Goal: Task Accomplishment & Management: Manage account settings

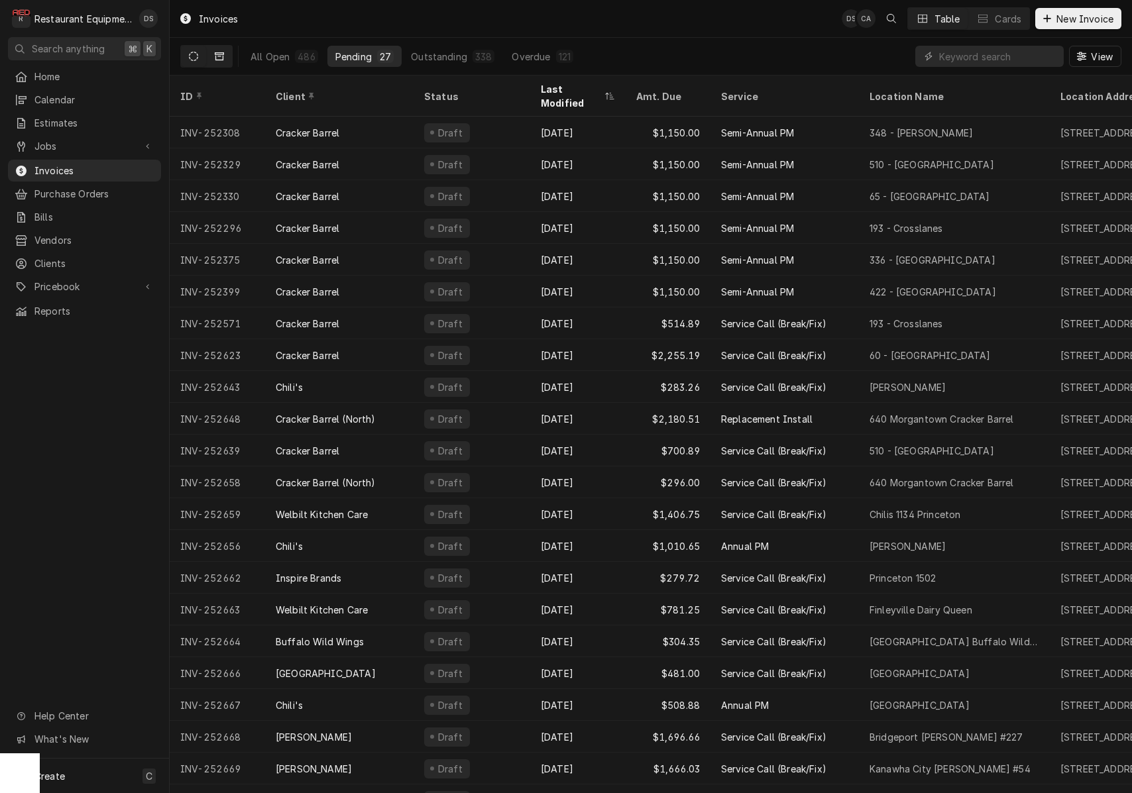
click at [210, 60] on button "Dynamic Content Wrapper" at bounding box center [219, 56] width 25 height 21
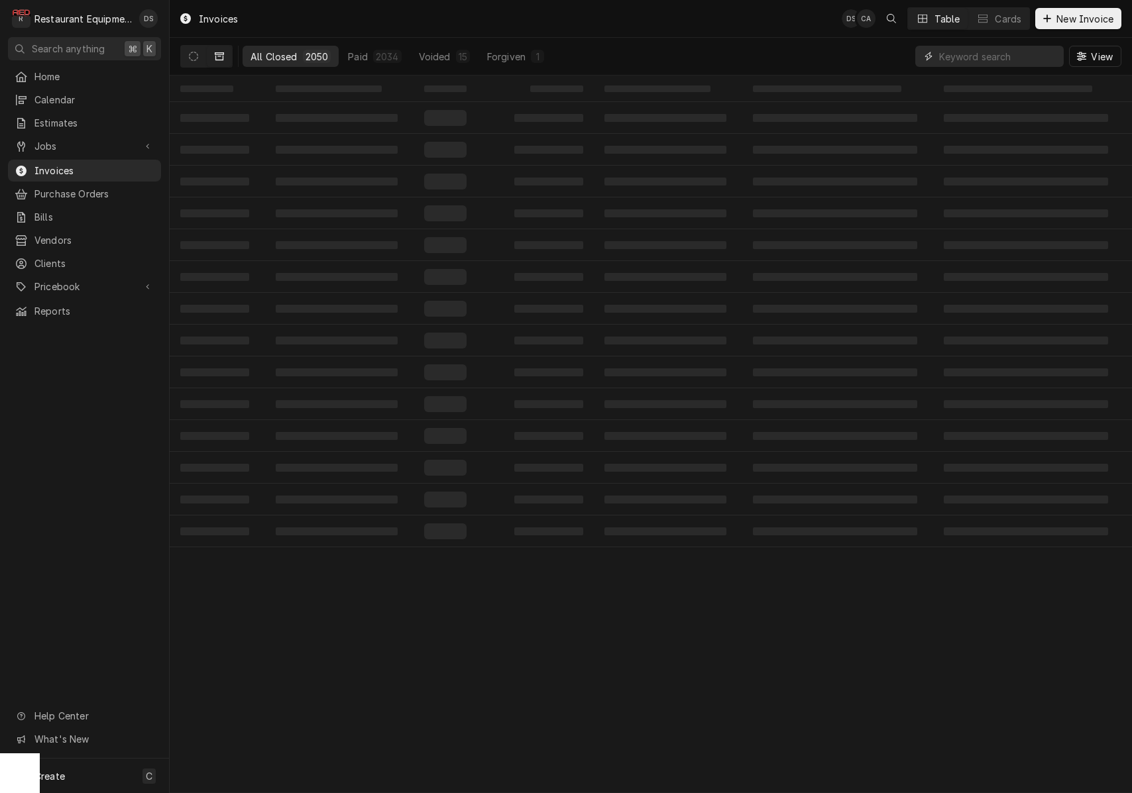
click at [1001, 58] on input "Dynamic Content Wrapper" at bounding box center [998, 56] width 118 height 21
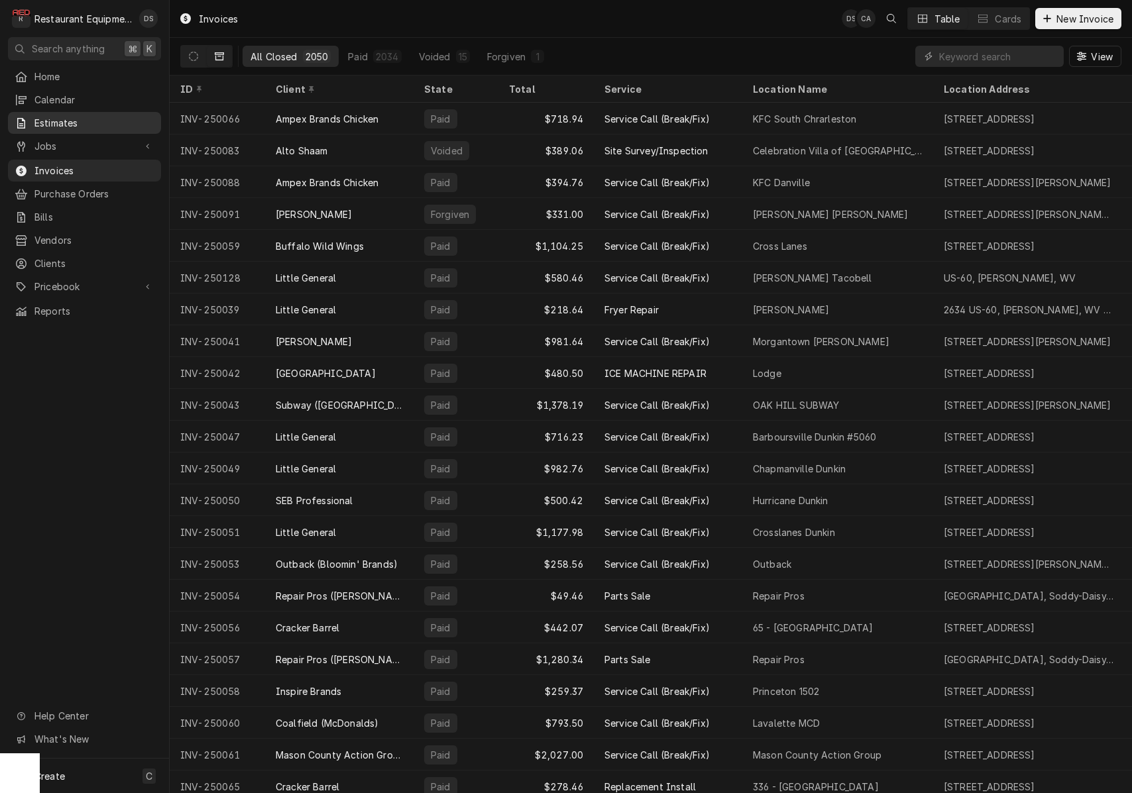
click at [72, 117] on span "Estimates" at bounding box center [94, 123] width 120 height 14
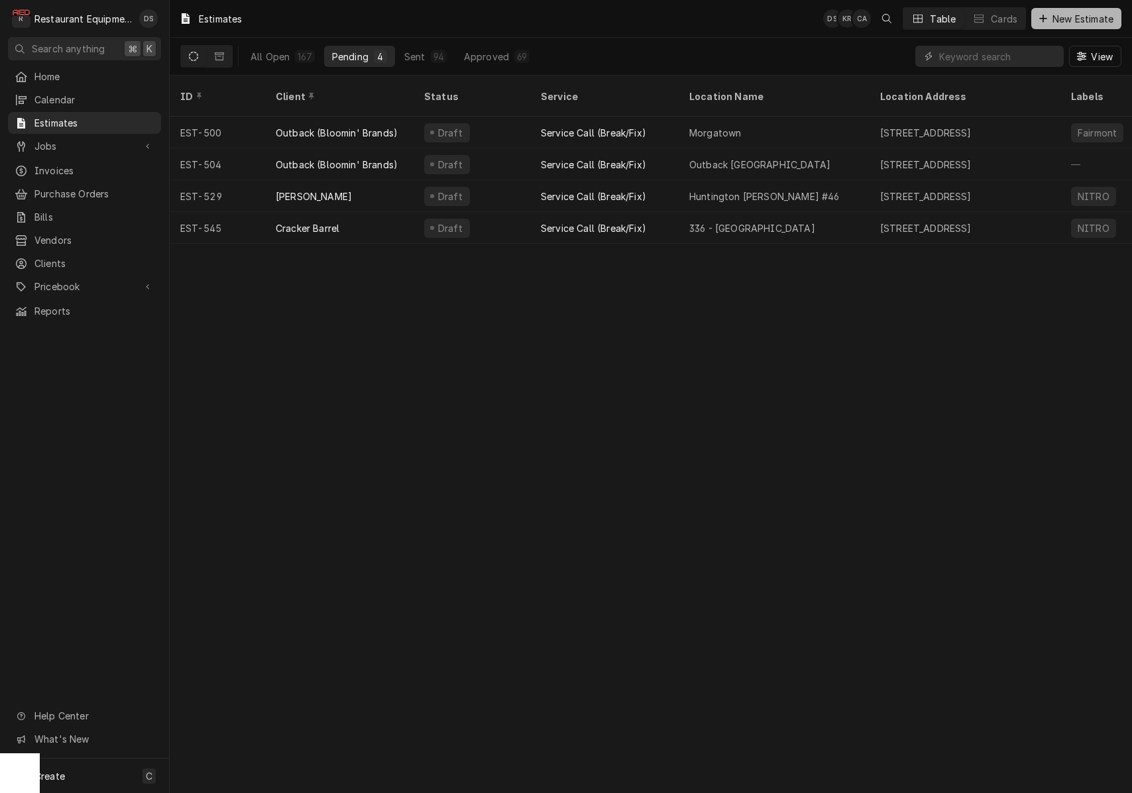
click at [1056, 18] on span "New Estimate" at bounding box center [1083, 19] width 66 height 14
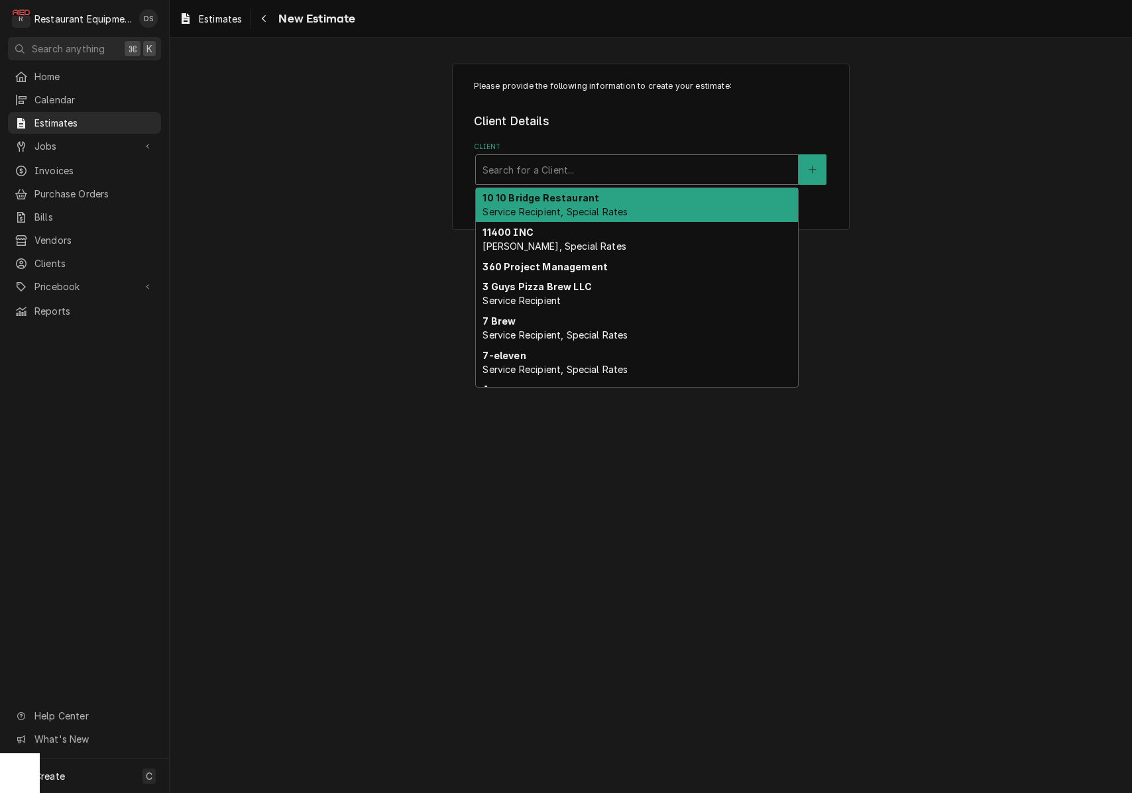
click at [557, 170] on div "Search for a Client..." at bounding box center [636, 170] width 309 height 14
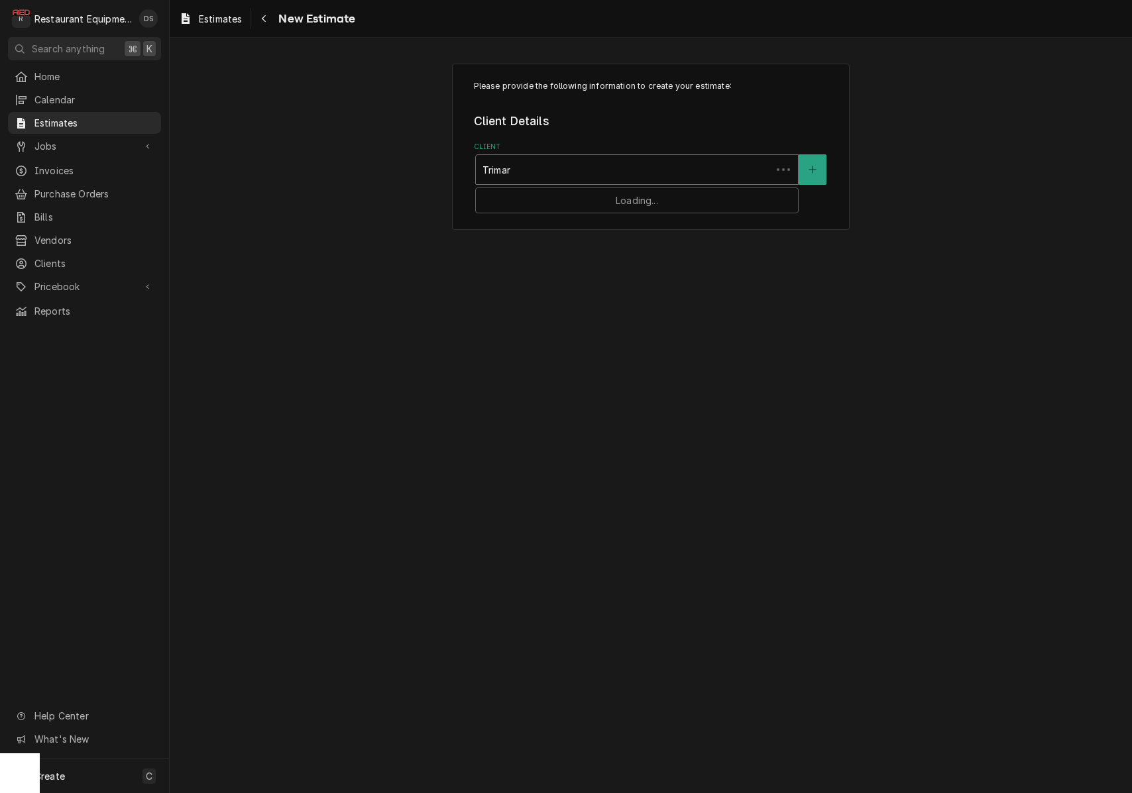
type input "Trimark"
click at [698, 314] on div "Service Location" at bounding box center [636, 313] width 309 height 24
click at [812, 308] on icon "Create New Location" at bounding box center [812, 312] width 8 height 9
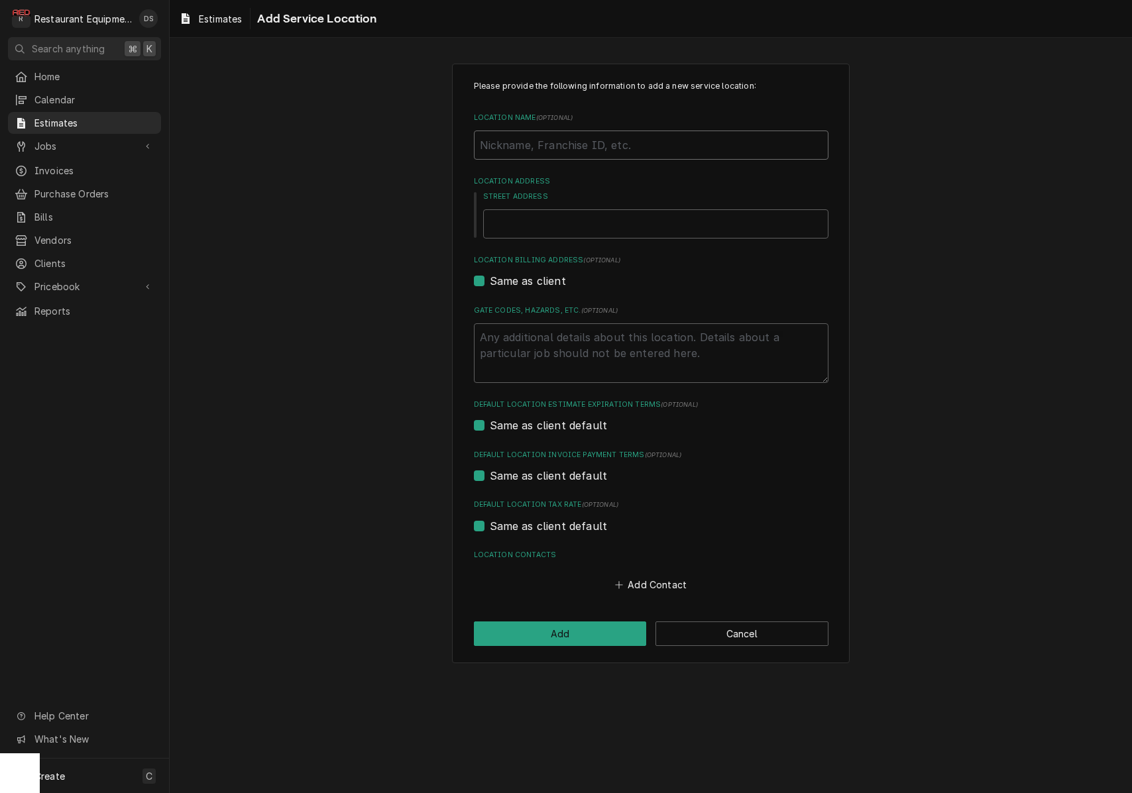
type textarea "x"
type input "D"
type textarea "x"
type input "Da"
type textarea "x"
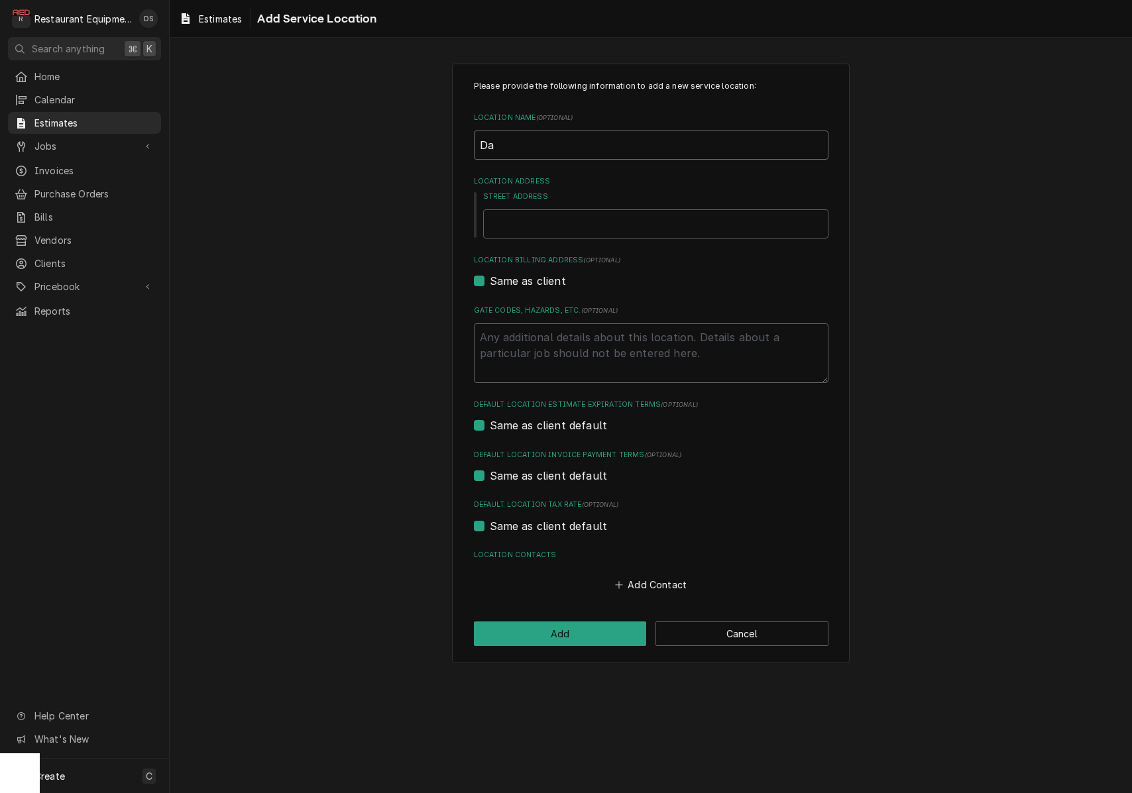
type input "Dav"
type textarea "x"
type input "Dave"
type textarea "x"
type input "Dave"
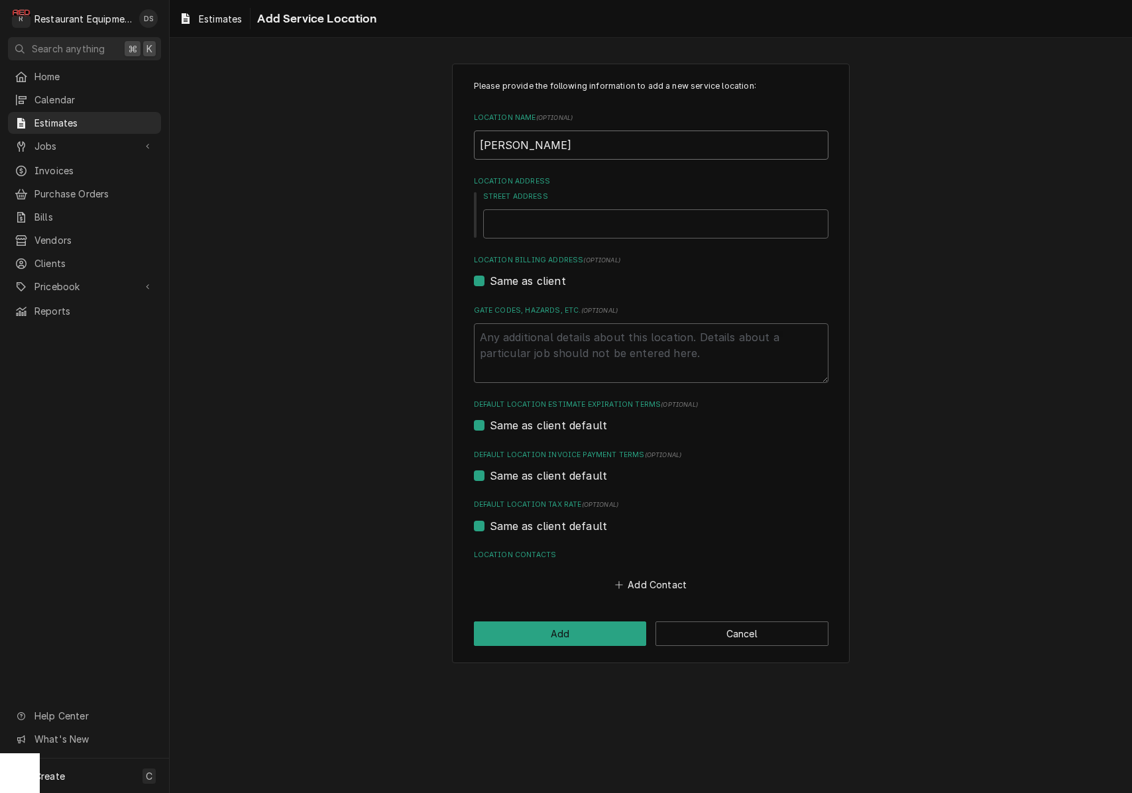
type textarea "x"
type input "Dave 7"
type textarea "x"
type input "Dave 7"
type textarea "x"
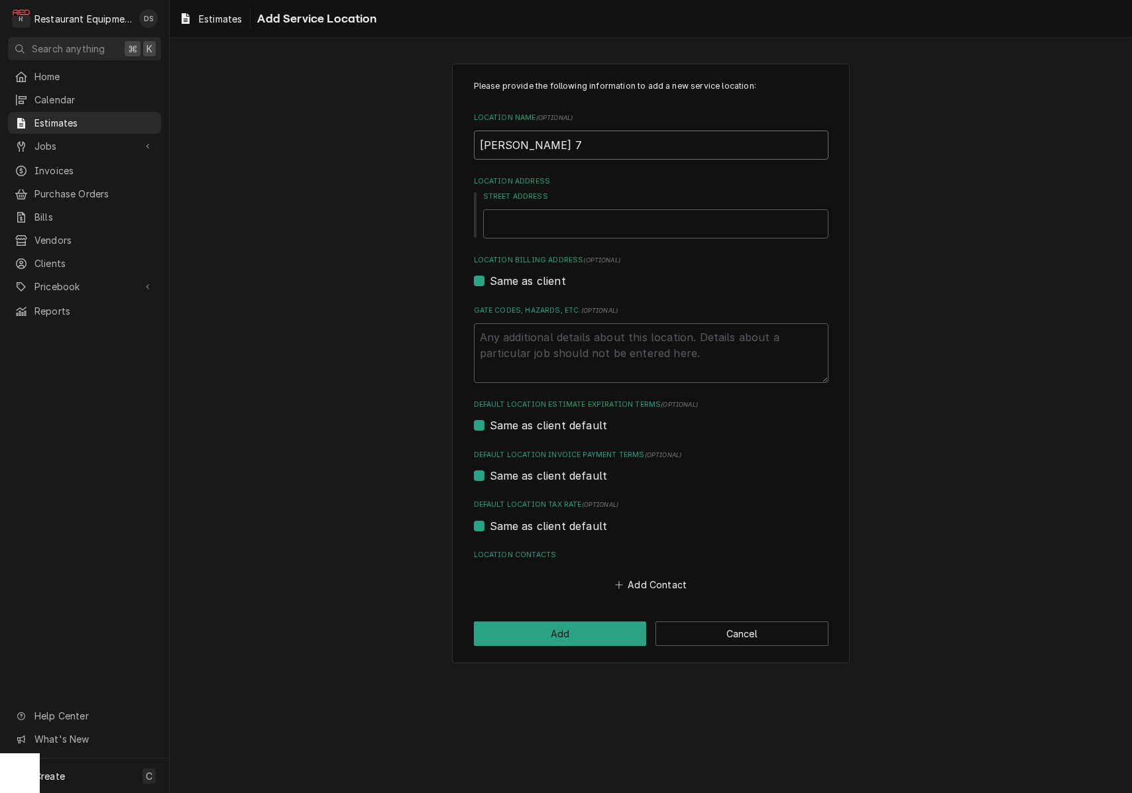
type input "Dave 7"
type textarea "x"
type input "Dave"
type textarea "x"
type input "Dave &"
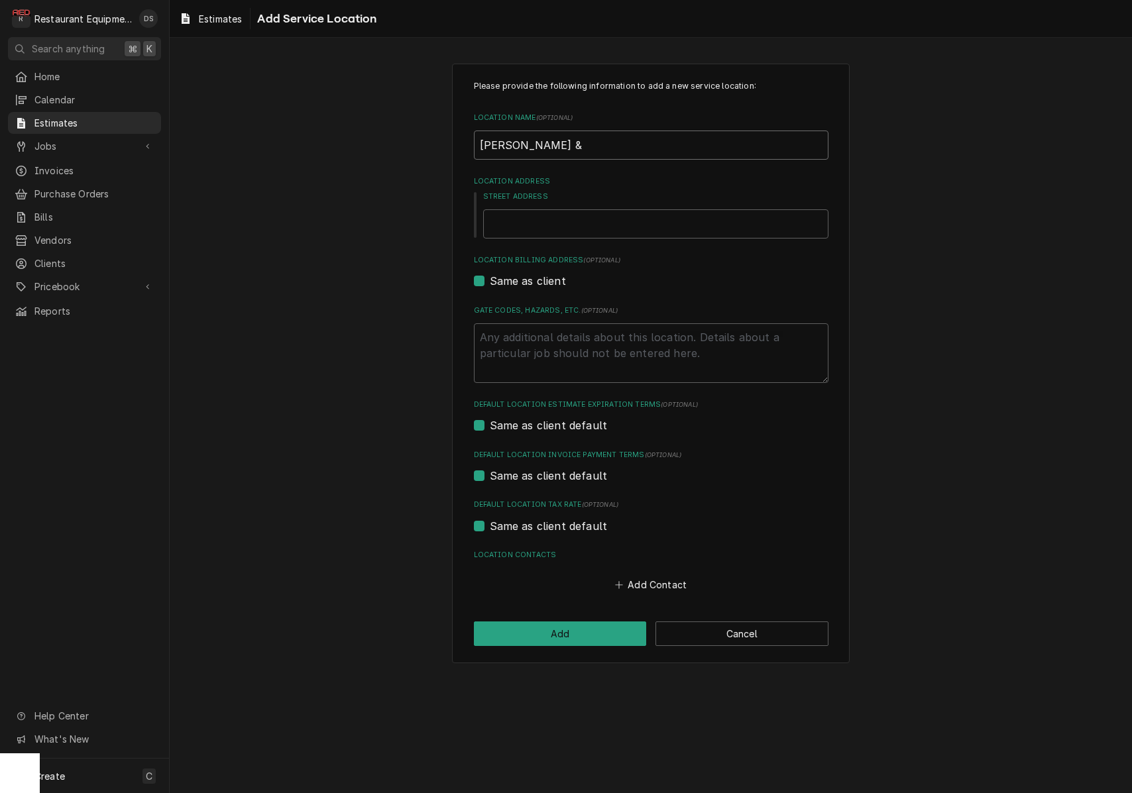
type textarea "x"
type input "Dave &"
type textarea "x"
type input "Dave & B"
type textarea "x"
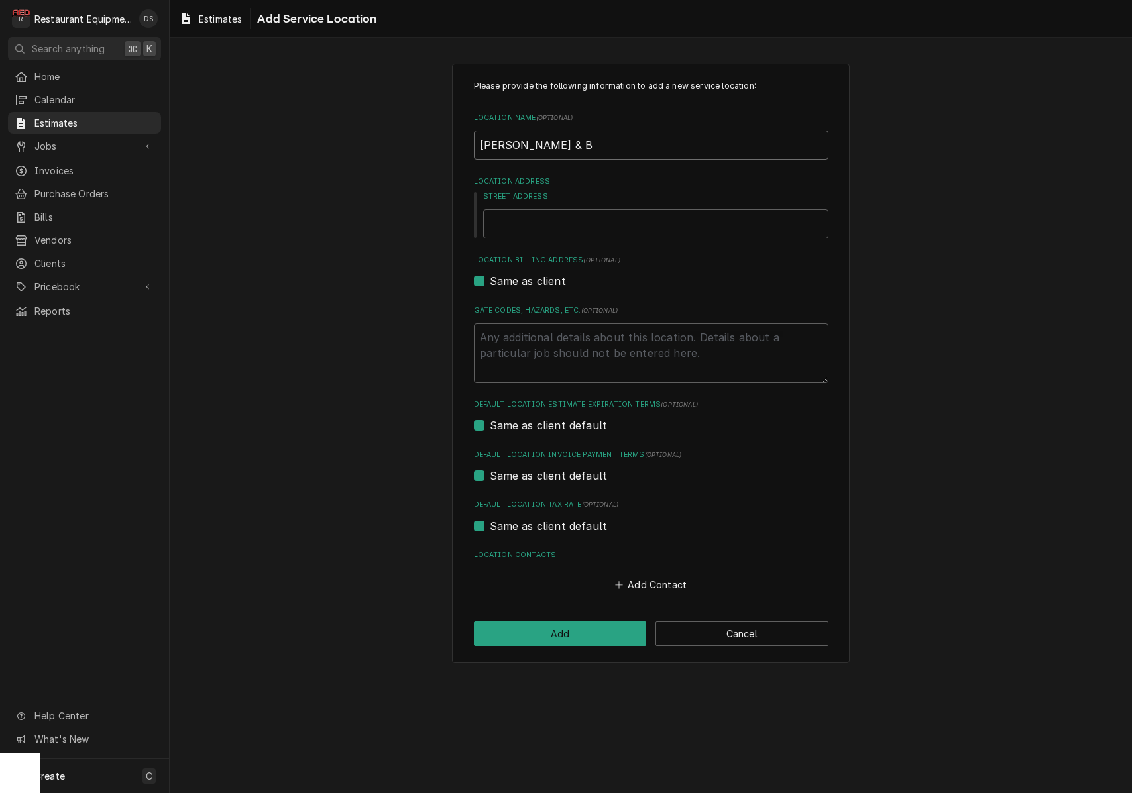
type input "Dave & Bu"
type textarea "x"
type input "Dave & Bus"
type textarea "x"
type input "Dave & Bust"
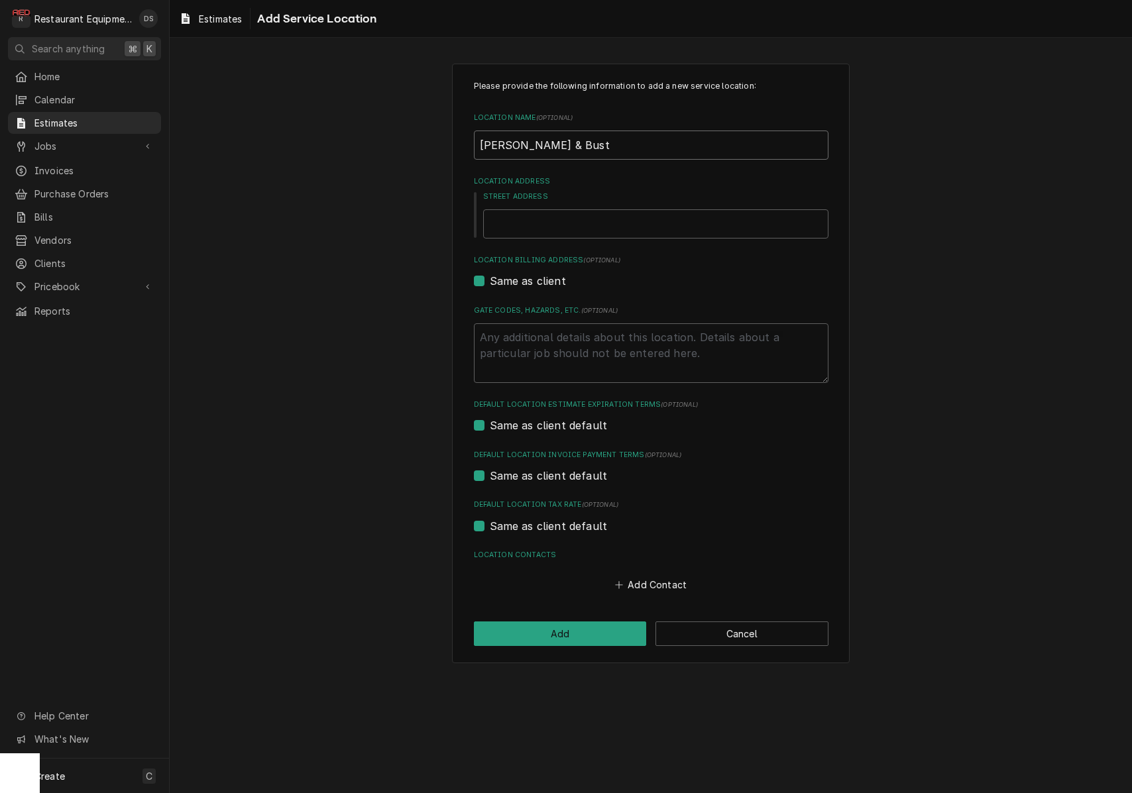
type textarea "x"
type input "Dave & Buste"
type textarea "x"
type input "Dave & Buster"
type textarea "x"
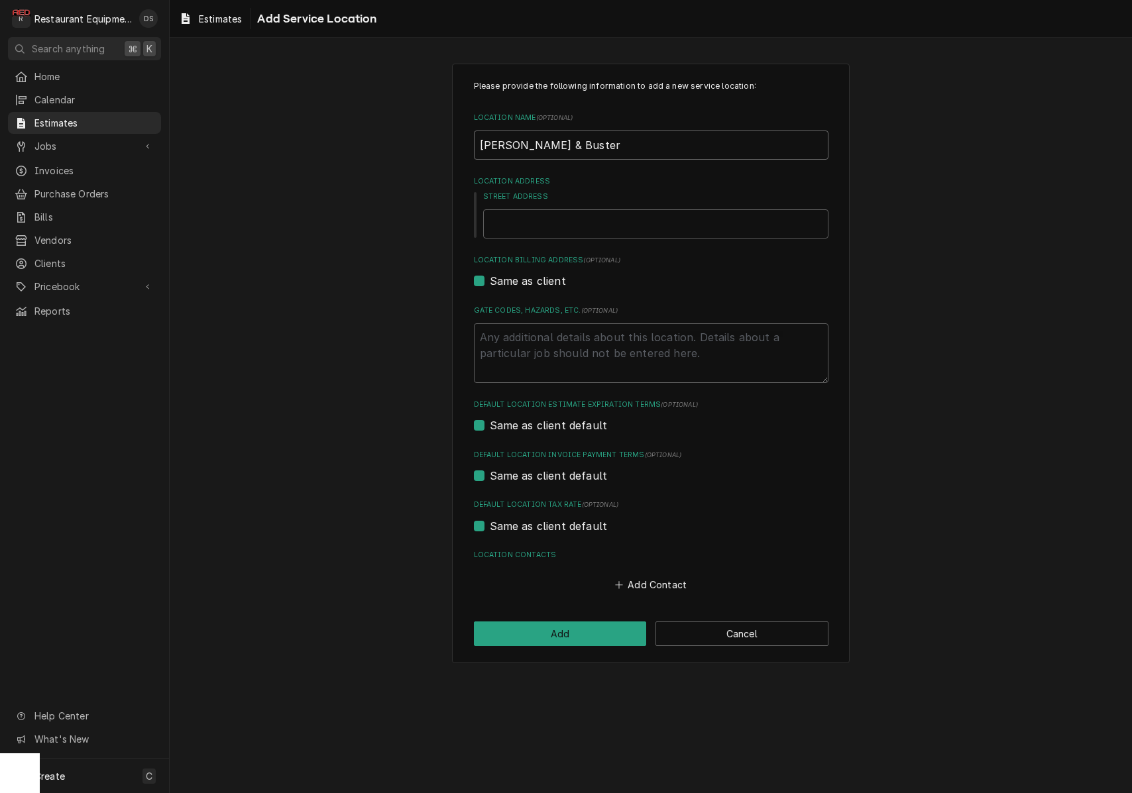
type input "Dave & Busters"
type textarea "x"
type input "Dave & Busters"
type textarea "x"
type input "Dave & Busters"
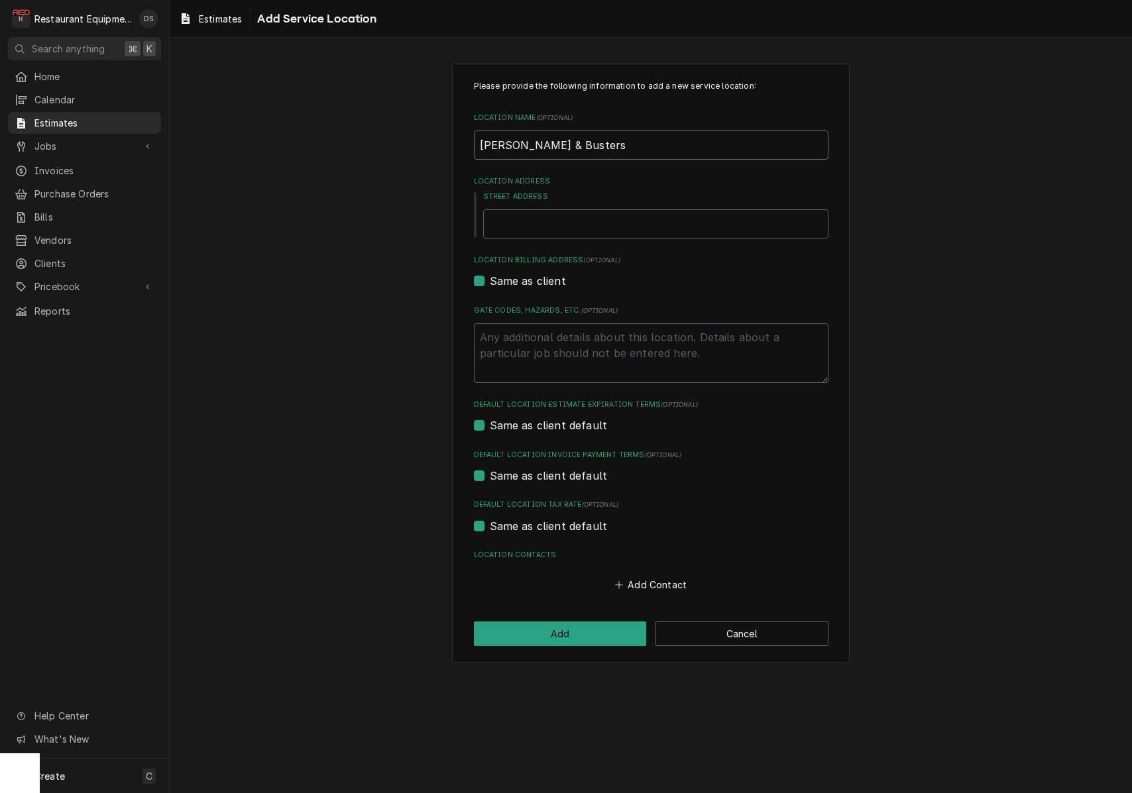
click at [592, 152] on input "Dave & Busters" at bounding box center [651, 145] width 355 height 29
type textarea "x"
type input "Dave & Busters M"
type textarea "x"
type input "Dave & Busters Mo"
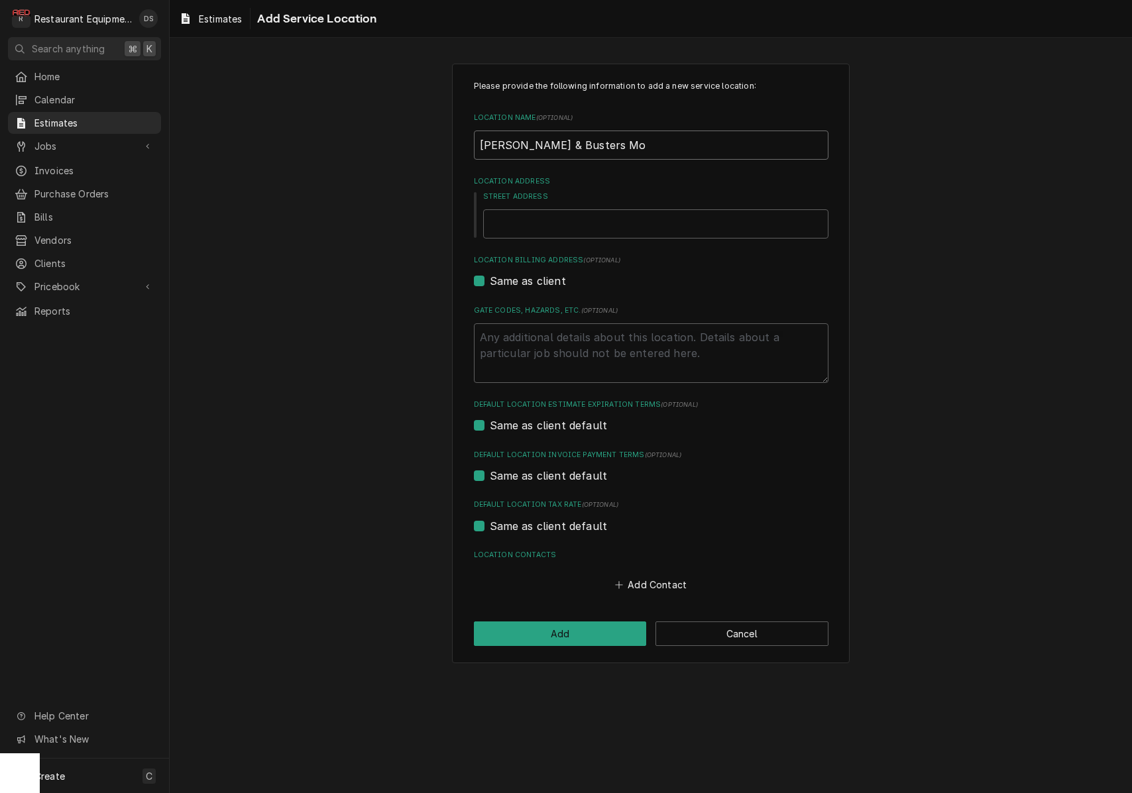
type textarea "x"
type input "Dave & Busters Mor"
type textarea "x"
type input "Dave & Busters Morg"
type textarea "x"
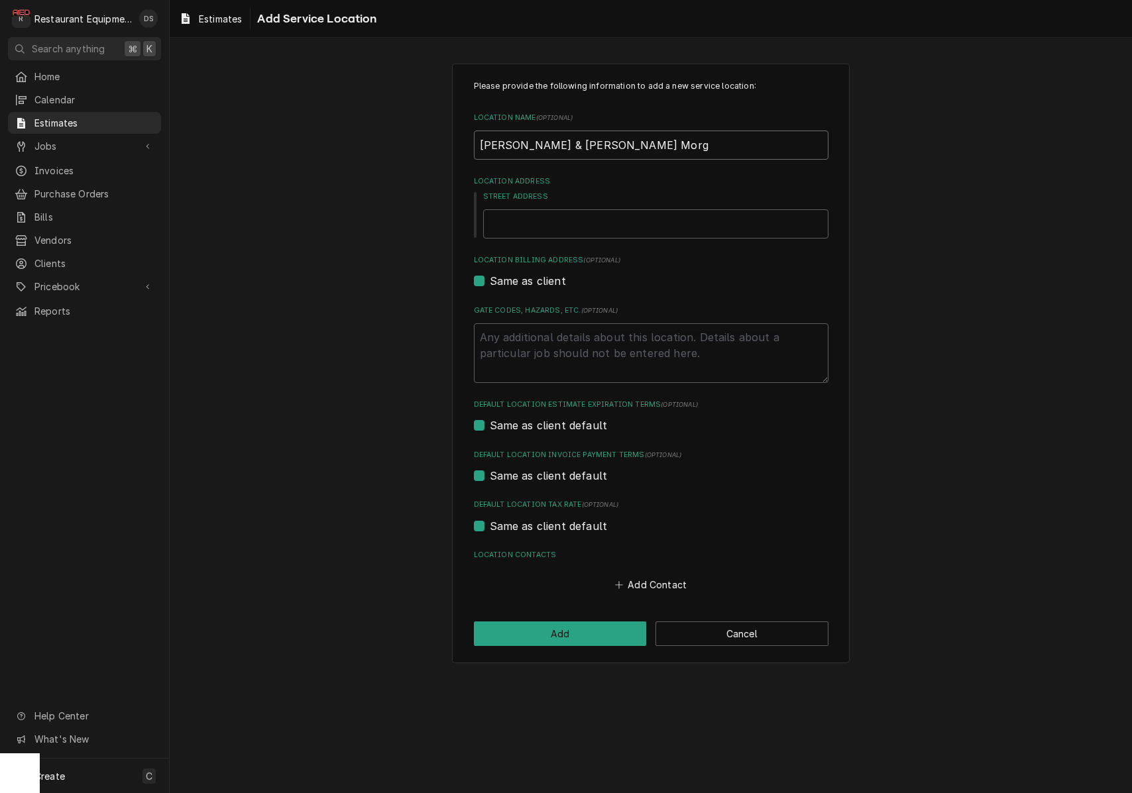
type input "Dave & Busters Morga"
type textarea "x"
type input "Dave & Busters Morgan"
type textarea "x"
type input "Dave & Busters Morgant"
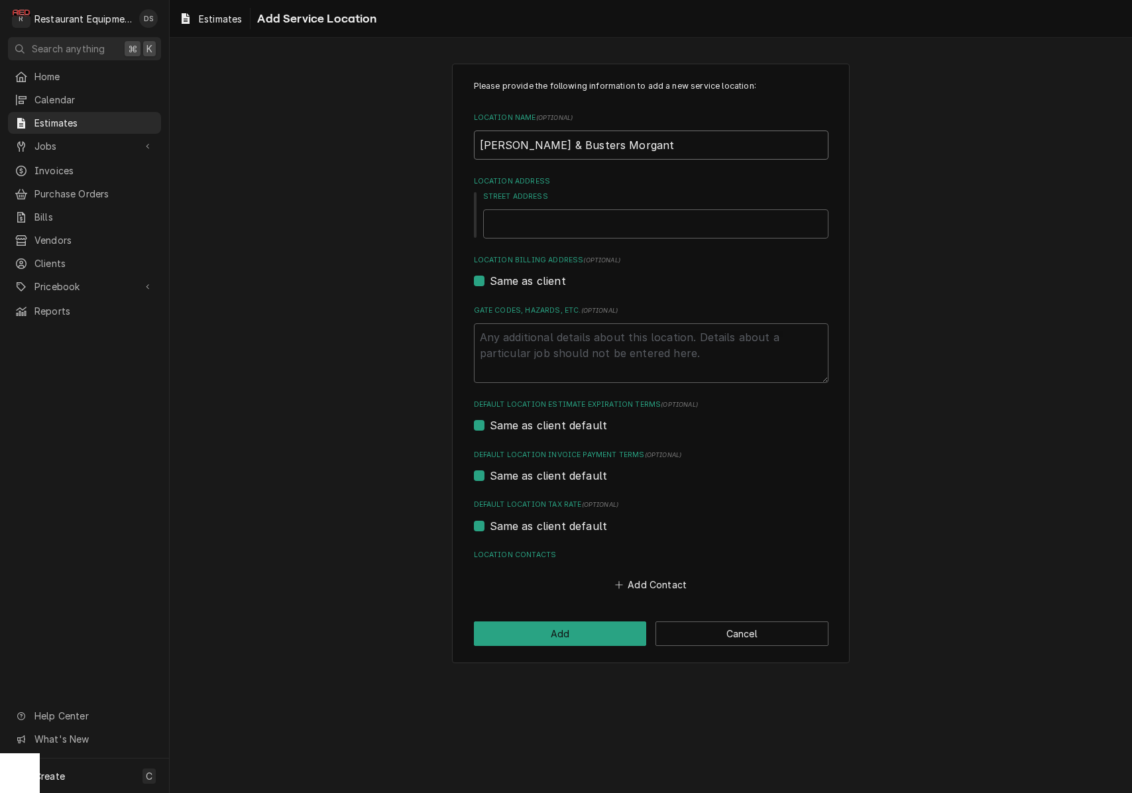
type textarea "x"
type input "Dave & Busters Morganto"
type textarea "x"
type input "Dave & Busters Morgantow"
type textarea "x"
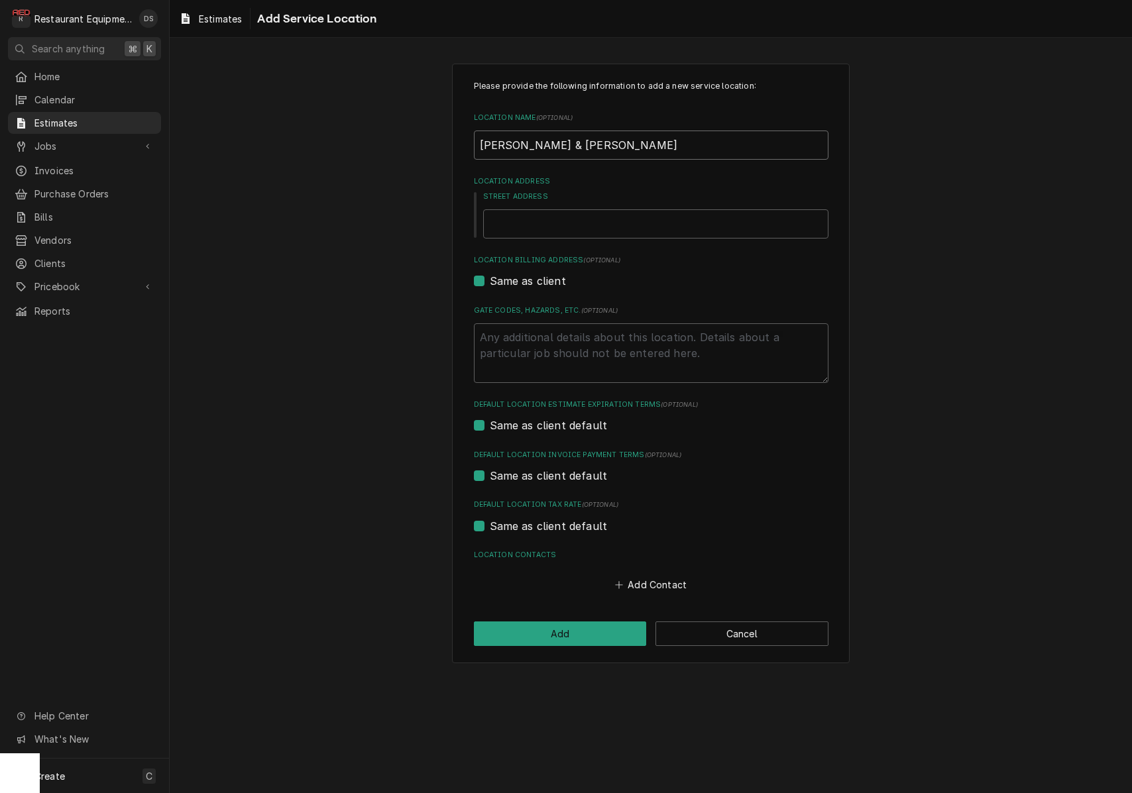
type input "Dave & Busters Morgantown"
type textarea "x"
type input "Dave & Busters Morgantown"
type textarea "x"
type input "Dave & Busters Morgantown"
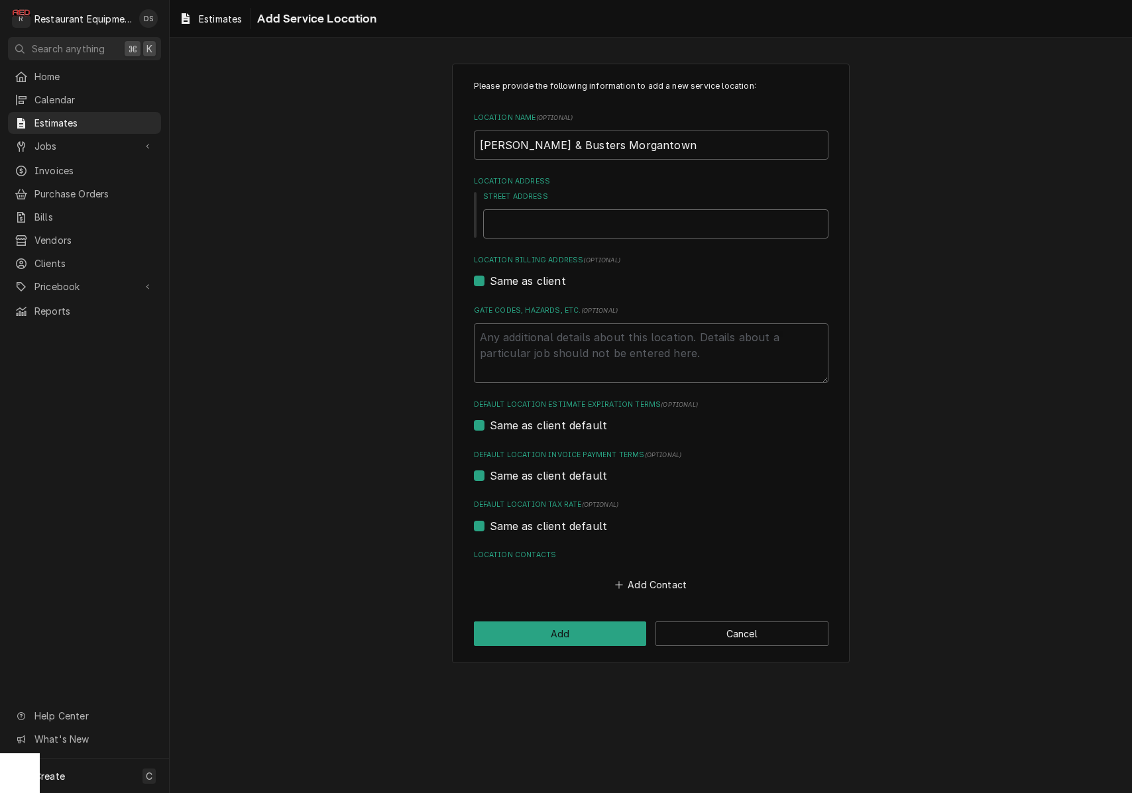
click at [621, 233] on input "Street Address" at bounding box center [655, 223] width 345 height 29
paste input "54 Crosscut Drive, Westover, WV 26501"
type textarea "x"
type input "54 Crosscut Drive, Westover, WV 26501"
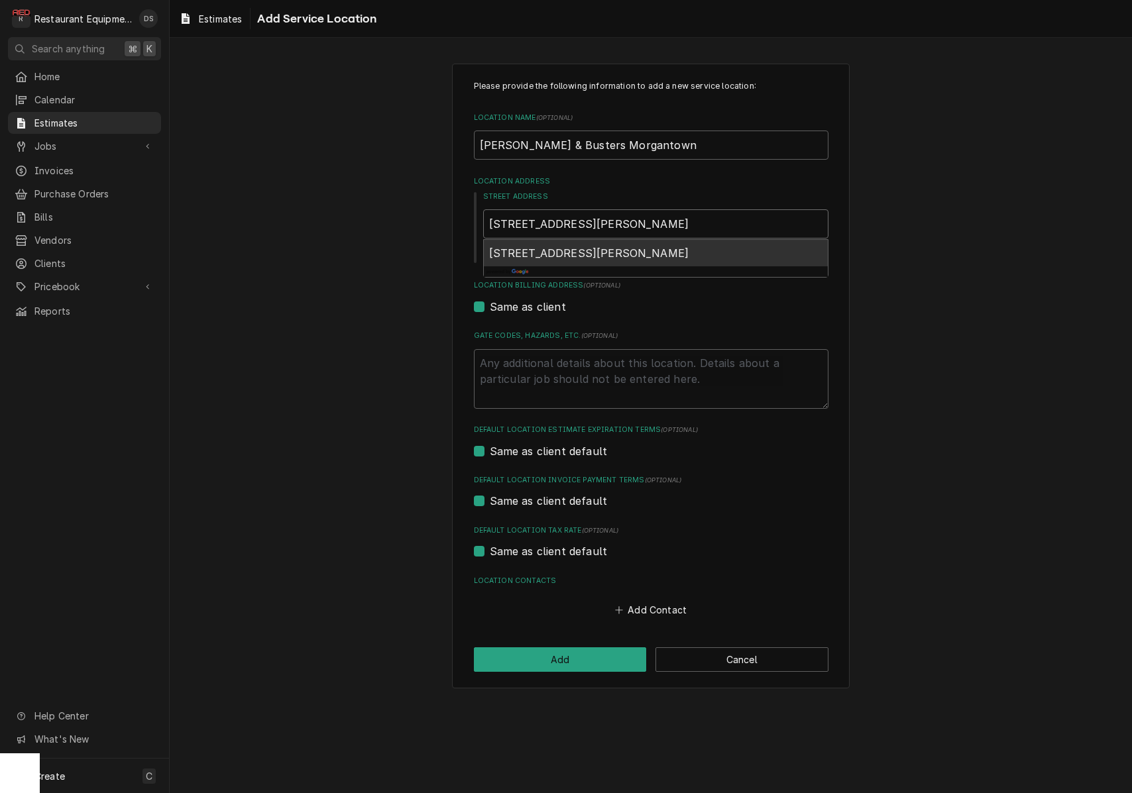
click at [689, 254] on span "54 Crosscut Dr, Westover, WV 26501, USA" at bounding box center [589, 253] width 200 height 13
type textarea "x"
type input "54 Crosscut Dr"
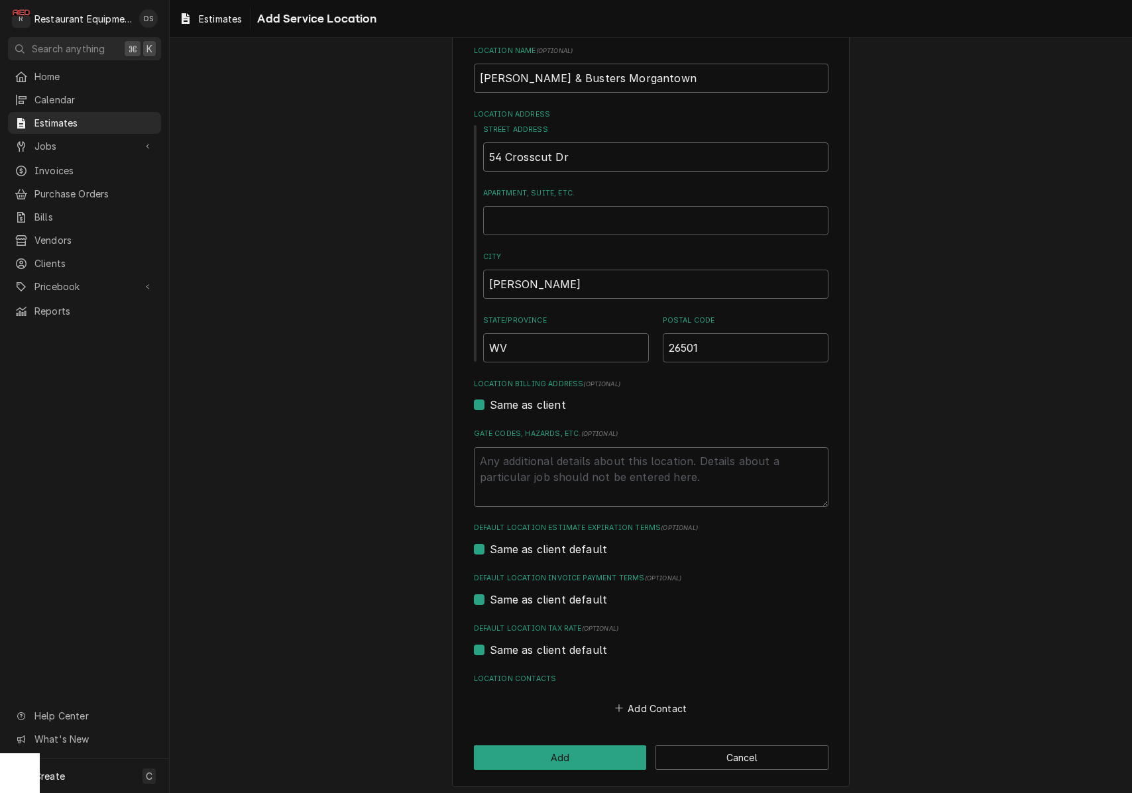
scroll to position [66, 0]
click at [576, 760] on button "Add" at bounding box center [560, 758] width 173 height 25
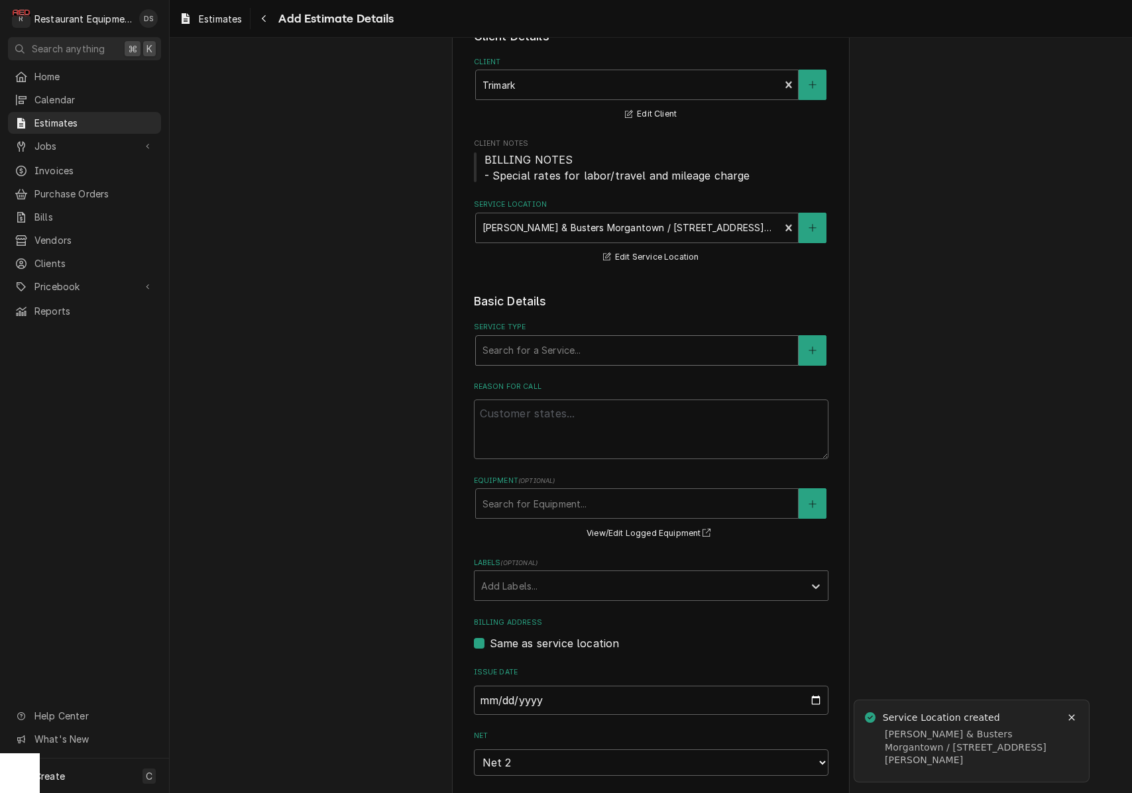
scroll to position [97, 0]
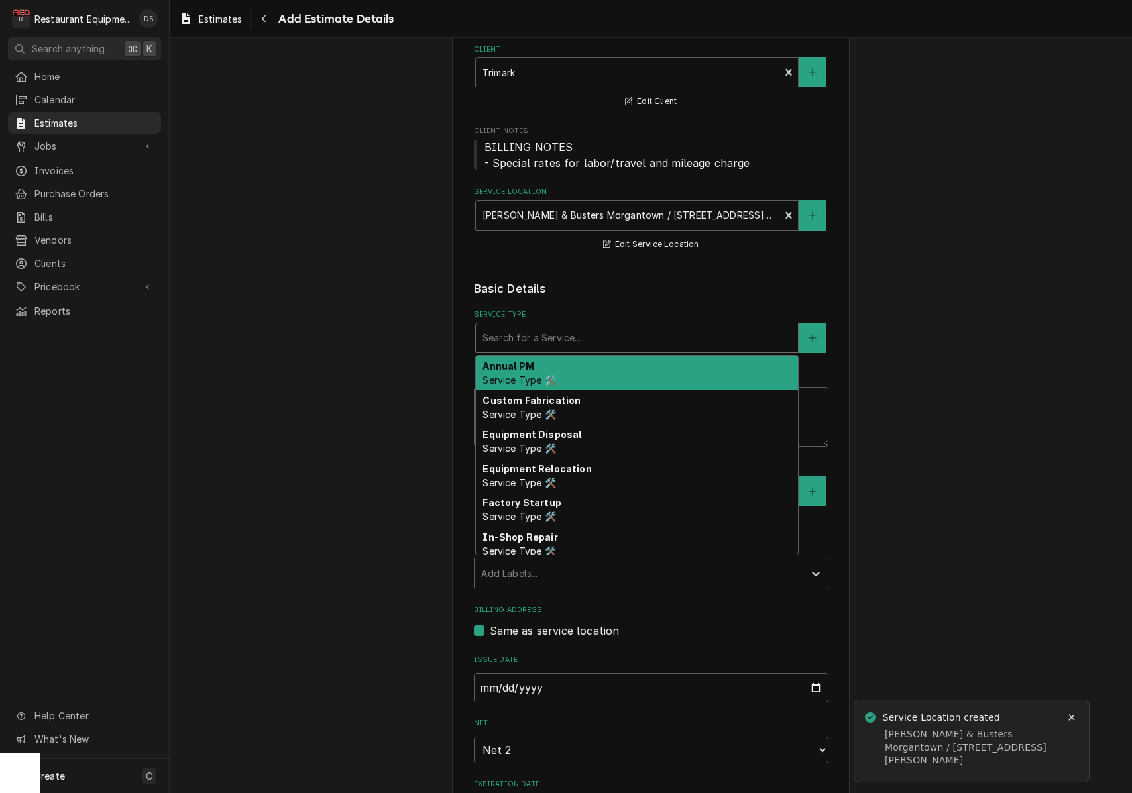
click at [634, 326] on div "Service Type" at bounding box center [636, 338] width 309 height 24
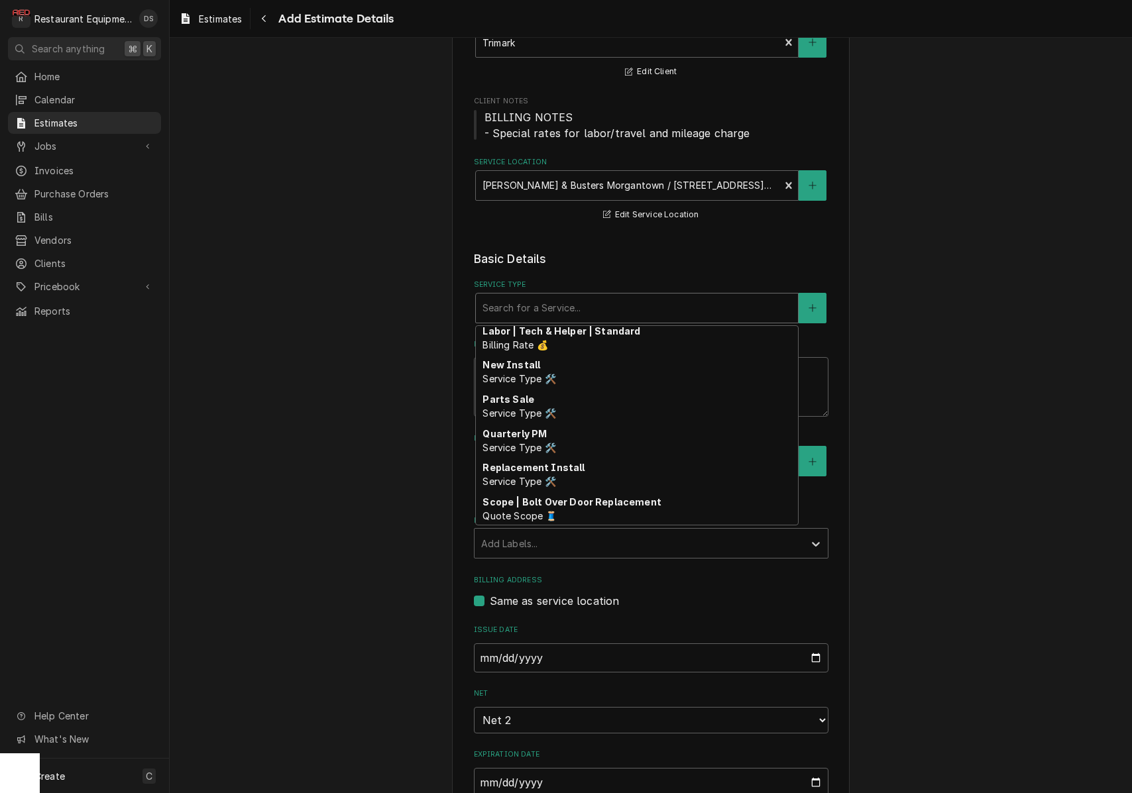
scroll to position [384, 0]
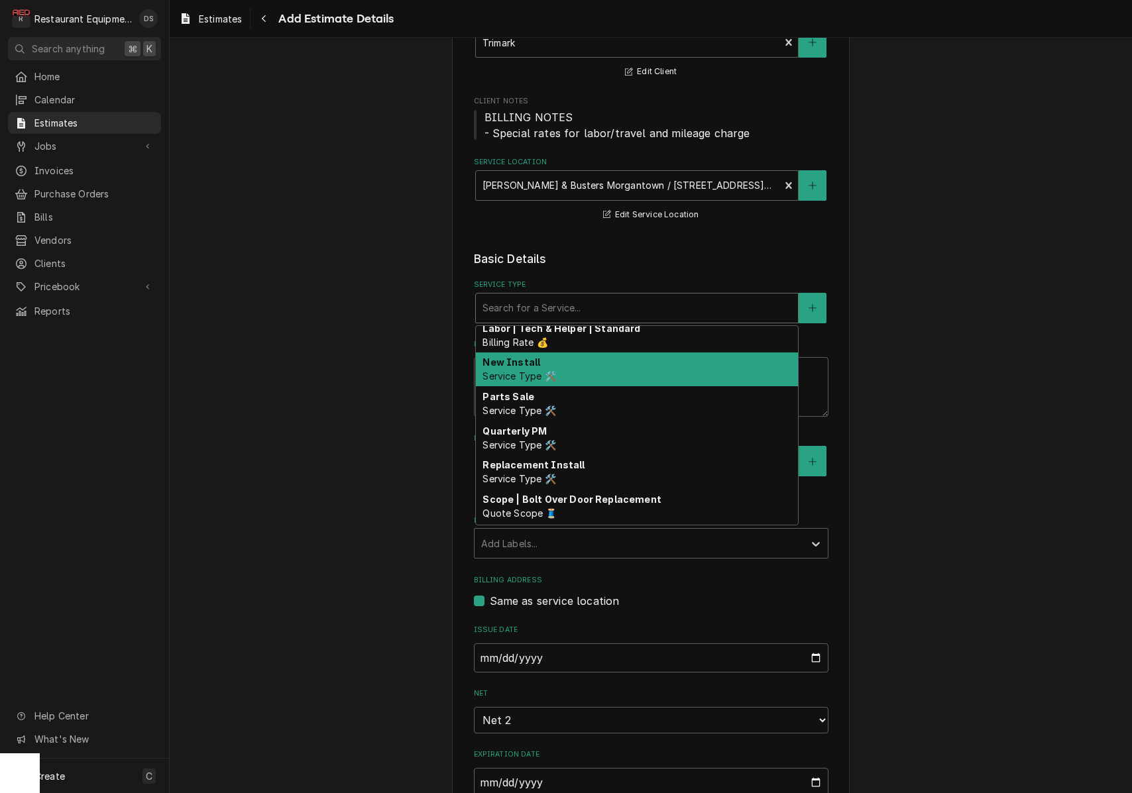
click at [537, 374] on span "Service Type 🛠️" at bounding box center [518, 375] width 73 height 11
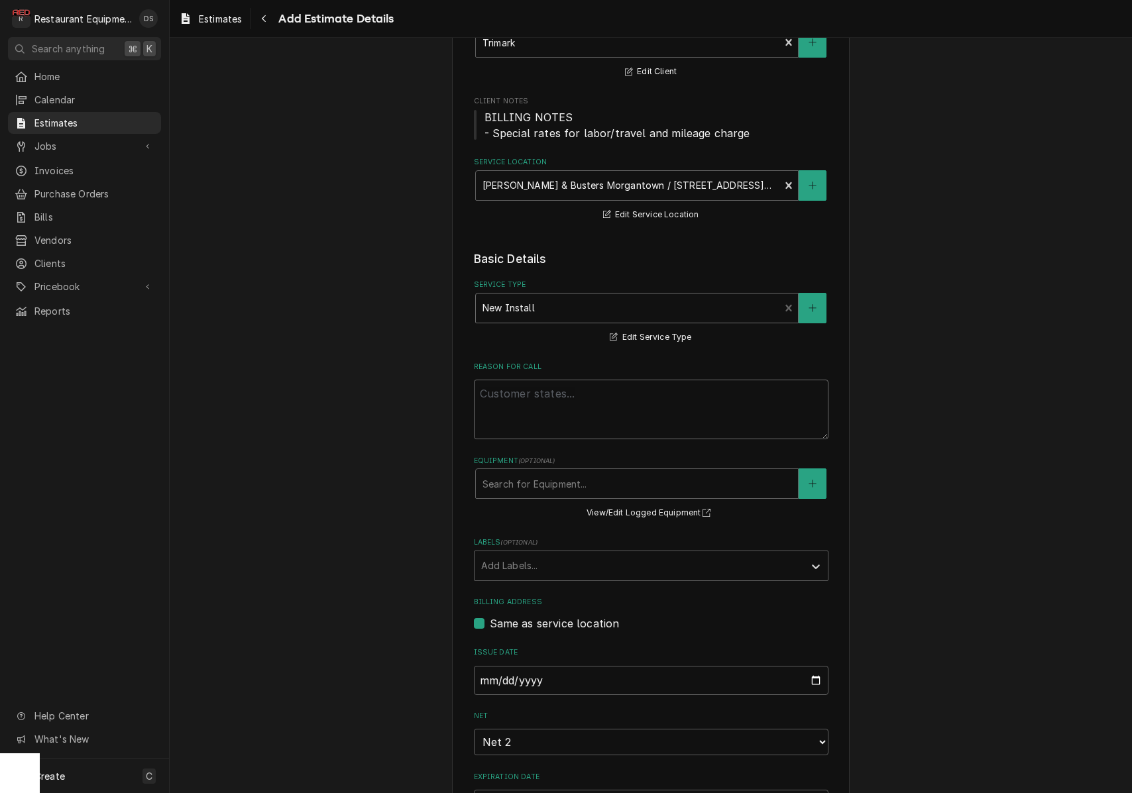
click at [616, 391] on textarea "Reason For Call" at bounding box center [651, 410] width 355 height 60
click at [557, 390] on textarea "Reason For Call" at bounding box center [651, 410] width 355 height 60
paste textarea "Installation of Walk-in Panels and Refrigeration Piping for the following equip…"
type textarea "x"
type textarea "Installation of Walk-in Panels and Refrigeration Piping for the following equip…"
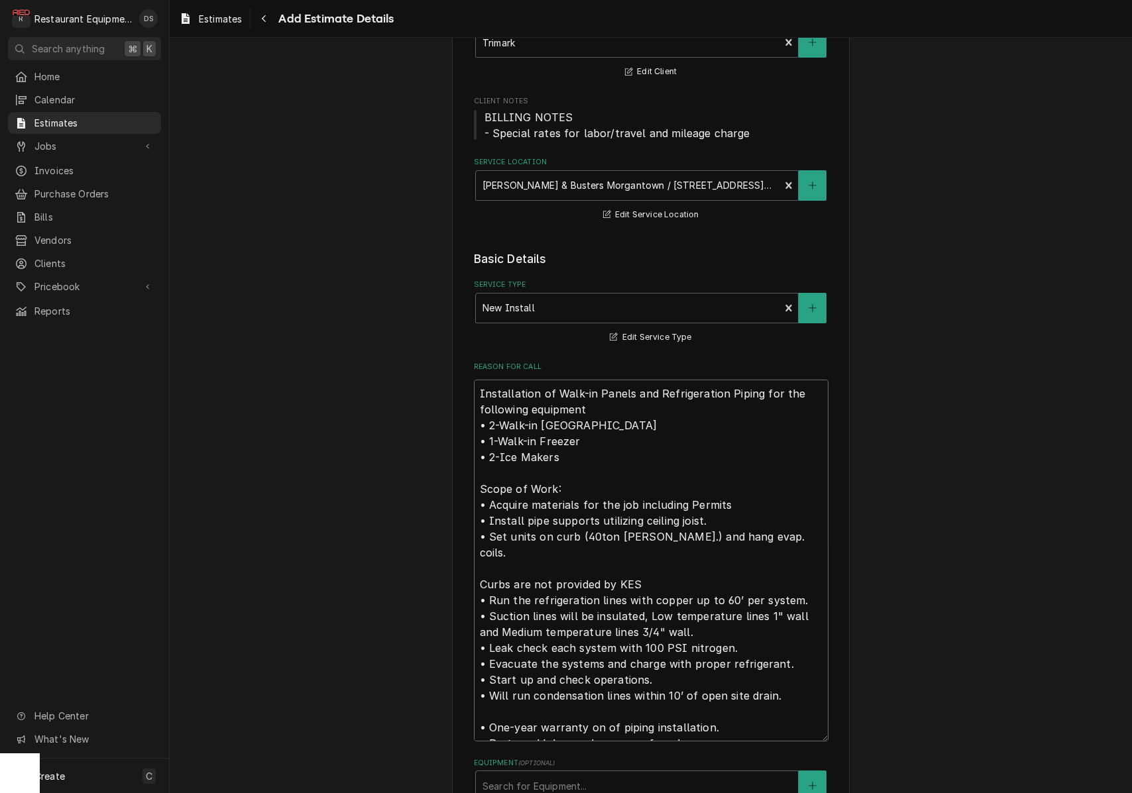
type textarea "x"
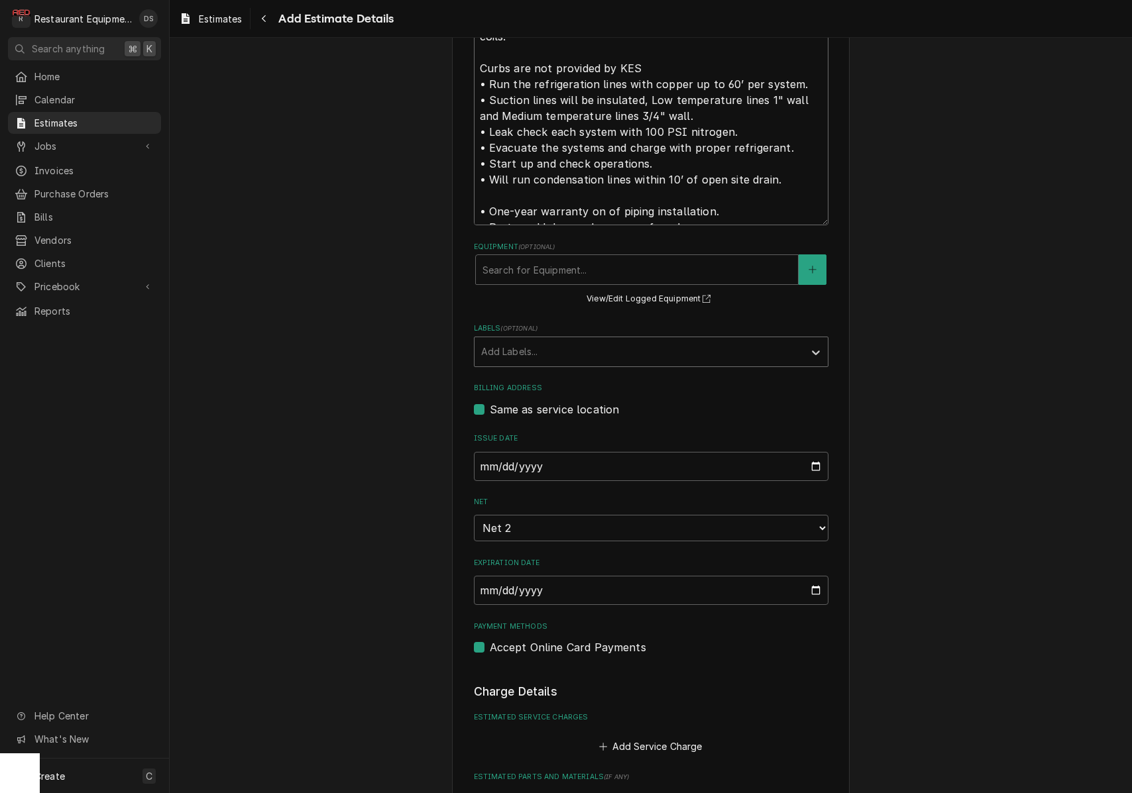
scroll to position [653, 0]
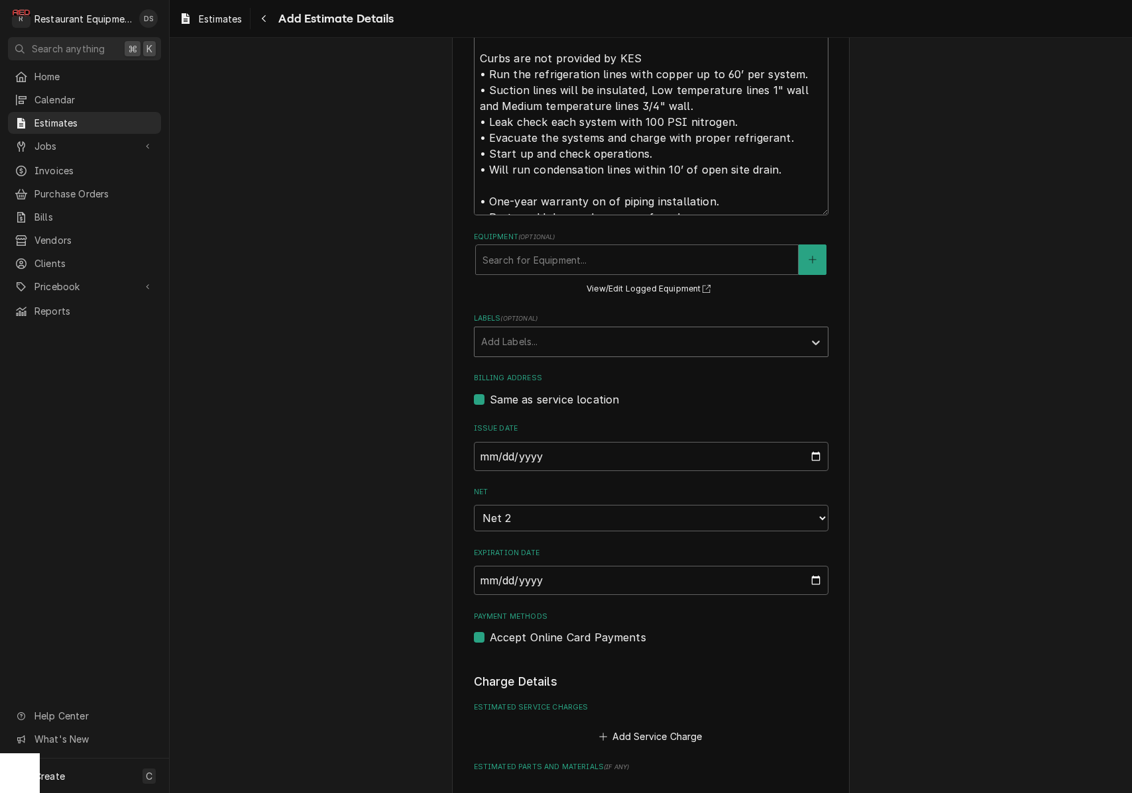
type textarea "Installation of Walk-in Panels and Refrigeration Piping for the following equip…"
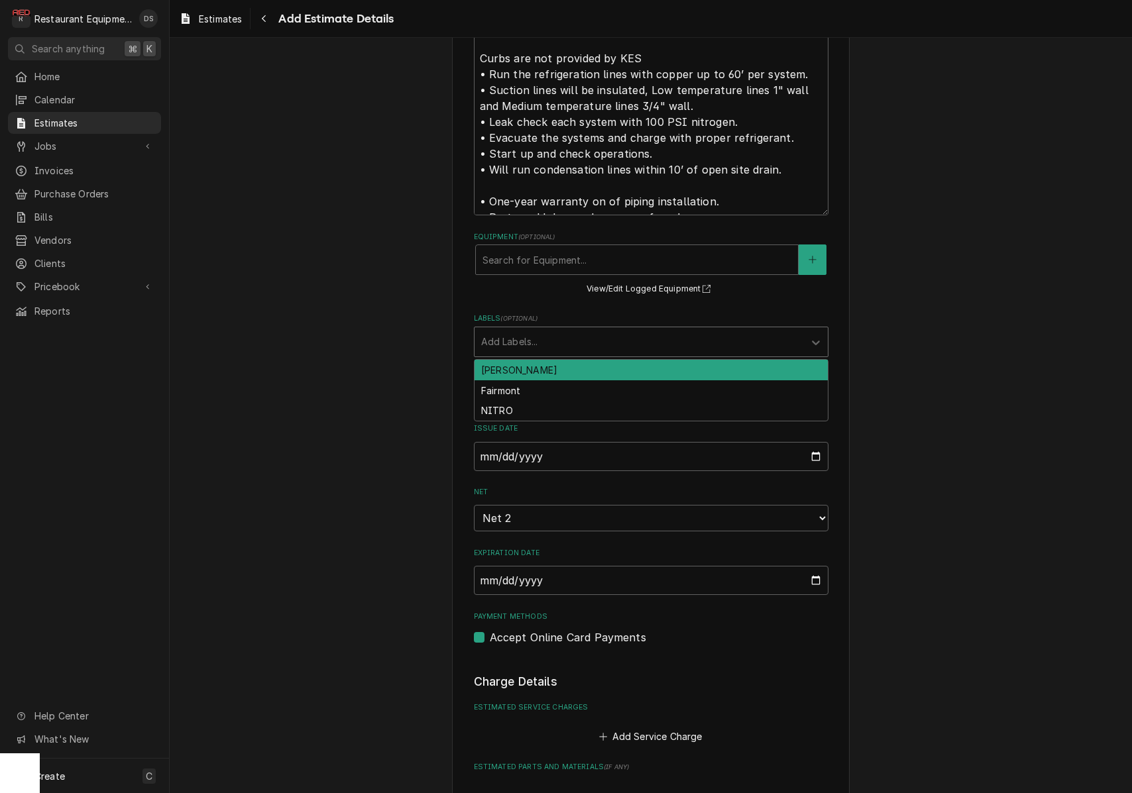
click at [578, 330] on div "Labels" at bounding box center [639, 342] width 316 height 24
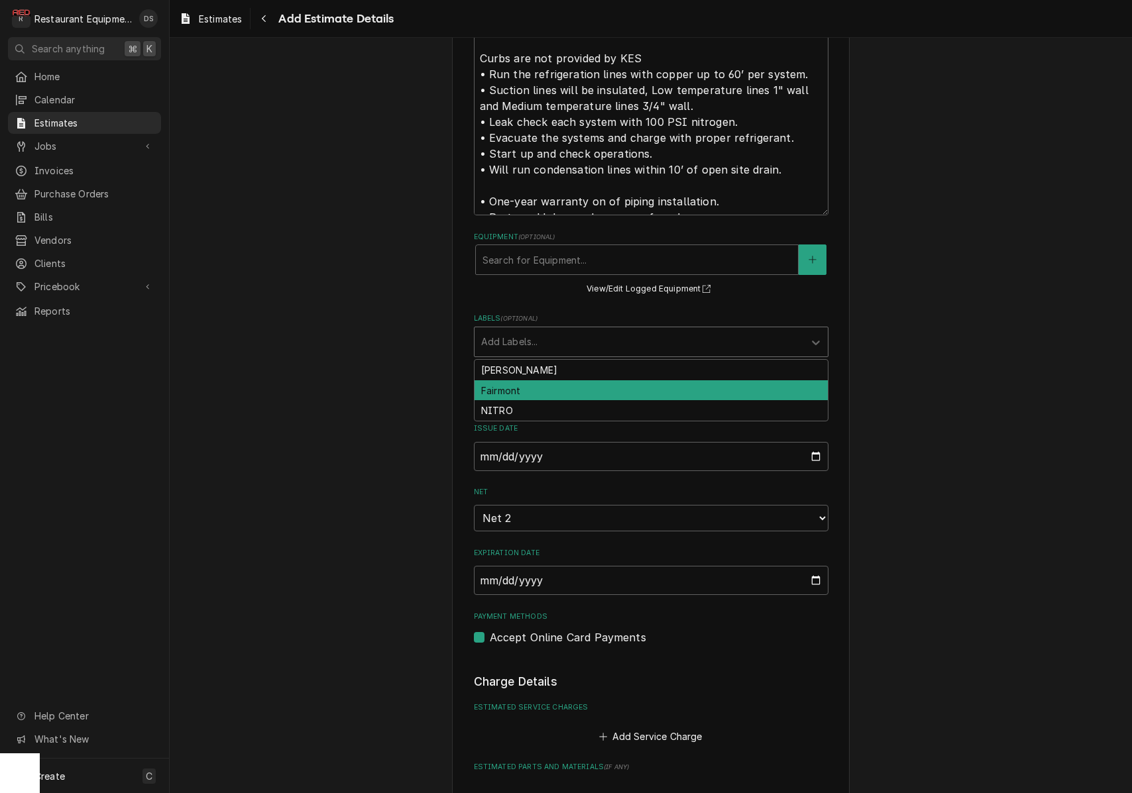
click at [530, 386] on div "Fairmont" at bounding box center [650, 390] width 353 height 21
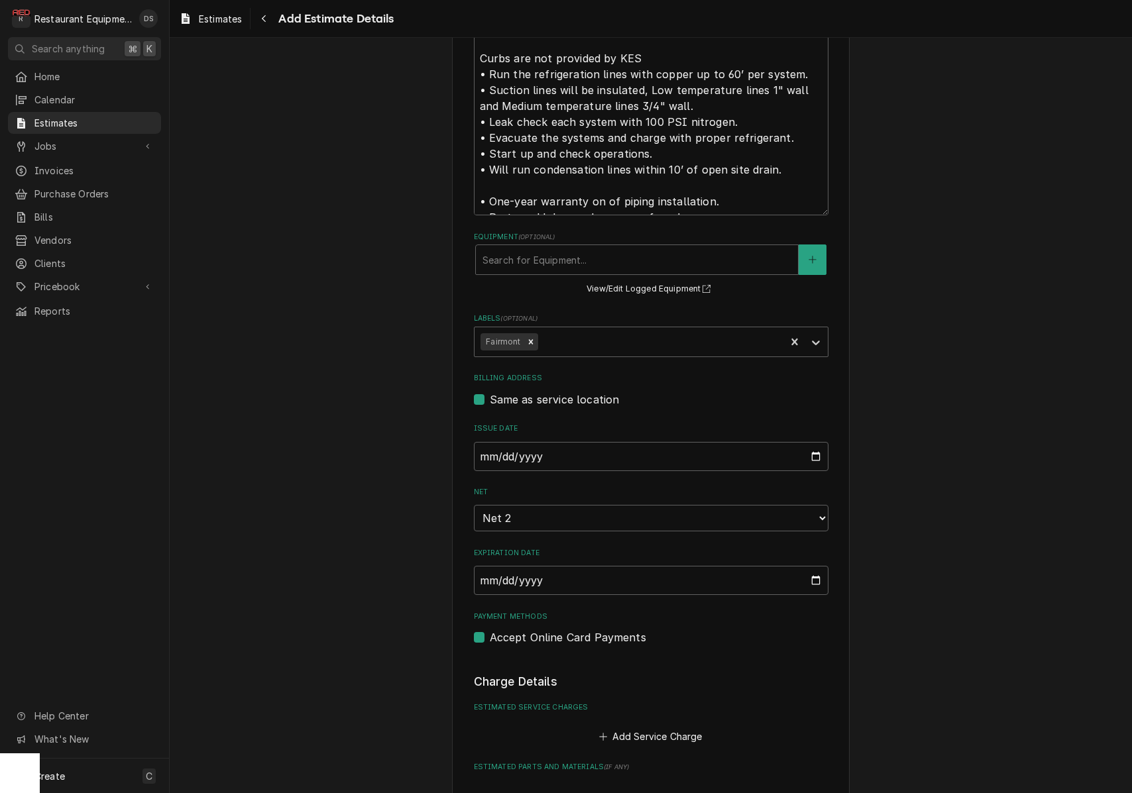
drag, startPoint x: 956, startPoint y: 405, endPoint x: 941, endPoint y: 404, distance: 14.6
click at [956, 405] on div "Please provide the following information to create your estimate: Client Detail…" at bounding box center [651, 446] width 962 height 2097
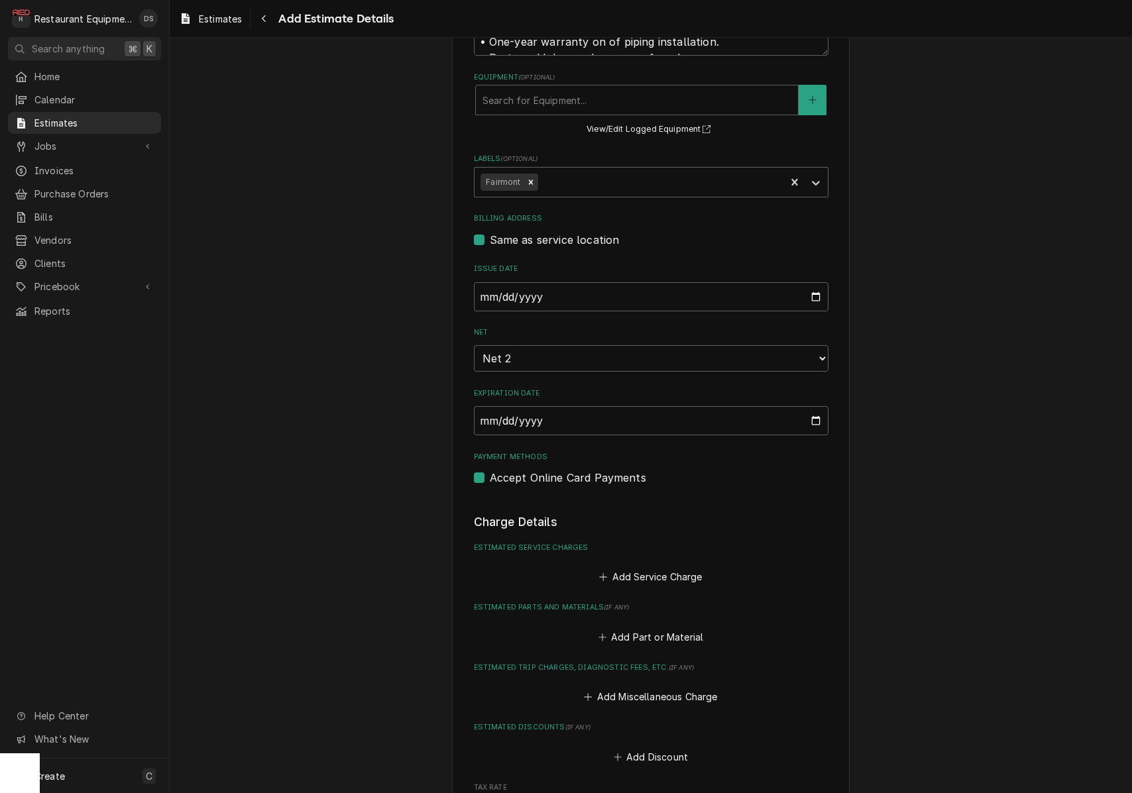
scroll to position [820, 0]
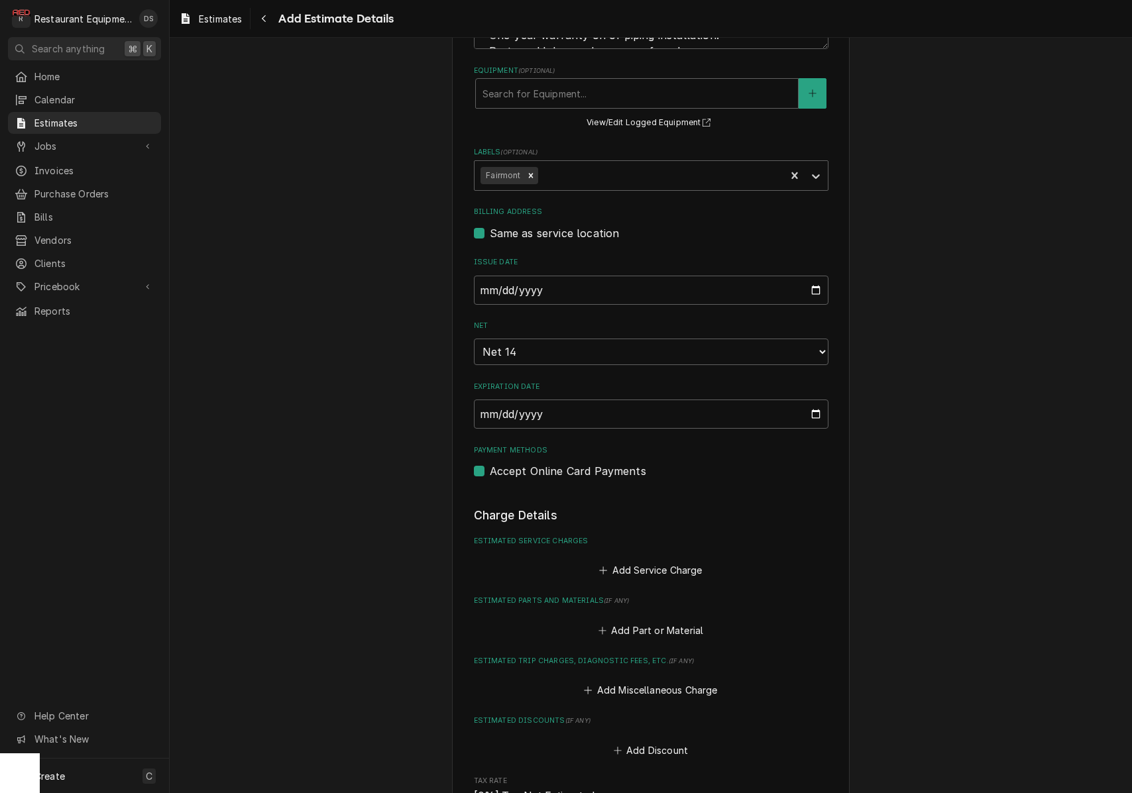
type textarea "x"
click at [927, 409] on div "Please provide the following information to create your estimate: Client Detail…" at bounding box center [651, 280] width 962 height 2097
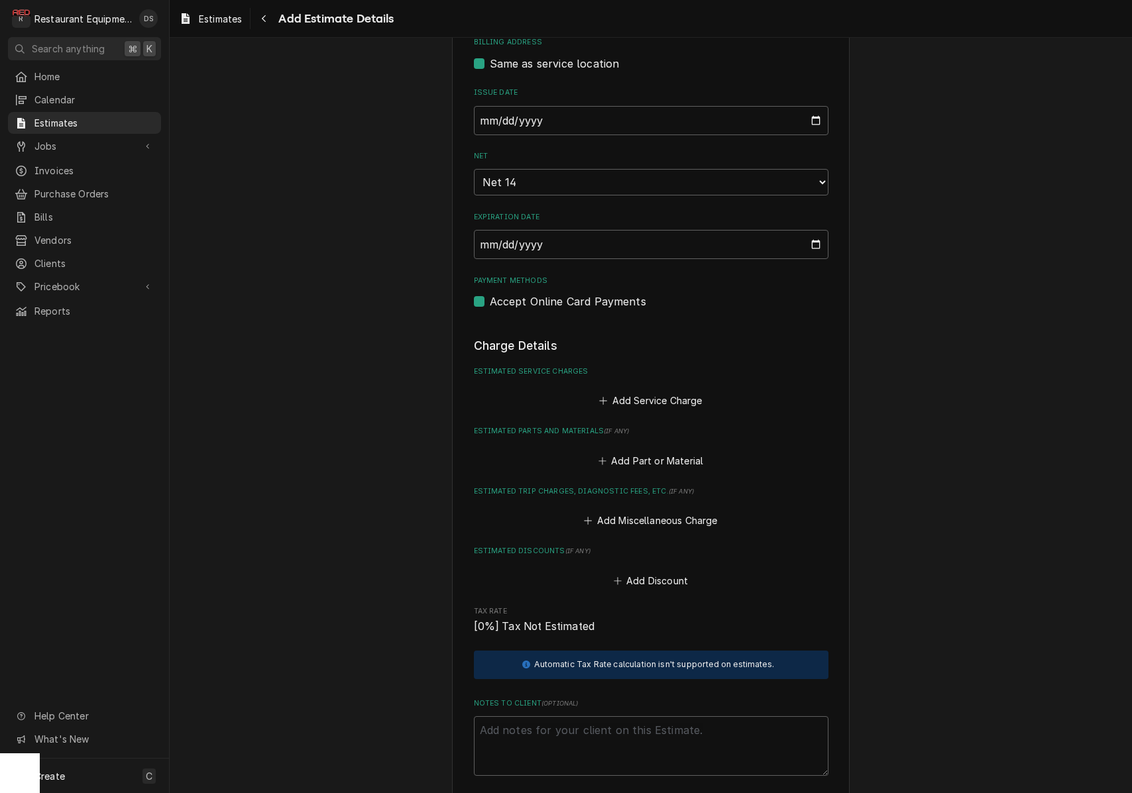
scroll to position [991, 0]
click at [667, 390] on button "Add Service Charge" at bounding box center [650, 399] width 107 height 19
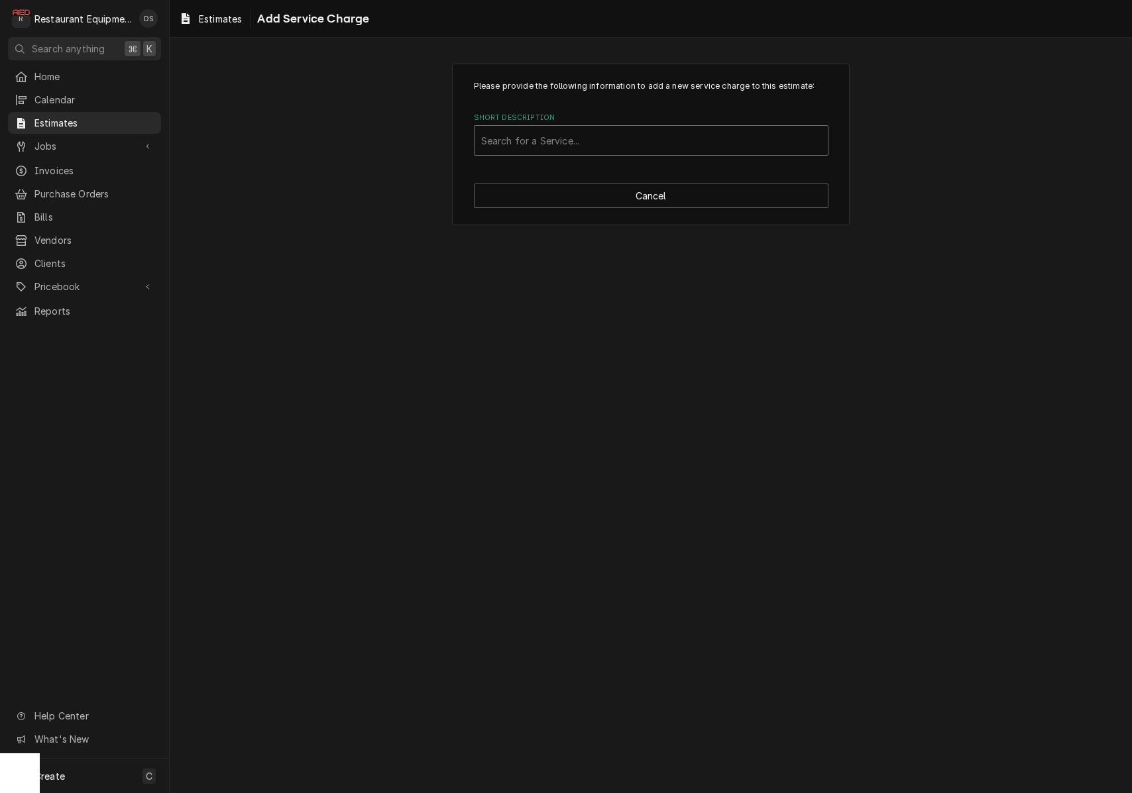
click at [614, 135] on div "Short Description" at bounding box center [651, 141] width 340 height 24
type input "Install"
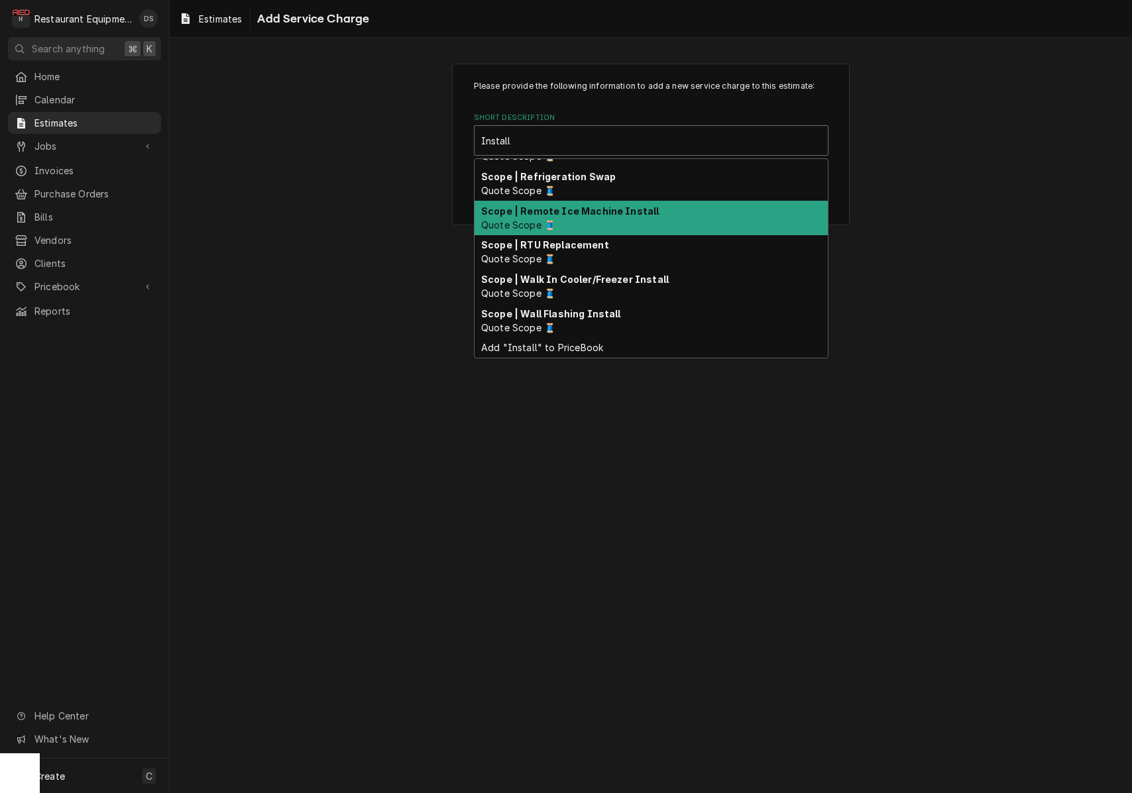
scroll to position [506, 0]
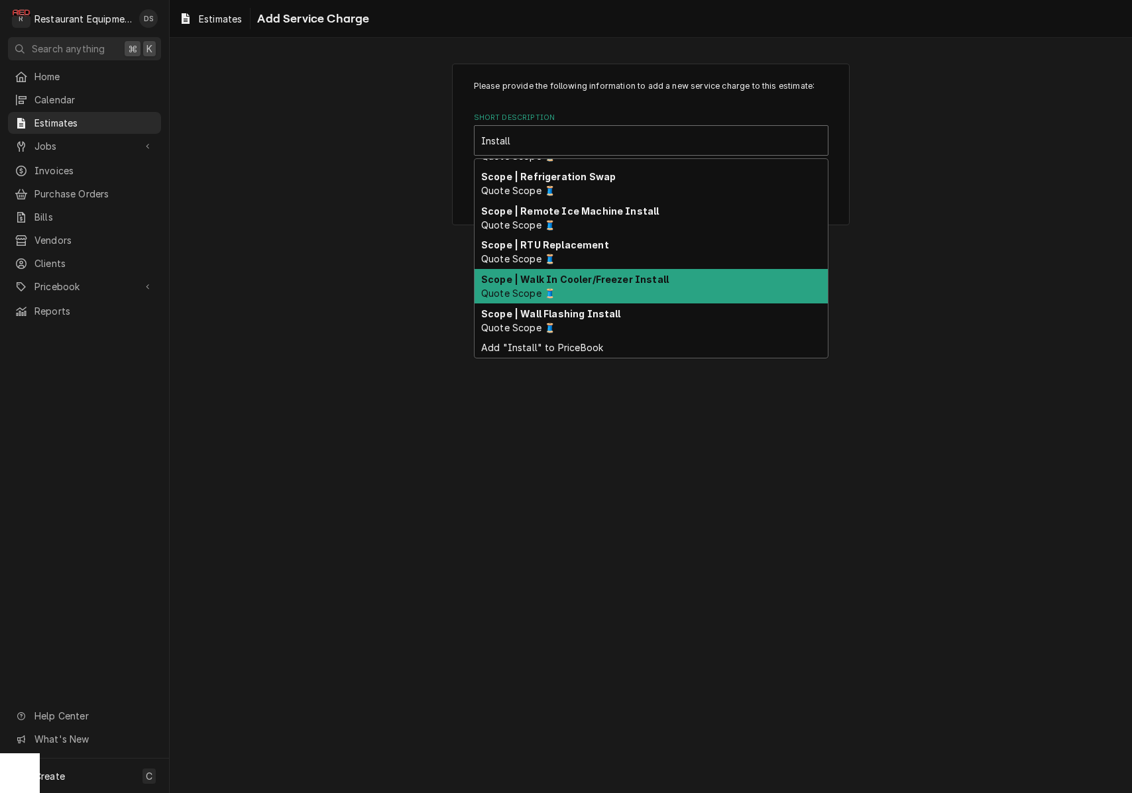
click at [653, 274] on strong "Scope | Walk In Cooler/Freezer Install" at bounding box center [575, 279] width 188 height 11
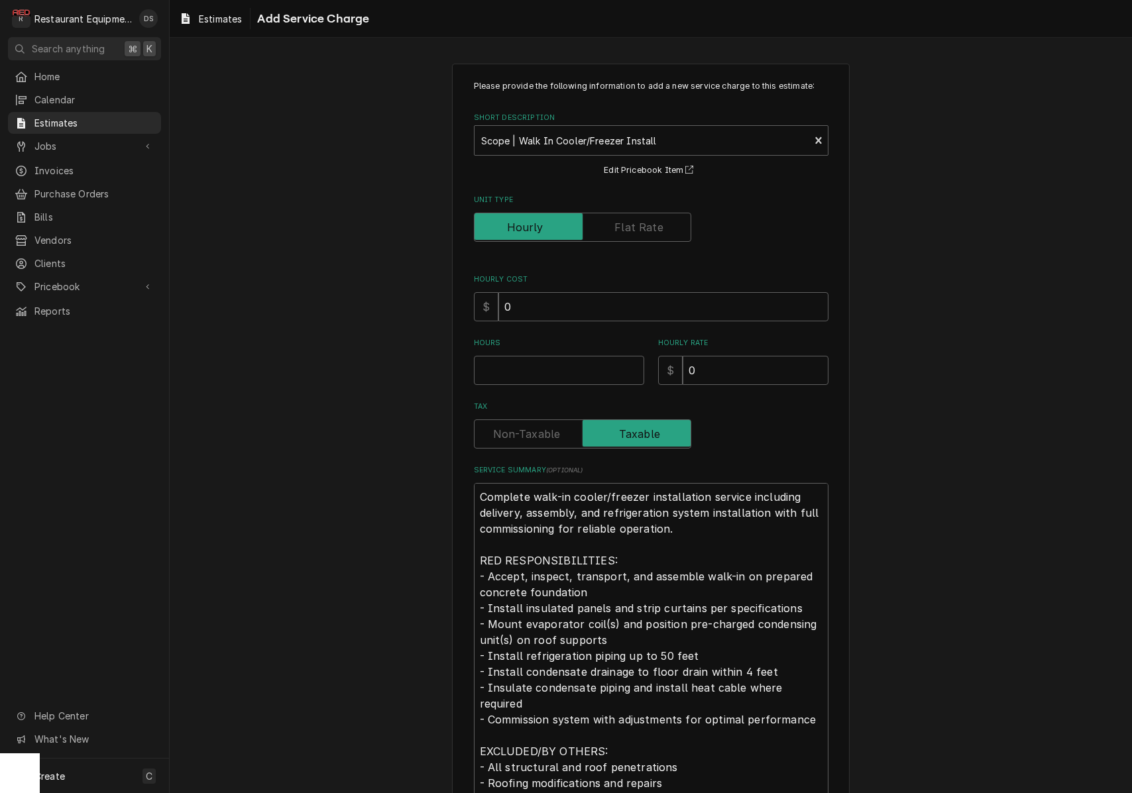
type textarea "x"
click at [641, 225] on label "Unit Type" at bounding box center [582, 227] width 217 height 29
click at [641, 225] on input "Unit Type" at bounding box center [582, 227] width 205 height 29
checkbox input "true"
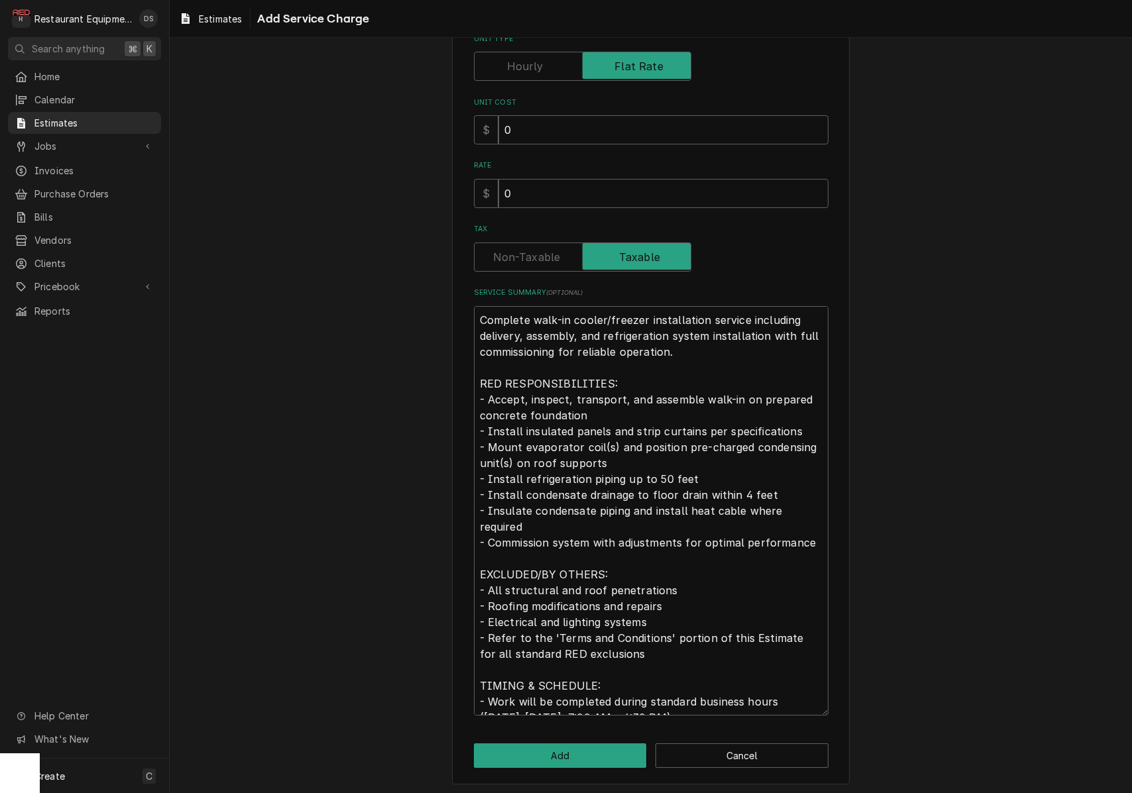
scroll to position [160, 0]
click at [666, 471] on textarea "Complete walk-in cooler/freezer installation service including delivery, assemb…" at bounding box center [651, 512] width 355 height 410
type textarea "x"
type textarea "Complete walk-in cooler/freezer installation service including delivery, assemb…"
type textarea "x"
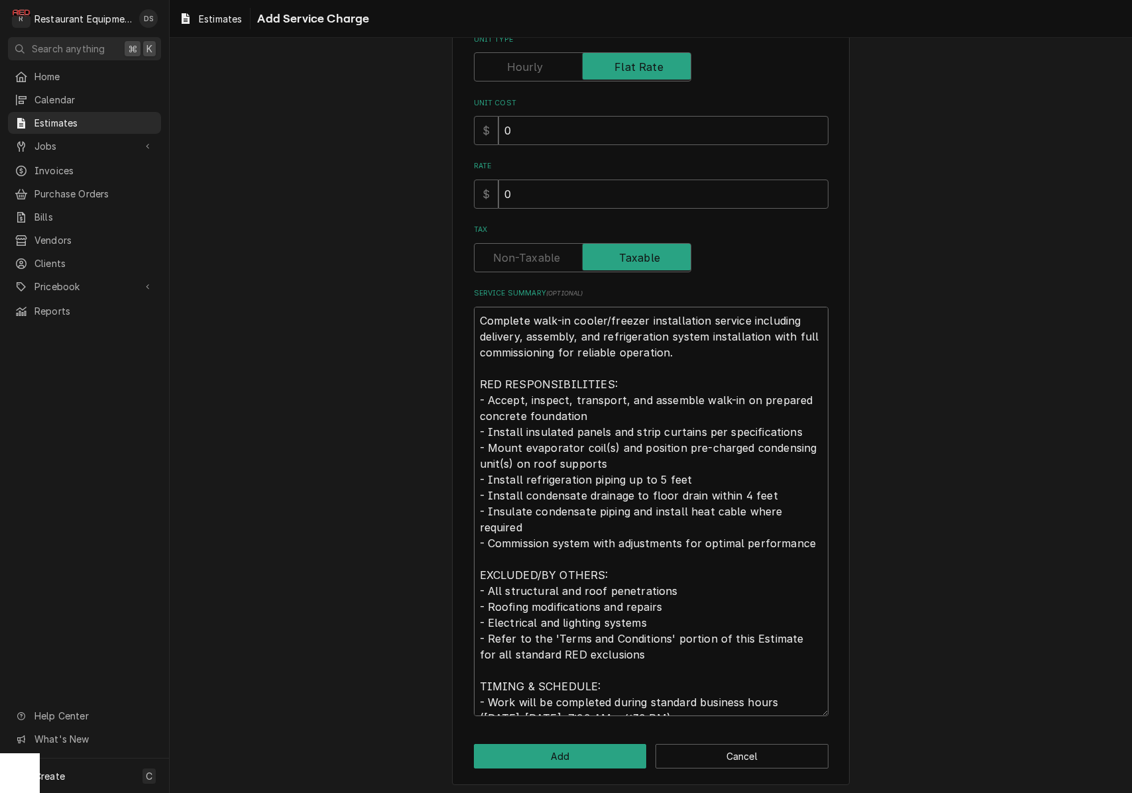
type textarea "Complete walk-in cooler/freezer installation service including delivery, assemb…"
type textarea "x"
type textarea "Complete walk-in cooler/freezer installation service including delivery, assemb…"
type textarea "x"
type textarea "Complete walk-in cooler/freezer installation service including delivery, assemb…"
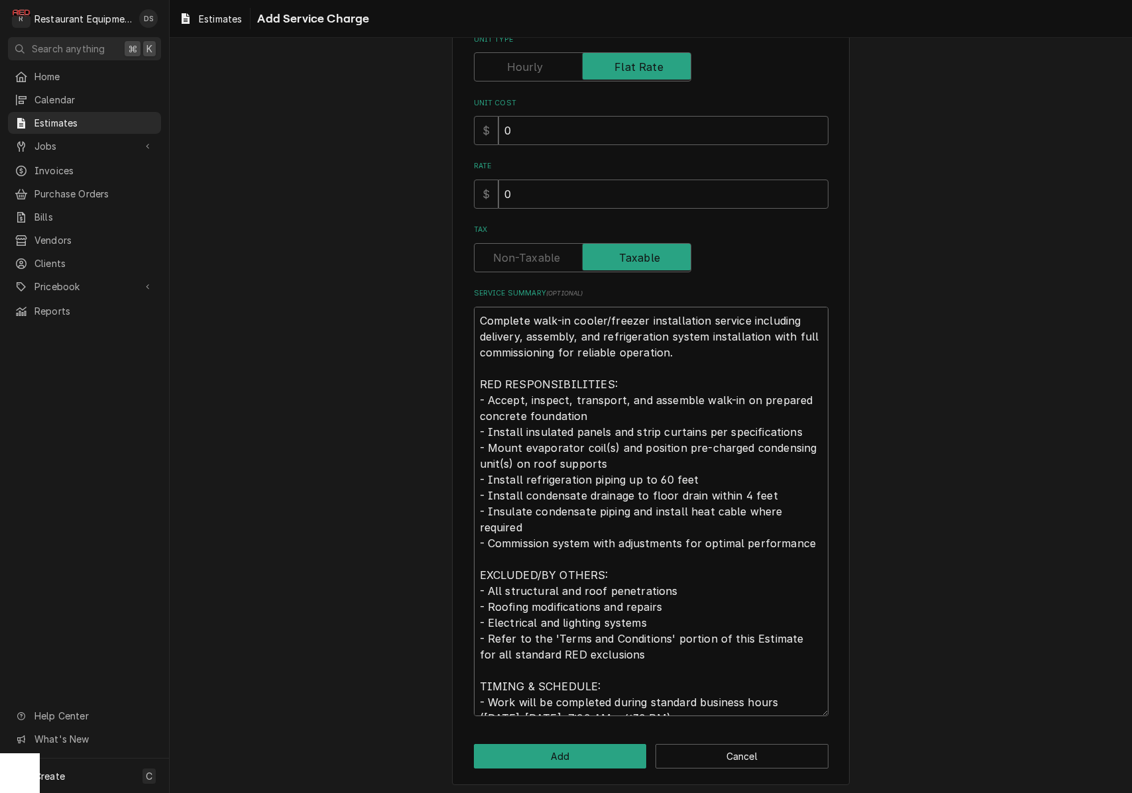
type textarea "x"
type textarea "Complete walk-in cooler/freezer installation service including delivery, assemb…"
click at [564, 187] on input "0" at bounding box center [663, 194] width 330 height 29
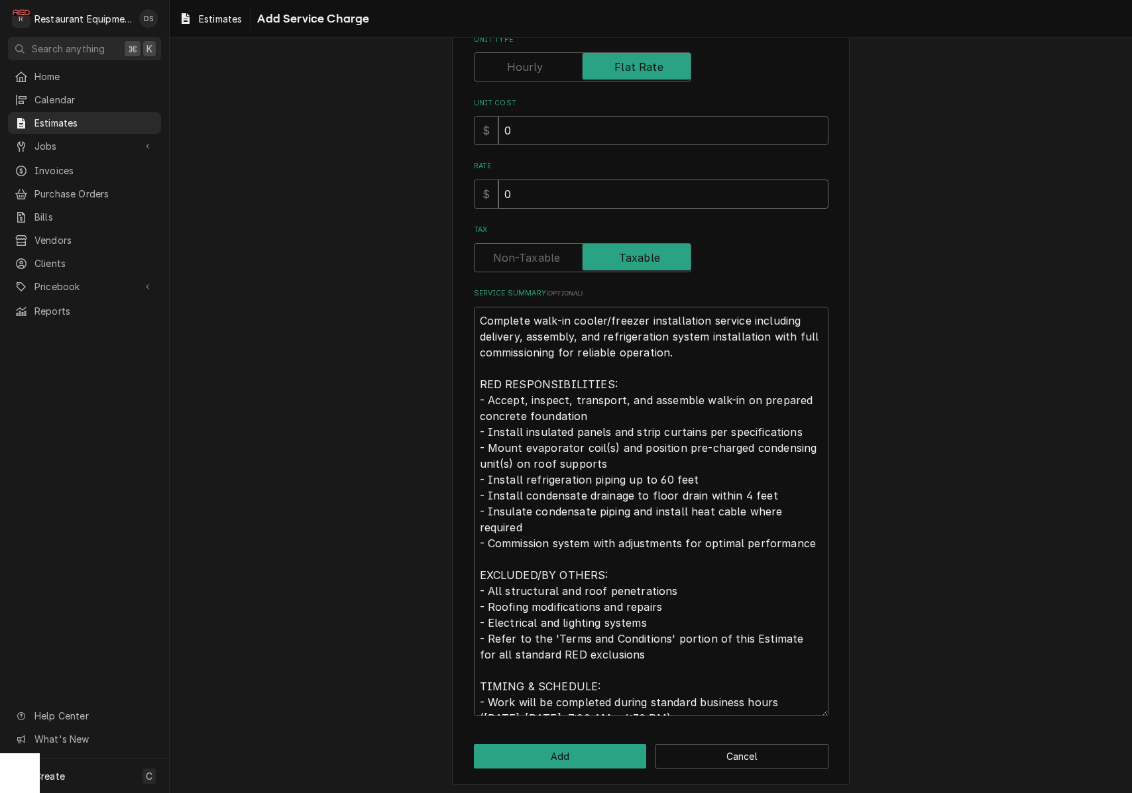
type textarea "x"
type input "1"
type textarea "x"
type input "19"
type textarea "x"
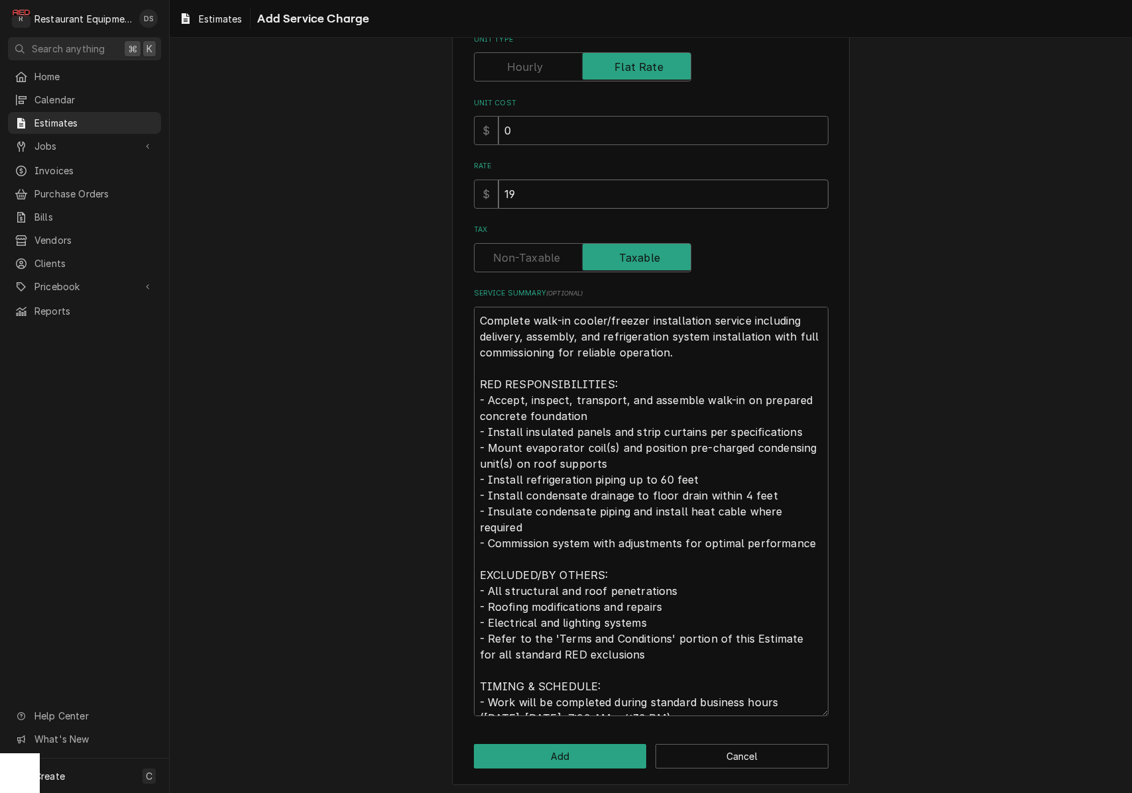
type input "192"
type textarea "x"
type input "1920"
type textarea "x"
type input "19200"
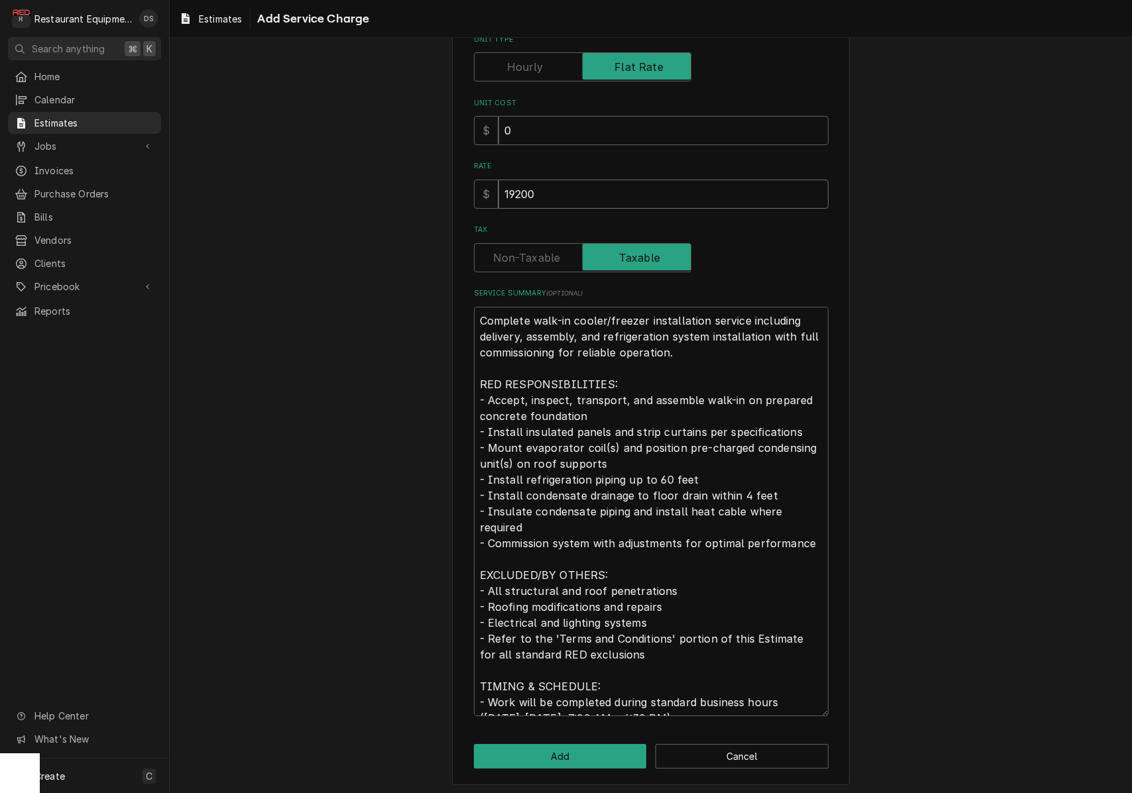
type textarea "x"
type input "19200"
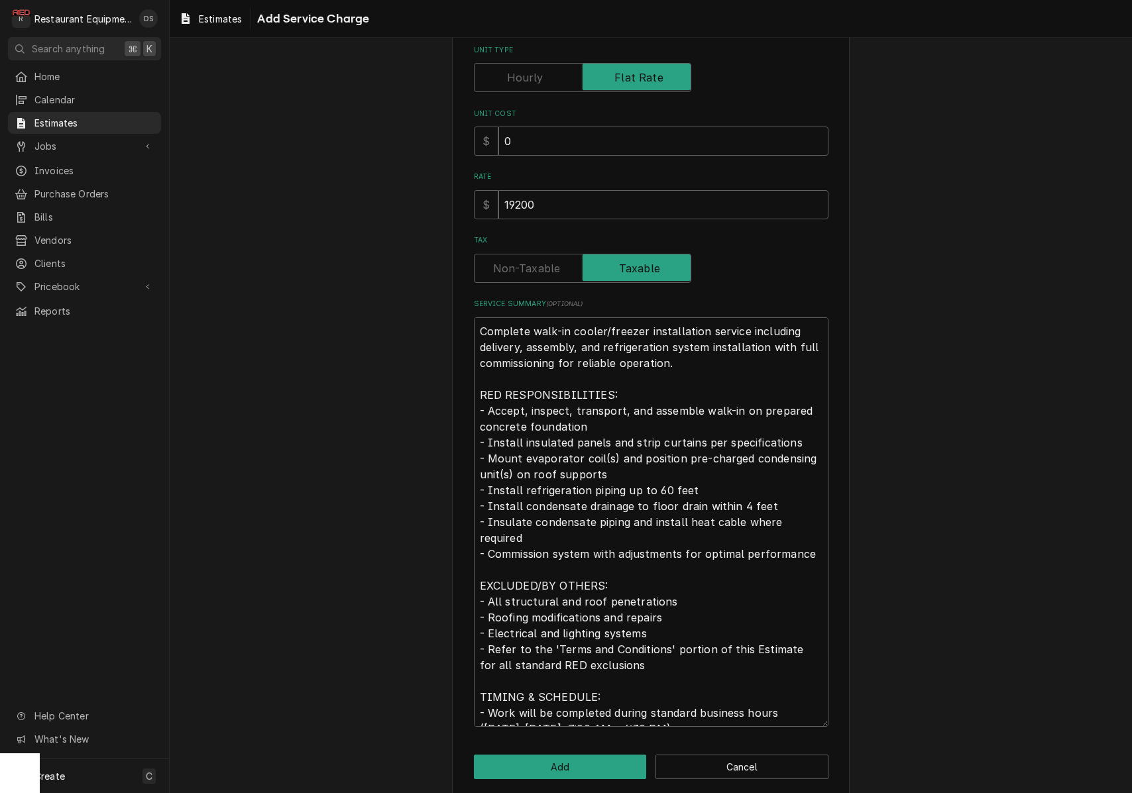
scroll to position [148, 0]
click at [512, 165] on div "Please provide the following information to add a new service charge to this es…" at bounding box center [651, 330] width 355 height 797
click at [533, 169] on div "Please provide the following information to add a new service charge to this es…" at bounding box center [651, 330] width 355 height 797
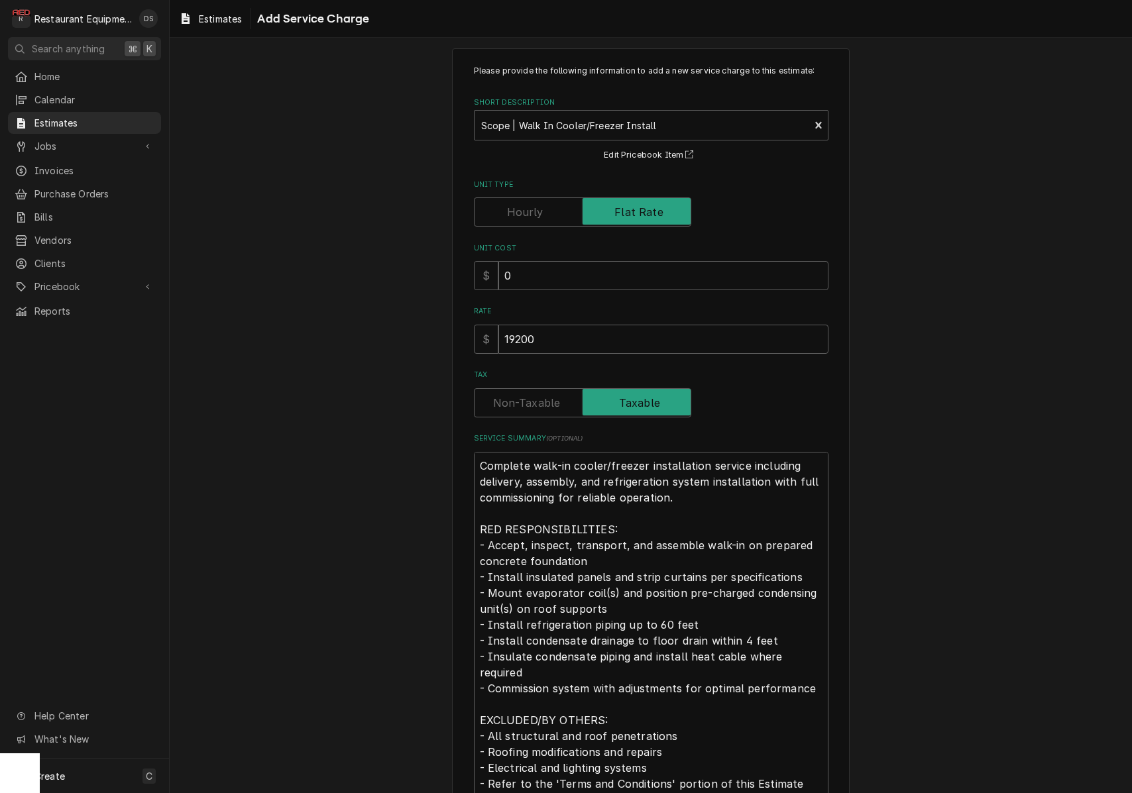
scroll to position [11, 0]
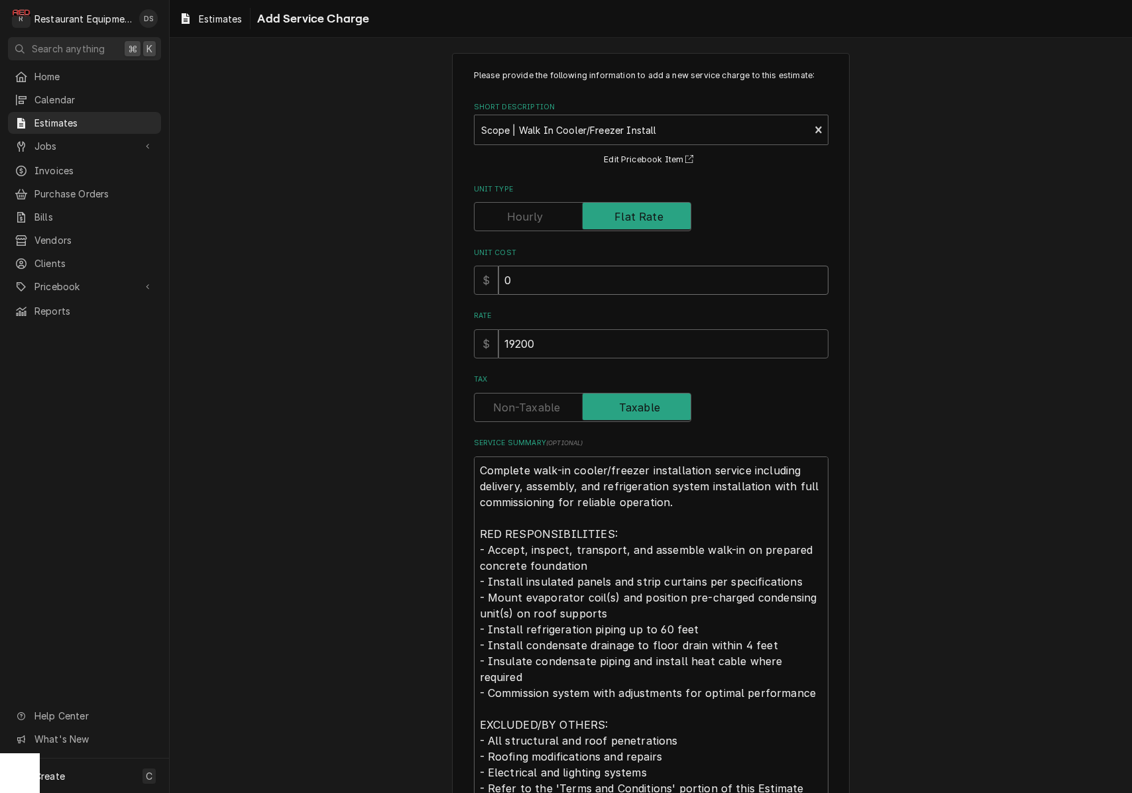
click at [591, 272] on input "0" at bounding box center [663, 280] width 330 height 29
type textarea "x"
type input "8"
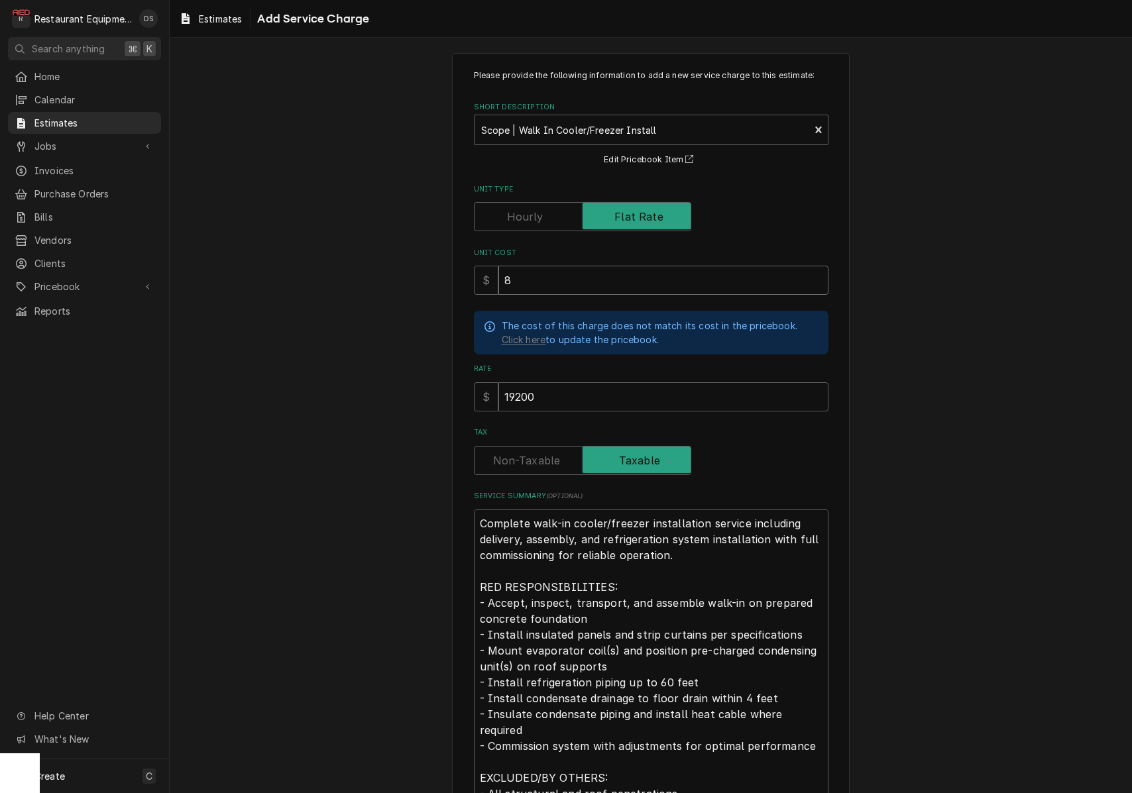
type textarea "x"
type input "86"
type textarea "x"
type input "864"
type textarea "x"
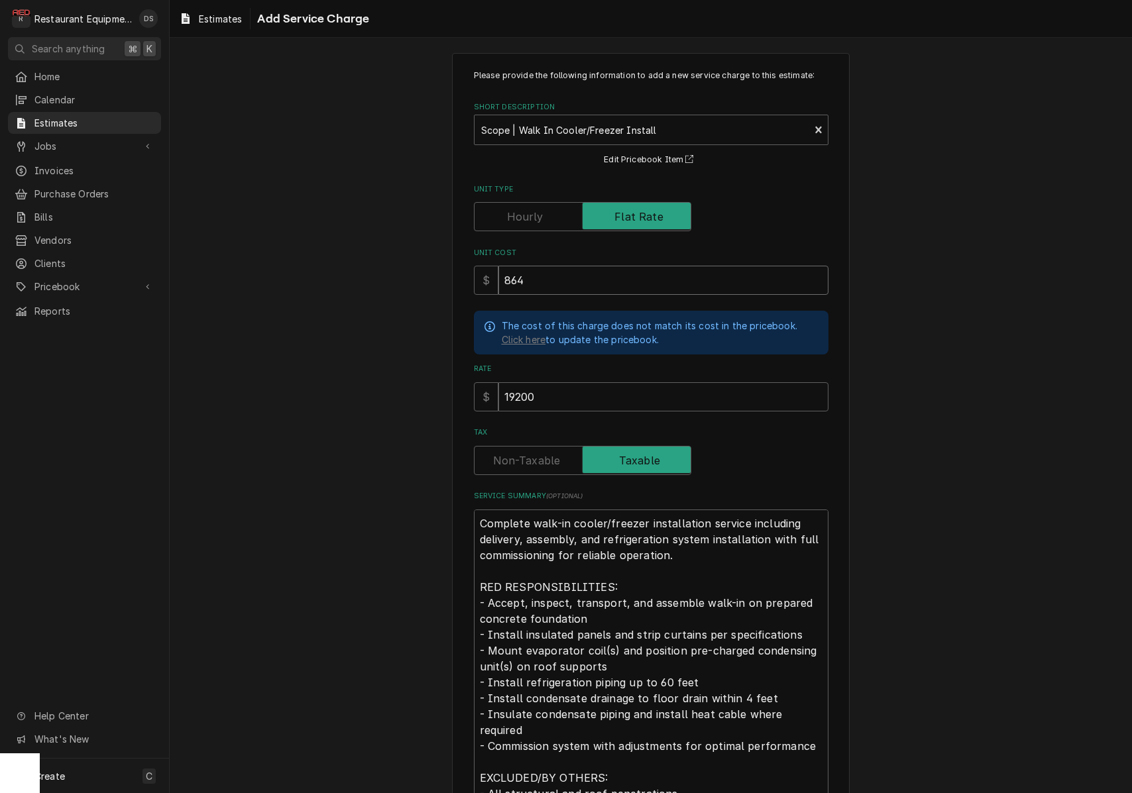
type input "8640"
type textarea "x"
type input "8640.0"
type textarea "x"
type input "8640.00"
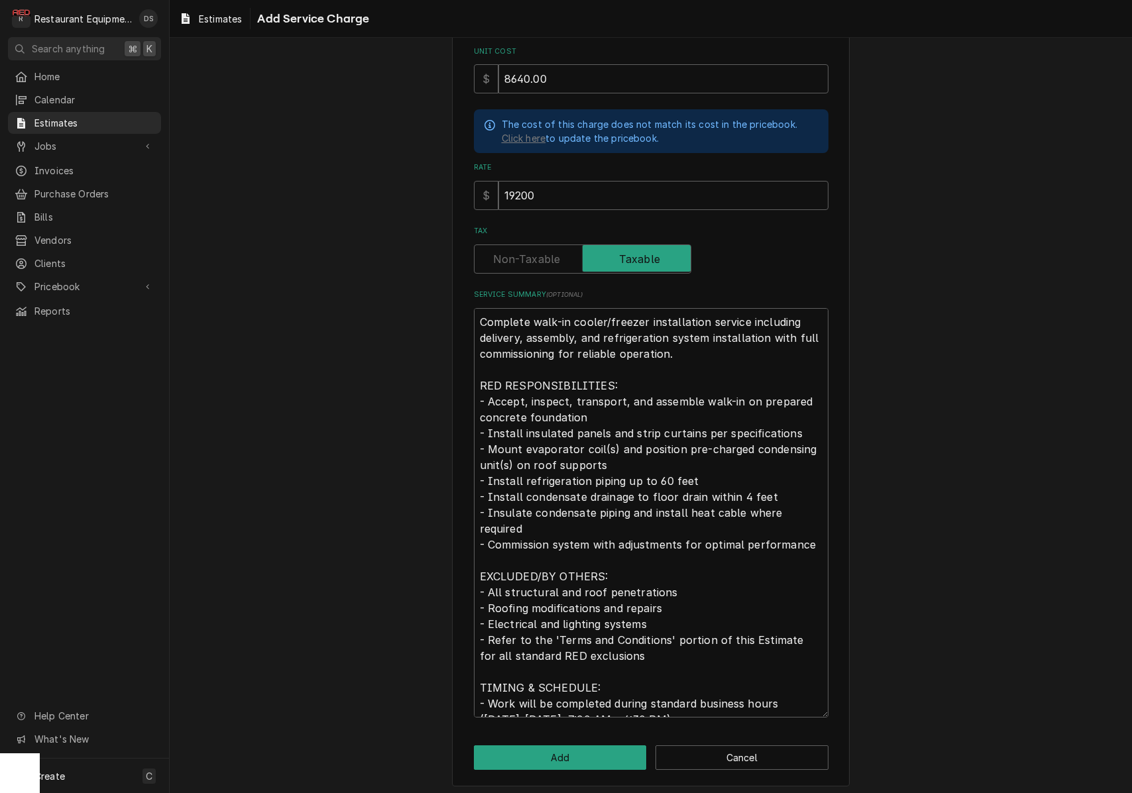
scroll to position [0, 0]
click at [602, 747] on button "Add" at bounding box center [560, 757] width 173 height 25
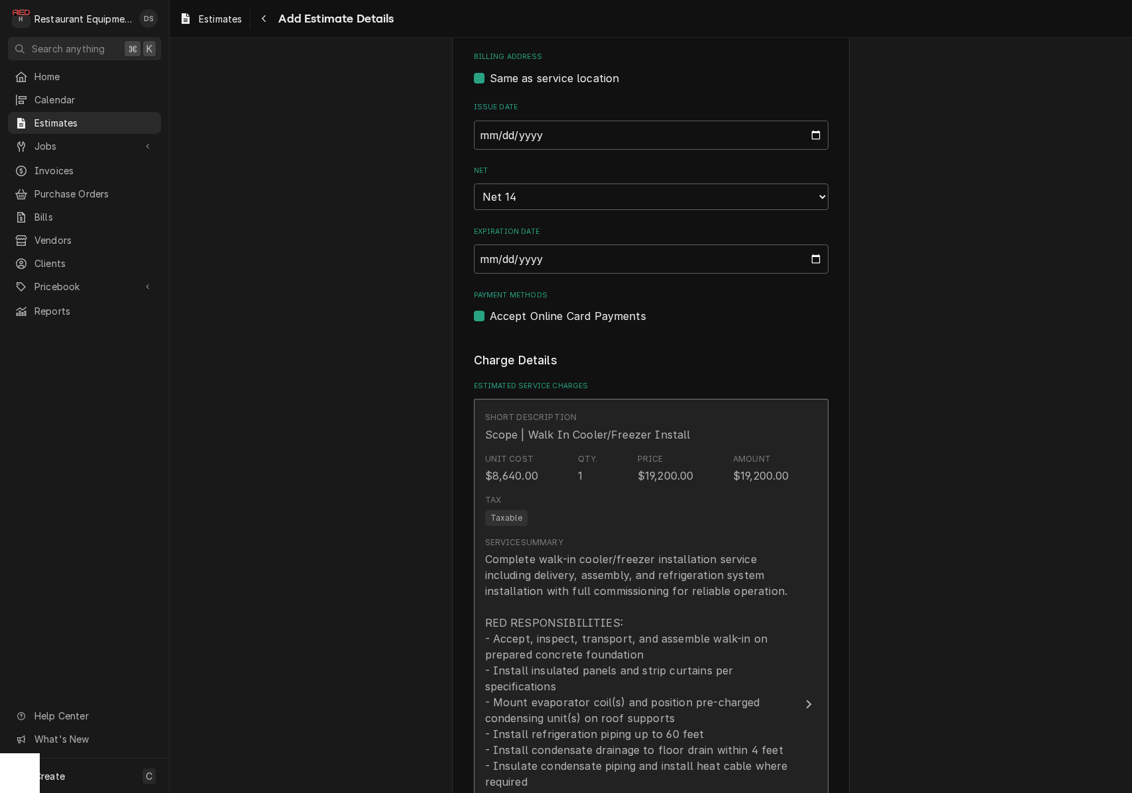
type textarea "x"
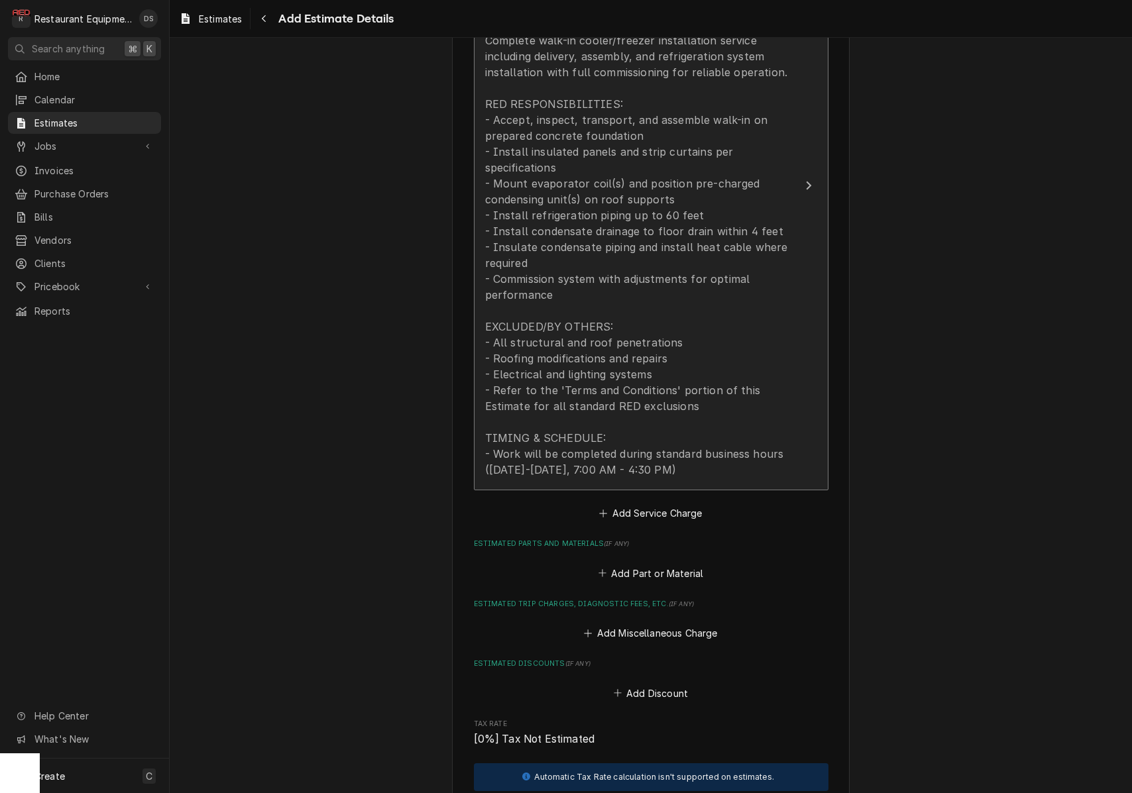
scroll to position [1508, 0]
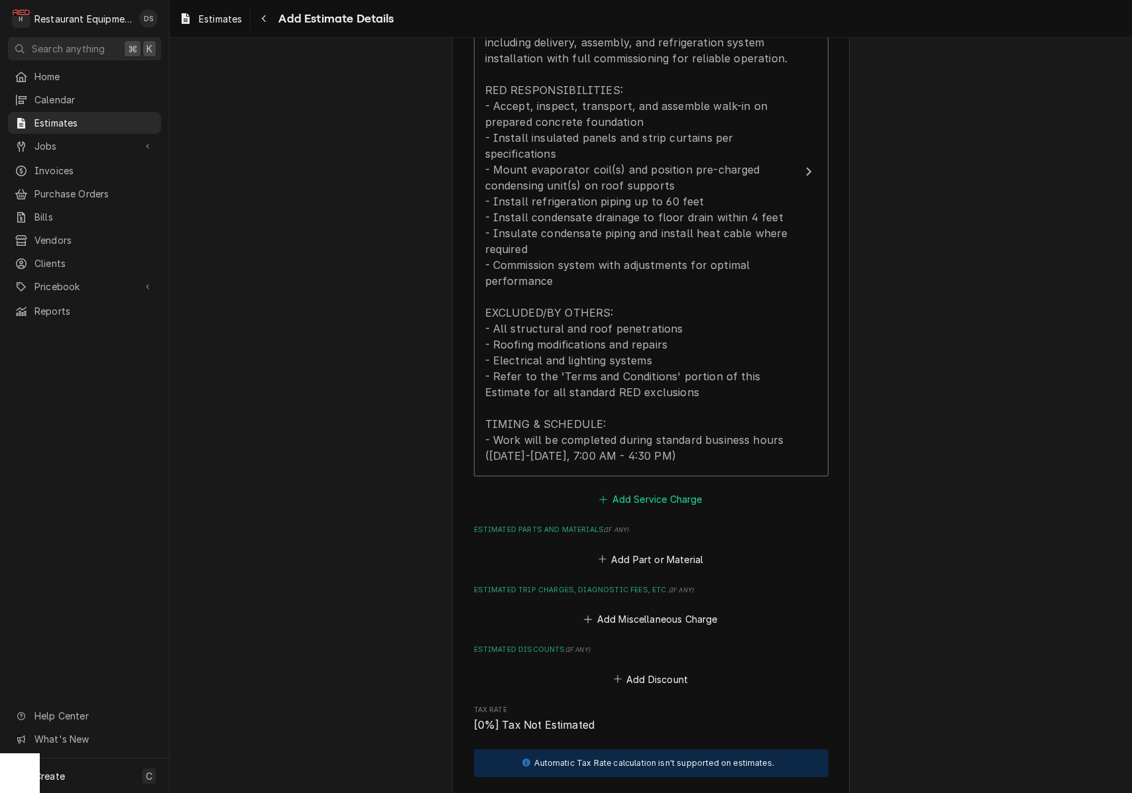
click at [638, 490] on button "Add Service Charge" at bounding box center [650, 499] width 107 height 19
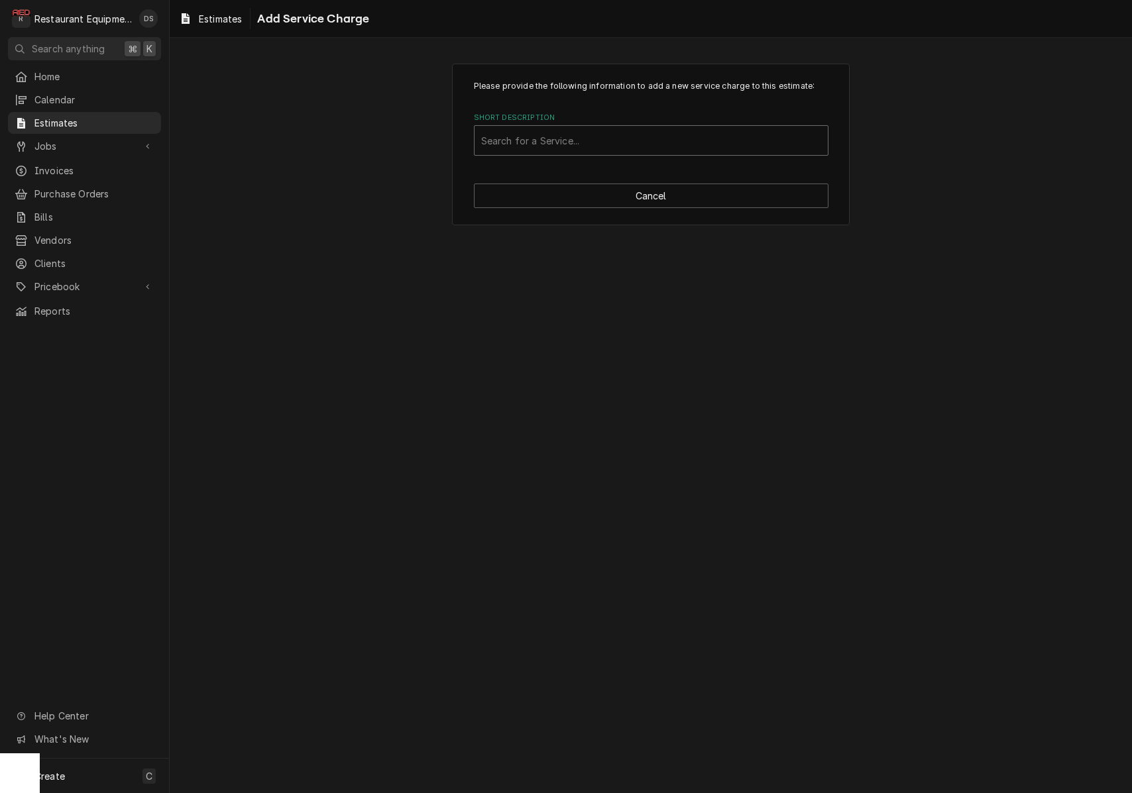
click at [580, 135] on div "Short Description" at bounding box center [651, 141] width 340 height 24
type input "Ice Machine Install"
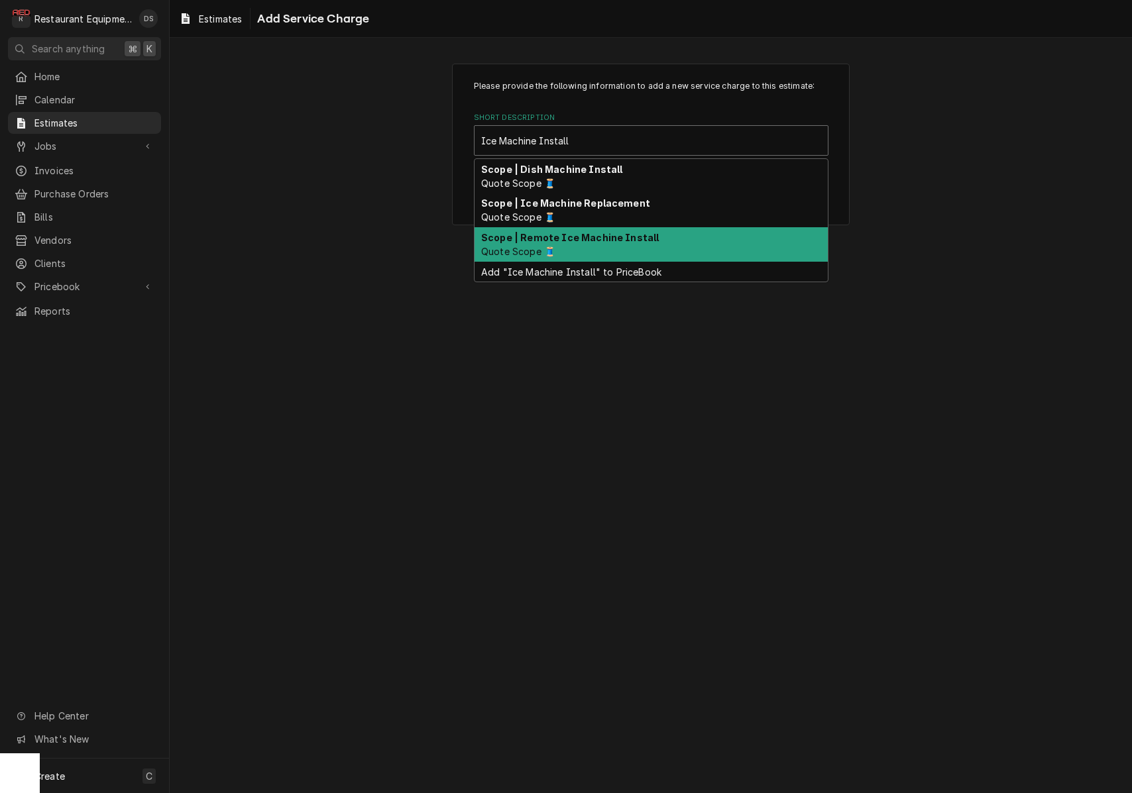
click at [608, 239] on strong "Scope | Remote Ice Machine Install" at bounding box center [570, 237] width 178 height 11
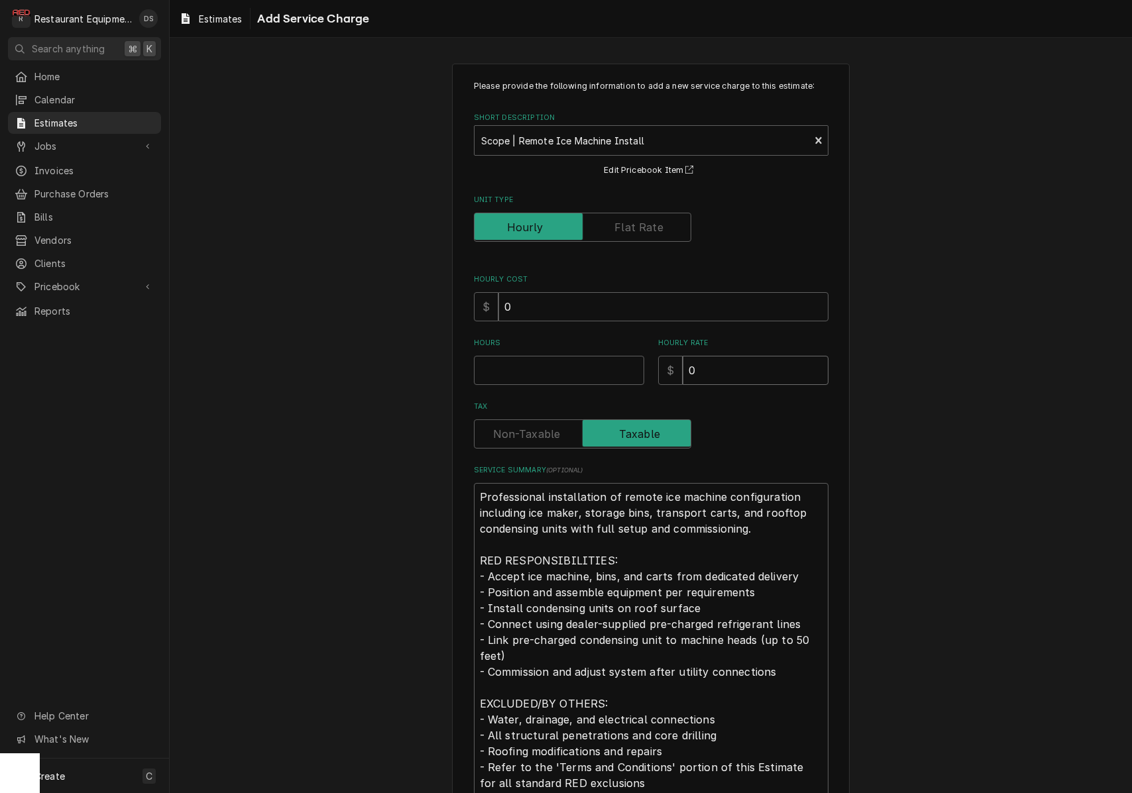
click at [735, 376] on input "0" at bounding box center [756, 370] width 146 height 29
click at [735, 375] on input "0" at bounding box center [756, 370] width 146 height 29
click at [734, 375] on input "0" at bounding box center [756, 370] width 146 height 29
type textarea "x"
type input "6"
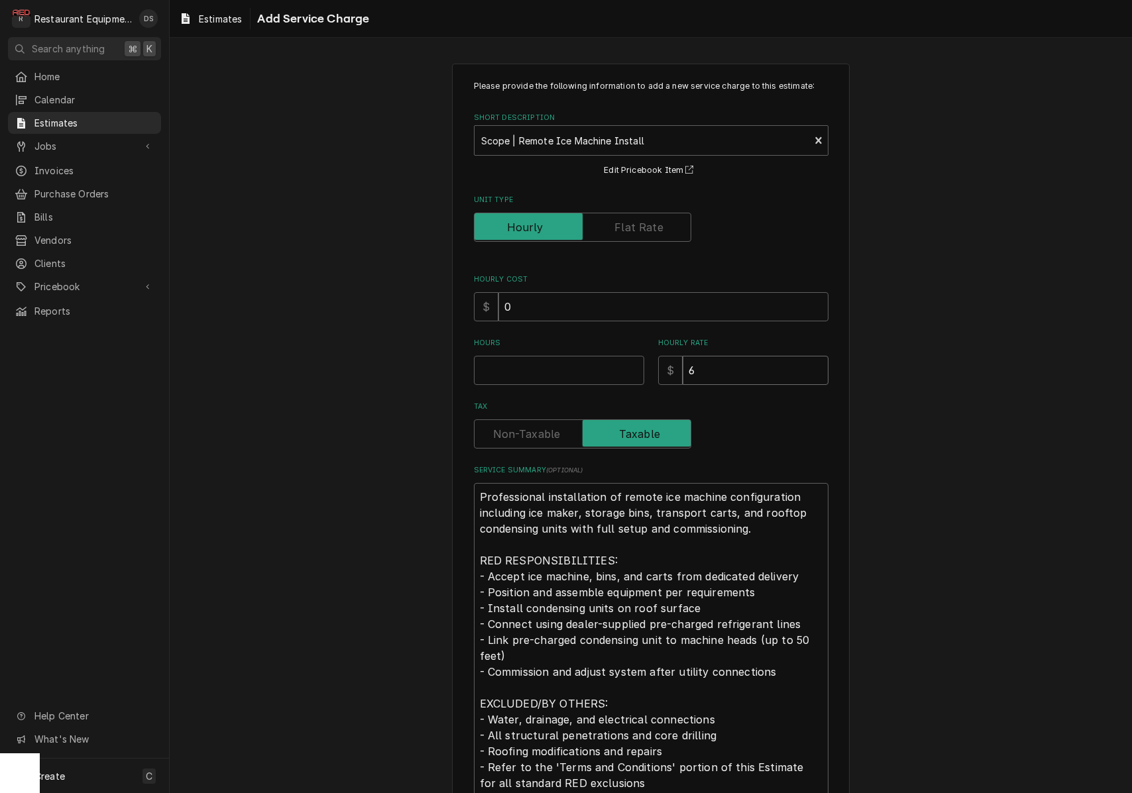
type textarea "x"
type input "60"
type textarea "x"
type input "600"
type textarea "x"
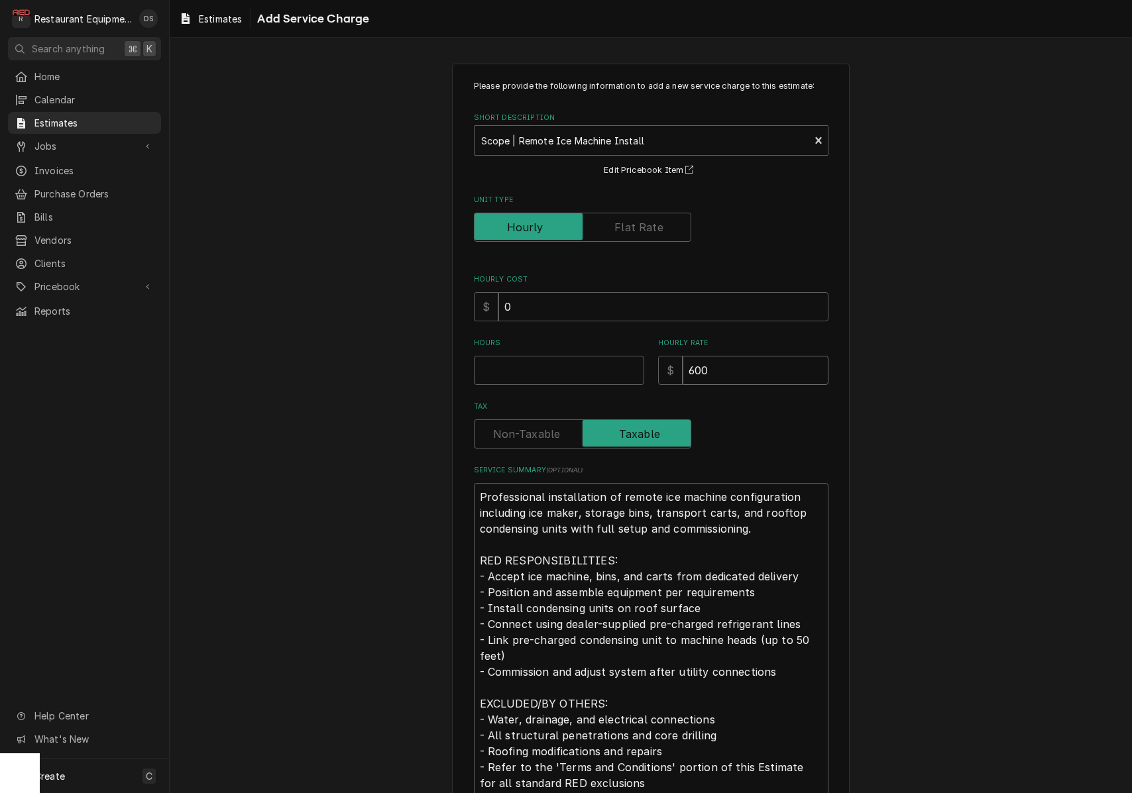
type input "6000"
type textarea "x"
type input "6000.0"
type textarea "x"
type input "6000.00"
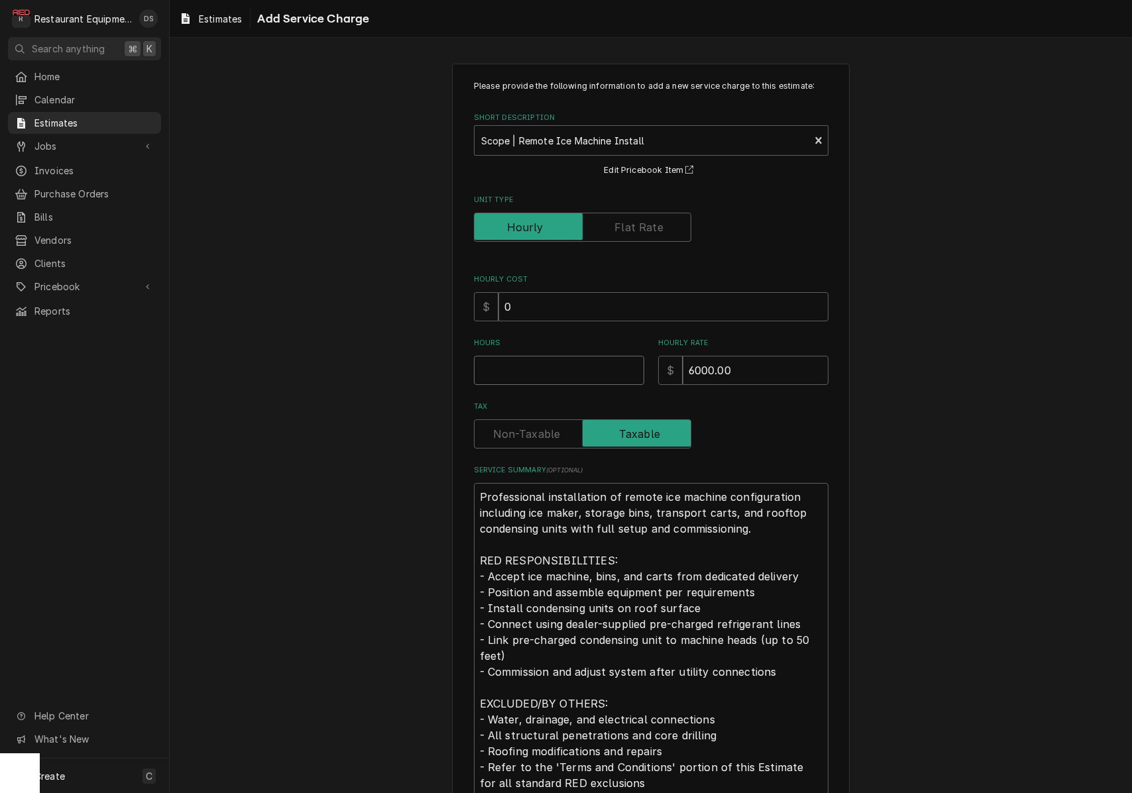
click at [598, 372] on input "Hours" at bounding box center [559, 370] width 170 height 29
type textarea "x"
type input "1"
type textarea "x"
type input "1"
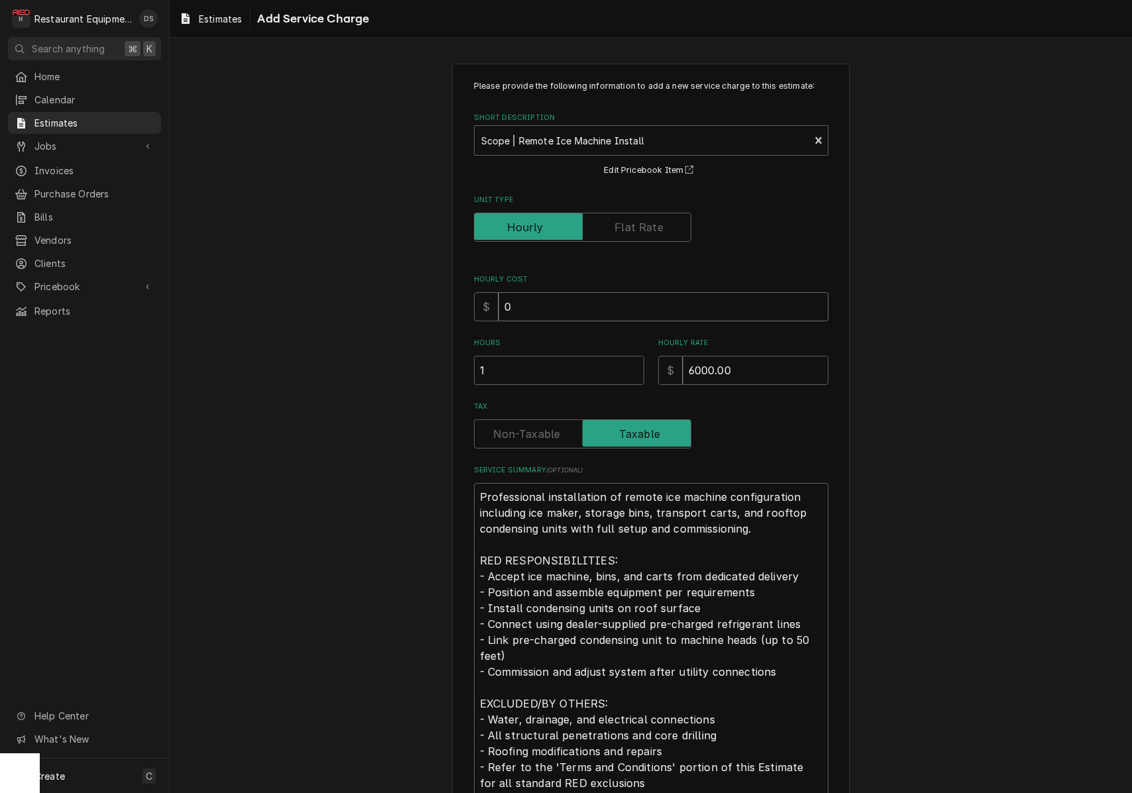
click at [580, 309] on input "0" at bounding box center [663, 306] width 330 height 29
type textarea "x"
type input "2"
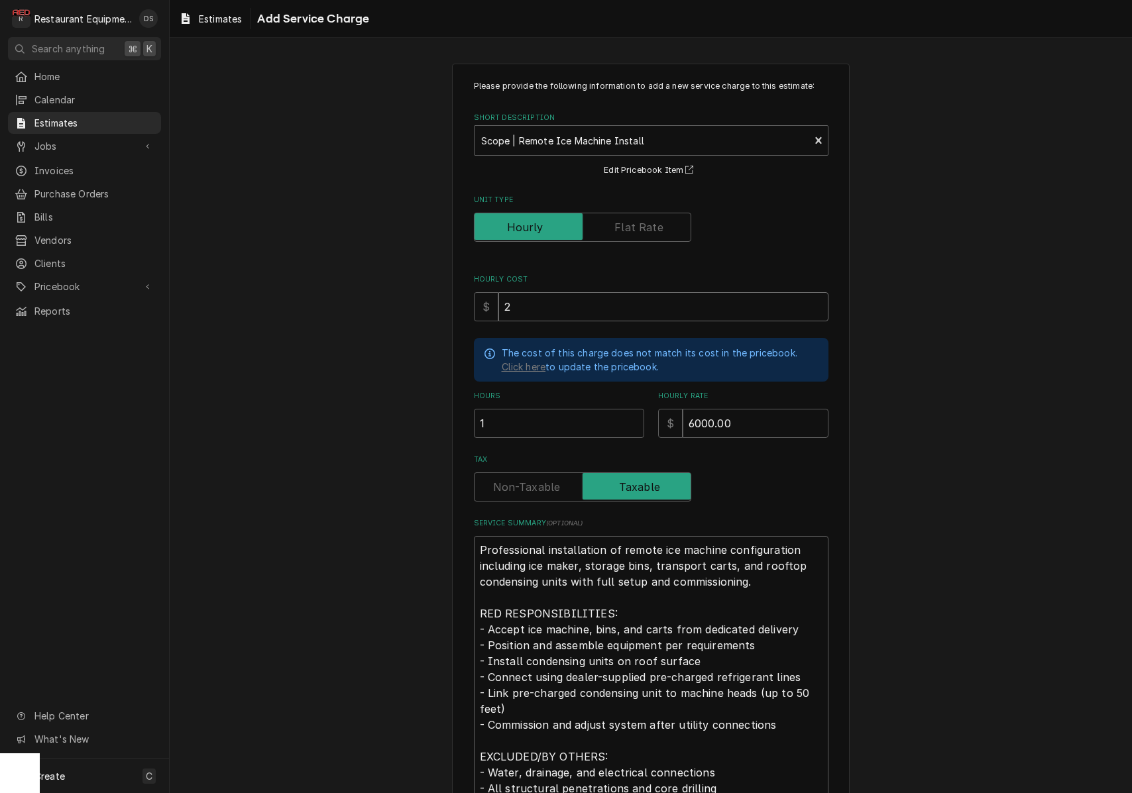
type textarea "x"
type input "21"
type textarea "x"
type input "216"
type textarea "x"
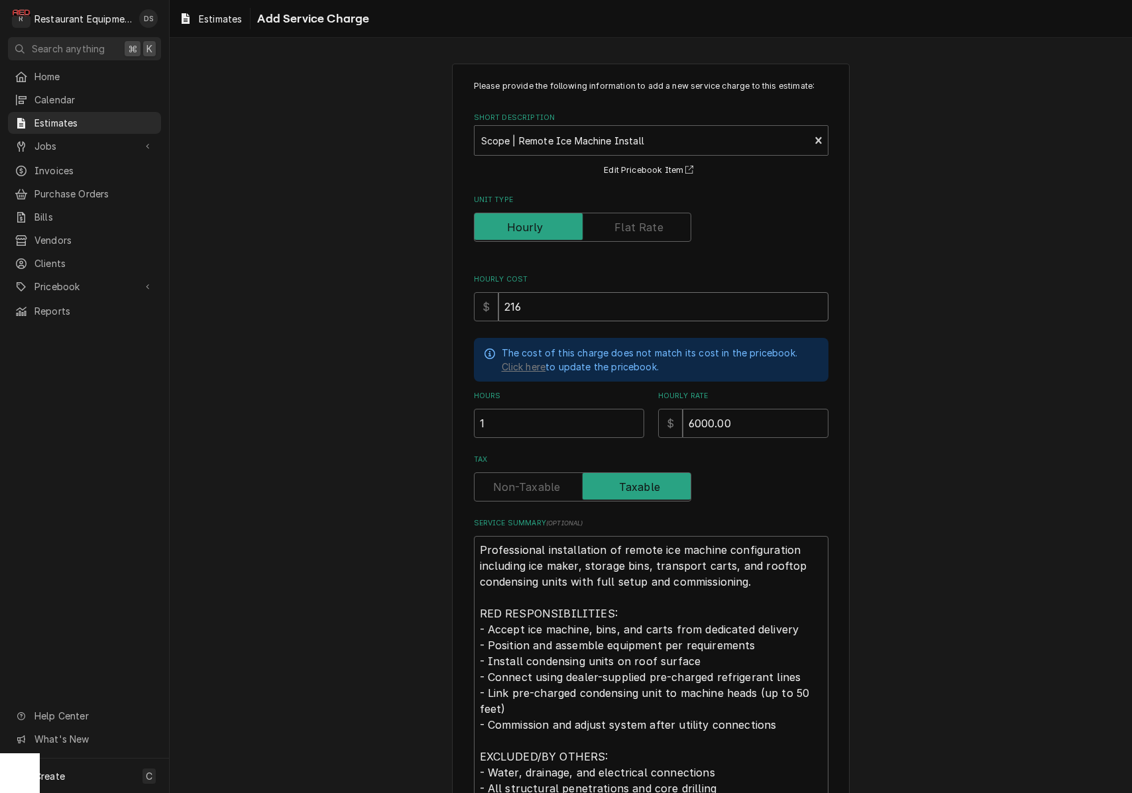
type input "2160"
type textarea "x"
type input "2160.0"
type textarea "x"
type input "2160.00"
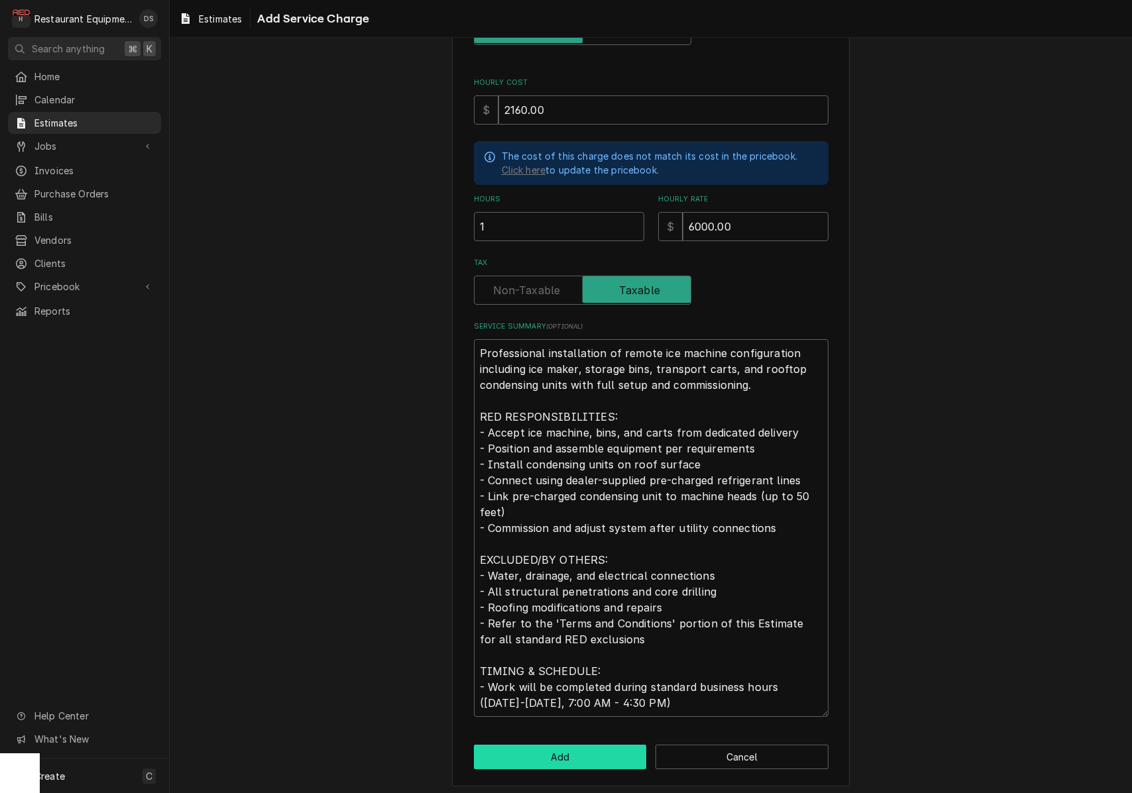
click at [597, 745] on button "Add" at bounding box center [560, 757] width 173 height 25
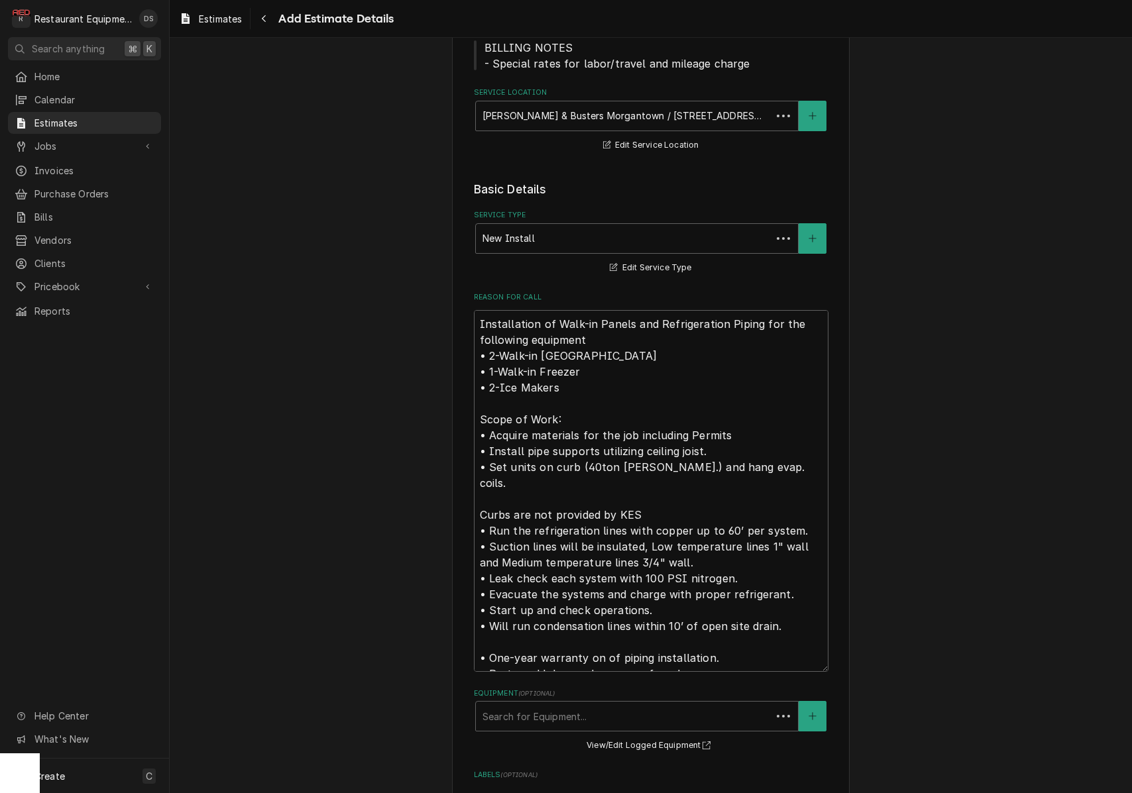
scroll to position [1508, 0]
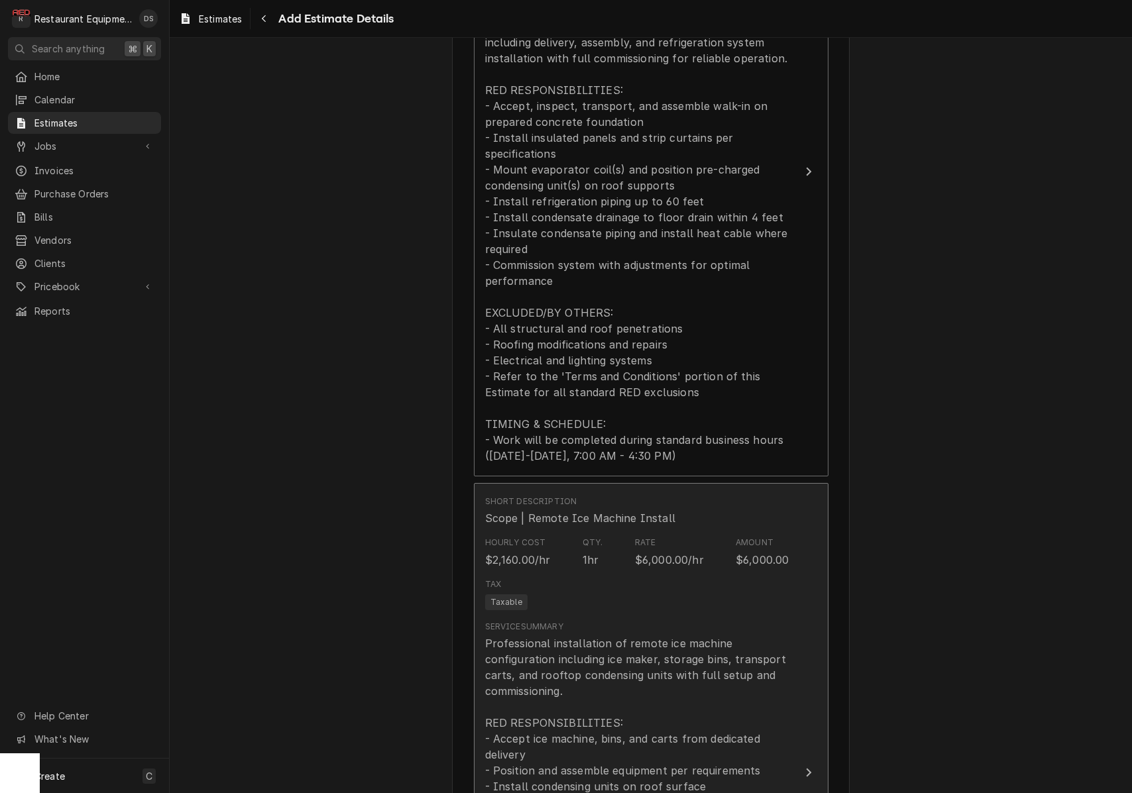
type textarea "x"
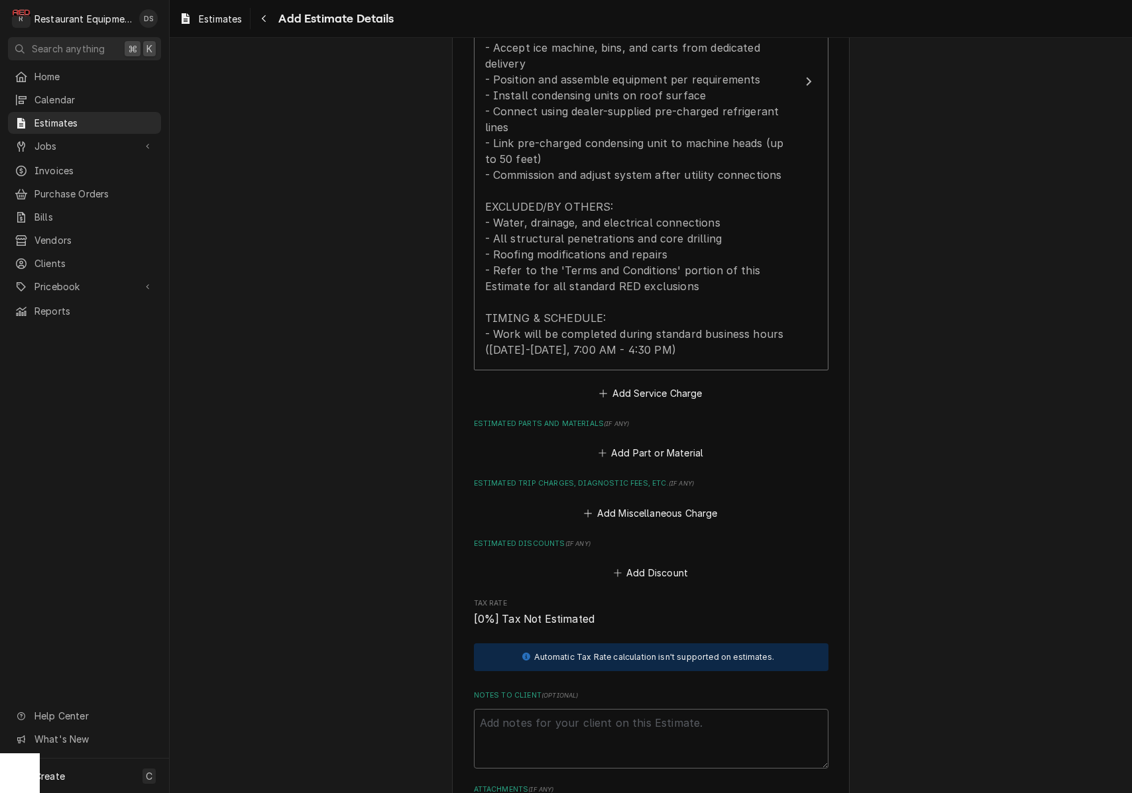
scroll to position [2199, 0]
click at [645, 443] on button "Add Part or Material" at bounding box center [650, 452] width 109 height 19
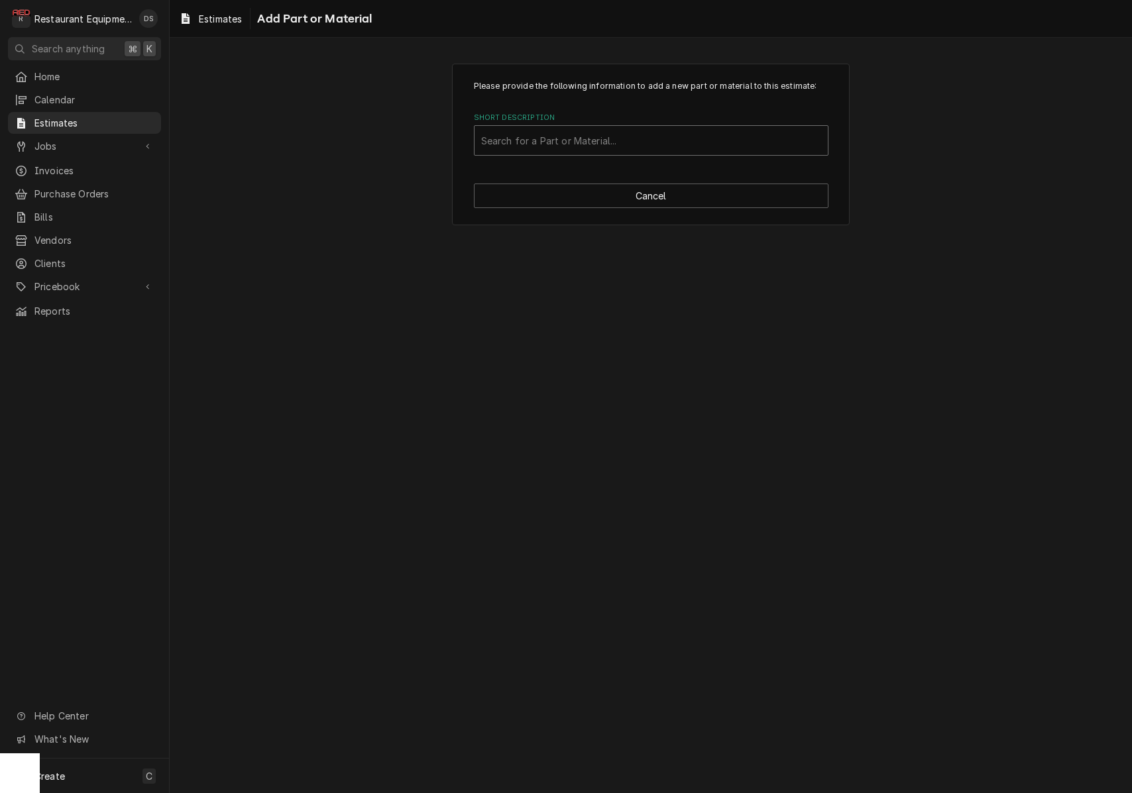
click at [605, 142] on div "Search for a Part or Material..." at bounding box center [651, 141] width 340 height 14
type input "Copper Linesets"
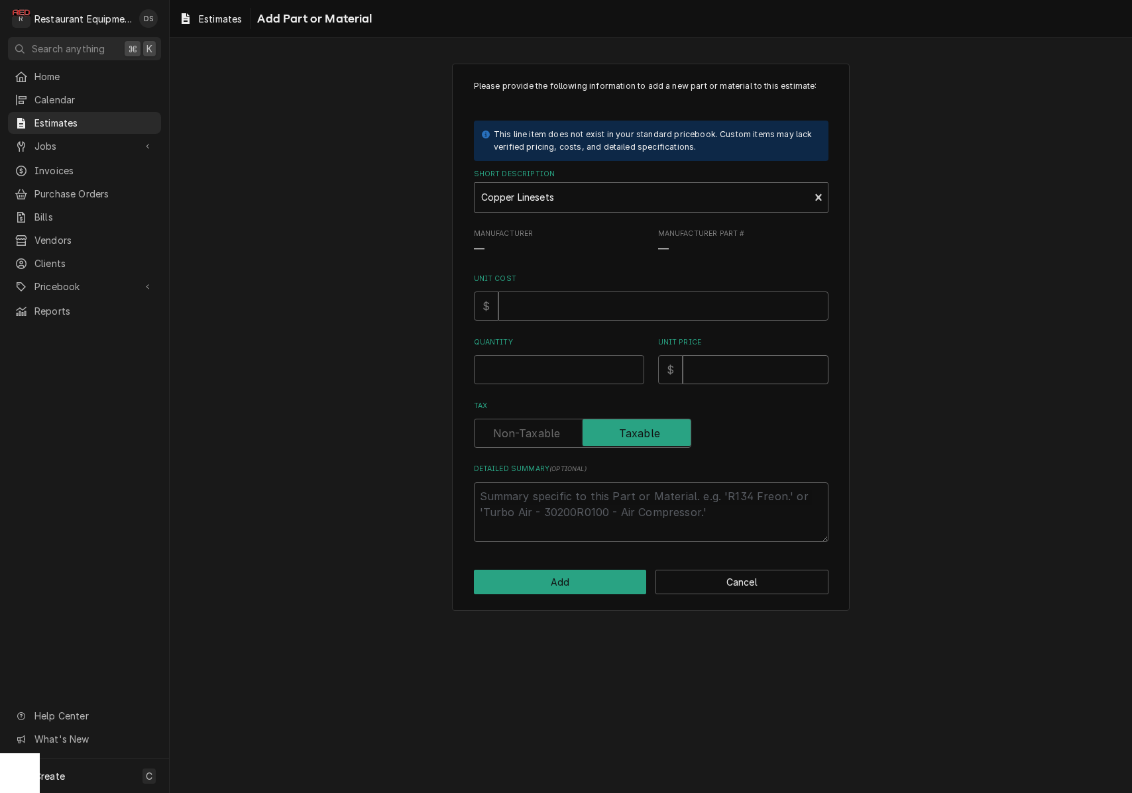
click at [717, 368] on input "Unit Price" at bounding box center [756, 369] width 146 height 29
click at [641, 309] on input "Unit Cost" at bounding box center [663, 306] width 330 height 29
type textarea "x"
type input "5"
type textarea "x"
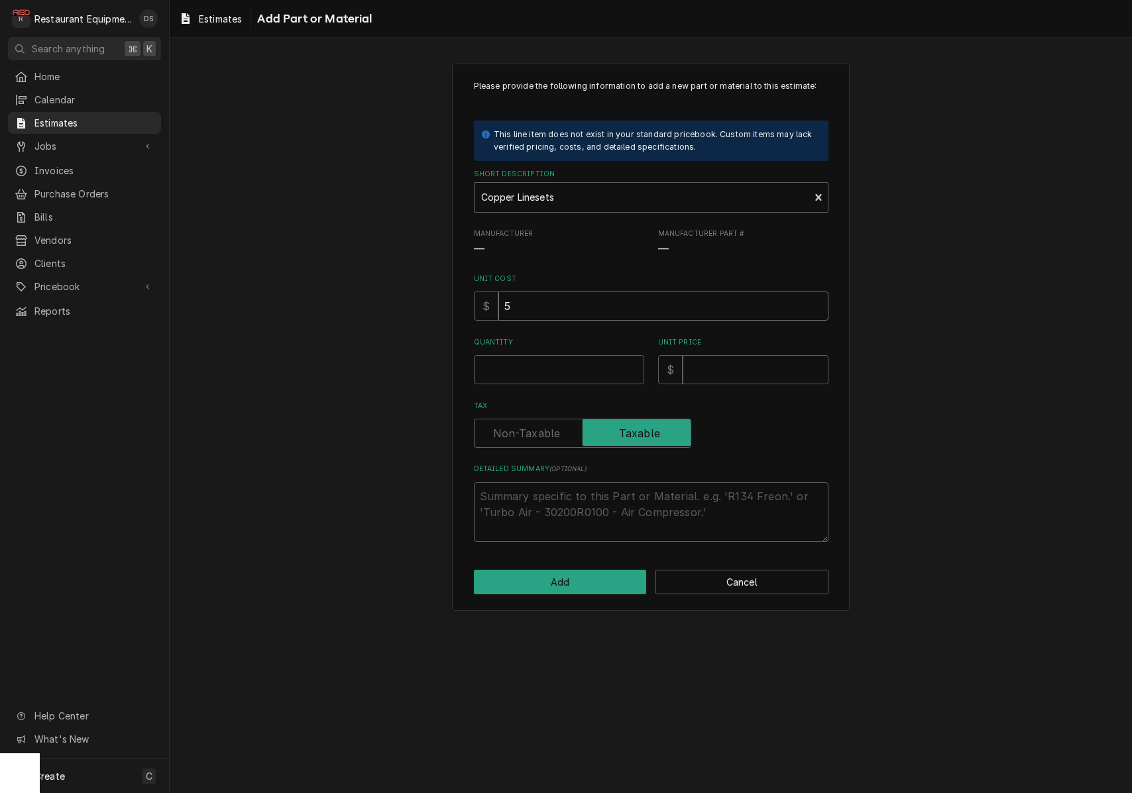
type input "50"
type textarea "x"
type input "500"
type textarea "x"
type input "5000"
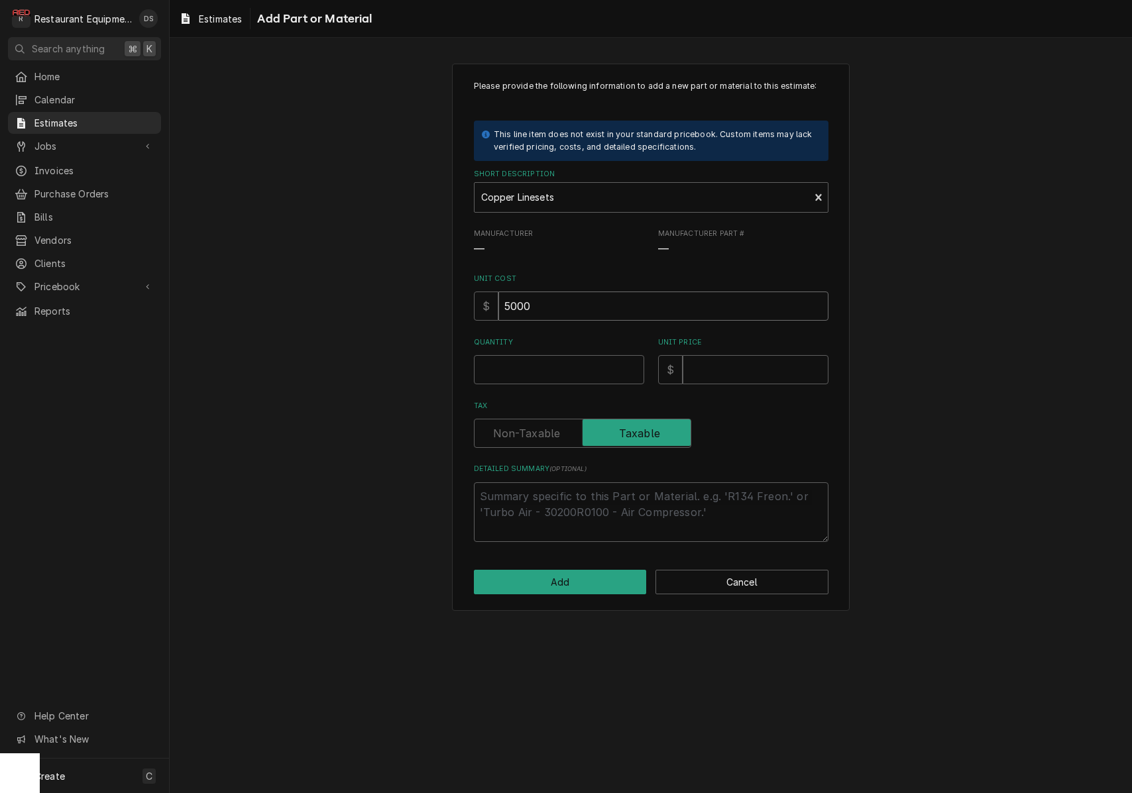
type textarea "x"
type input "500"
type textarea "x"
type input "5004"
type textarea "x"
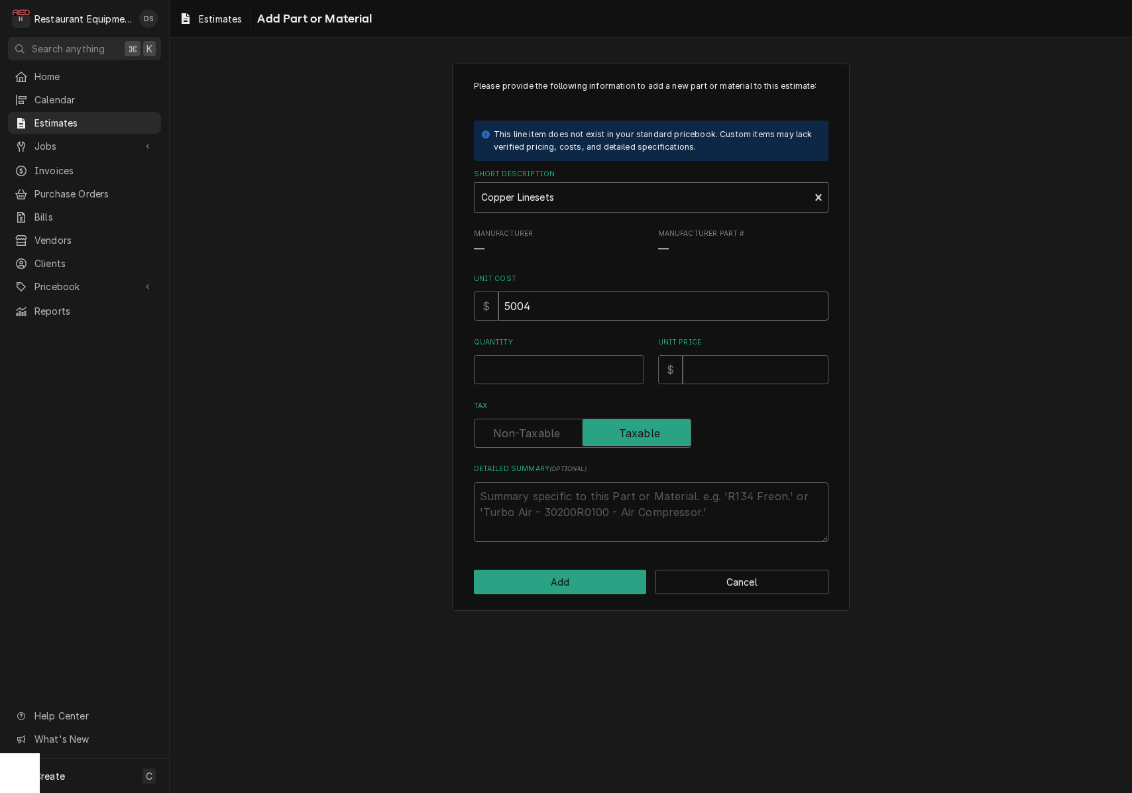
type input "5004.0"
type textarea "x"
type input "5004.00"
type textarea "x"
type input "5004.00"
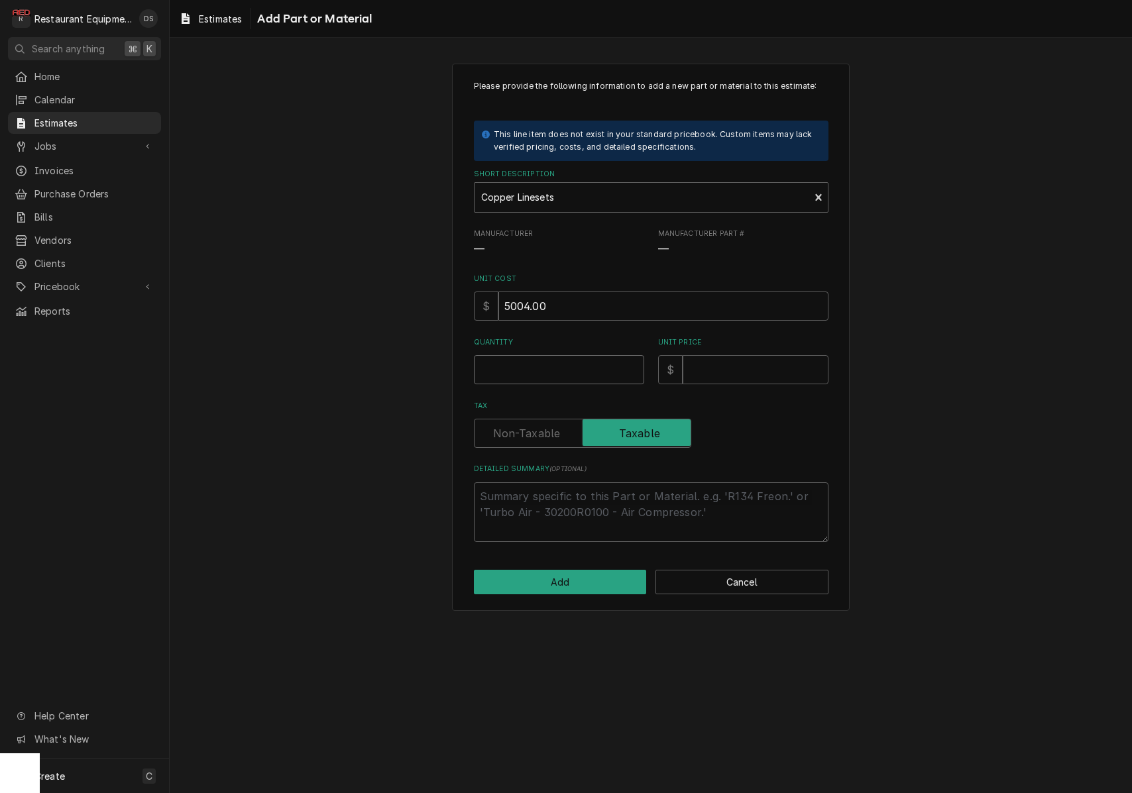
type textarea "x"
type input "1"
type textarea "x"
type input "1"
type textarea "x"
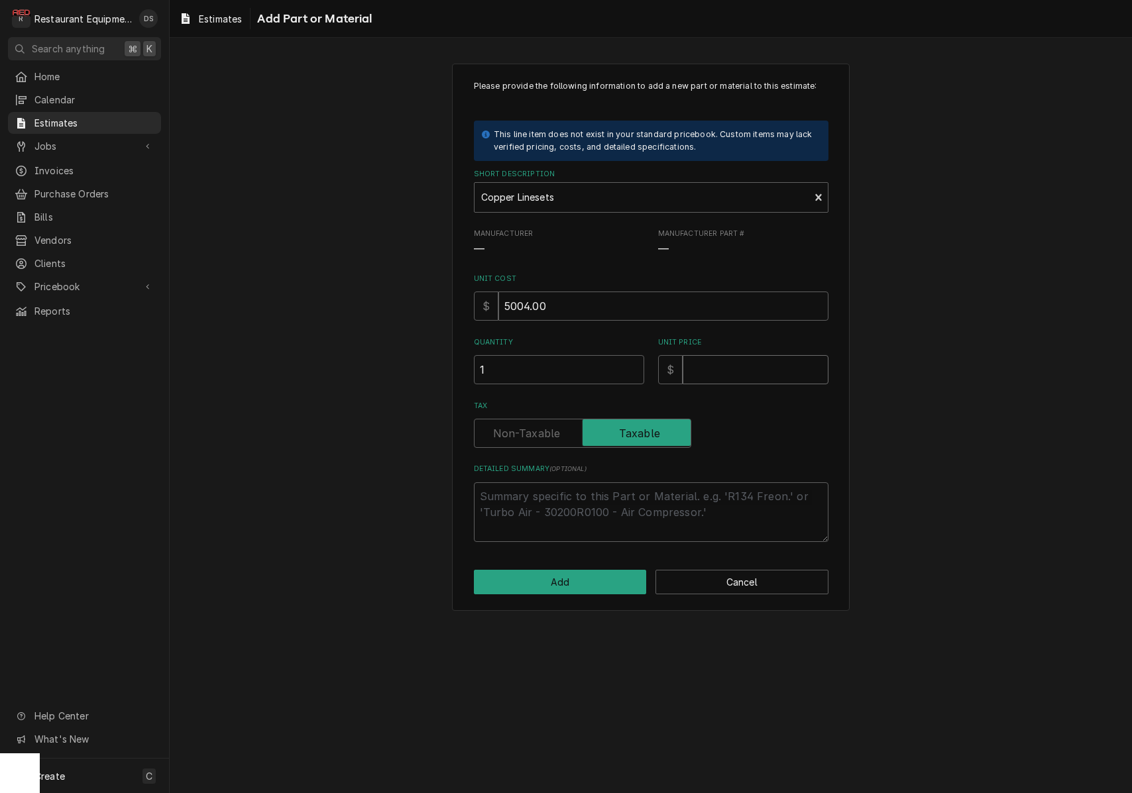
type input "1"
type textarea "x"
type input "10"
type textarea "x"
type input "100"
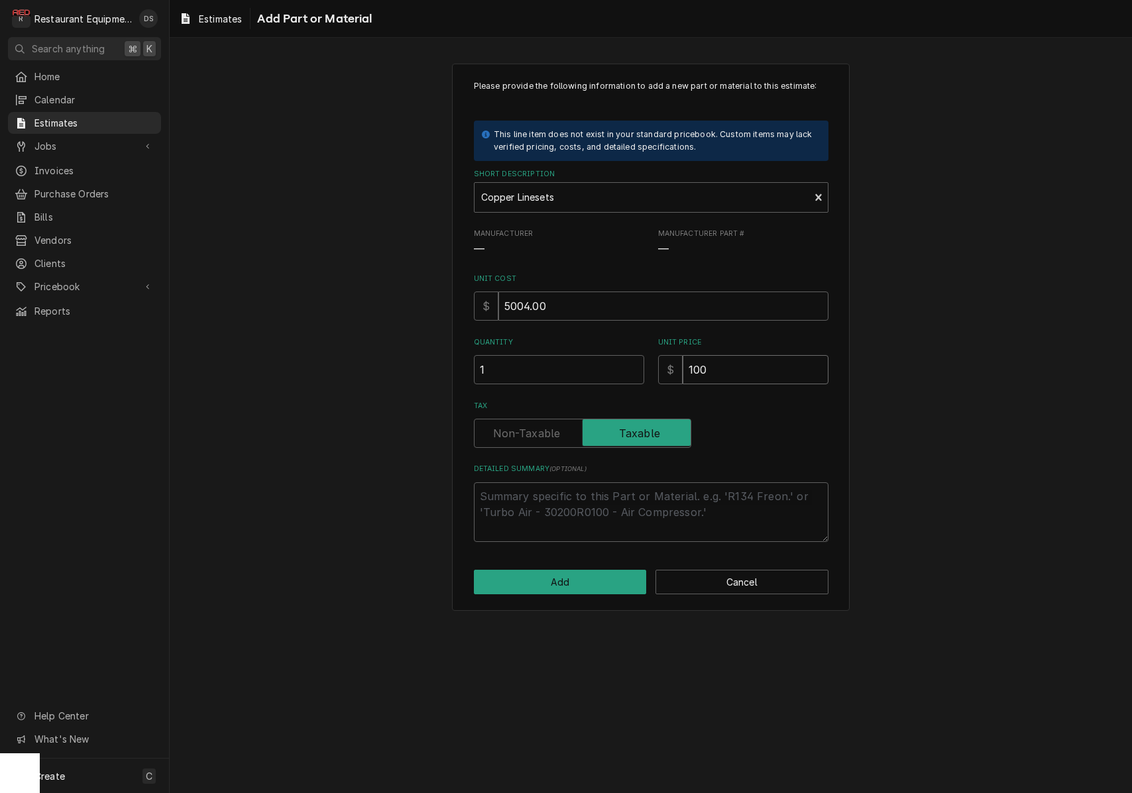
type textarea "x"
type input "1000"
type textarea "x"
type input "10008"
type textarea "x"
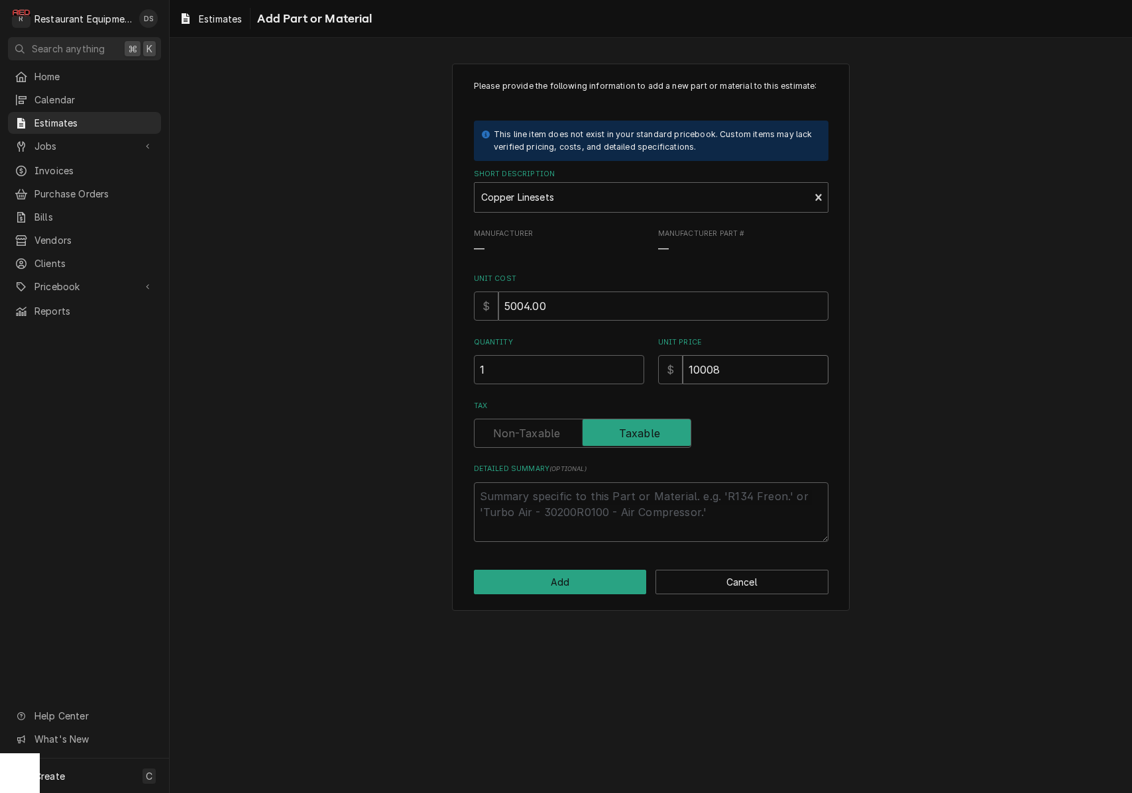
type input "10008"
click at [551, 420] on input "Tax" at bounding box center [582, 433] width 205 height 29
checkbox input "false"
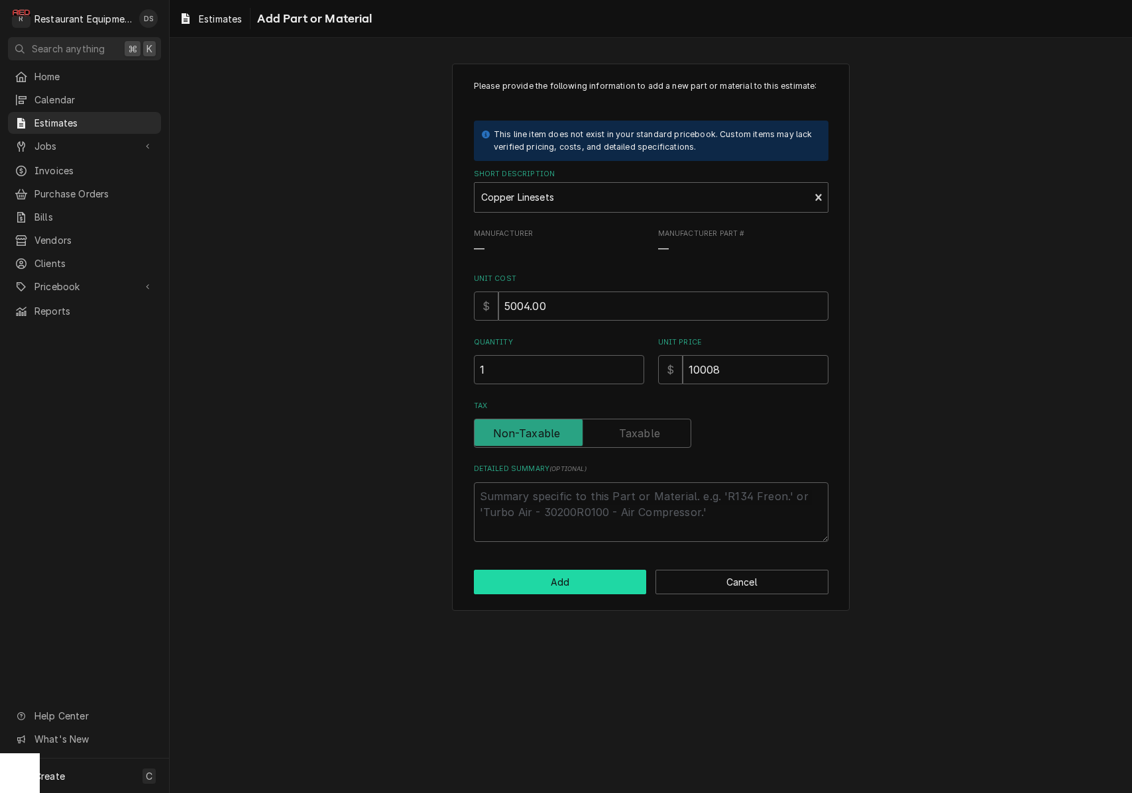
drag, startPoint x: 603, startPoint y: 592, endPoint x: 598, endPoint y: 586, distance: 8.0
click at [602, 592] on div "Please provide the following information to add a new part or material to this …" at bounding box center [651, 338] width 398 height 548
click at [594, 583] on button "Add" at bounding box center [560, 582] width 173 height 25
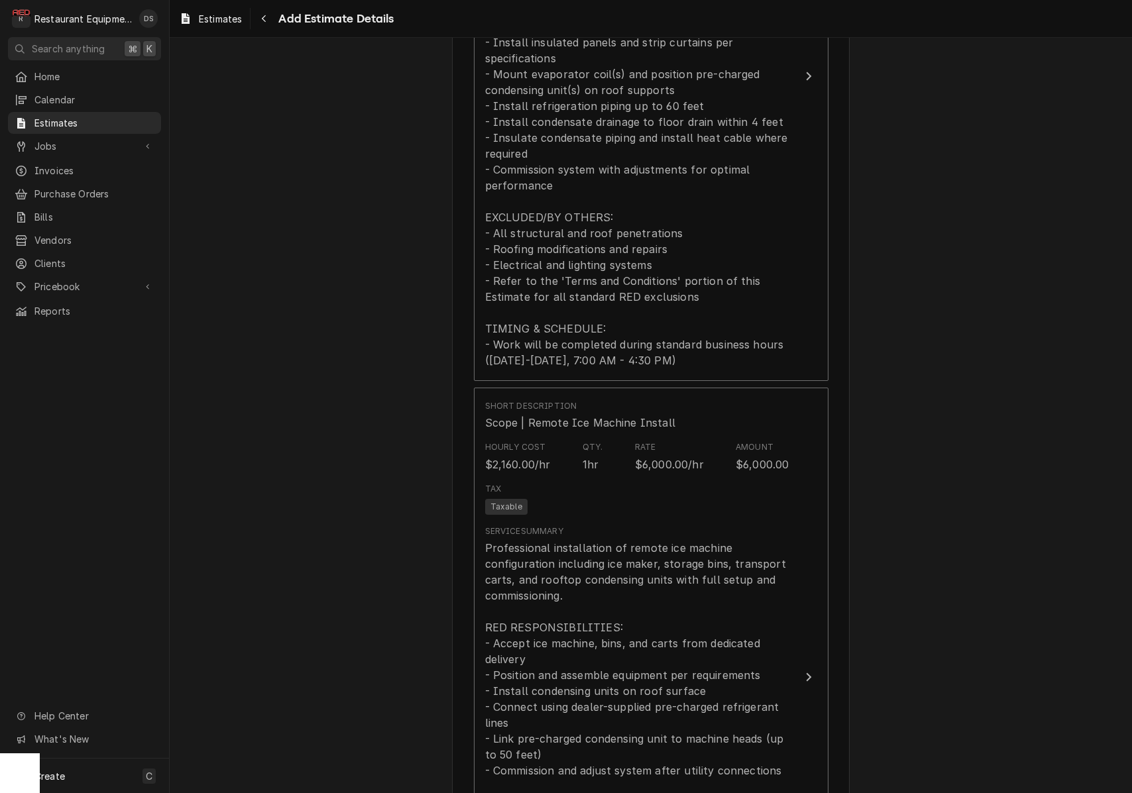
scroll to position [1612, 0]
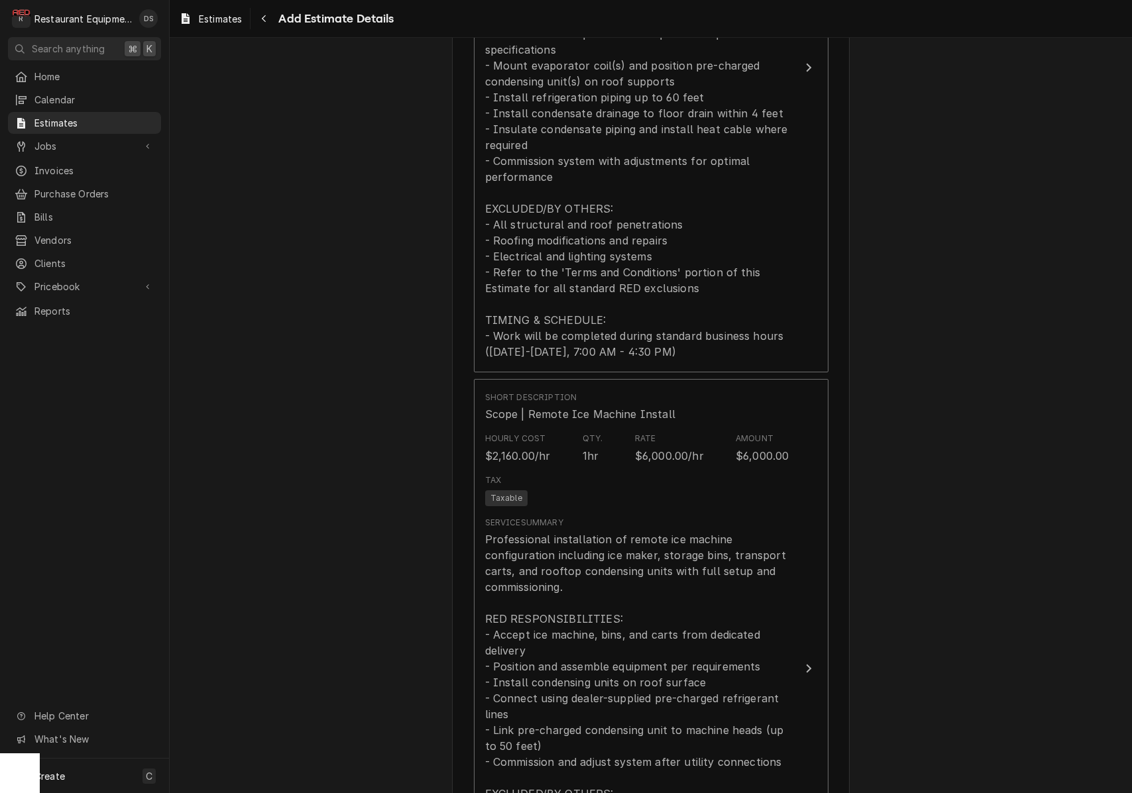
click at [638, 517] on div "Service Summary Professional installation of remote ice machine configuration i…" at bounding box center [637, 731] width 304 height 428
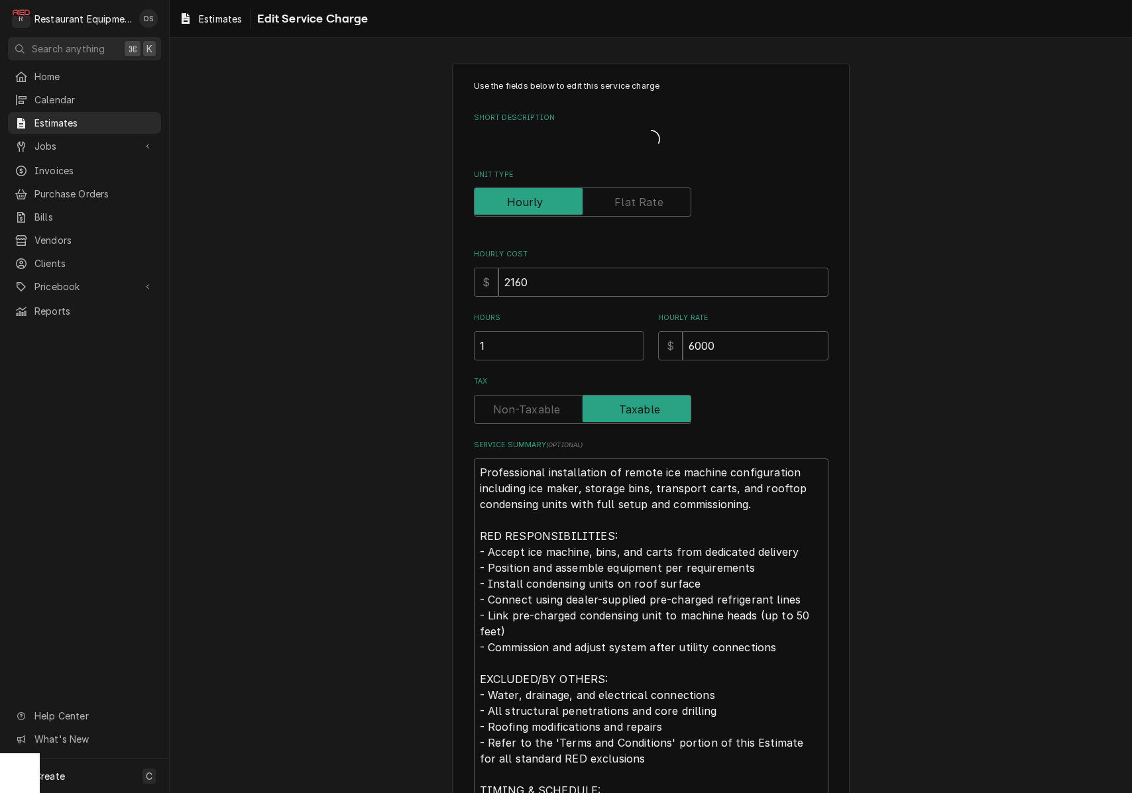
type textarea "x"
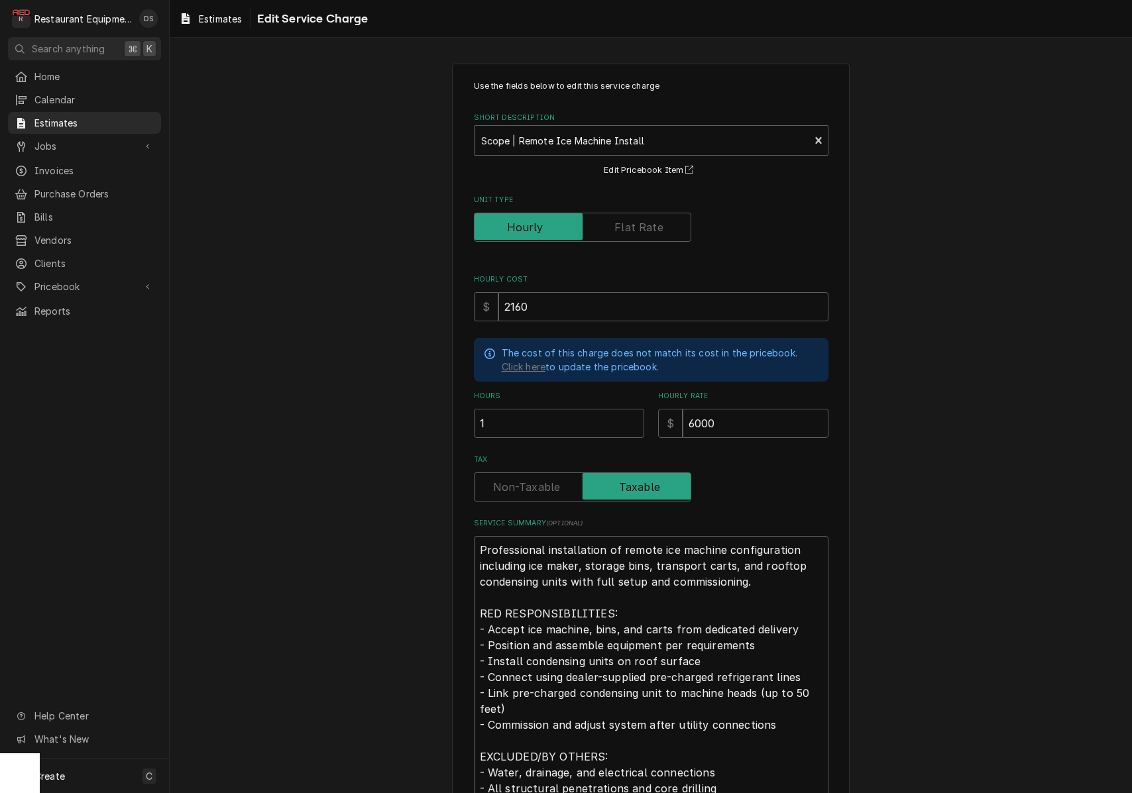
click at [528, 488] on label "Tax" at bounding box center [582, 486] width 217 height 29
click at [528, 488] on input "Tax" at bounding box center [582, 486] width 205 height 29
checkbox input "false"
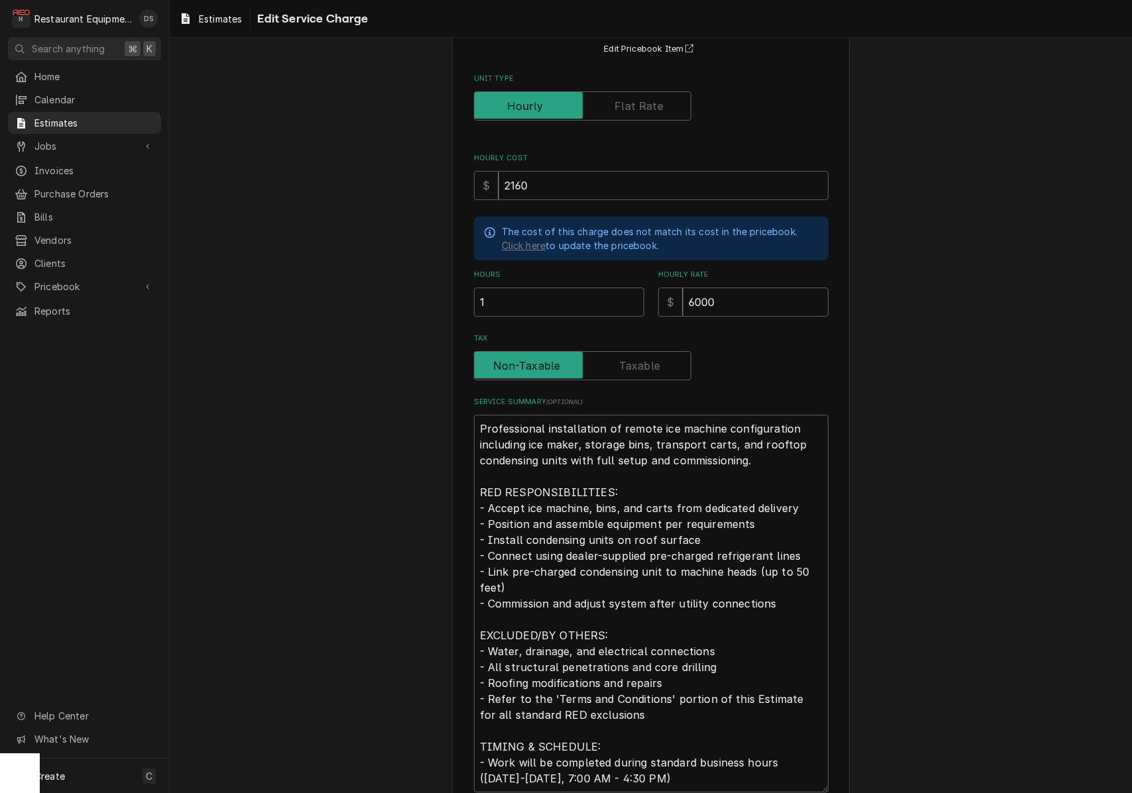
scroll to position [253, 0]
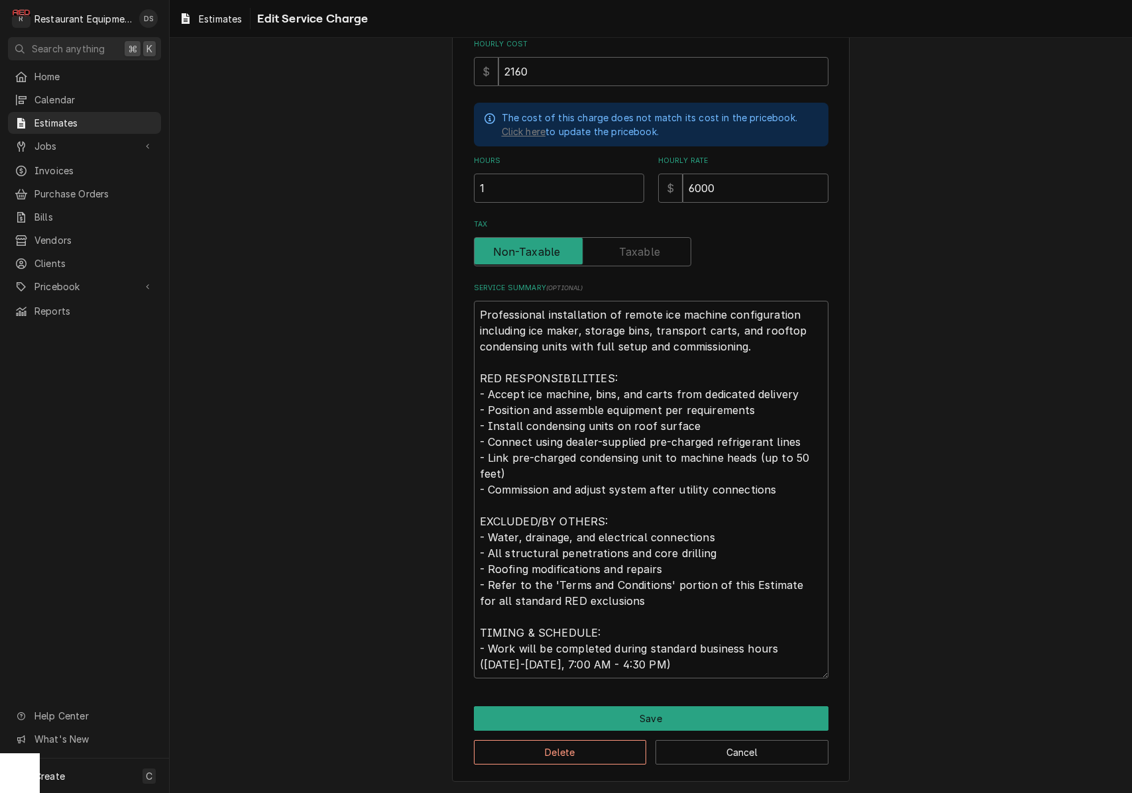
type textarea "x"
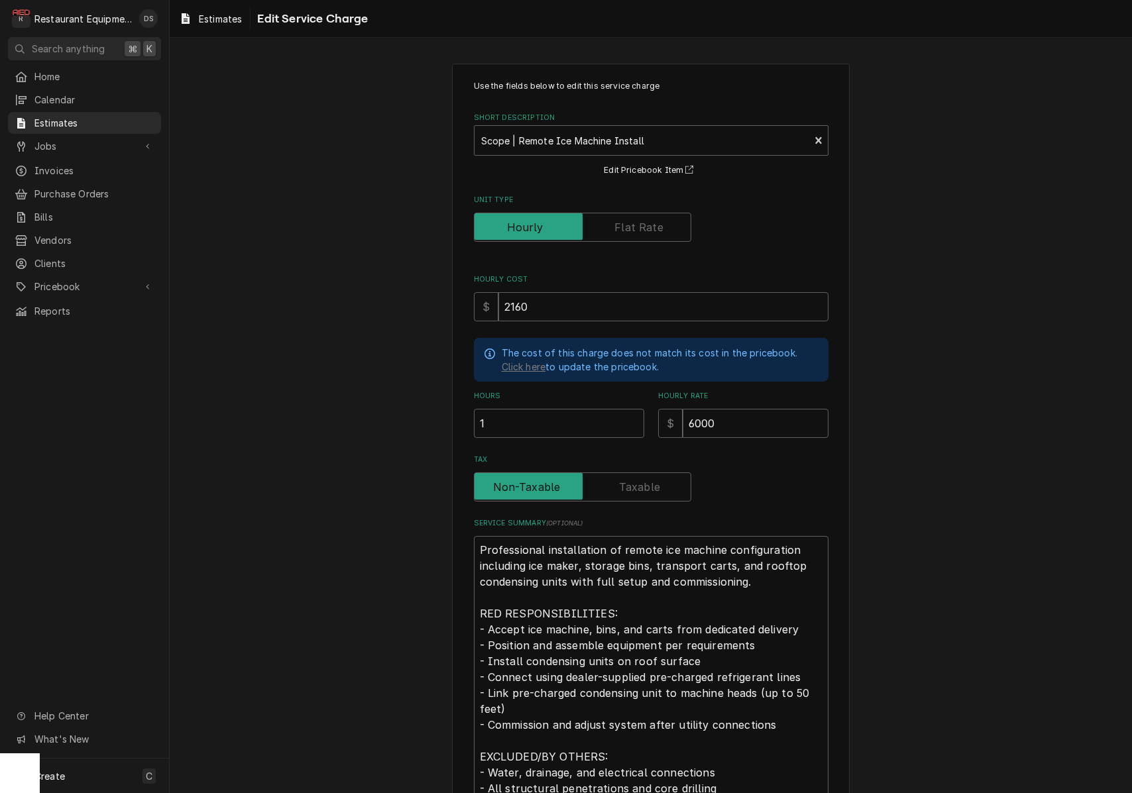
scroll to position [0, 0]
click at [629, 227] on label "Unit Type" at bounding box center [582, 227] width 217 height 29
click at [629, 227] on input "Unit Type" at bounding box center [582, 227] width 205 height 29
checkbox input "true"
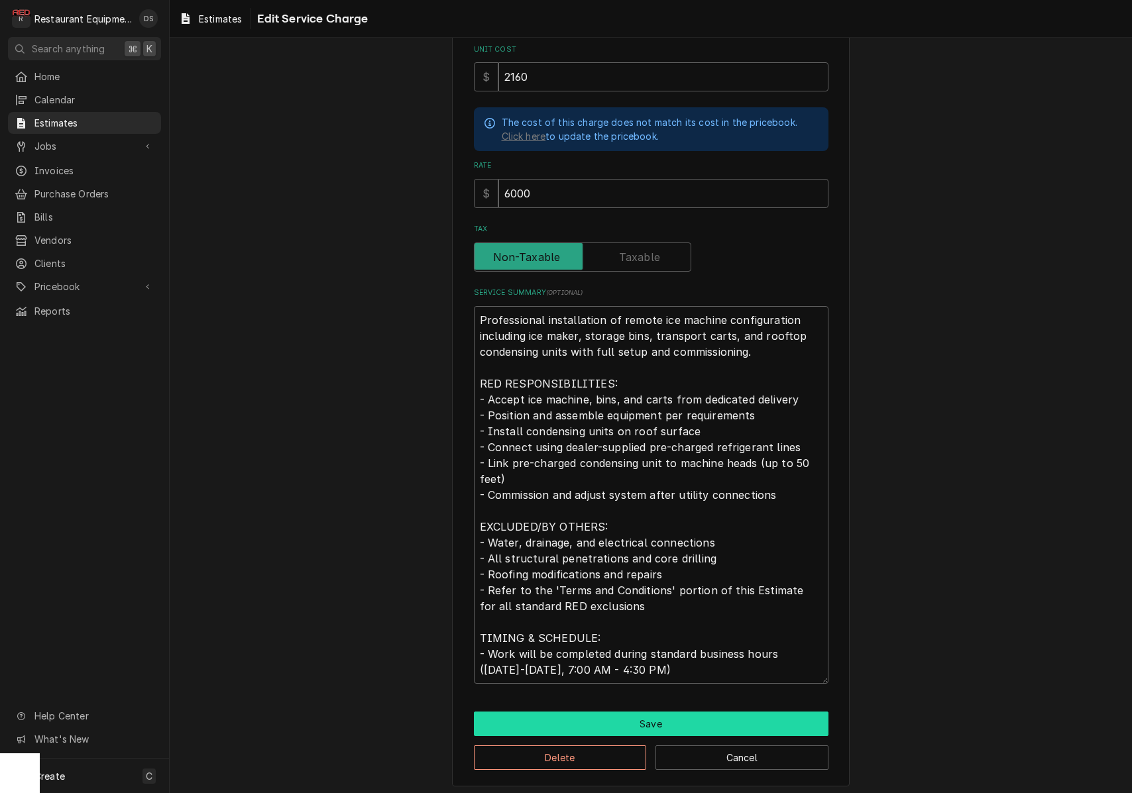
click at [637, 719] on button "Save" at bounding box center [651, 724] width 355 height 25
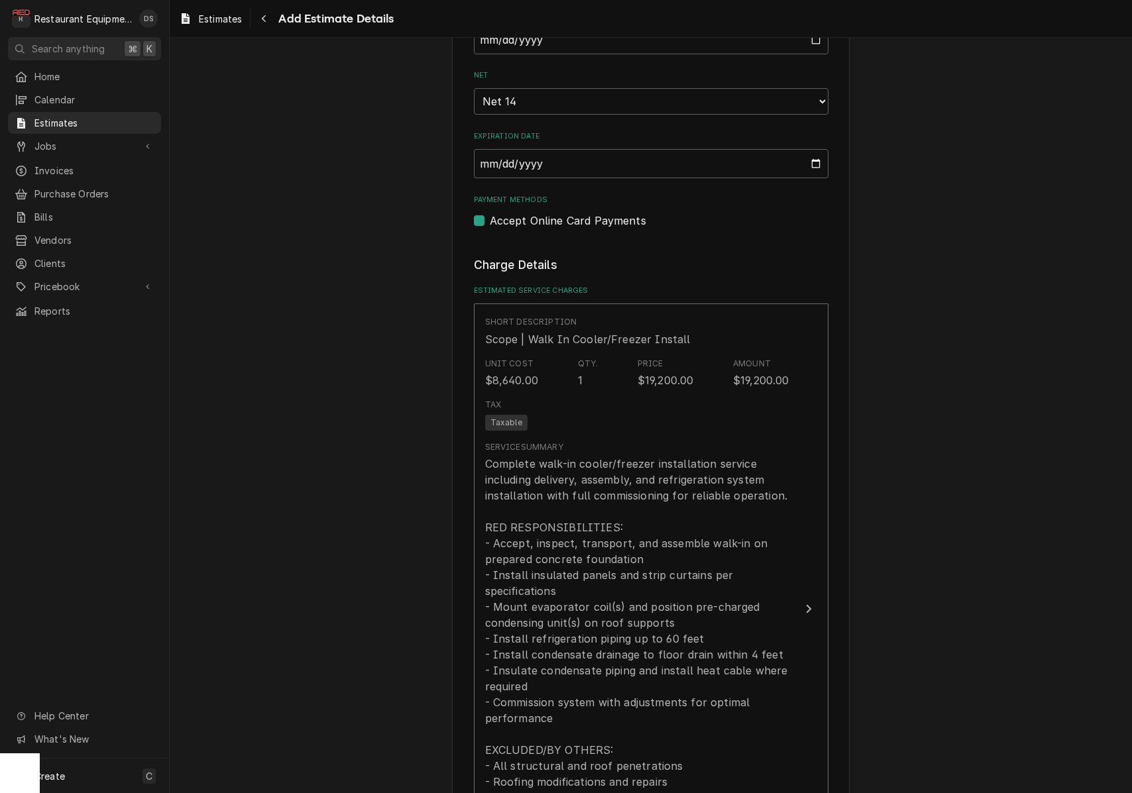
scroll to position [1111, 0]
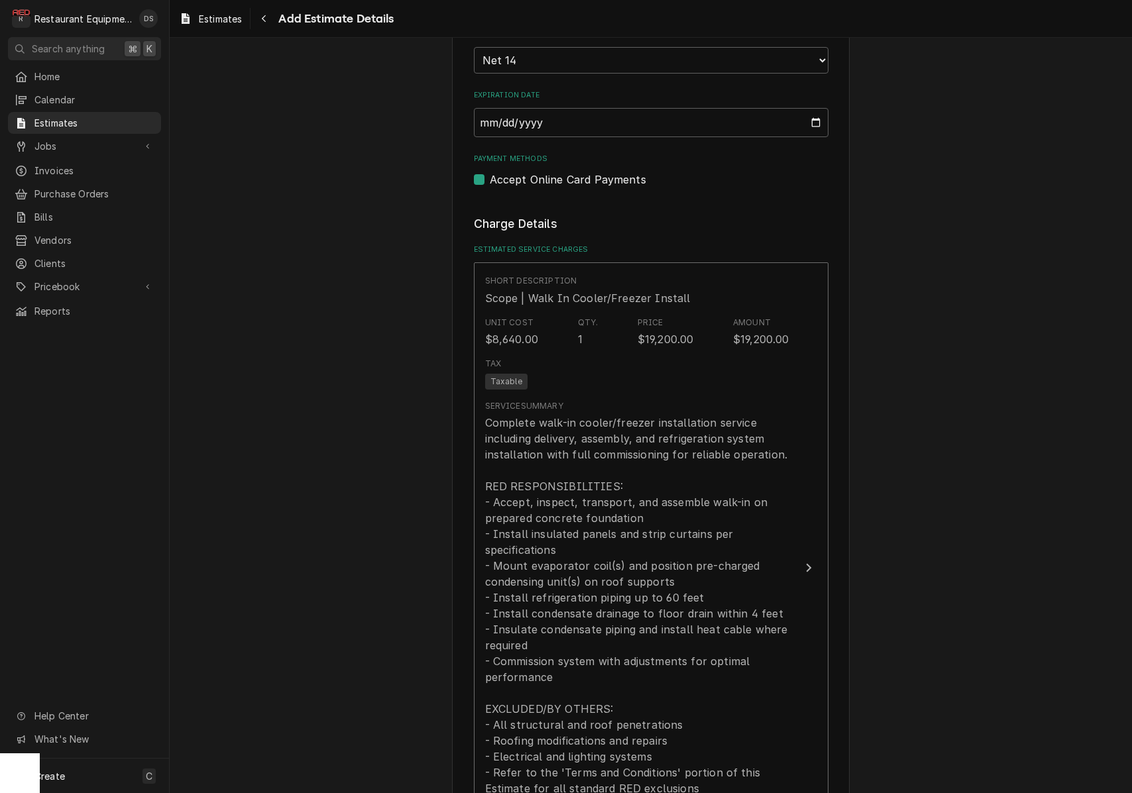
click at [632, 591] on div "Complete walk-in cooler/freezer installation service including delivery, assemb…" at bounding box center [637, 637] width 304 height 445
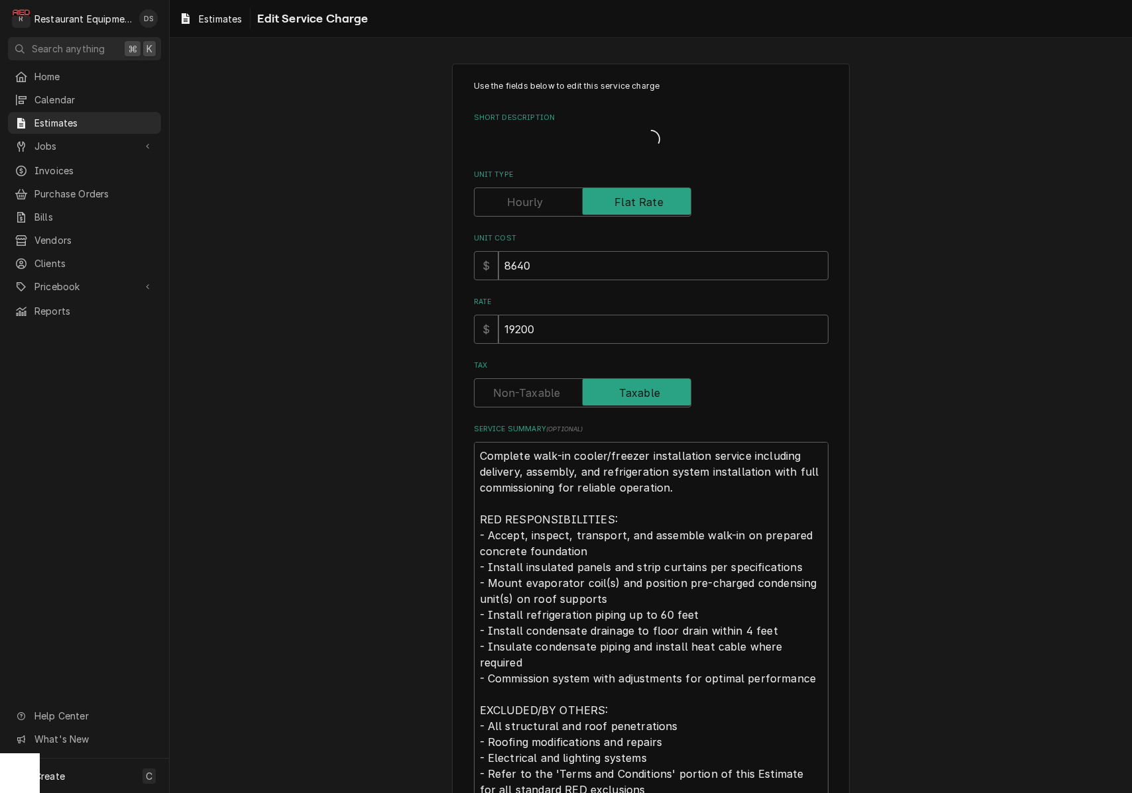
type textarea "x"
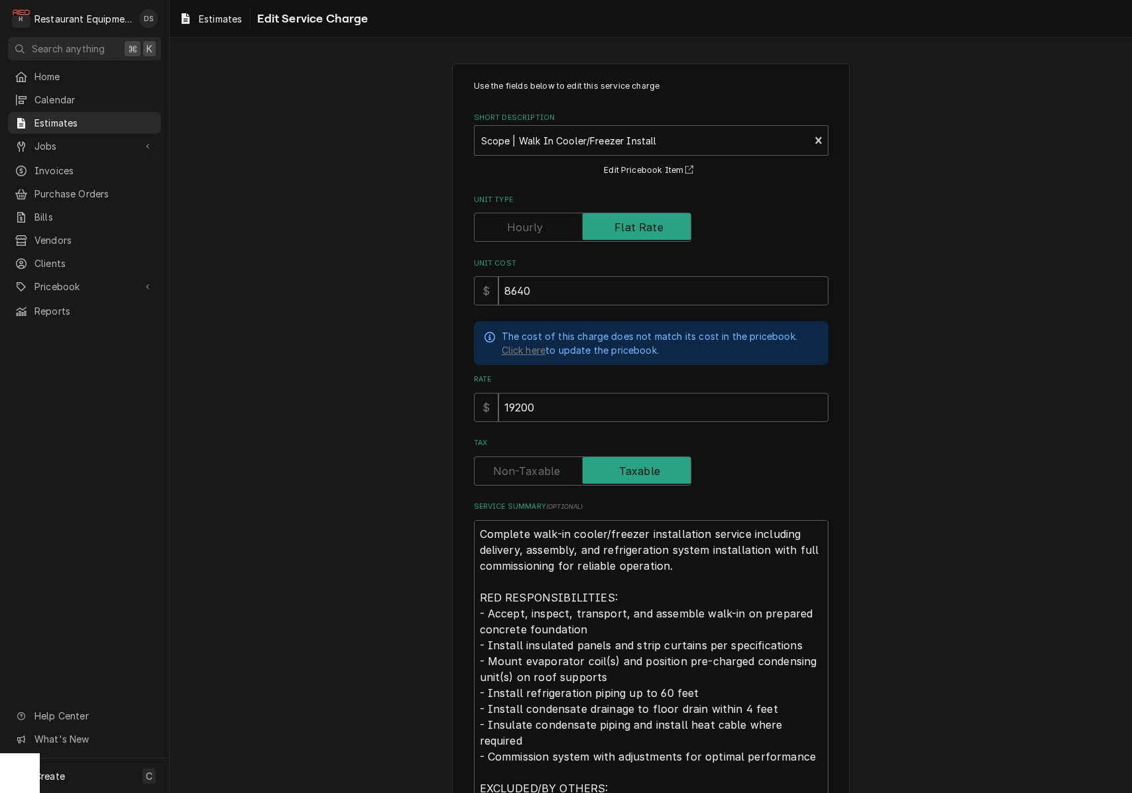
click at [535, 468] on label "Tax" at bounding box center [582, 471] width 217 height 29
click at [535, 468] on input "Tax" at bounding box center [582, 471] width 205 height 29
checkbox input "false"
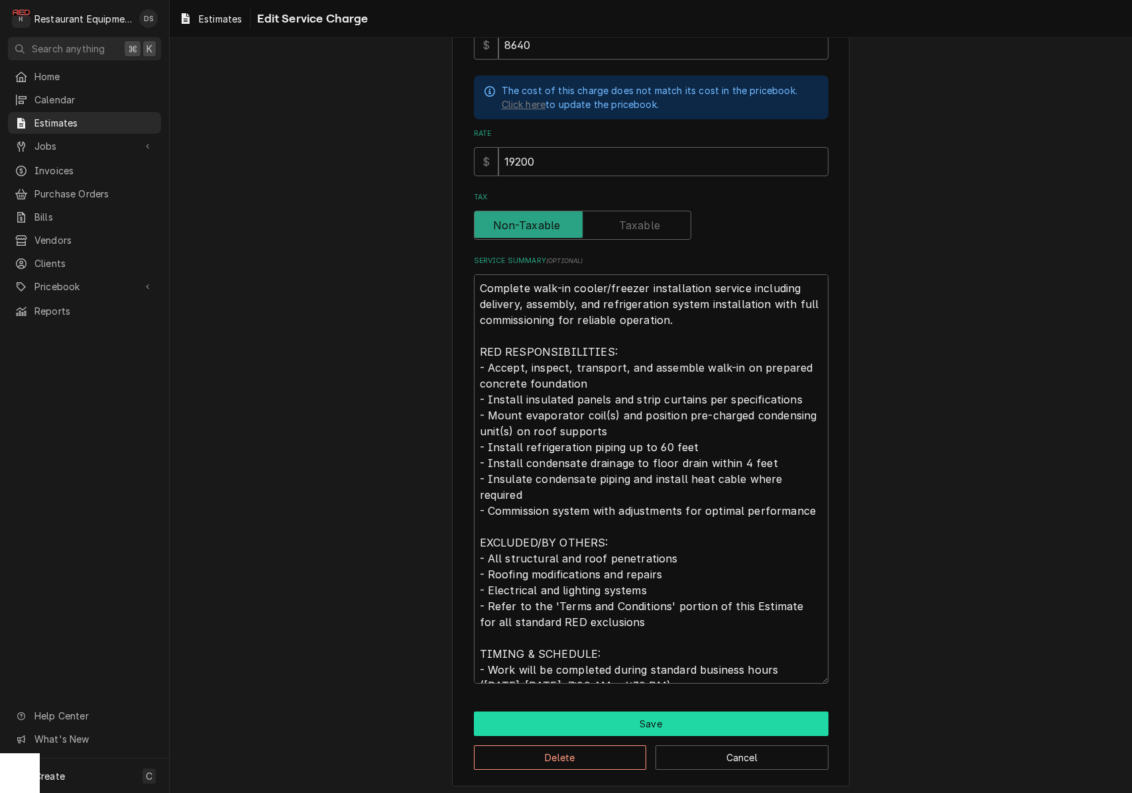
click at [684, 712] on button "Save" at bounding box center [651, 724] width 355 height 25
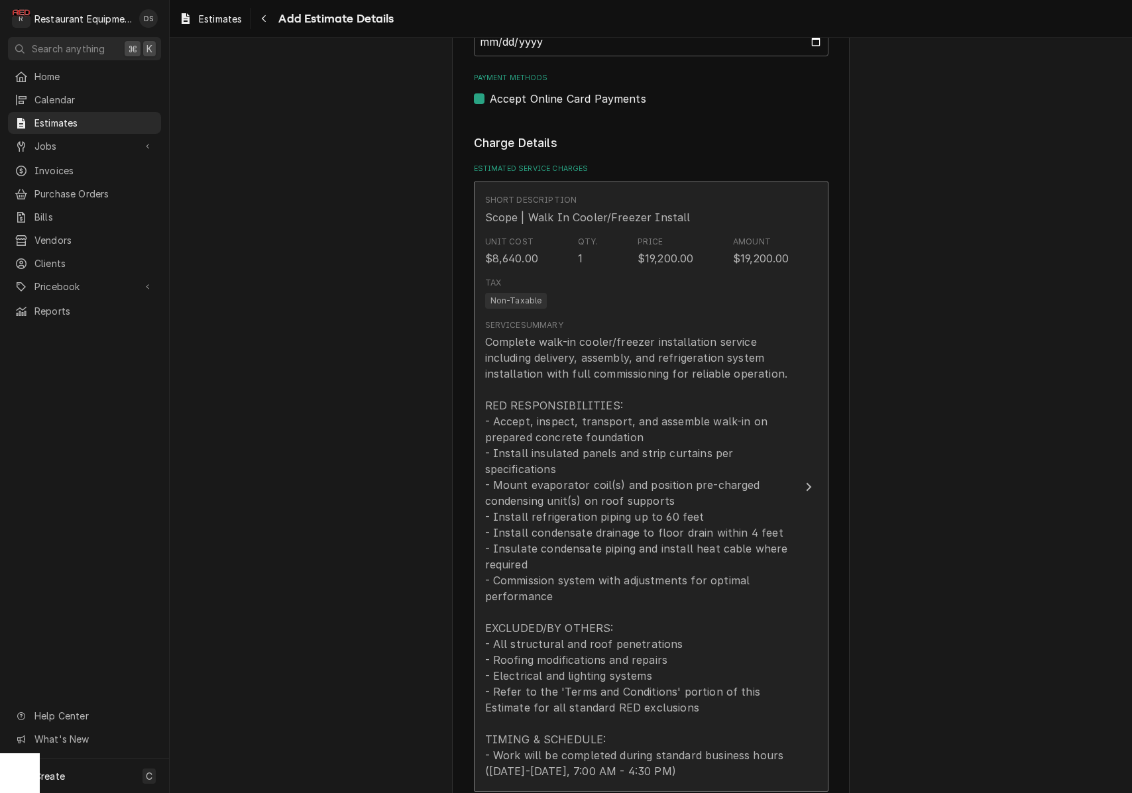
type textarea "x"
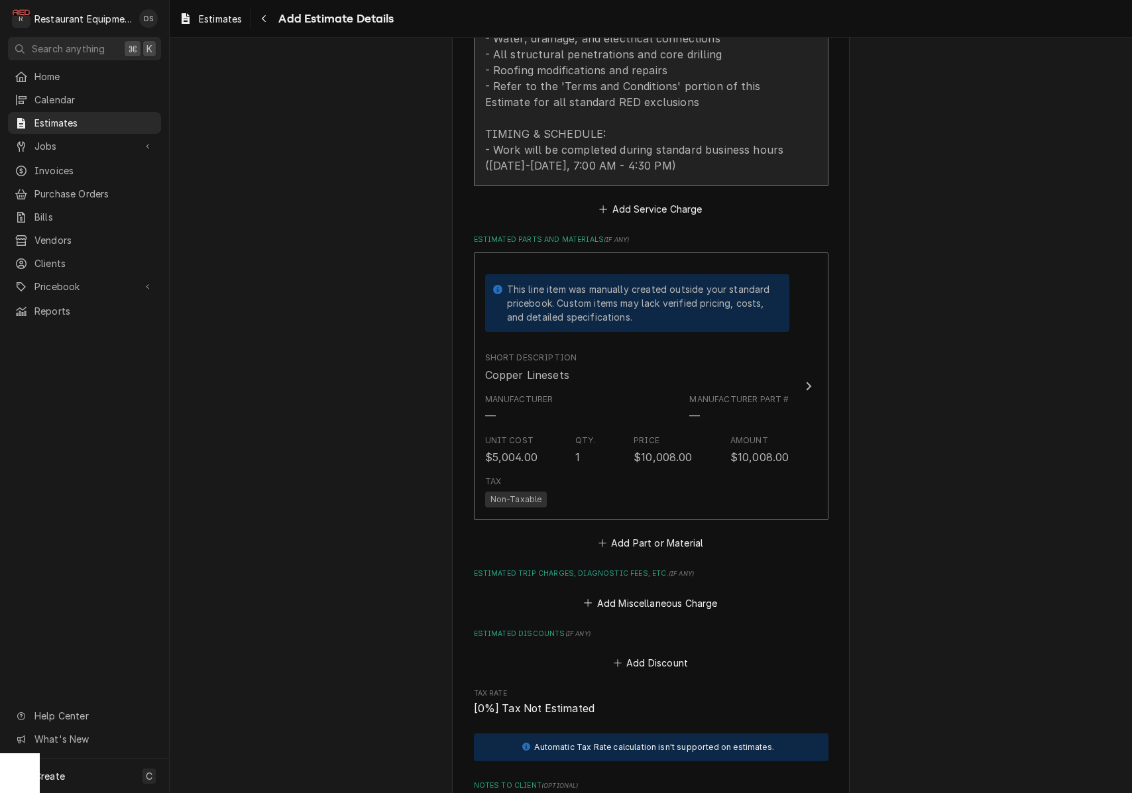
scroll to position [2385, 0]
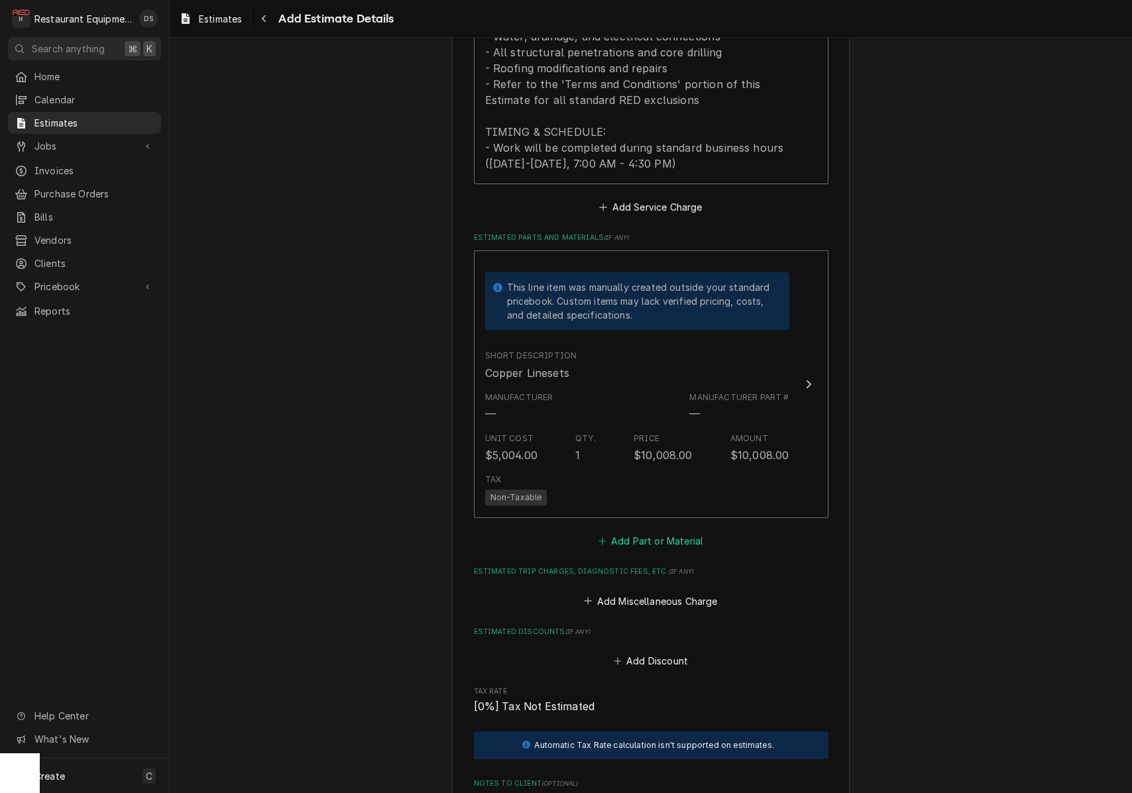
click at [664, 532] on button "Add Part or Material" at bounding box center [650, 541] width 109 height 19
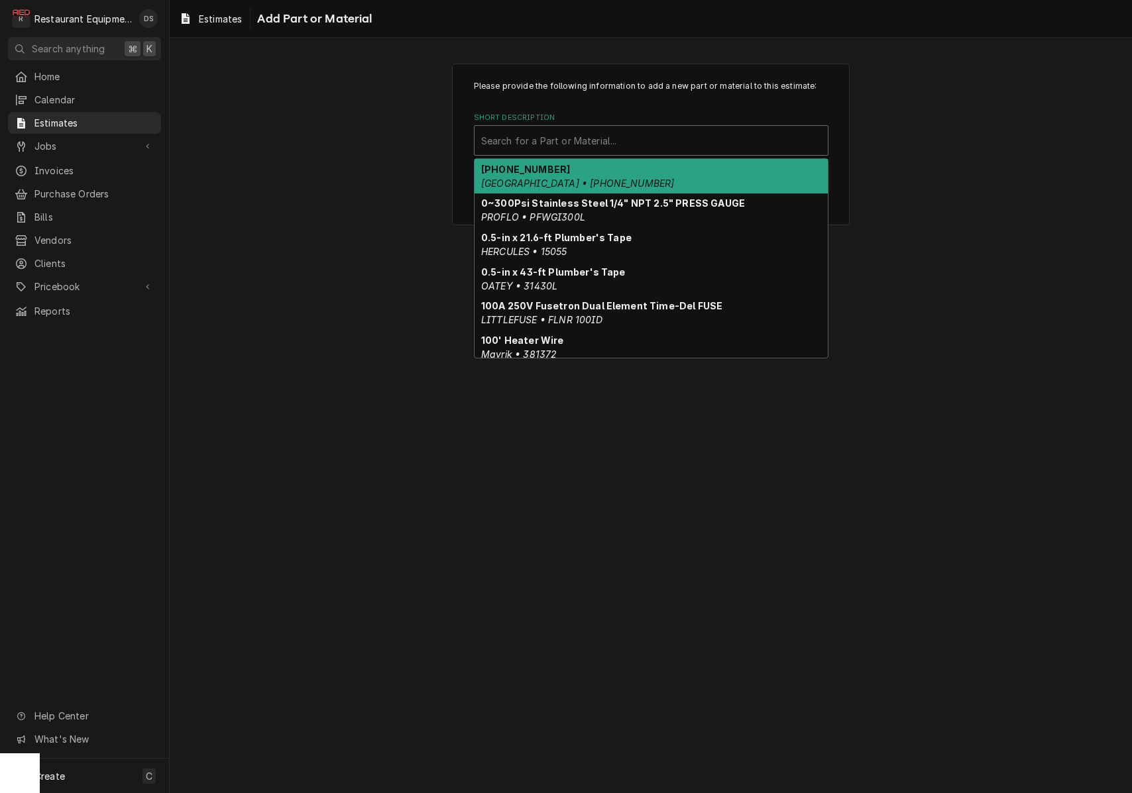
click at [625, 144] on div "Short Description" at bounding box center [651, 141] width 340 height 24
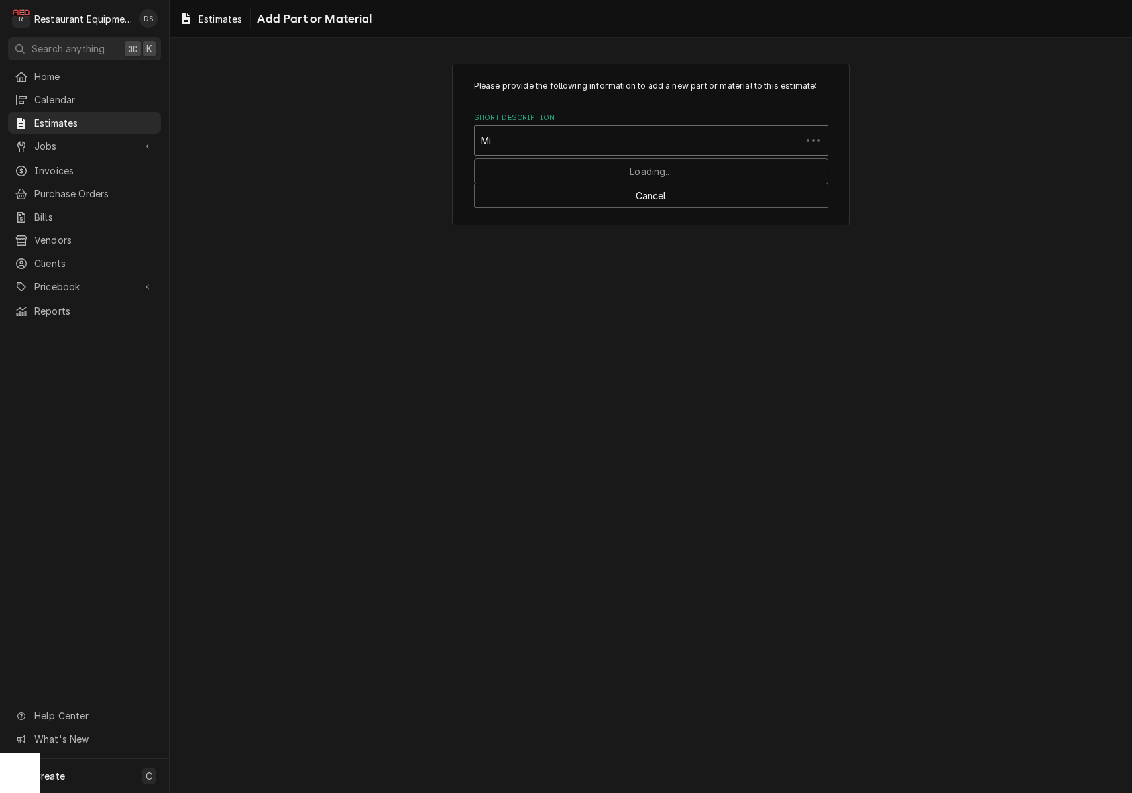
type input "M"
type input "Misc"
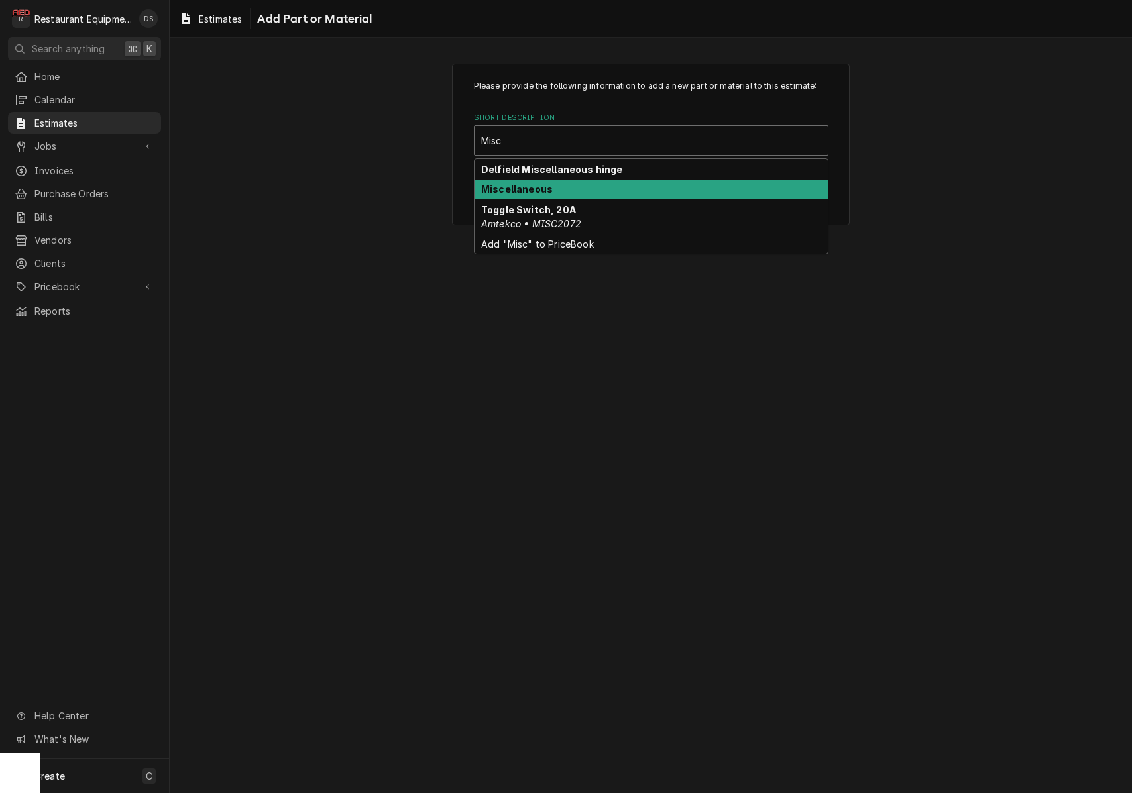
click at [592, 181] on div "Miscellaneous" at bounding box center [650, 190] width 353 height 21
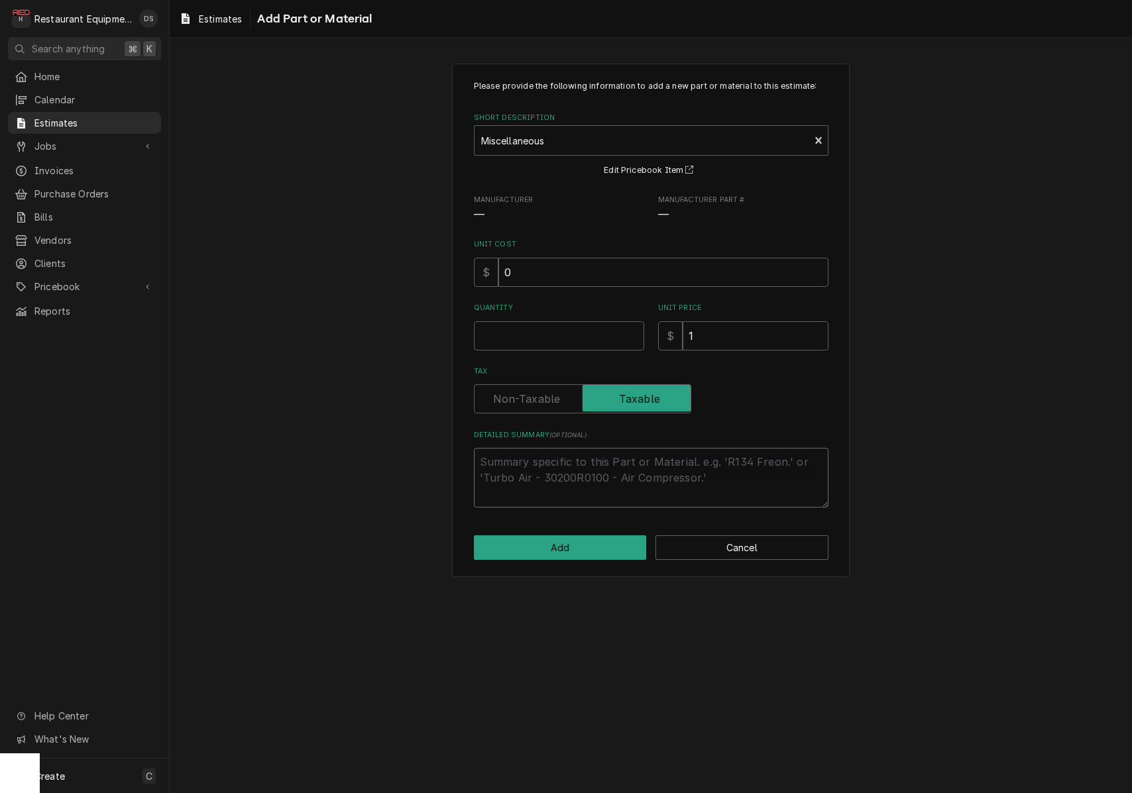
click at [558, 457] on textarea "Detailed Summary ( optional )" at bounding box center [651, 478] width 355 height 60
type textarea "x"
type textarea "E"
type textarea "x"
type textarea "El"
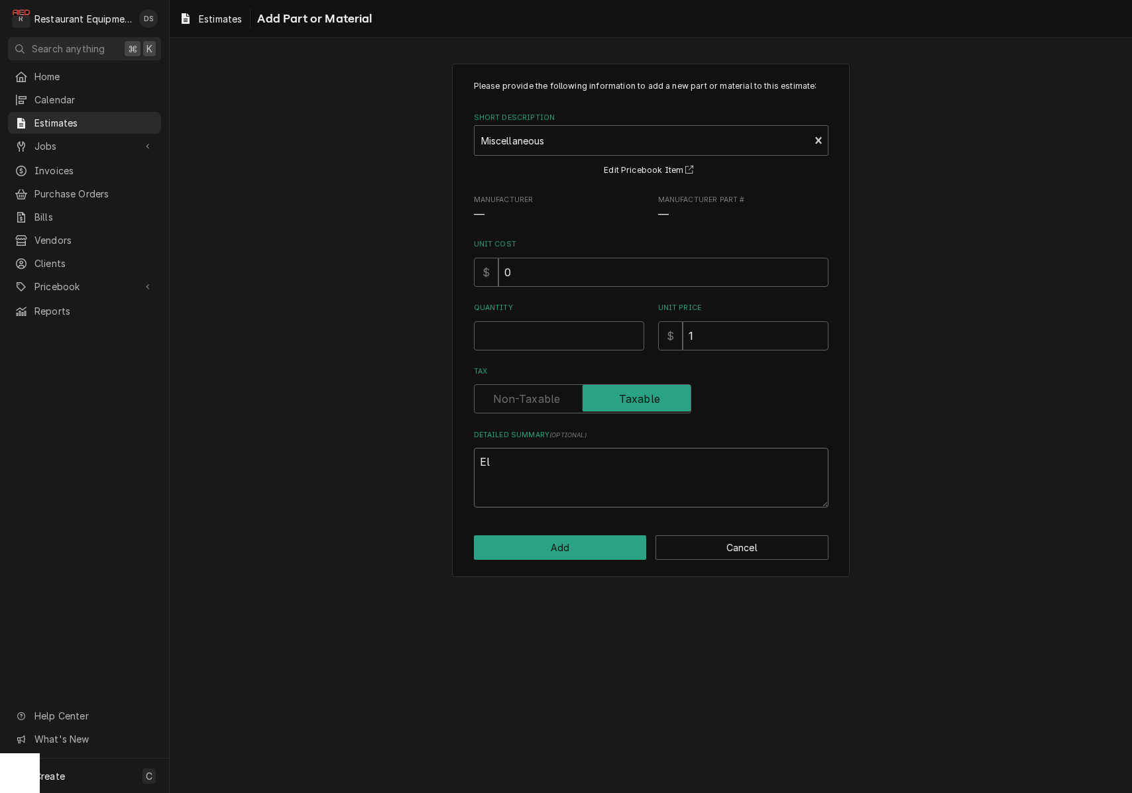
type textarea "x"
type textarea "Ele"
type textarea "x"
type textarea "Elec"
type textarea "x"
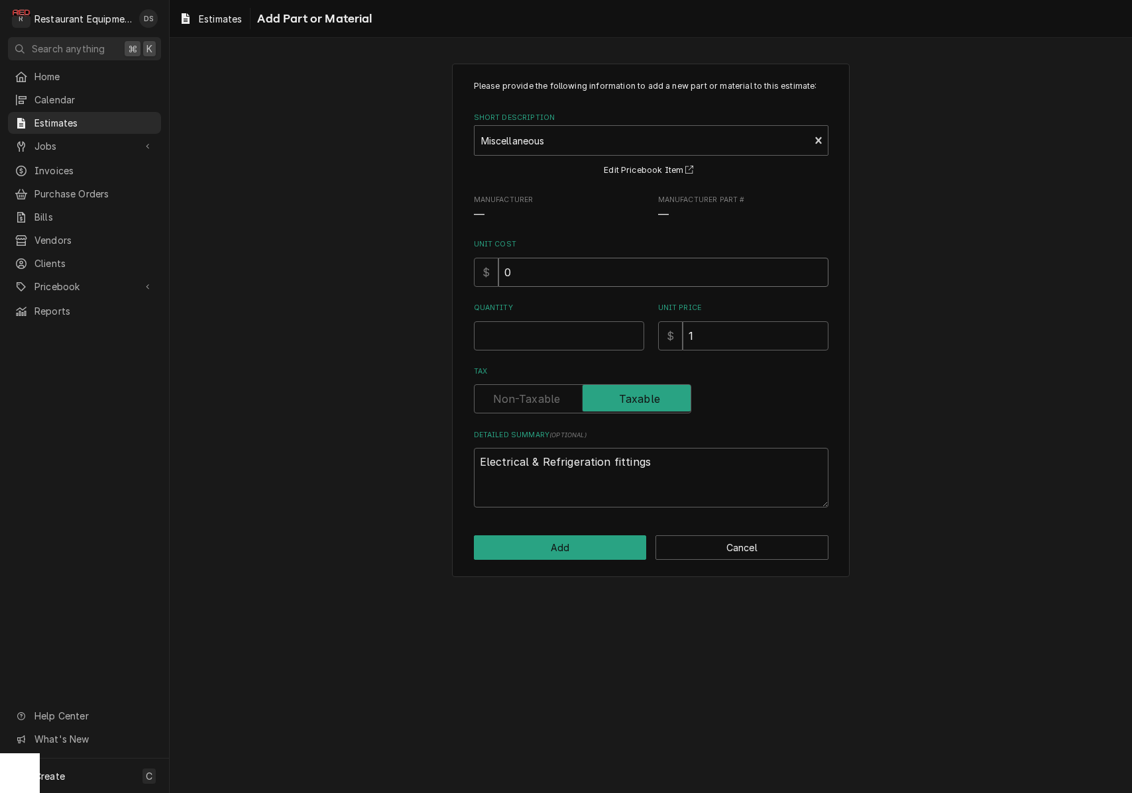
click at [527, 267] on input "0" at bounding box center [663, 272] width 330 height 29
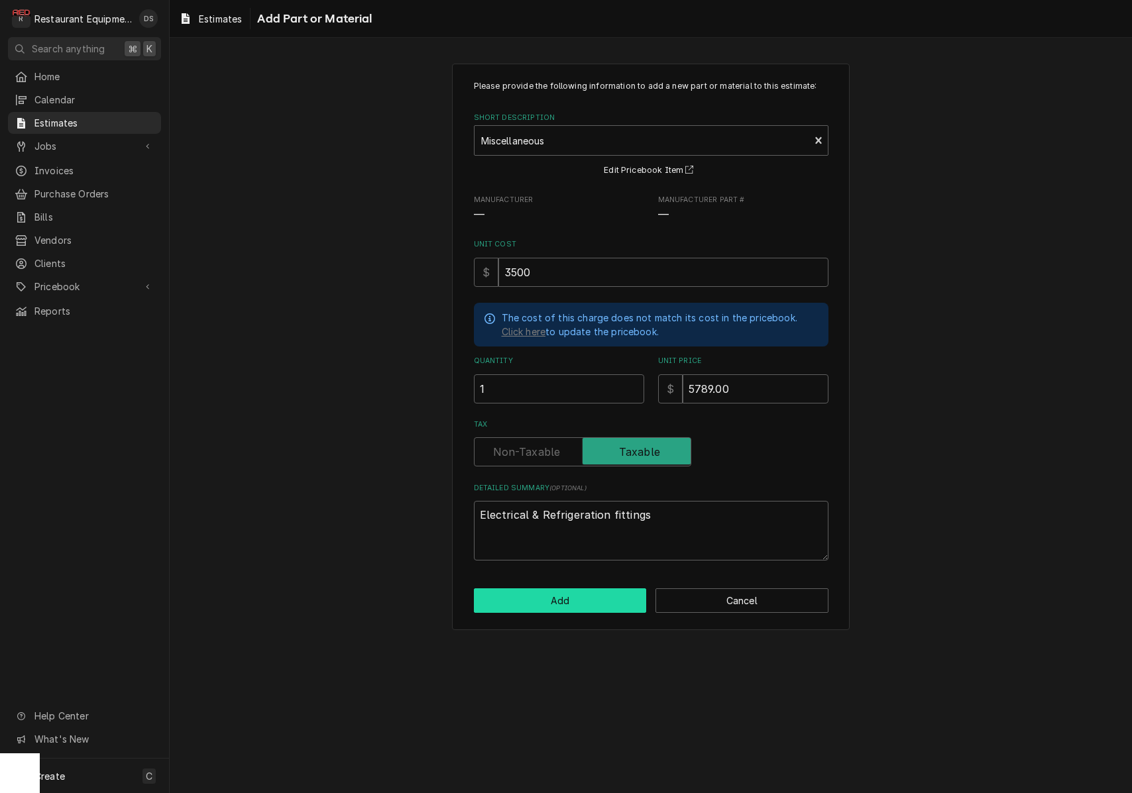
click at [552, 596] on button "Add" at bounding box center [560, 600] width 173 height 25
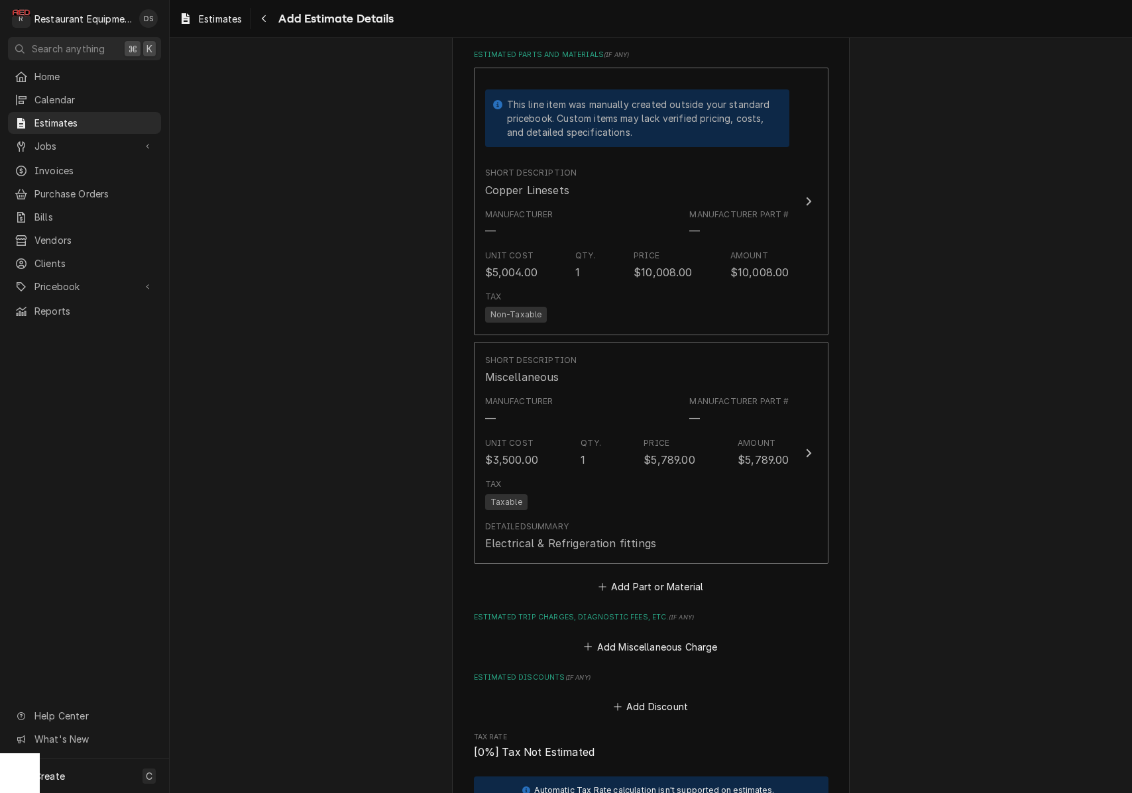
scroll to position [2643, 0]
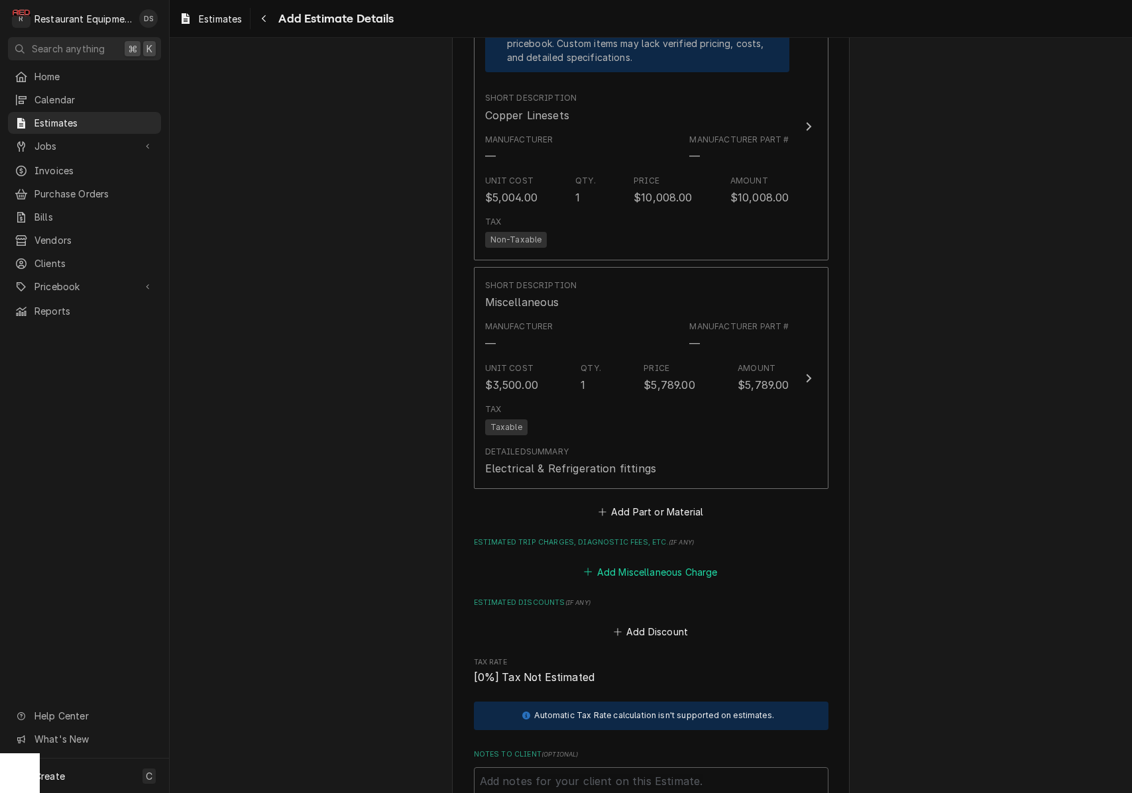
click at [643, 563] on button "Add Miscellaneous Charge" at bounding box center [651, 572] width 138 height 19
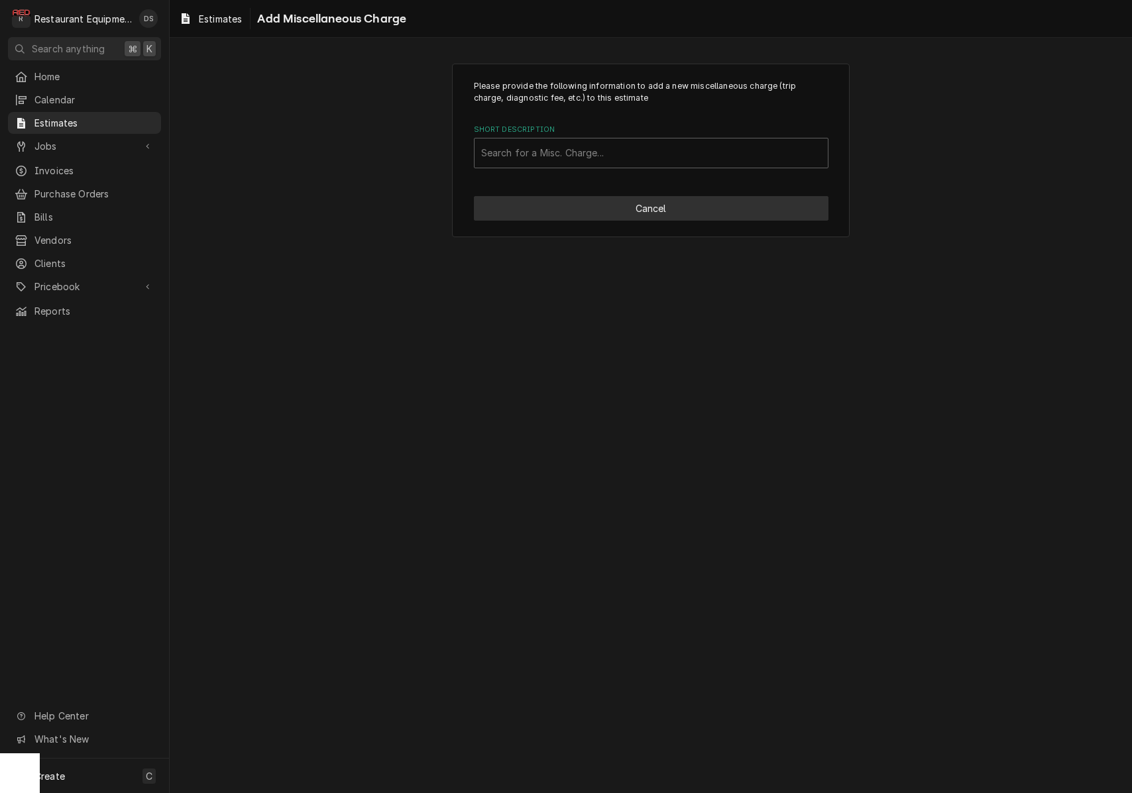
scroll to position [0, 1]
click at [596, 158] on div "Short Description" at bounding box center [651, 153] width 340 height 24
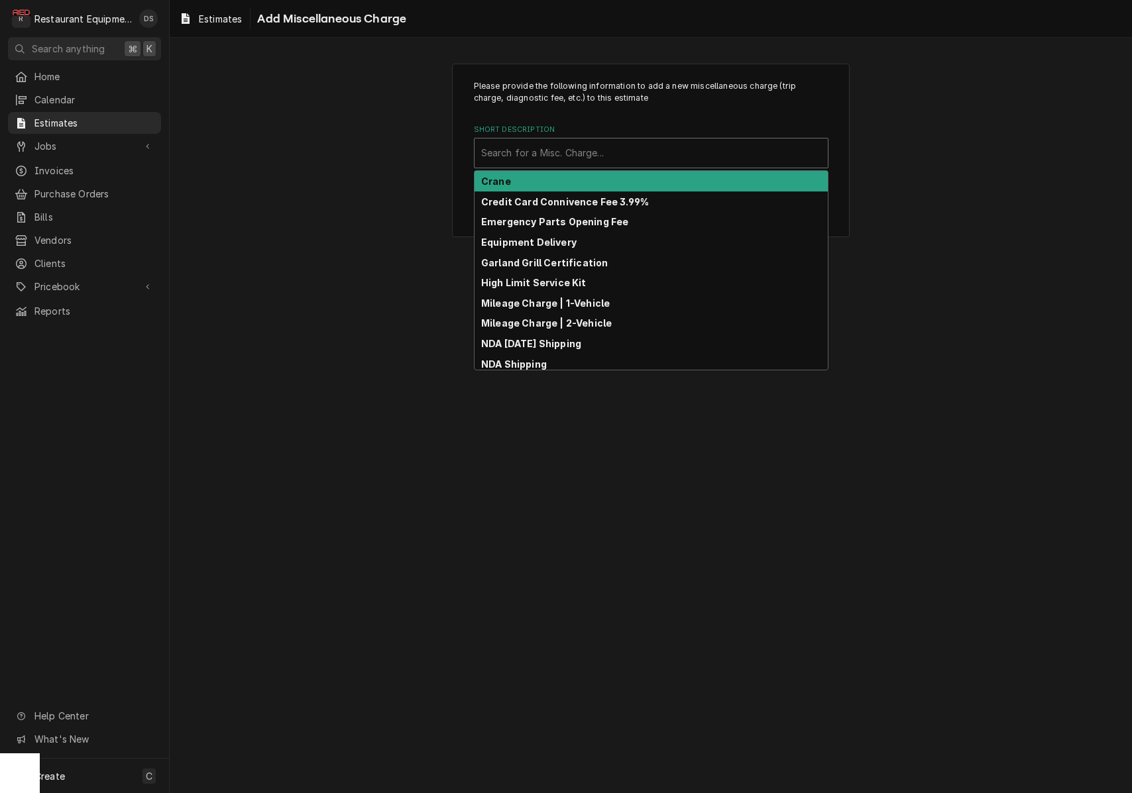
scroll to position [0, 0]
click at [579, 176] on div "Crane" at bounding box center [650, 181] width 353 height 21
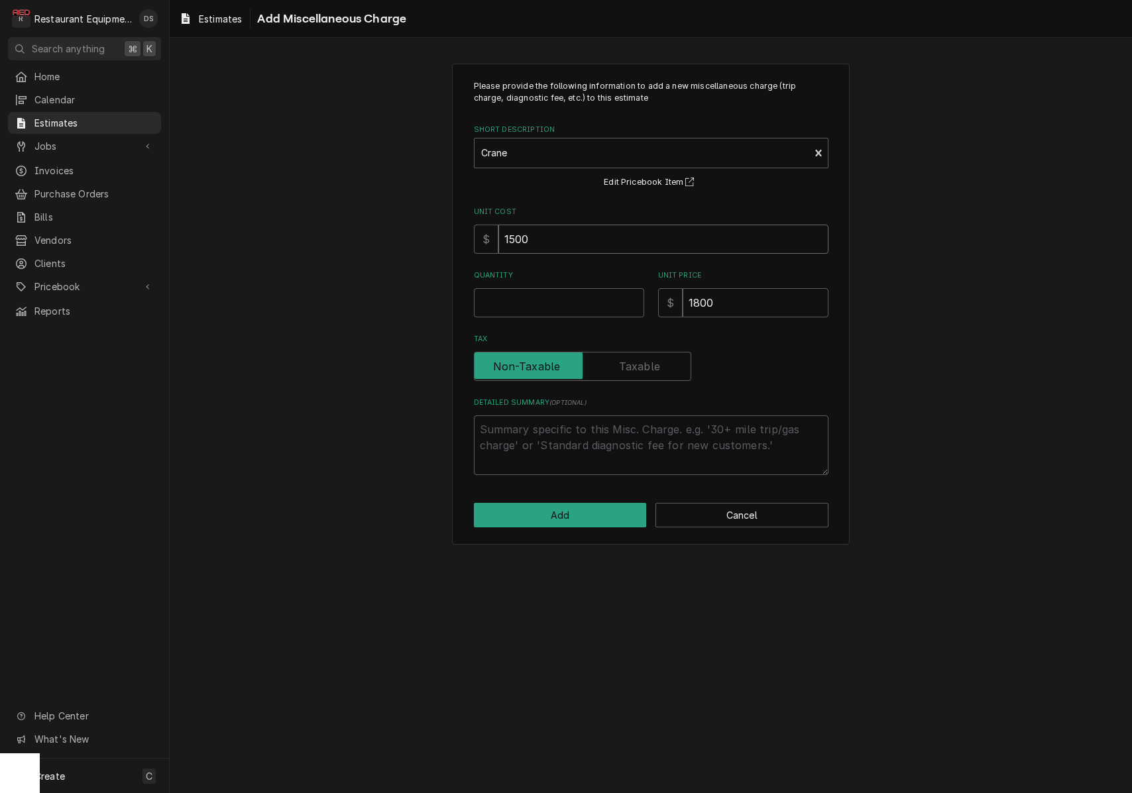
click at [584, 250] on input "1500" at bounding box center [663, 239] width 330 height 29
click at [583, 250] on input "1500" at bounding box center [663, 239] width 330 height 29
click at [583, 249] on input "1500" at bounding box center [663, 239] width 330 height 29
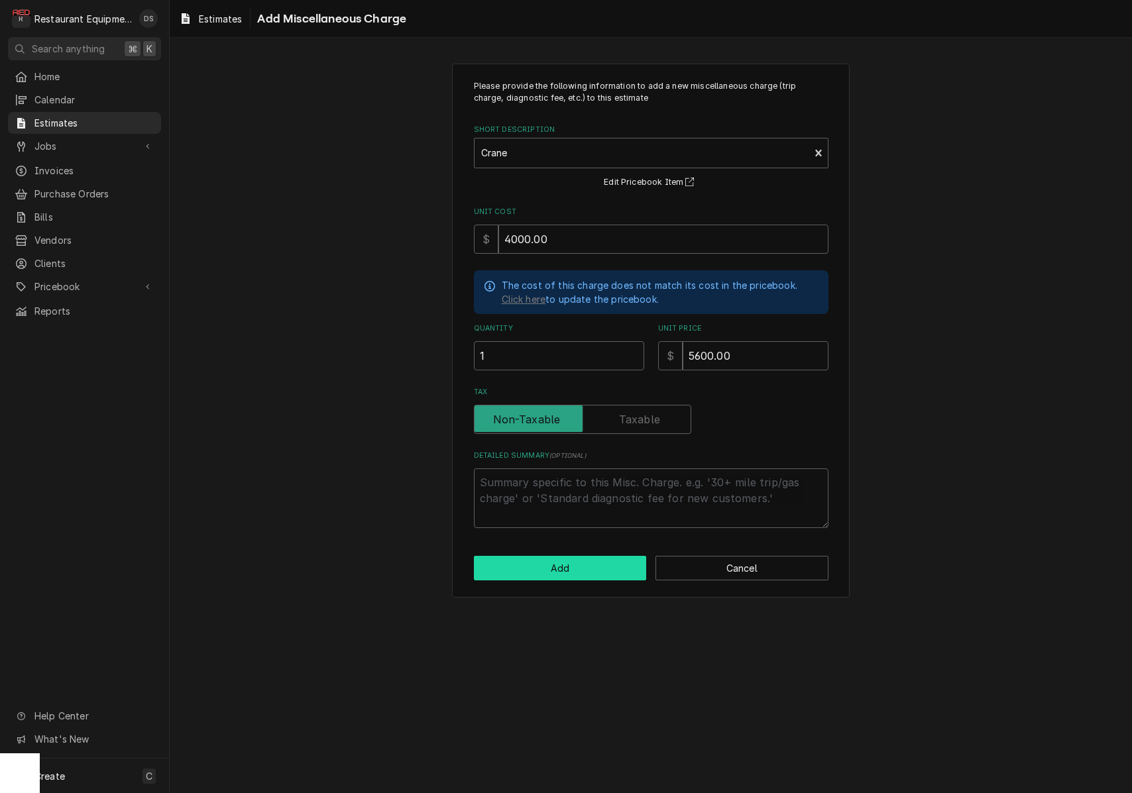
click at [588, 556] on button "Add" at bounding box center [560, 568] width 173 height 25
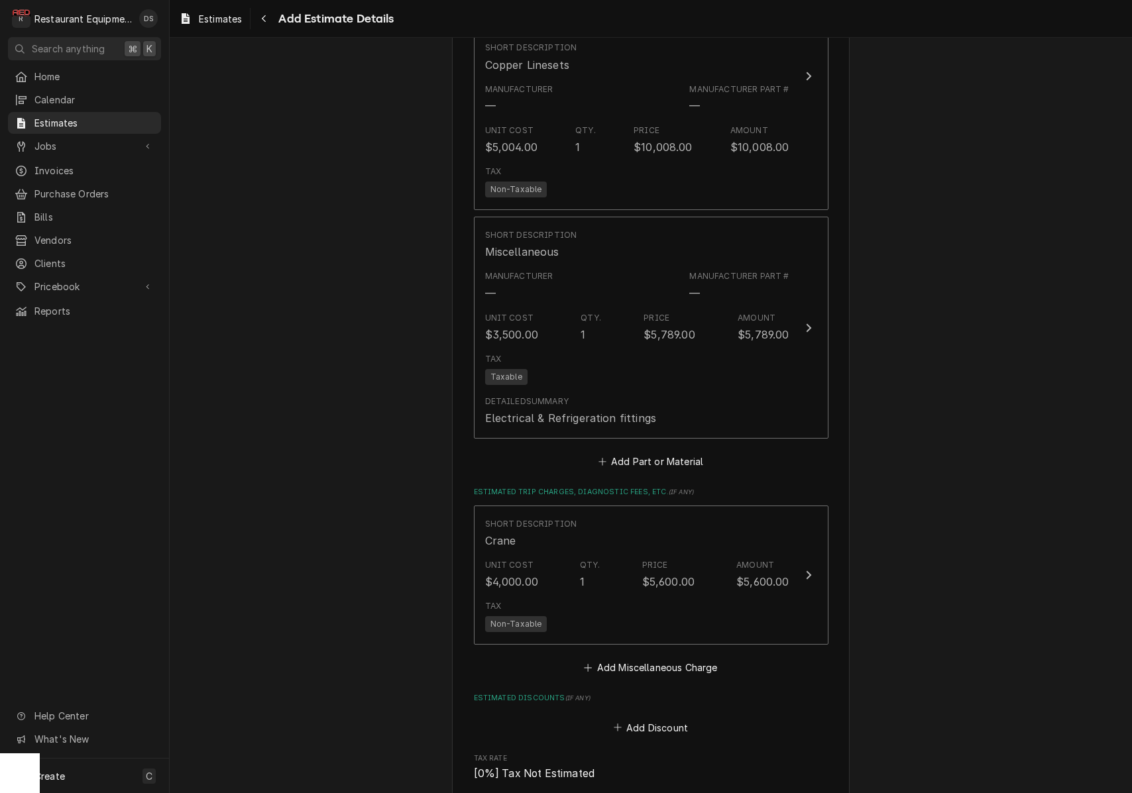
scroll to position [2725, 0]
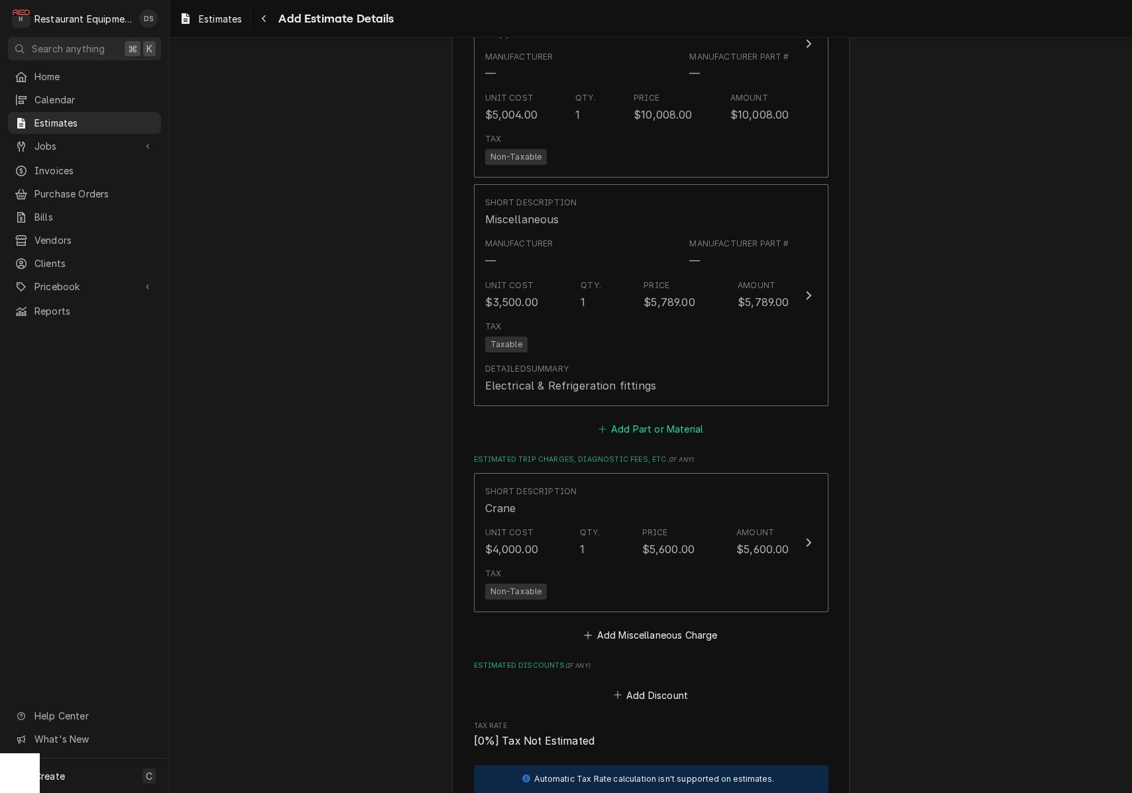
click at [637, 420] on button "Add Part or Material" at bounding box center [650, 429] width 109 height 19
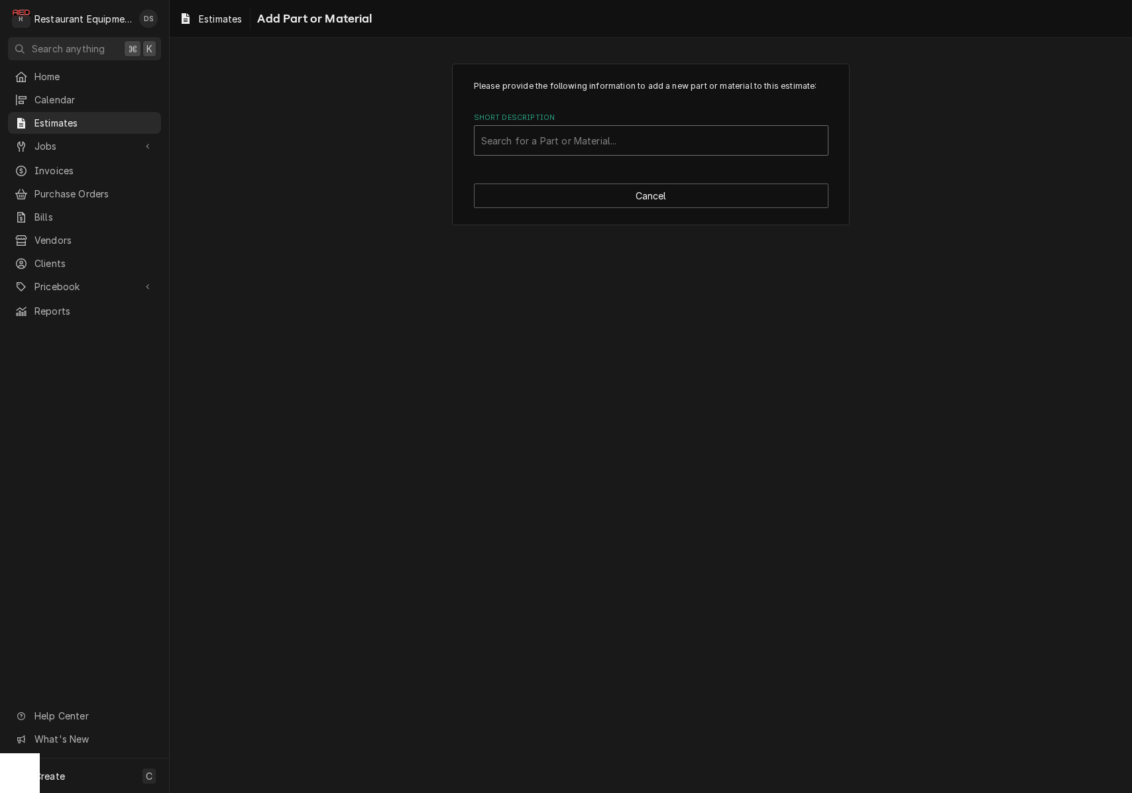
click at [604, 142] on div "Search for a Part or Material..." at bounding box center [651, 141] width 340 height 14
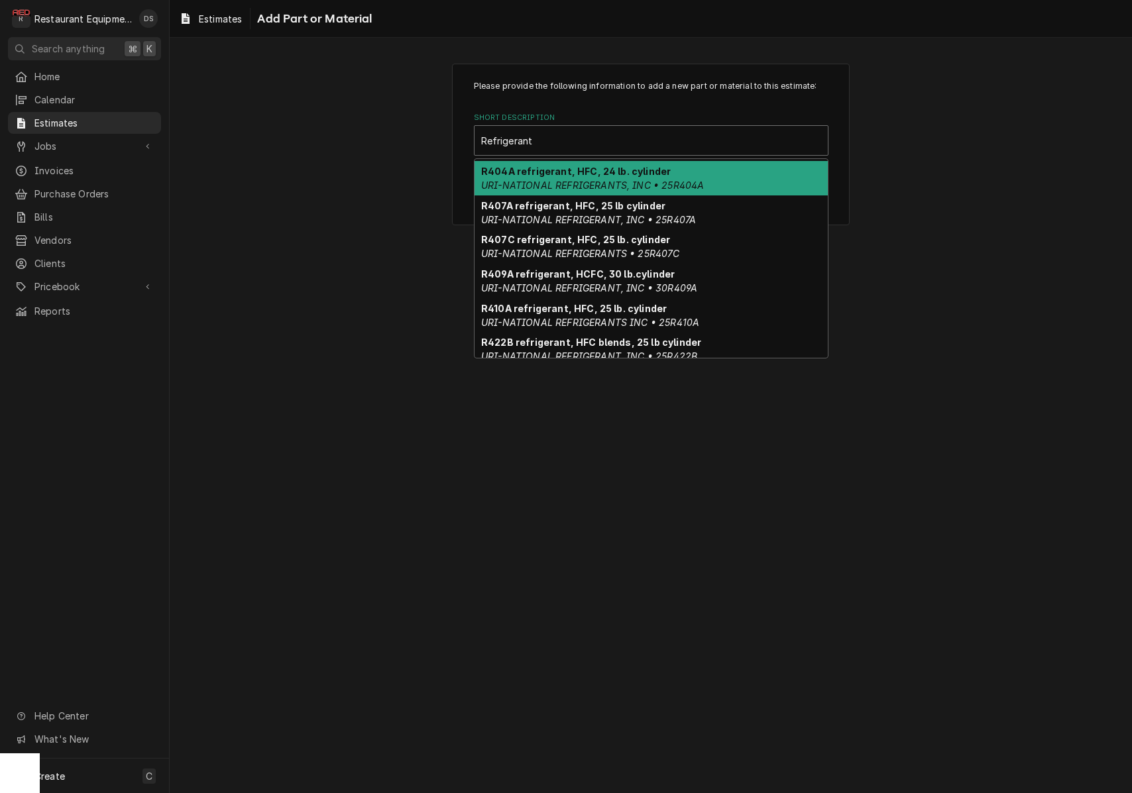
scroll to position [335, 0]
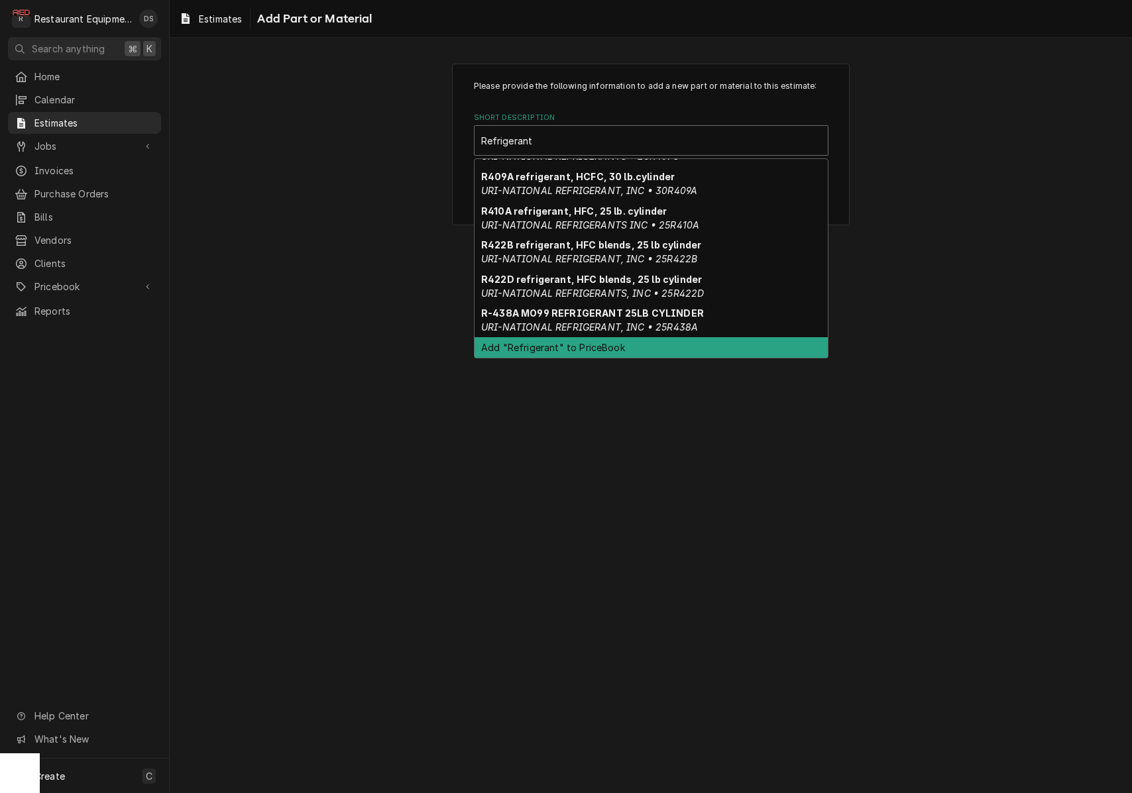
click at [577, 349] on div "Add "Refrigerant" to PriceBook" at bounding box center [650, 347] width 353 height 21
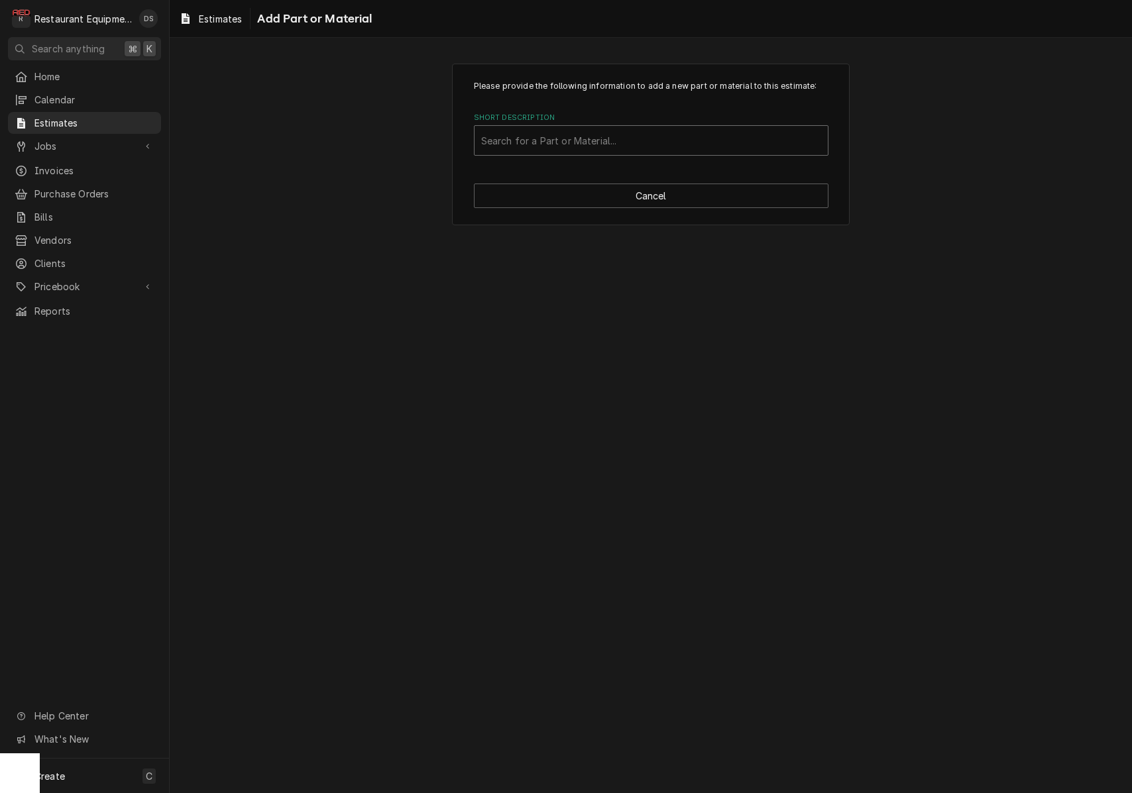
click at [619, 143] on div "Short Description" at bounding box center [651, 141] width 340 height 24
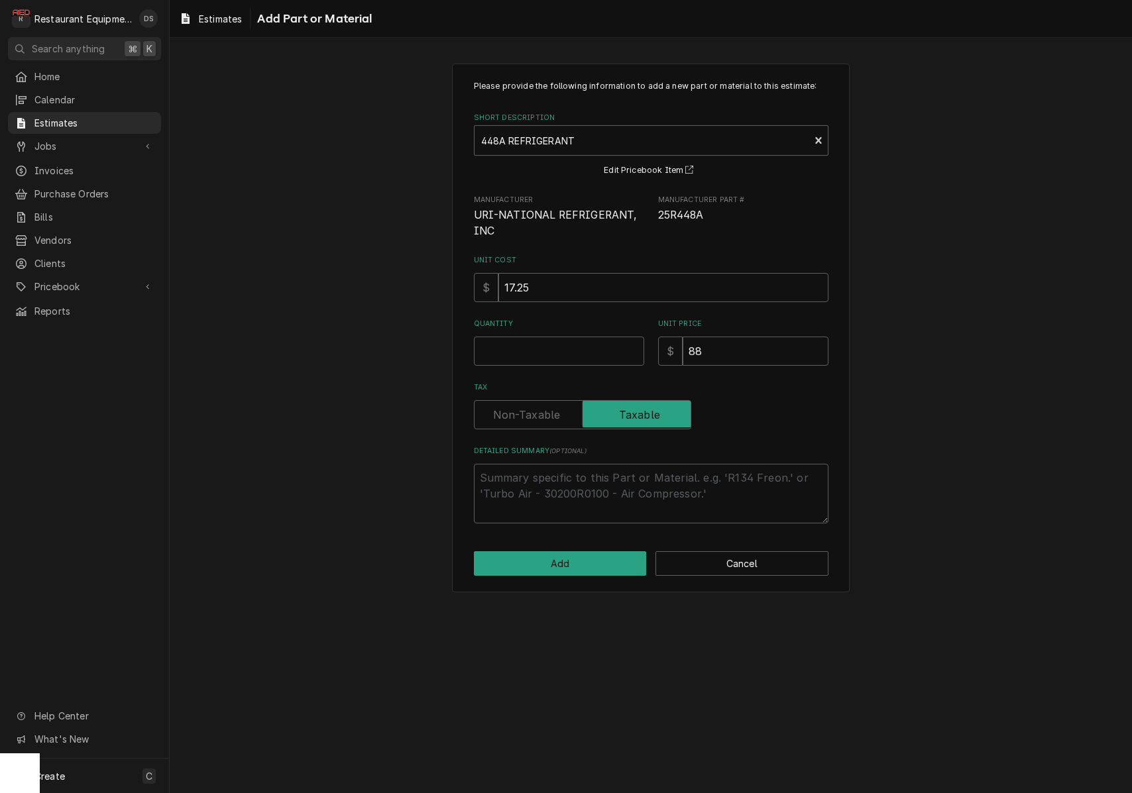
scroll to position [0, 0]
click at [593, 280] on input "17.25" at bounding box center [663, 287] width 330 height 29
drag, startPoint x: 1082, startPoint y: 54, endPoint x: 593, endPoint y: 280, distance: 539.0
click at [593, 280] on input "17.25" at bounding box center [663, 287] width 330 height 29
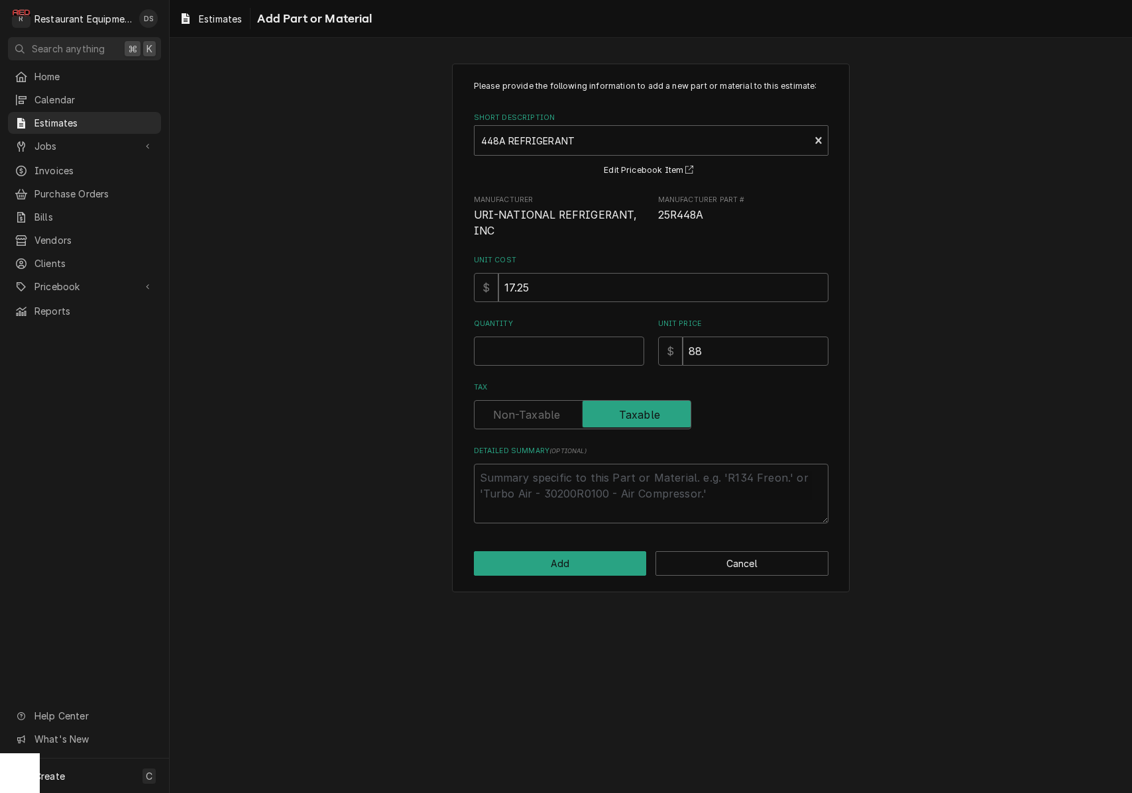
click at [547, 403] on label "Tax" at bounding box center [582, 414] width 217 height 29
click at [547, 403] on input "Tax" at bounding box center [582, 414] width 205 height 29
click at [559, 288] on input "17.25" at bounding box center [663, 287] width 330 height 29
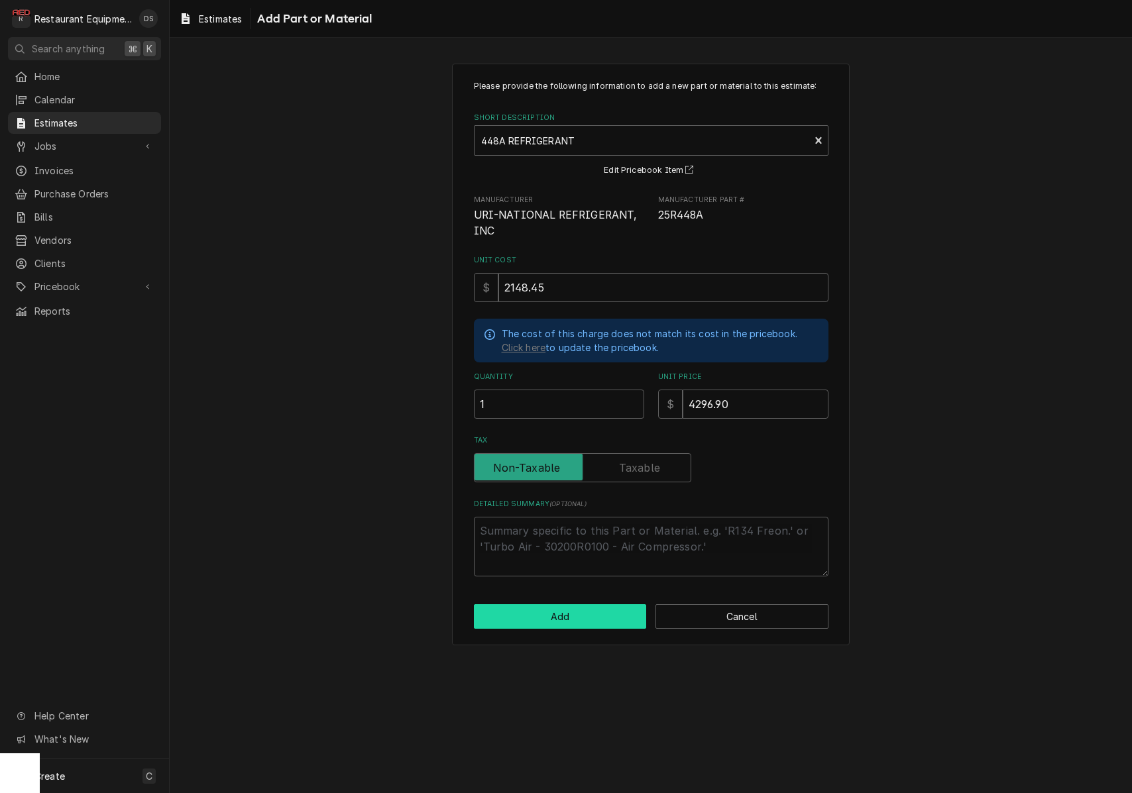
click at [594, 608] on button "Add" at bounding box center [560, 616] width 173 height 25
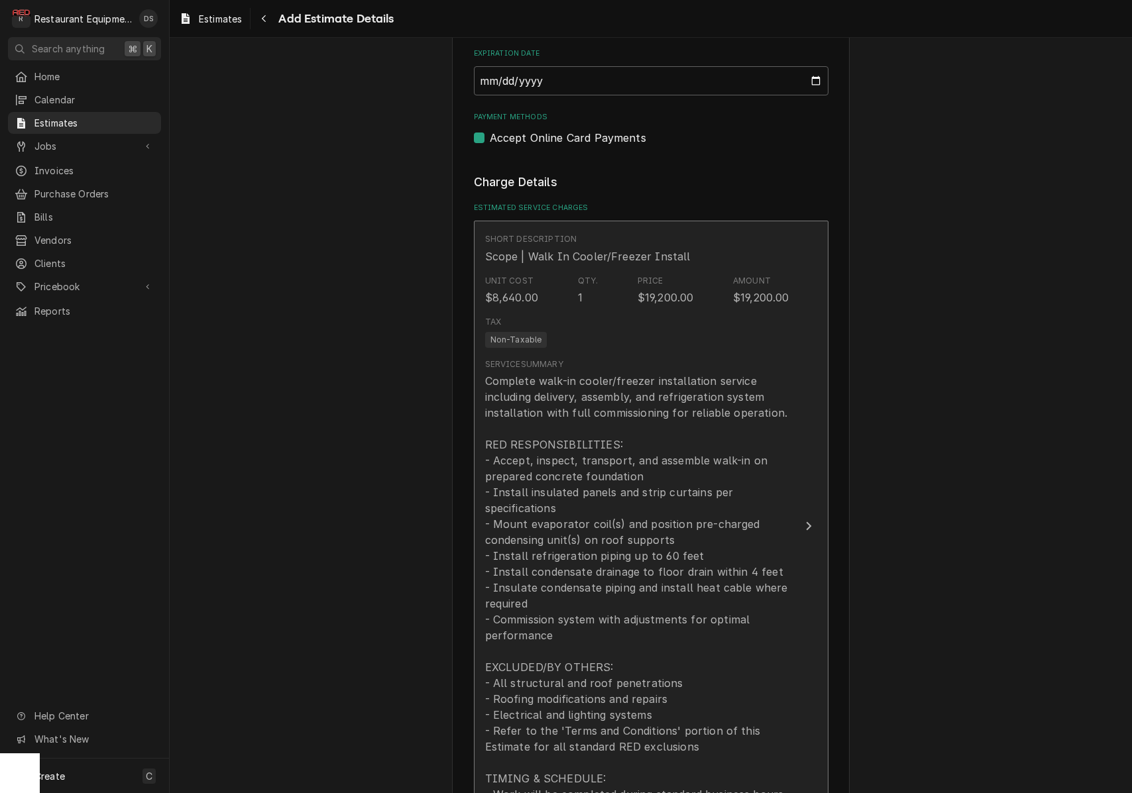
scroll to position [1152, 0]
click at [664, 429] on div "Complete walk-in cooler/freezer installation service including delivery, assemb…" at bounding box center [637, 596] width 304 height 445
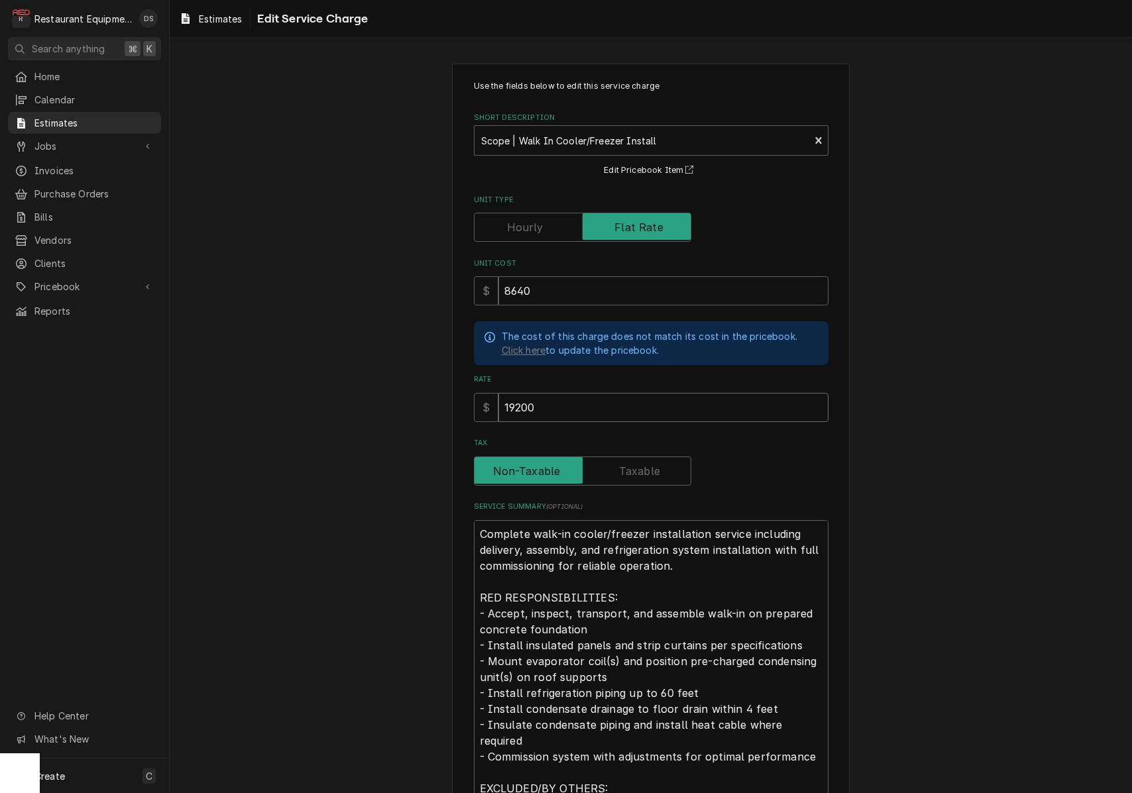
drag, startPoint x: 574, startPoint y: 399, endPoint x: 435, endPoint y: 393, distance: 139.3
click at [435, 393] on div "Use the fields below to edit this service charge Short Description Scope | Walk…" at bounding box center [651, 548] width 962 height 993
click at [940, 447] on div "Use the fields below to edit this service charge Short Description Scope | Walk…" at bounding box center [651, 548] width 962 height 993
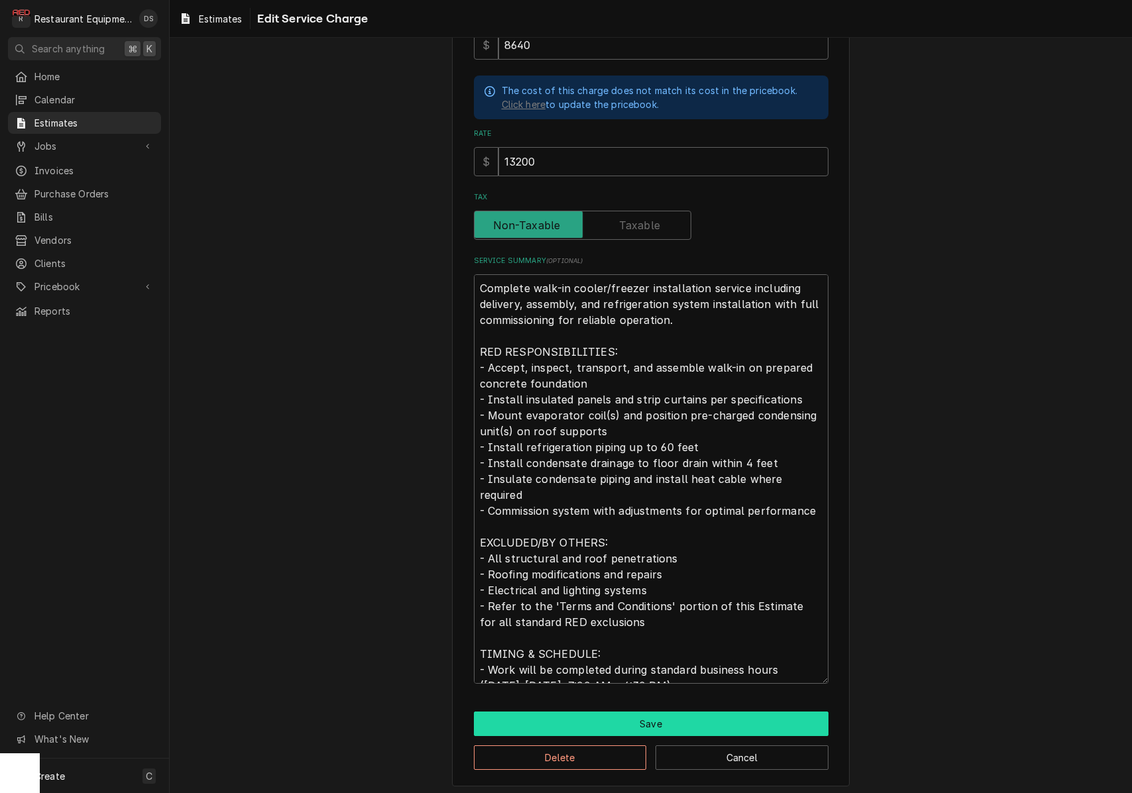
click at [679, 719] on button "Save" at bounding box center [651, 724] width 355 height 25
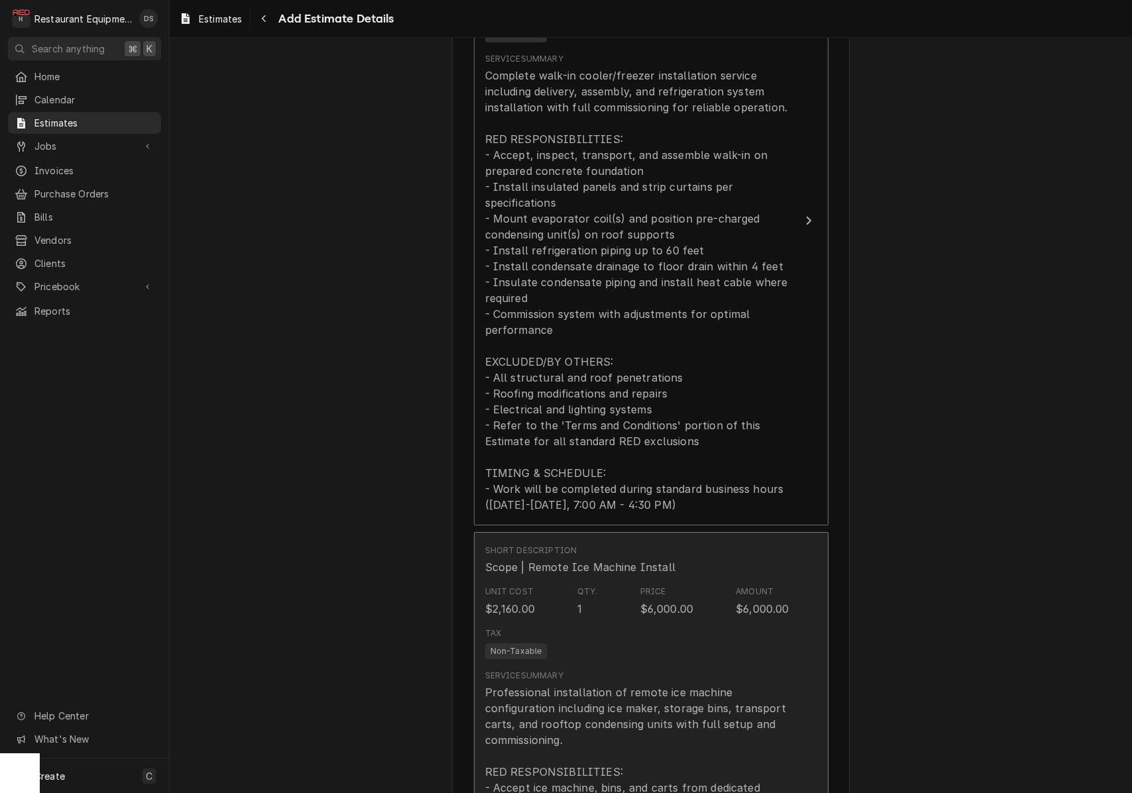
click at [684, 645] on div "Tax Non-Taxable" at bounding box center [637, 643] width 304 height 42
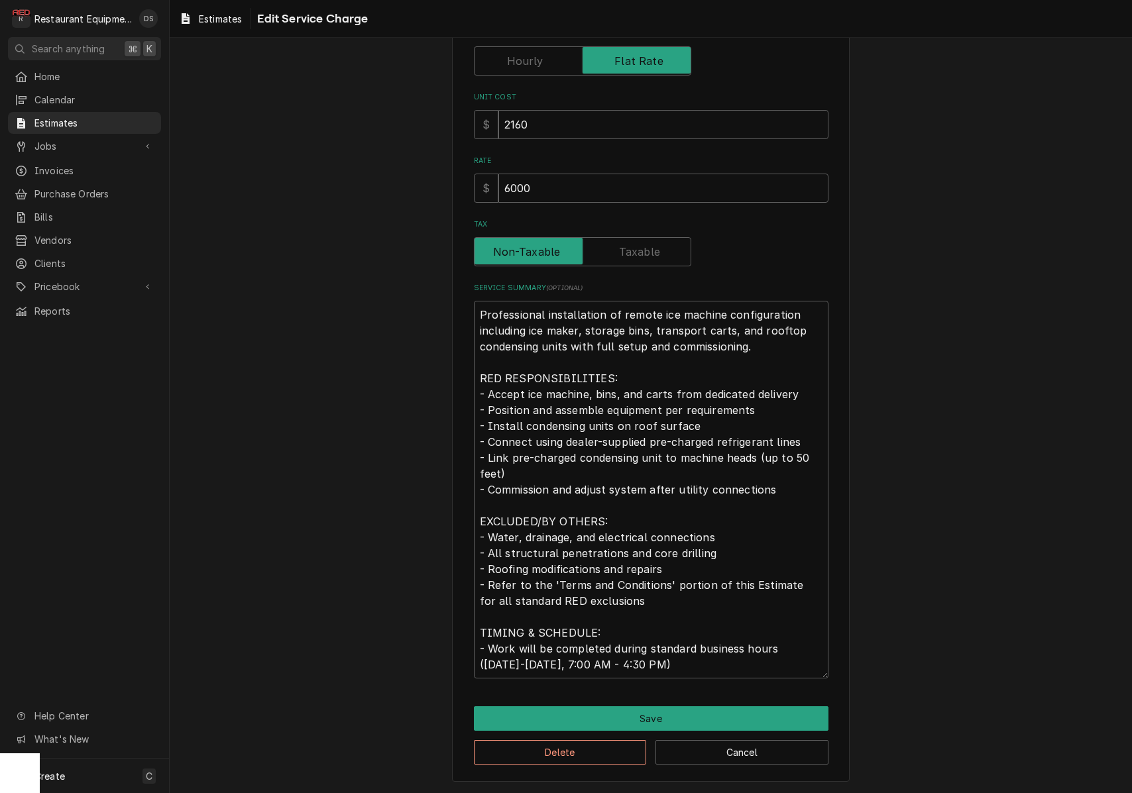
scroll to position [214, 0]
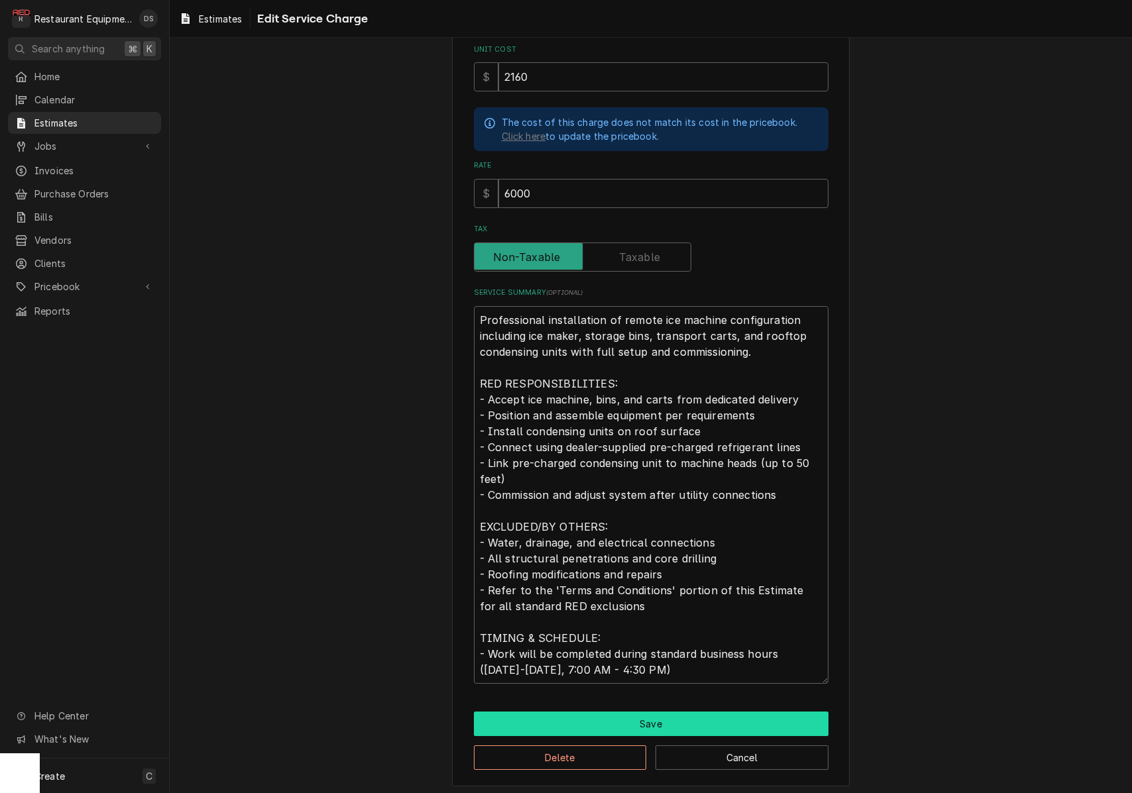
click at [674, 718] on button "Save" at bounding box center [651, 724] width 355 height 25
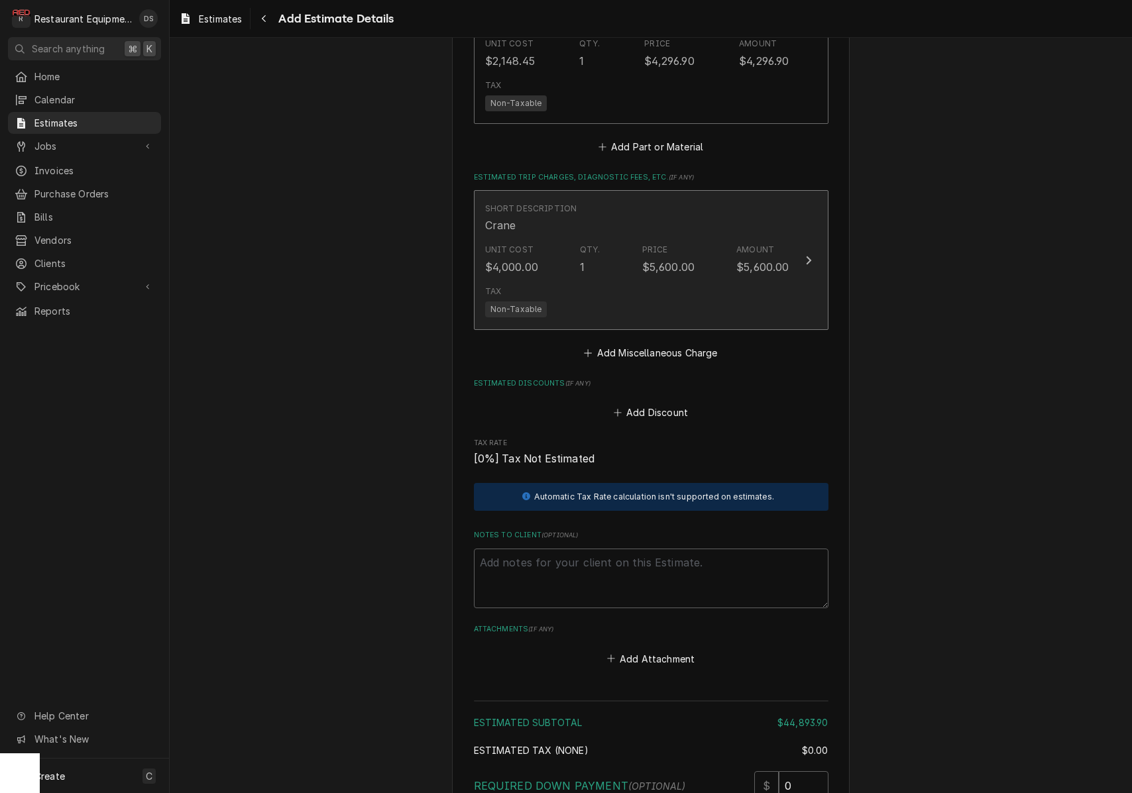
scroll to position [3203, 0]
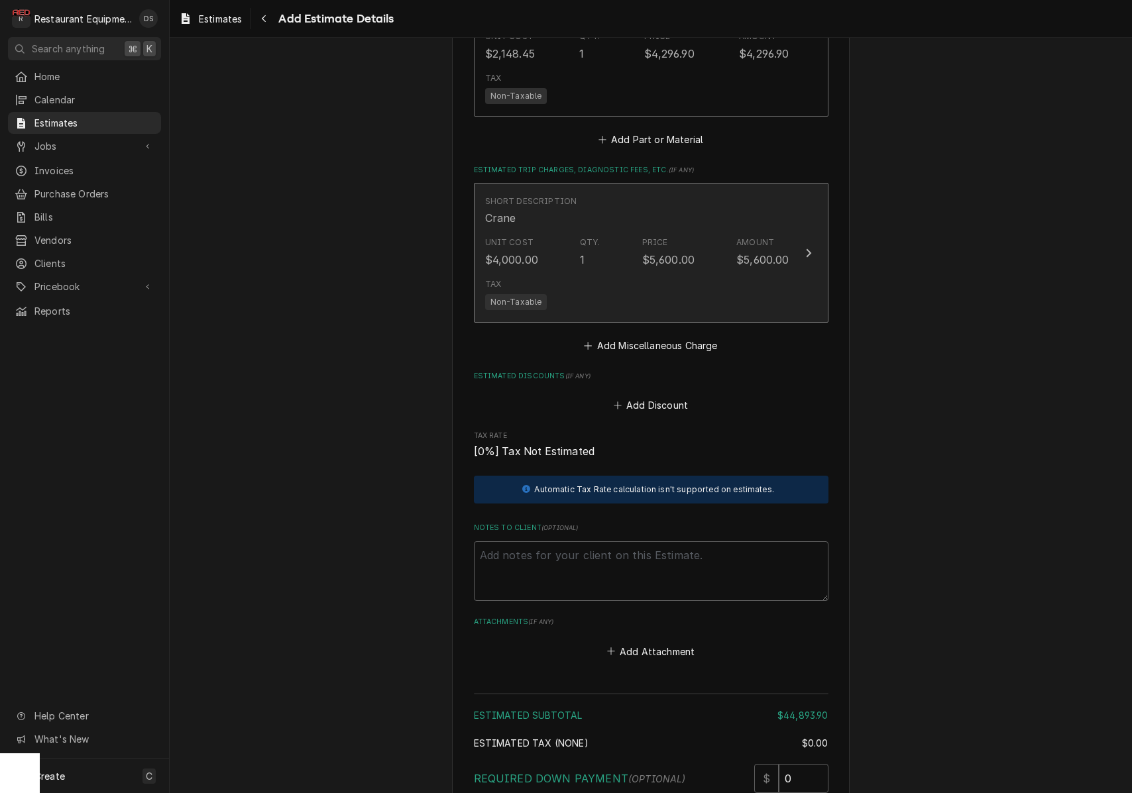
click at [751, 252] on div "Unit Cost $4,000.00 Qty. 1 Price $5,600.00 Amount $5,600.00" at bounding box center [637, 251] width 304 height 41
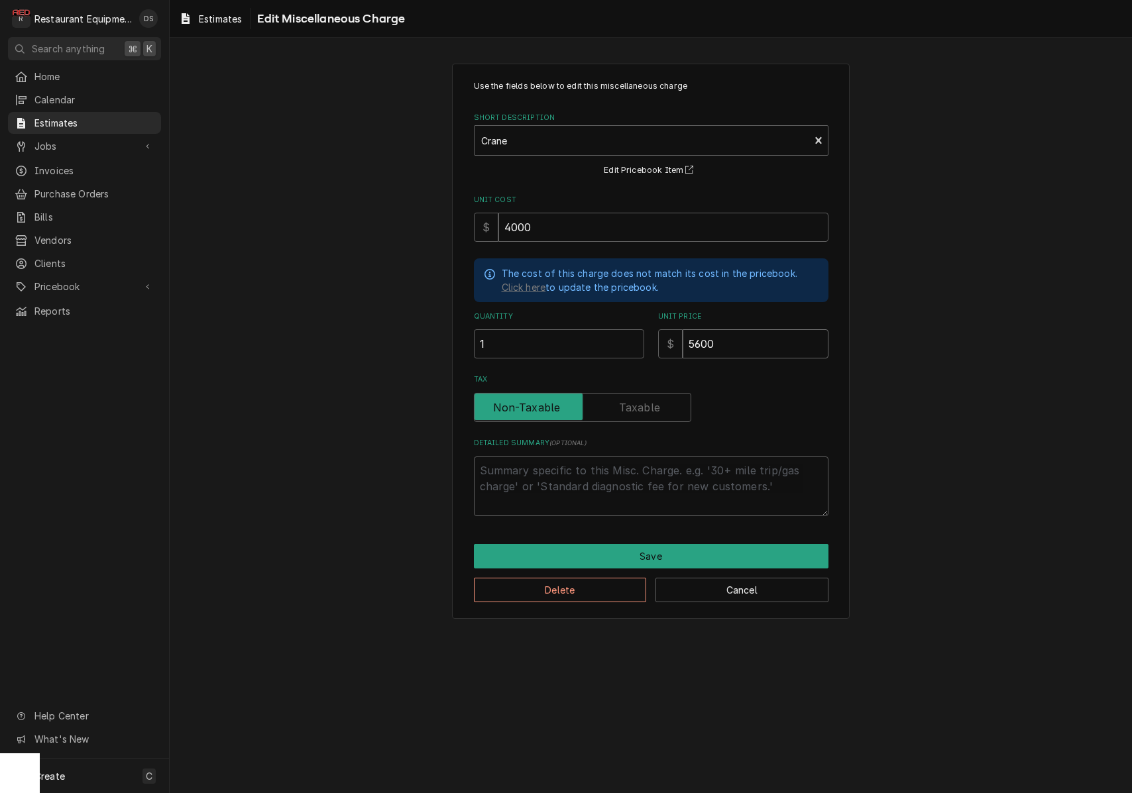
click at [733, 333] on input "5600" at bounding box center [756, 343] width 146 height 29
click at [734, 539] on div "Use the fields below to edit this miscellaneous charge Short Description Crane …" at bounding box center [651, 342] width 398 height 556
click at [745, 544] on button "Save" at bounding box center [651, 556] width 355 height 25
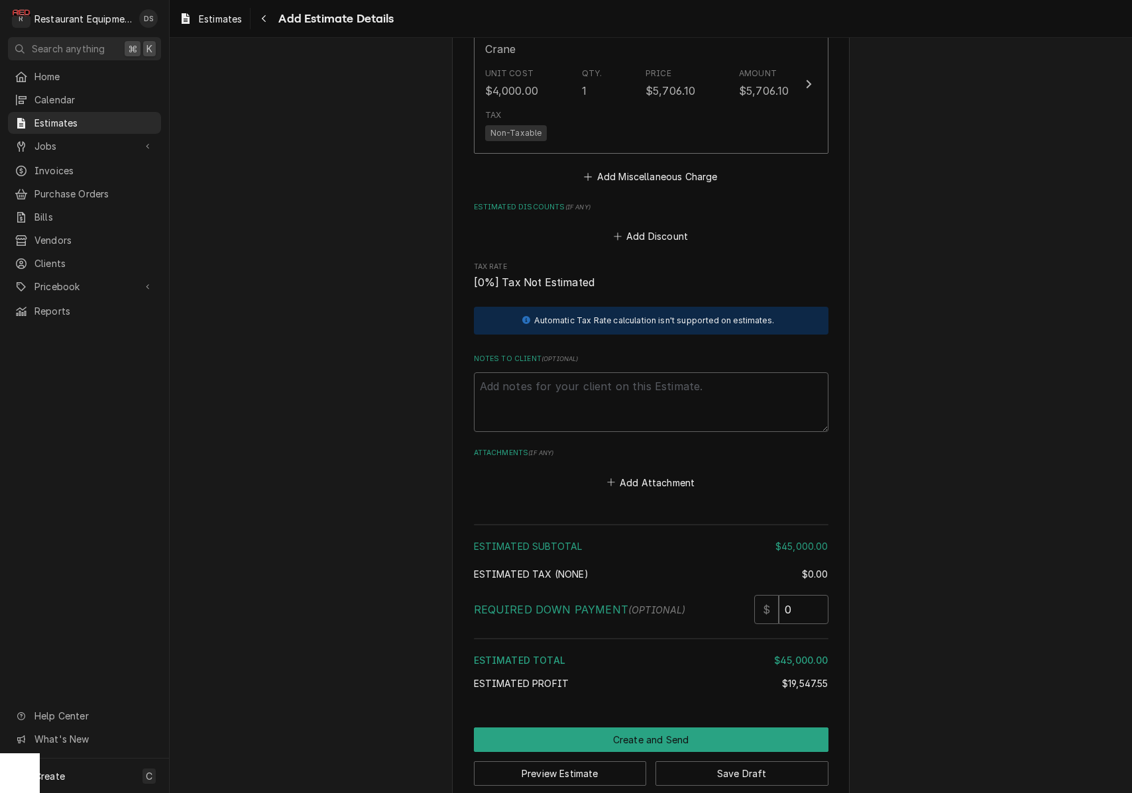
scroll to position [3371, 0]
click at [744, 762] on button "Save Draft" at bounding box center [741, 774] width 173 height 25
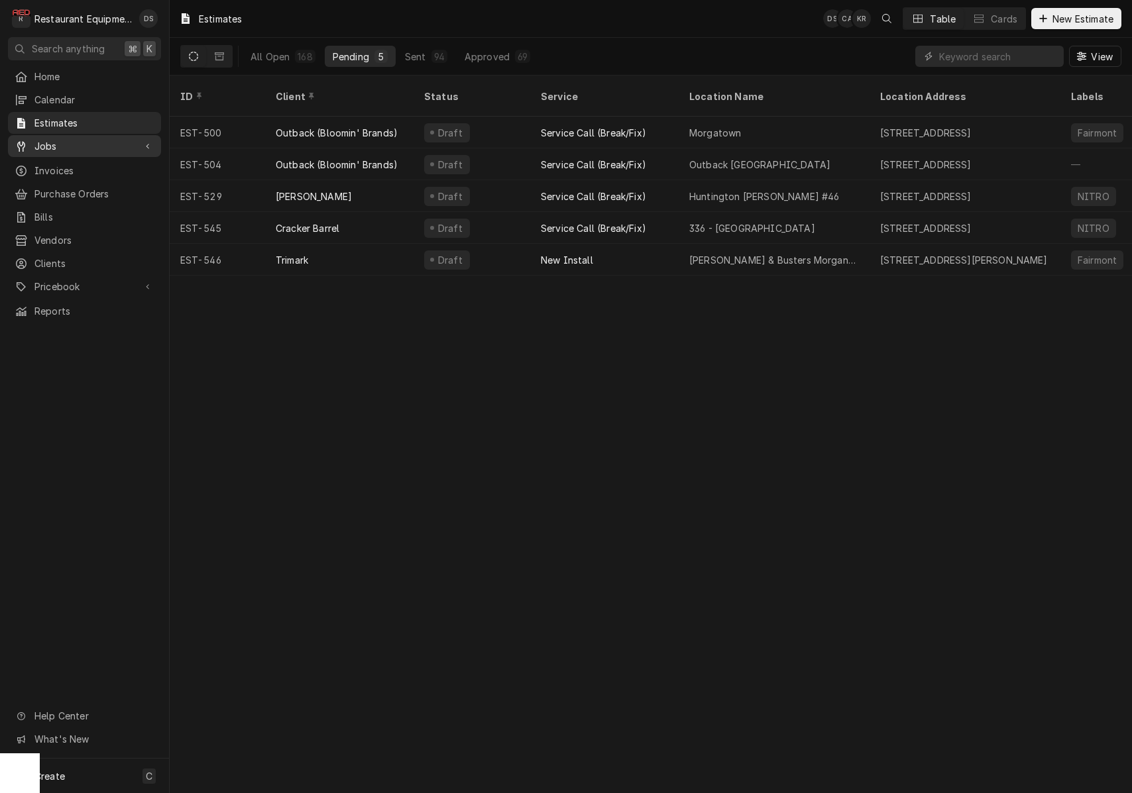
click at [52, 142] on span "Jobs" at bounding box center [84, 146] width 100 height 14
click at [61, 162] on span "Jobs" at bounding box center [94, 169] width 120 height 14
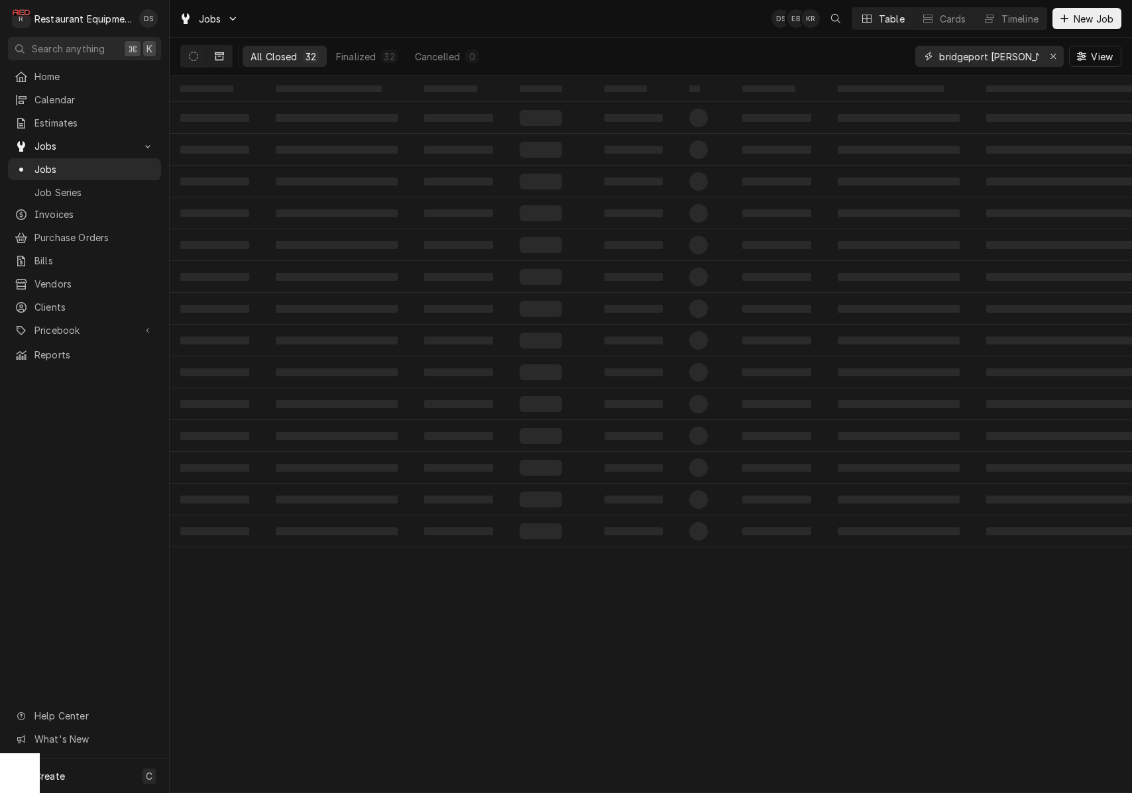
drag, startPoint x: 1058, startPoint y: 57, endPoint x: 1044, endPoint y: 58, distance: 13.9
click at [1058, 57] on div "Erase input" at bounding box center [1052, 56] width 13 height 13
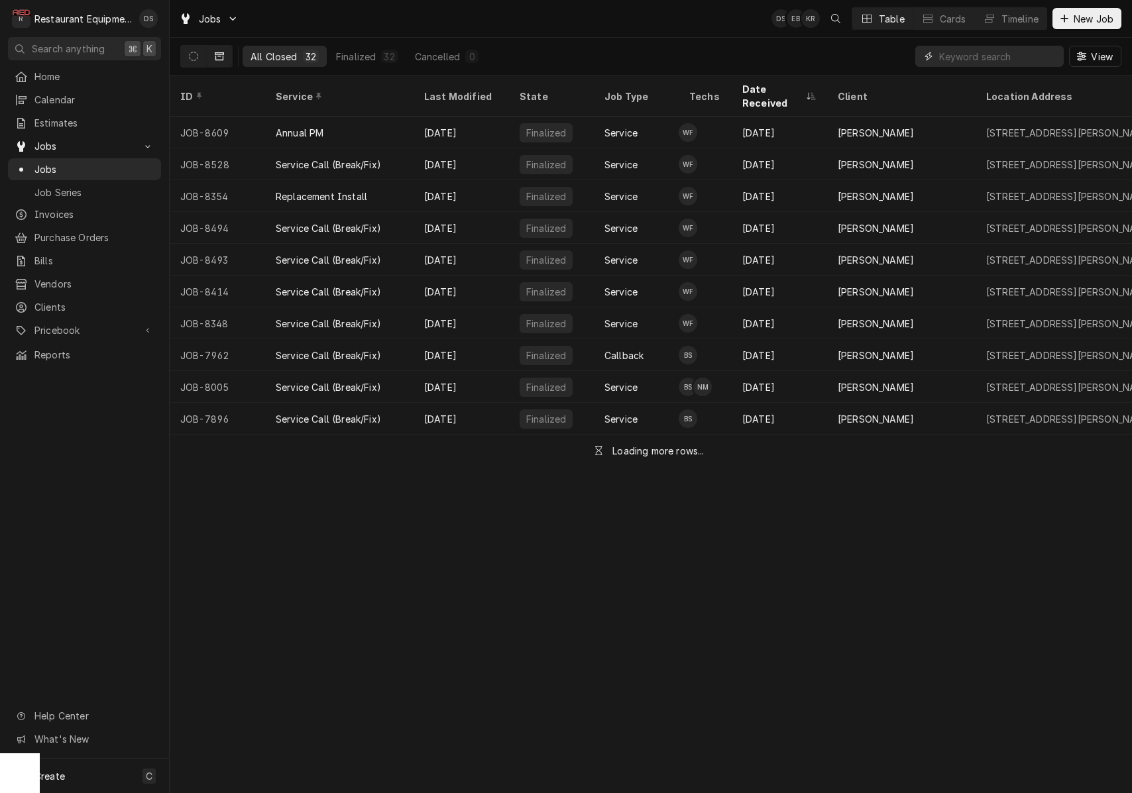
click at [1018, 58] on input "Dynamic Content Wrapper" at bounding box center [1001, 56] width 125 height 21
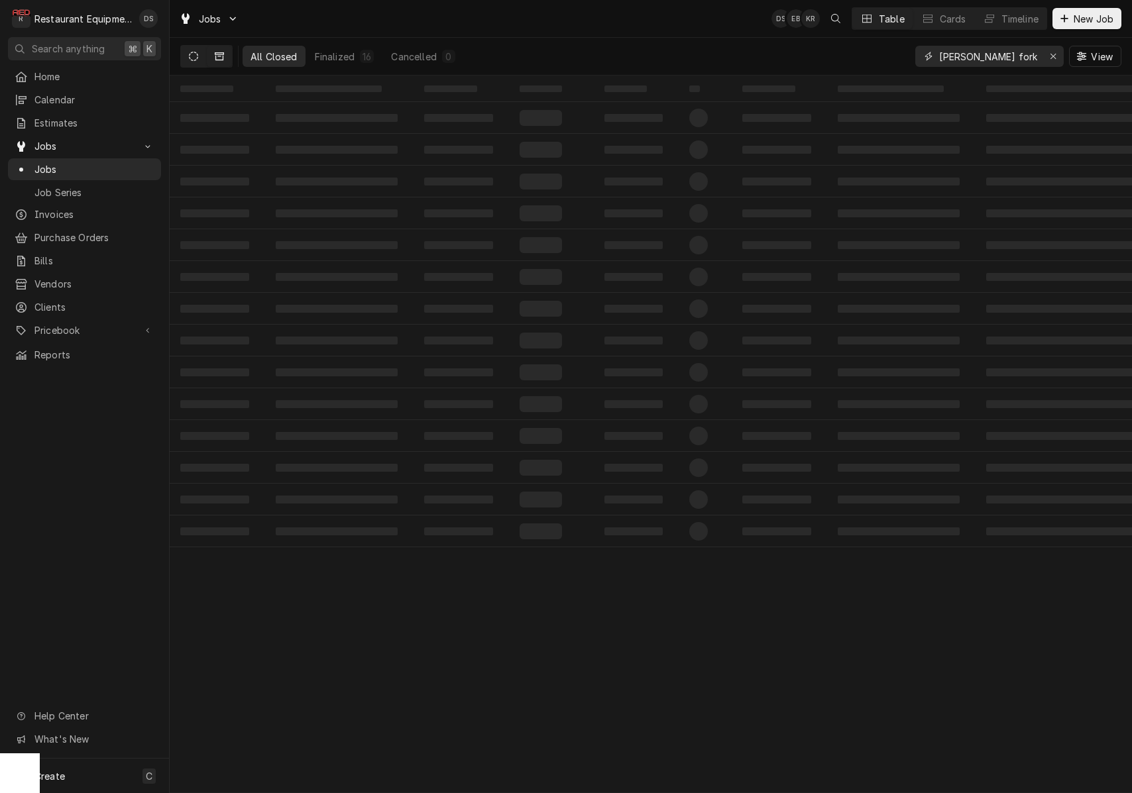
type input "marsh fork"
click at [200, 52] on button "Dynamic Content Wrapper" at bounding box center [193, 56] width 25 height 21
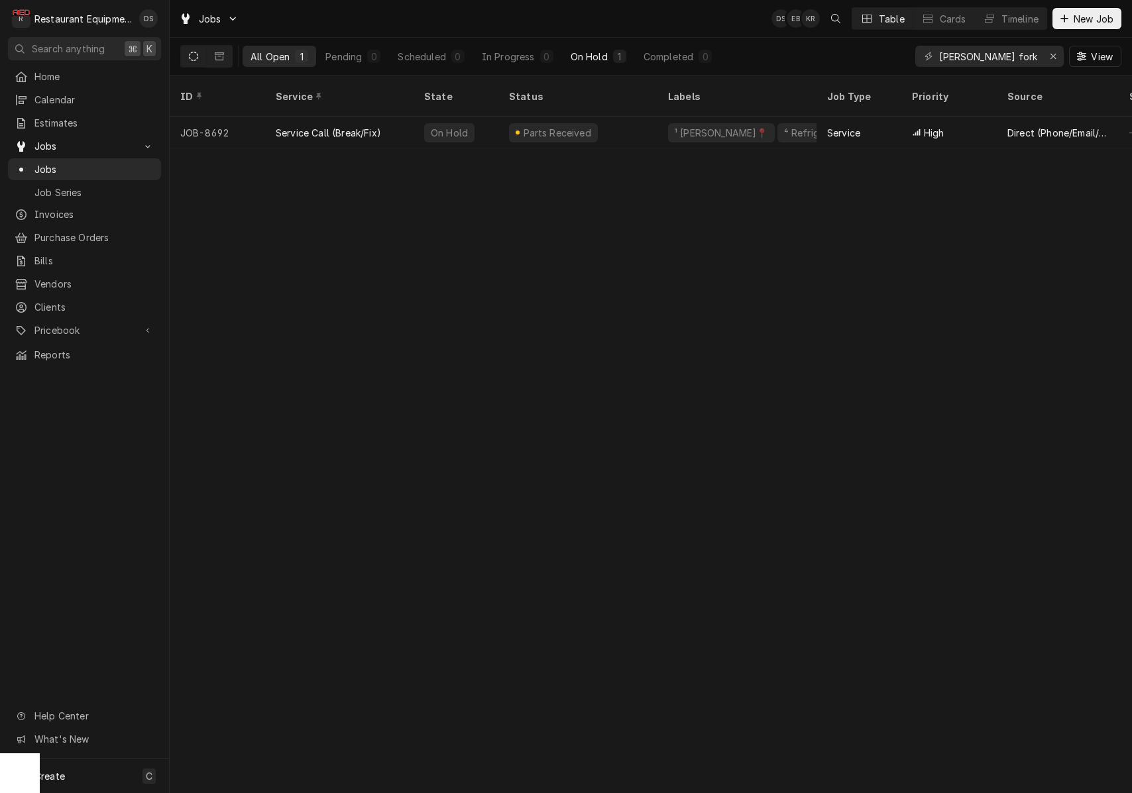
click at [625, 53] on div "1" at bounding box center [619, 56] width 13 height 13
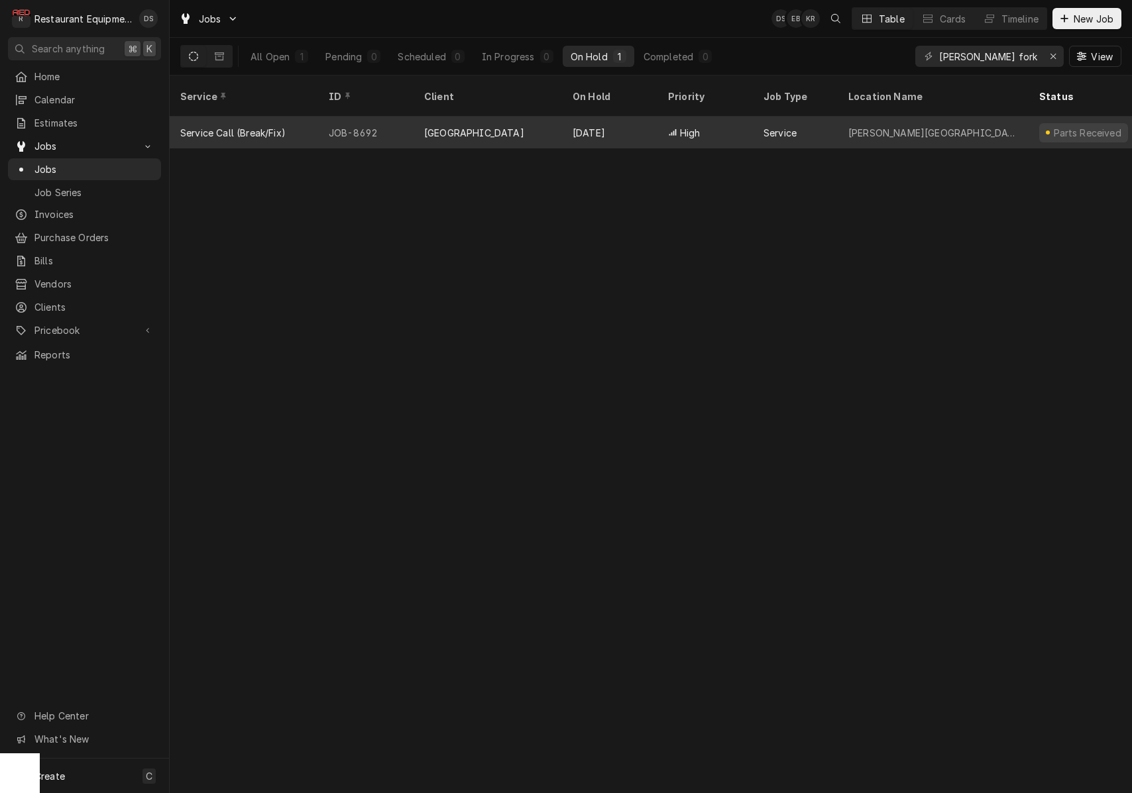
click at [649, 121] on div "[DATE]" at bounding box center [609, 133] width 95 height 32
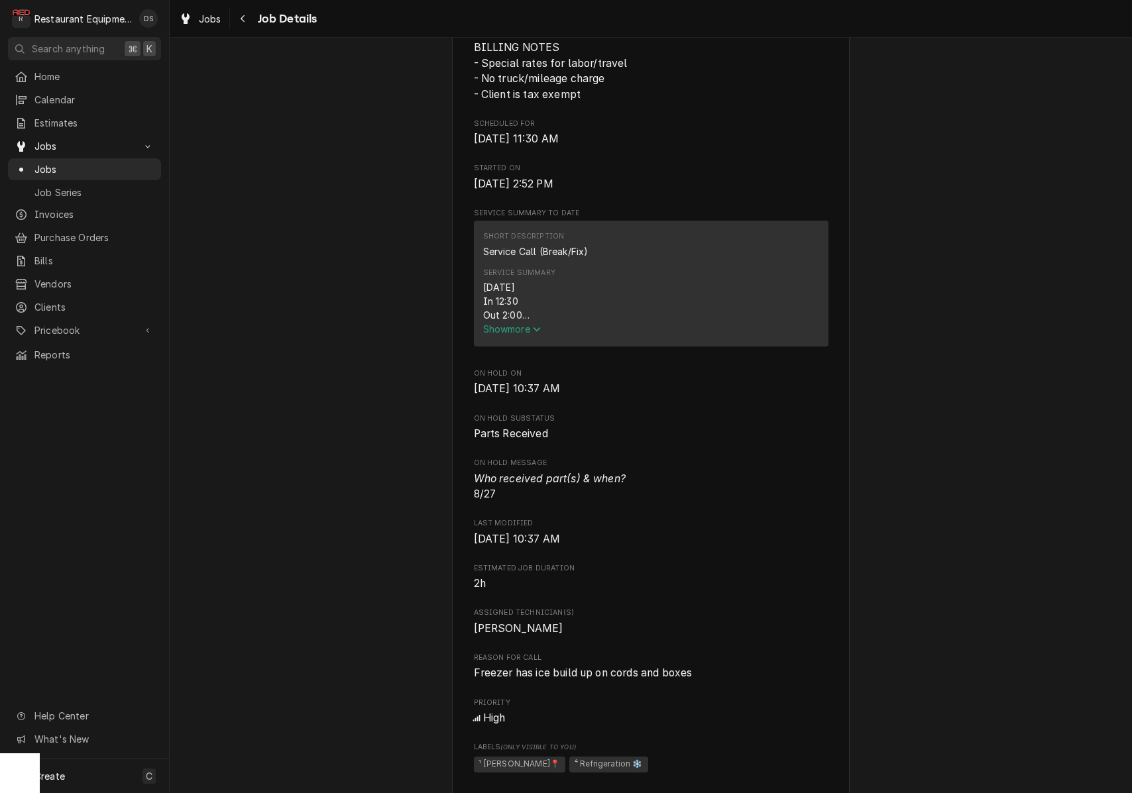
scroll to position [394, 0]
click at [521, 329] on span "Show more" at bounding box center [512, 326] width 58 height 11
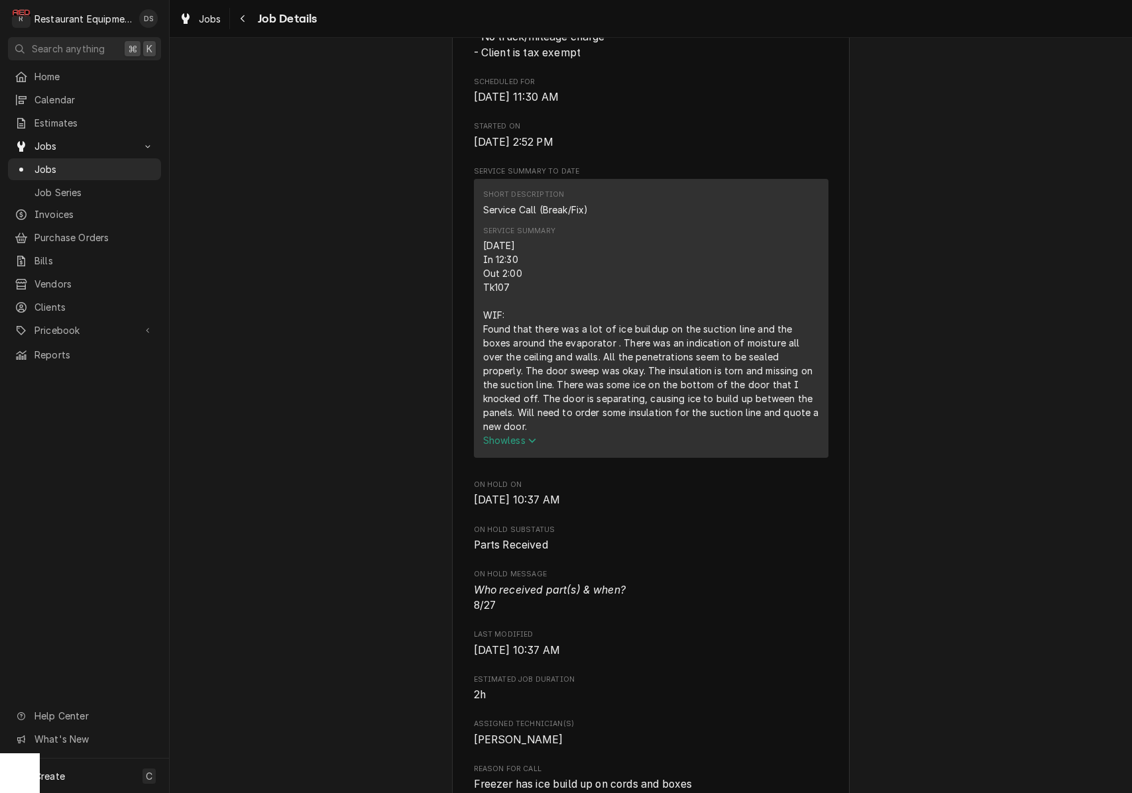
scroll to position [437, 0]
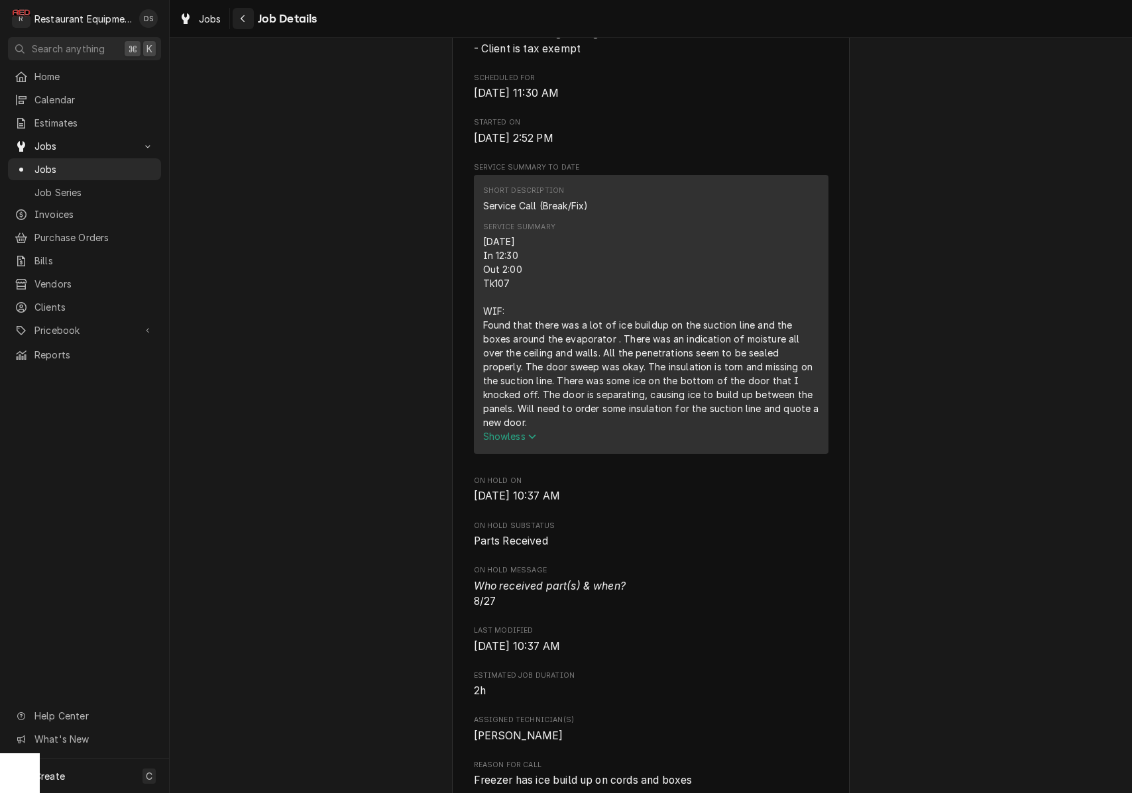
click at [247, 21] on div "Navigate back" at bounding box center [243, 18] width 13 height 13
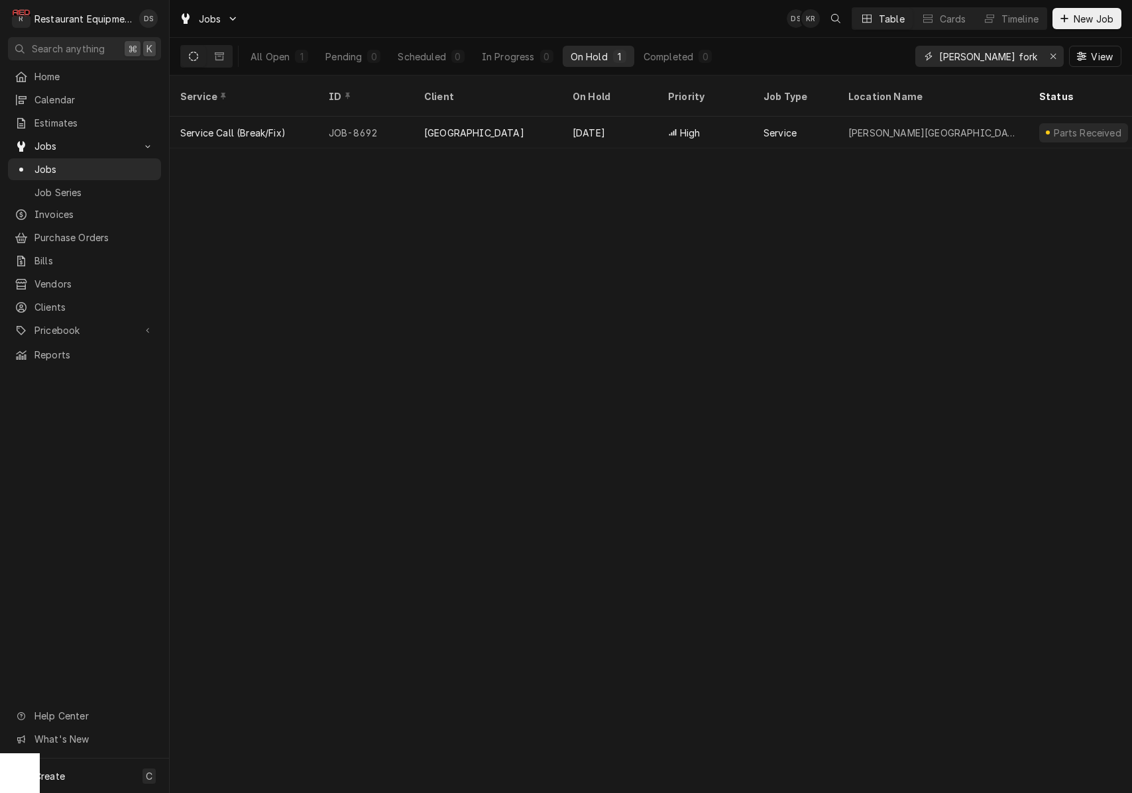
drag, startPoint x: 1024, startPoint y: 61, endPoint x: 907, endPoint y: 62, distance: 117.3
click at [907, 62] on div "All Open 1 Pending 0 Scheduled 0 In Progress 0 On Hold 1 Completed 0 marsh fork…" at bounding box center [650, 56] width 941 height 37
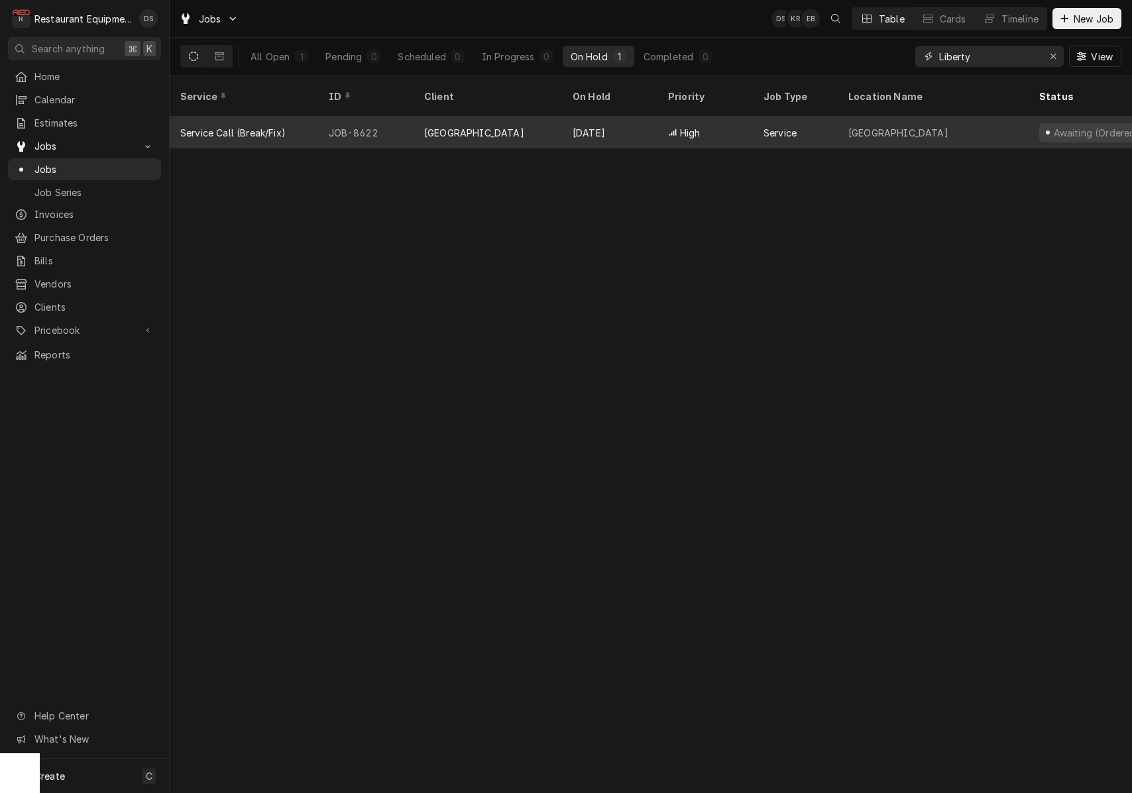
type input "Liberty"
click at [619, 125] on div "Aug 21" at bounding box center [609, 133] width 95 height 32
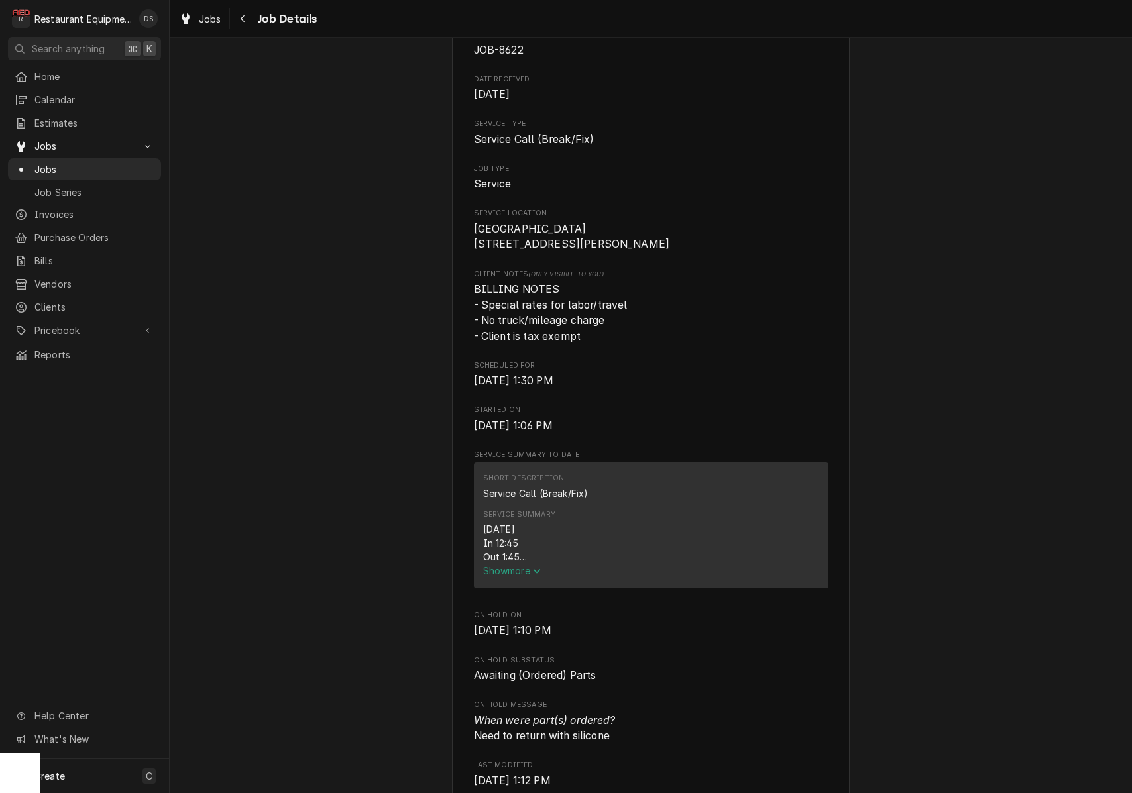
scroll to position [221, 0]
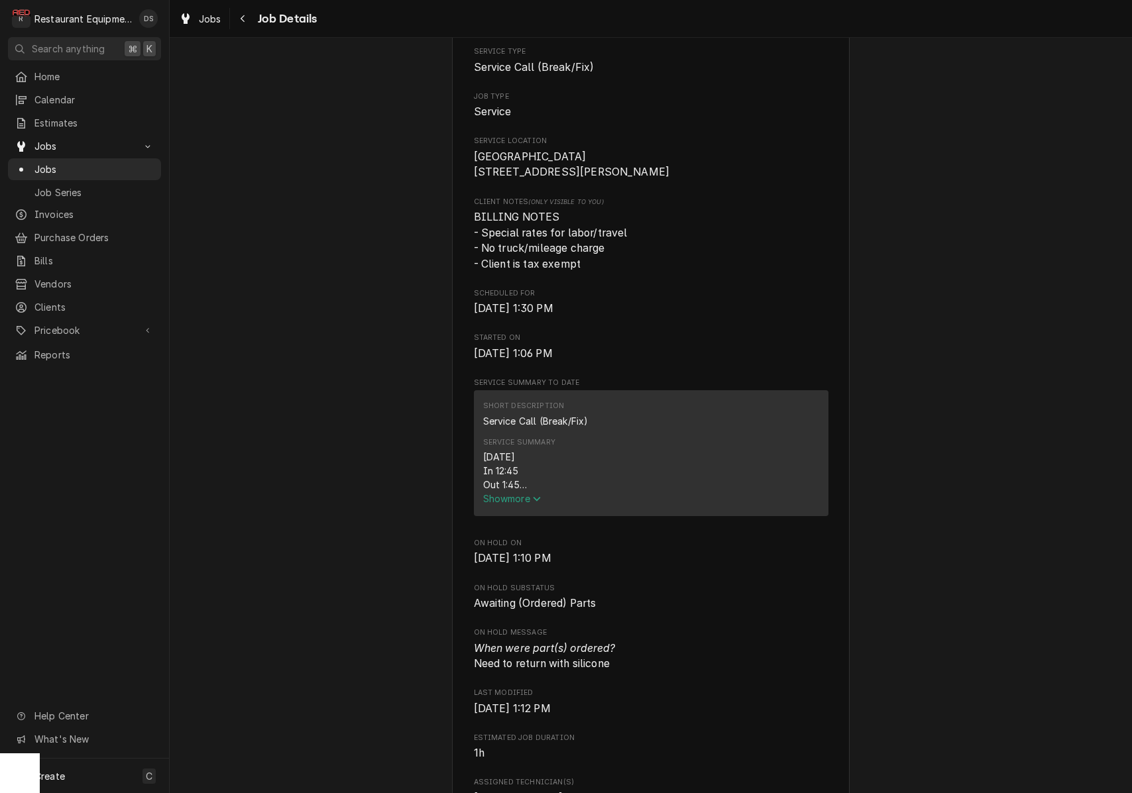
click at [534, 500] on span "Show more" at bounding box center [512, 498] width 58 height 11
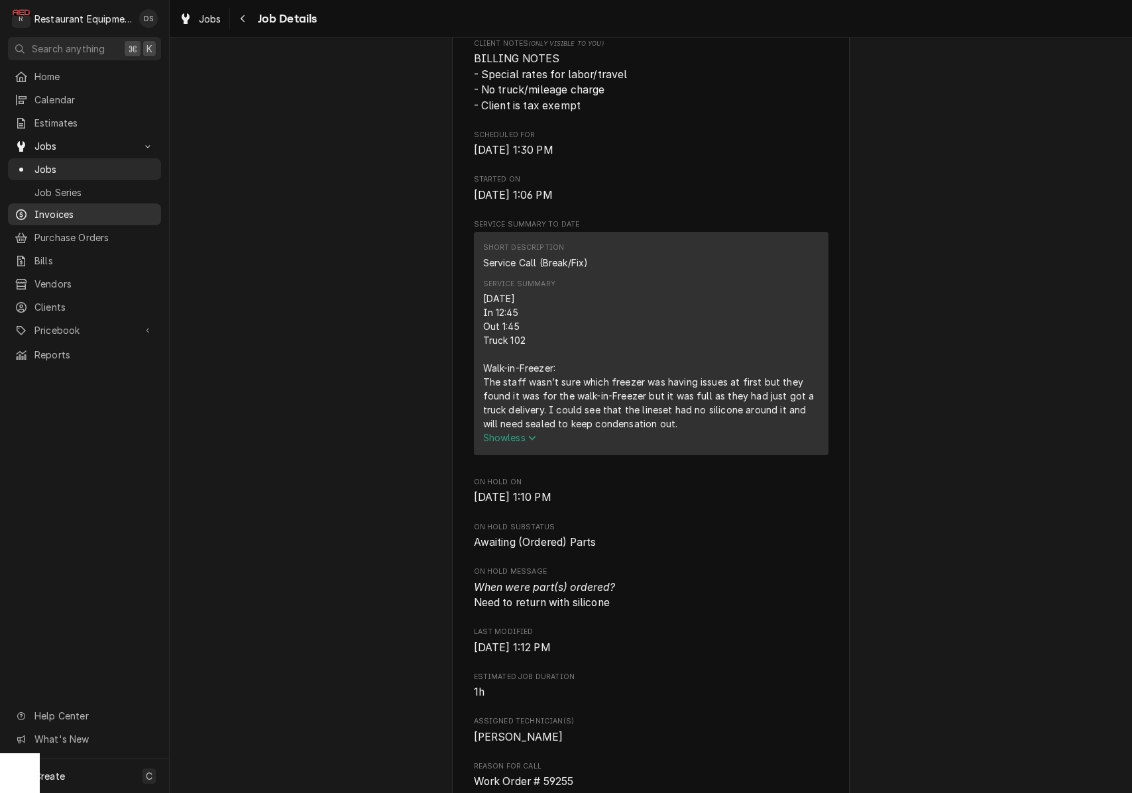
scroll to position [1, 0]
click at [58, 207] on span "Invoices" at bounding box center [94, 214] width 120 height 14
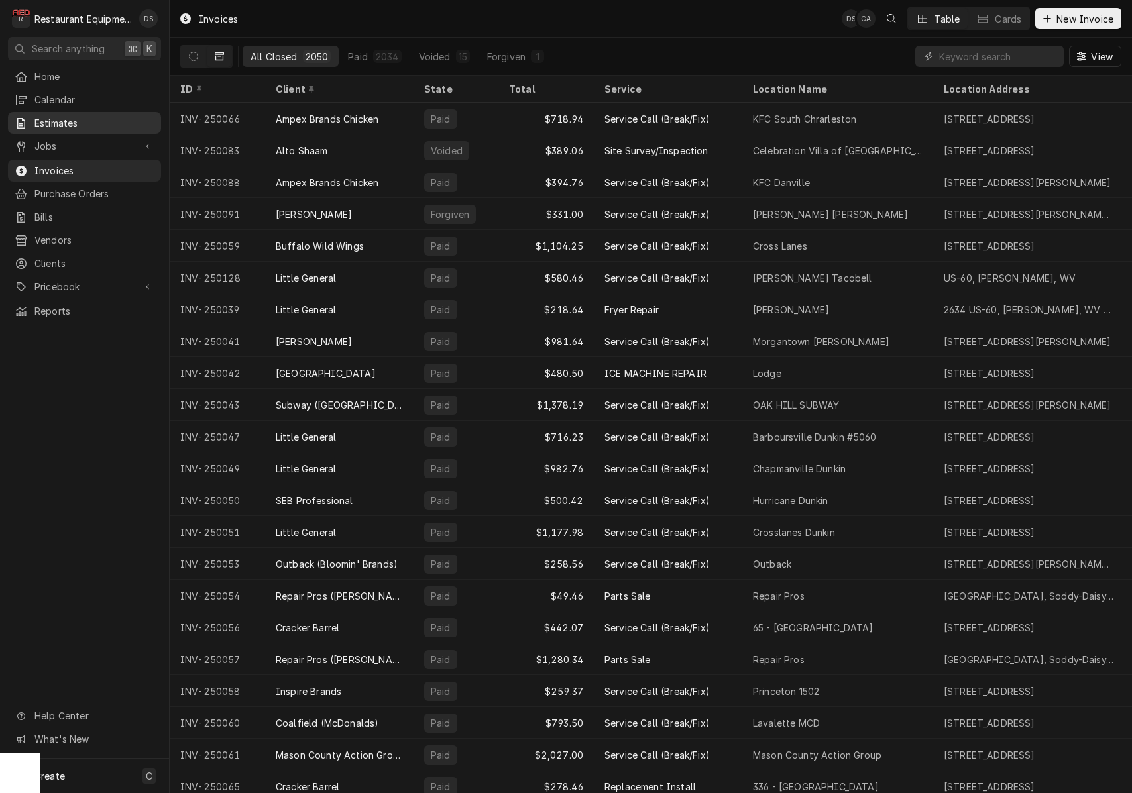
click at [54, 119] on span "Estimates" at bounding box center [94, 123] width 120 height 14
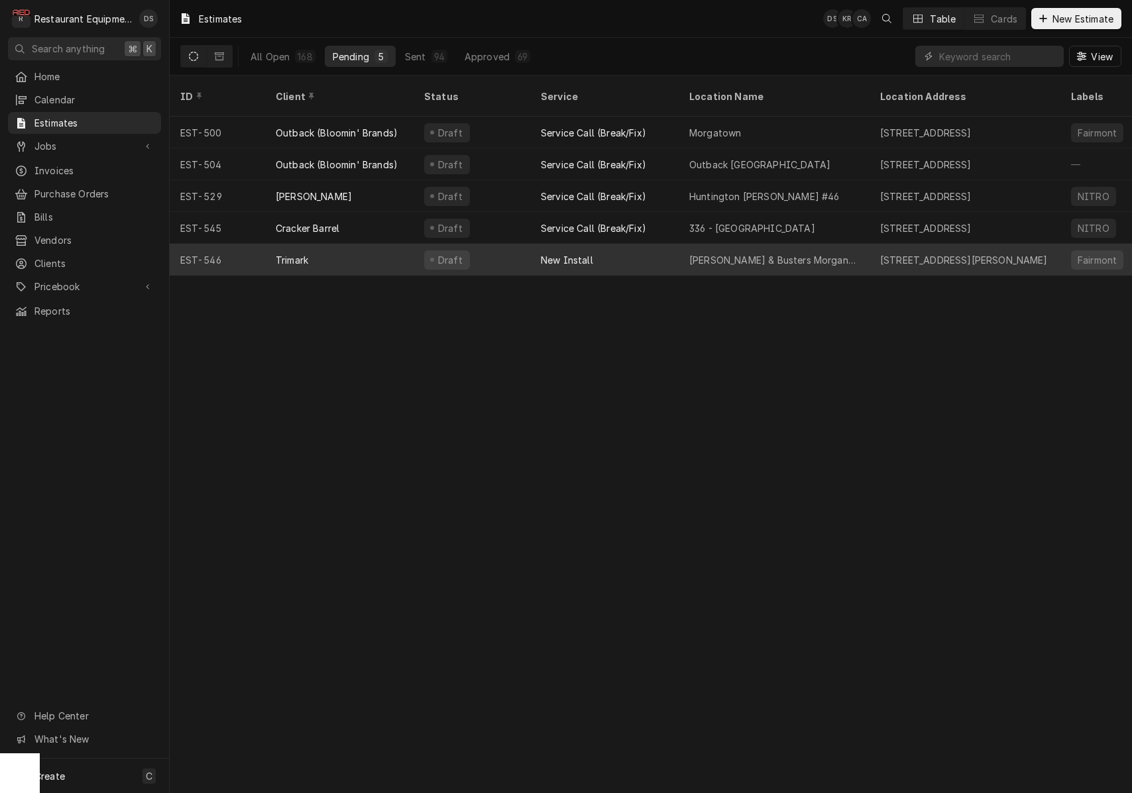
click at [492, 244] on div "Draft" at bounding box center [471, 260] width 117 height 32
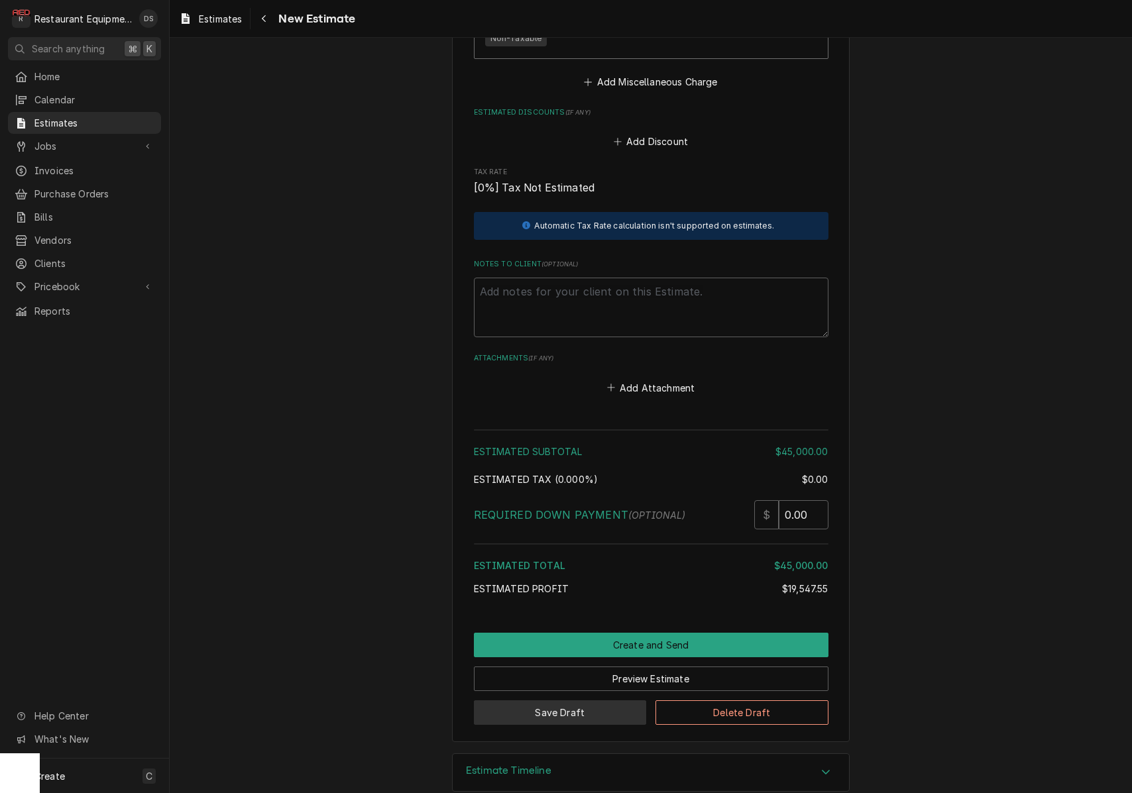
click at [604, 700] on button "Save Draft" at bounding box center [560, 712] width 173 height 25
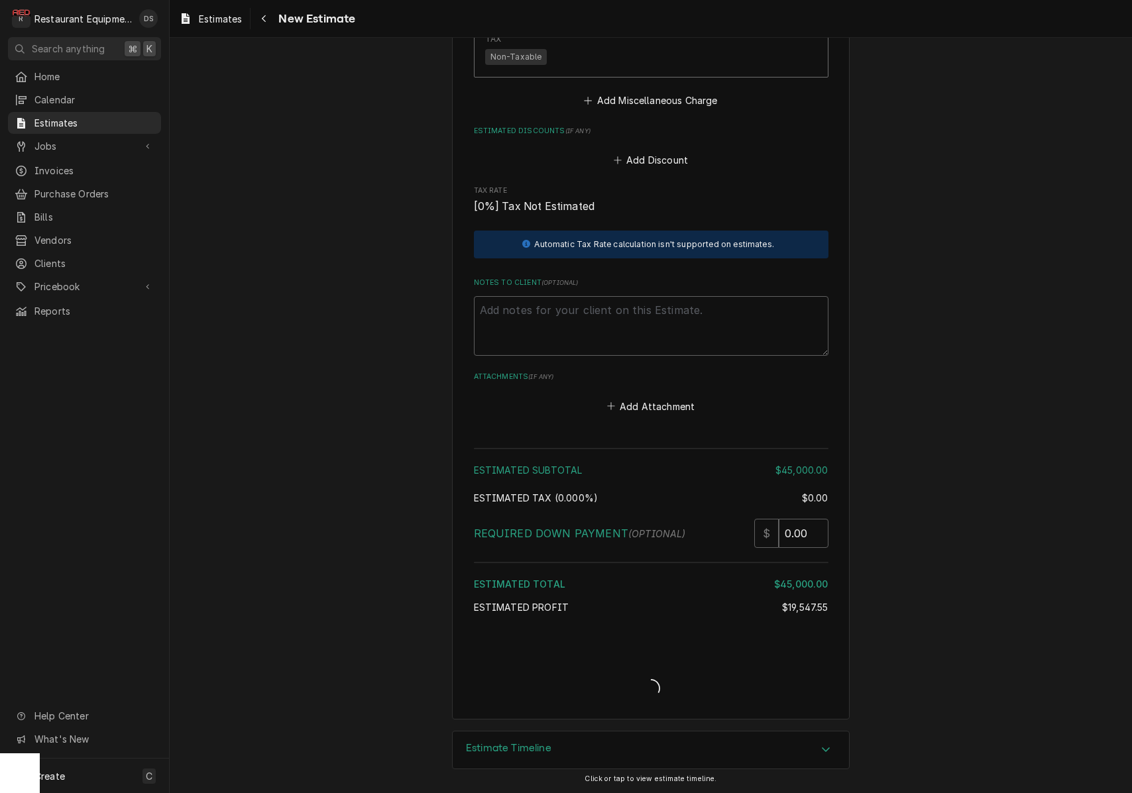
type textarea "x"
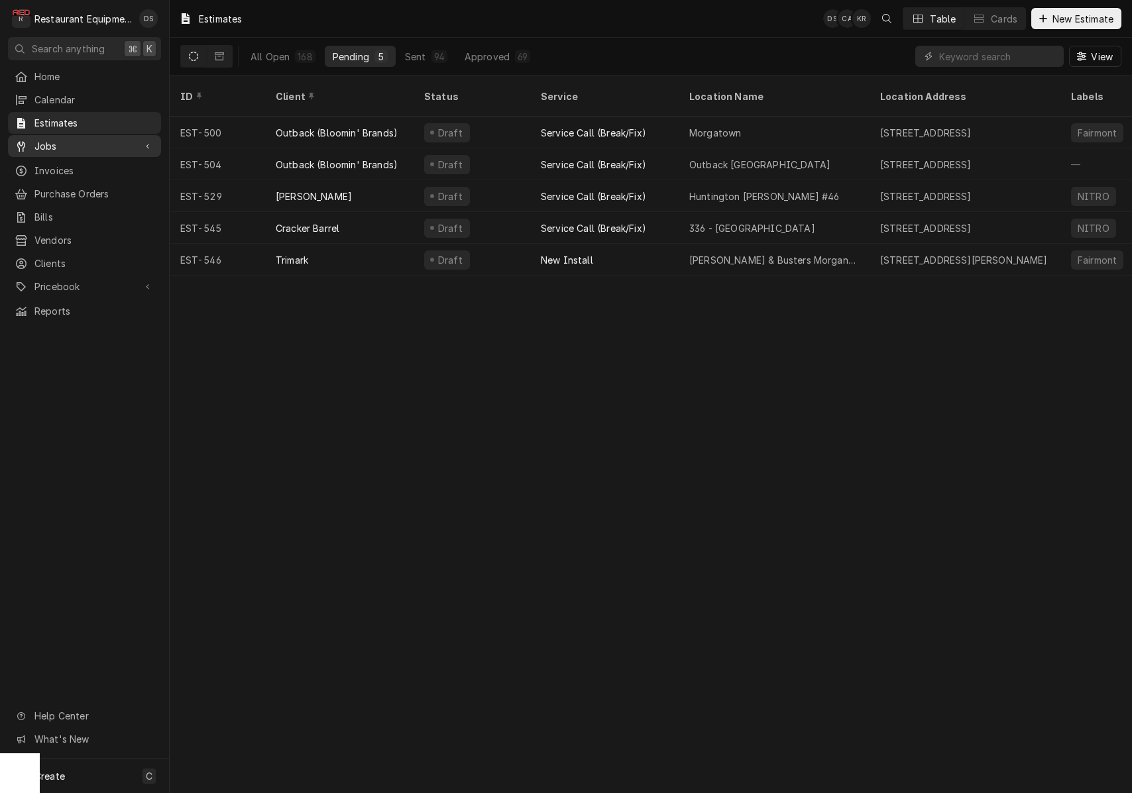
click at [106, 149] on div "Jobs" at bounding box center [85, 146] width 148 height 17
click at [93, 164] on span "Jobs" at bounding box center [94, 169] width 120 height 14
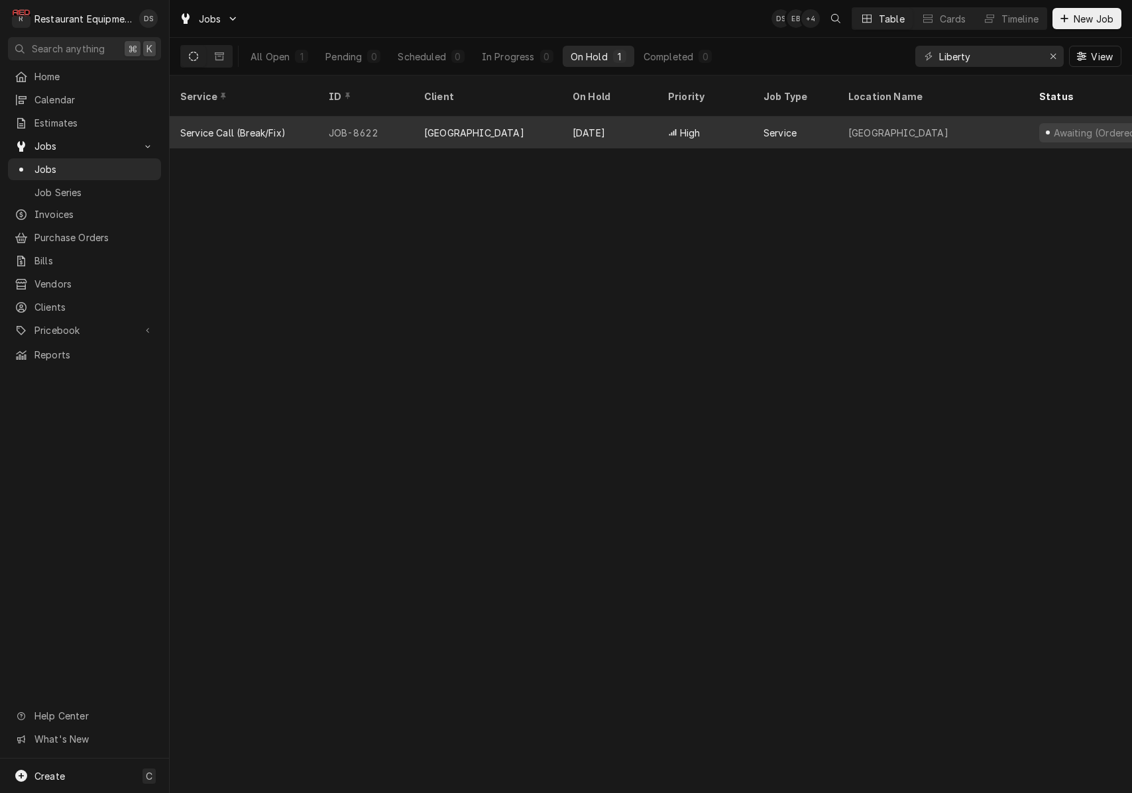
click at [862, 128] on div "[GEOGRAPHIC_DATA]" at bounding box center [933, 133] width 191 height 32
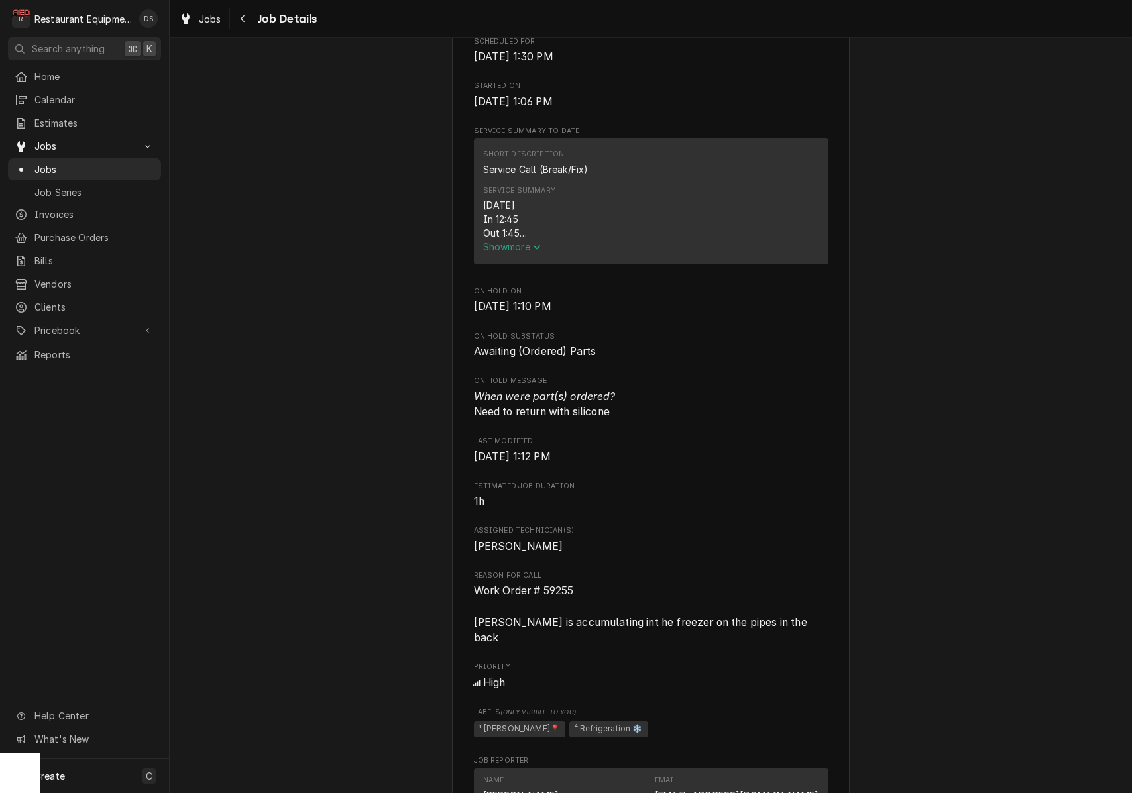
scroll to position [474, 0]
click at [58, 209] on span "Invoices" at bounding box center [94, 214] width 120 height 14
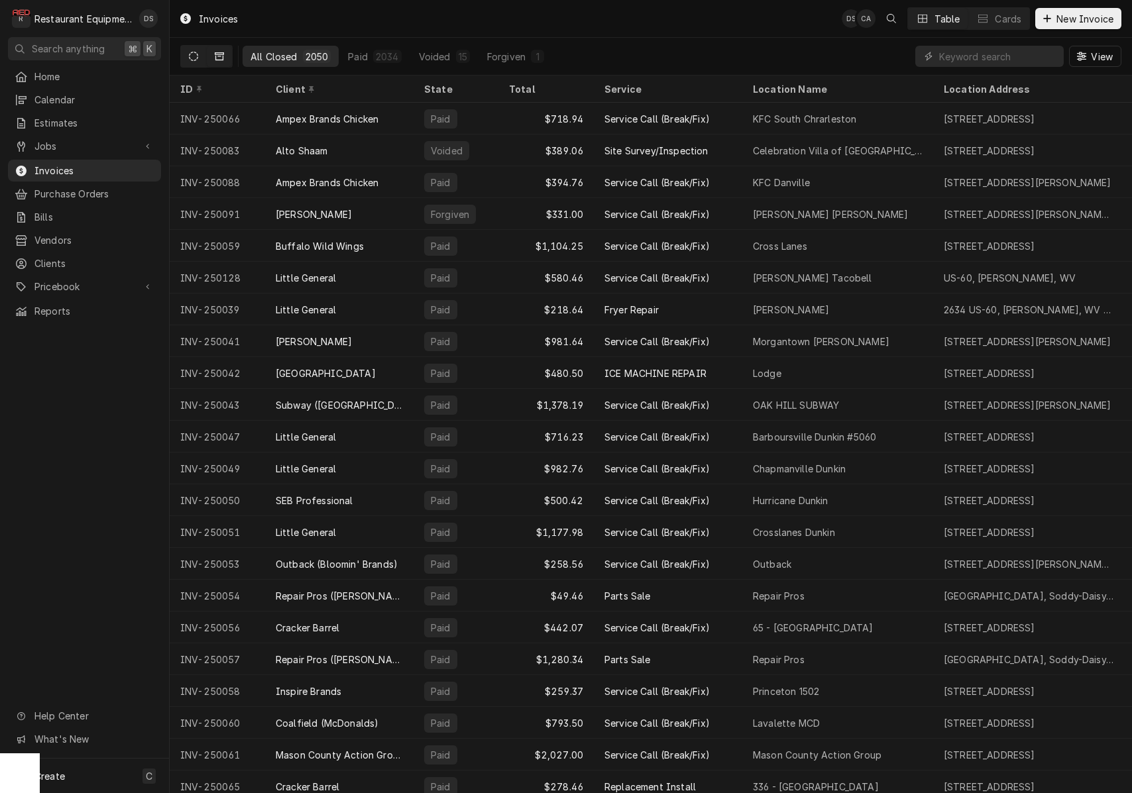
click at [203, 51] on button "Dynamic Content Wrapper" at bounding box center [193, 56] width 25 height 21
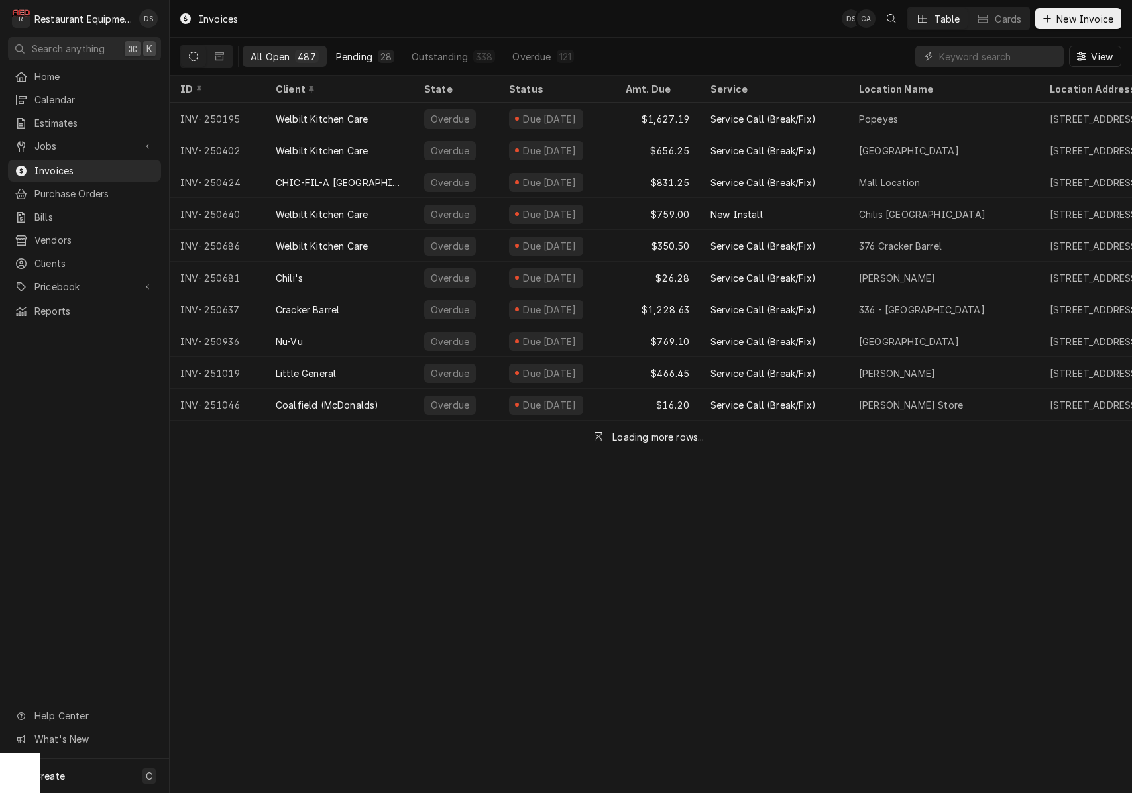
click at [359, 58] on div "Pending" at bounding box center [354, 57] width 36 height 14
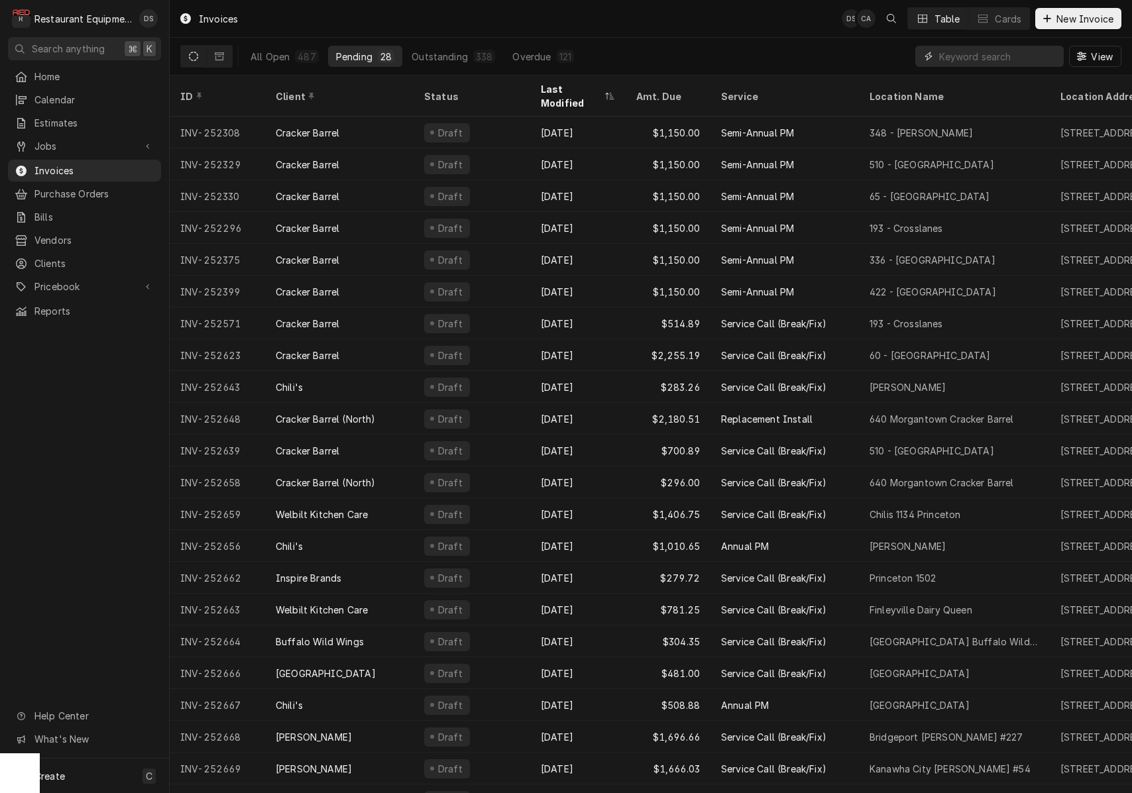
click at [994, 56] on input "Dynamic Content Wrapper" at bounding box center [998, 56] width 118 height 21
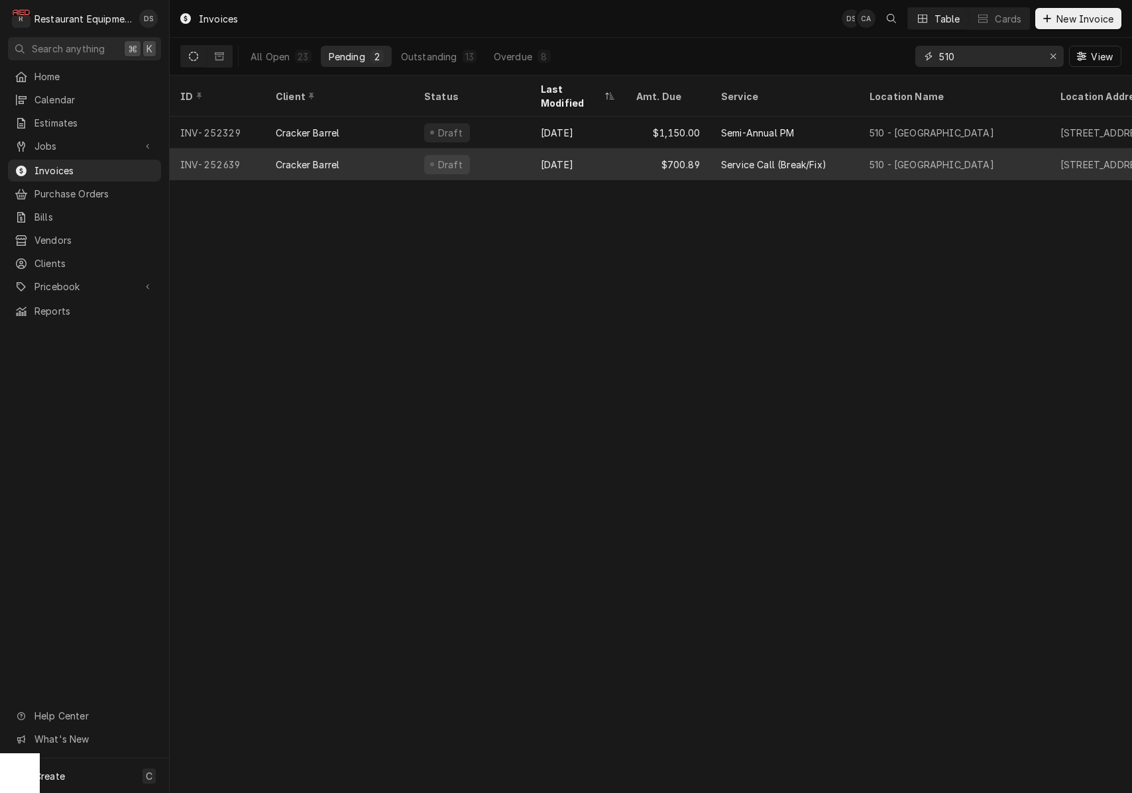
type input "510"
click at [787, 158] on div "Service Call (Break/Fix)" at bounding box center [773, 165] width 105 height 14
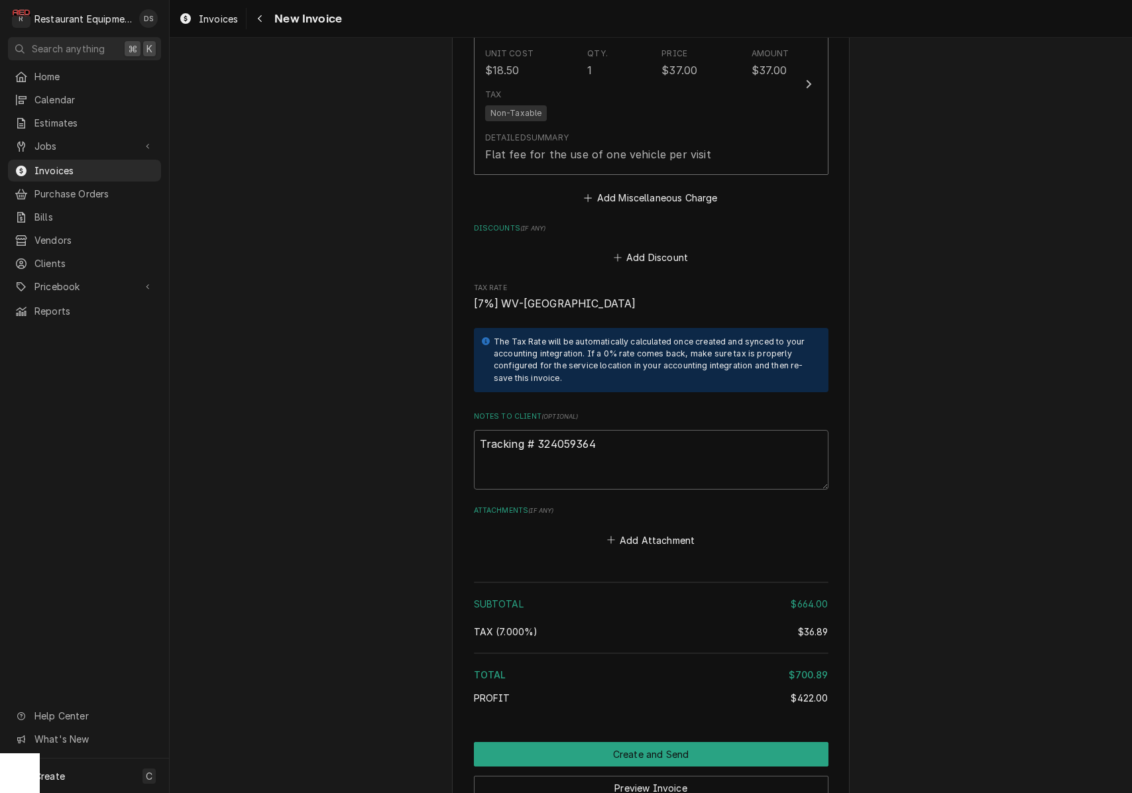
scroll to position [2264, 0]
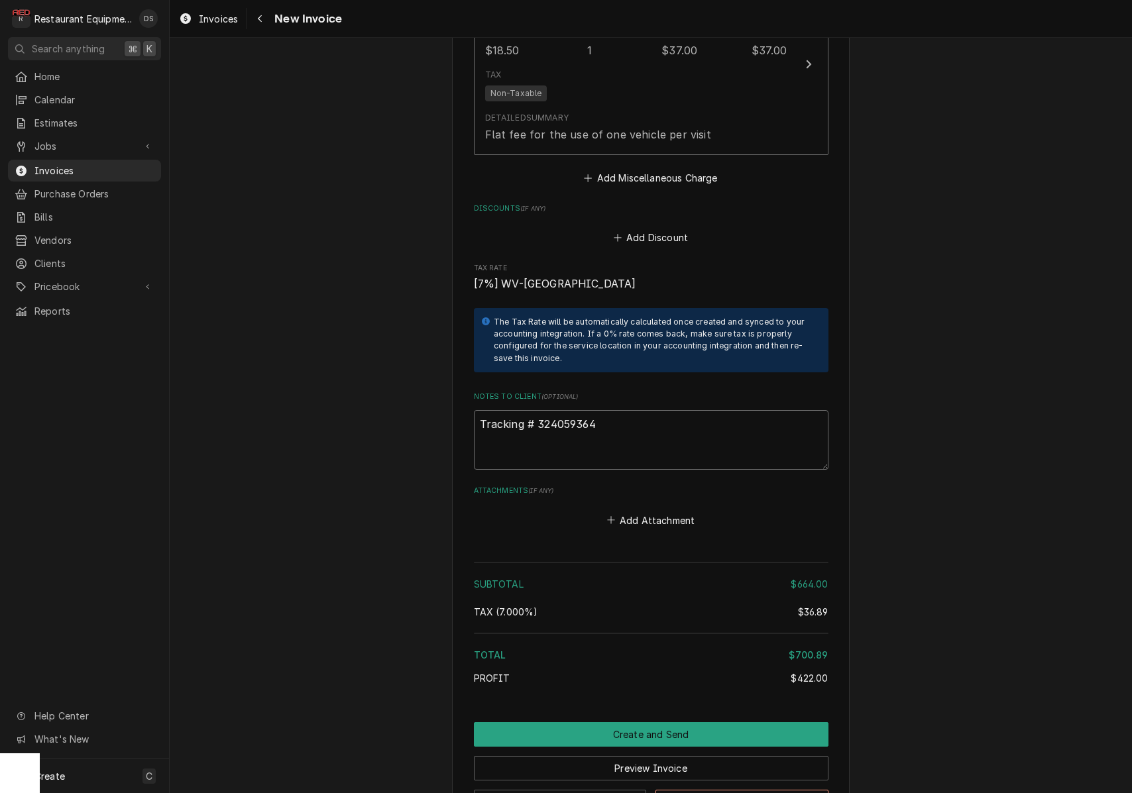
drag, startPoint x: 606, startPoint y: 404, endPoint x: 539, endPoint y: 404, distance: 67.6
click at [539, 410] on textarea "Tracking # 324059364" at bounding box center [651, 440] width 355 height 60
click at [265, 26] on button "Navigate back" at bounding box center [259, 18] width 21 height 21
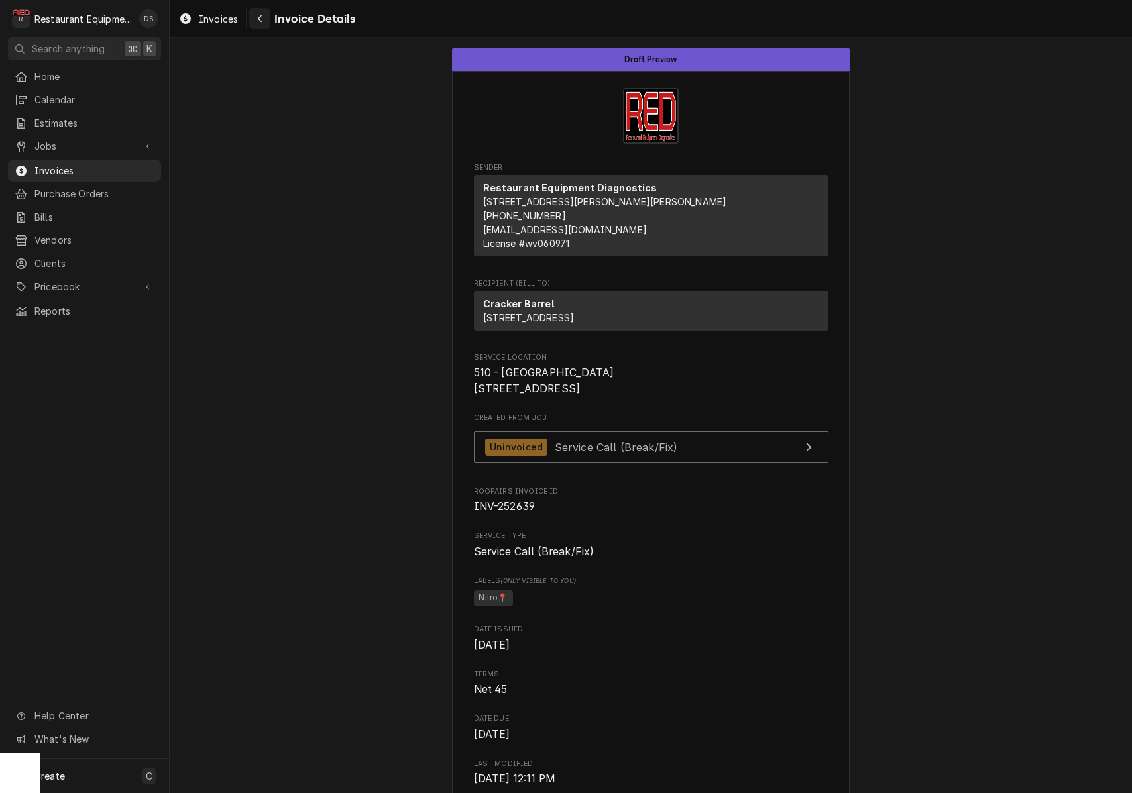
click at [258, 23] on div "Navigate back" at bounding box center [259, 18] width 13 height 13
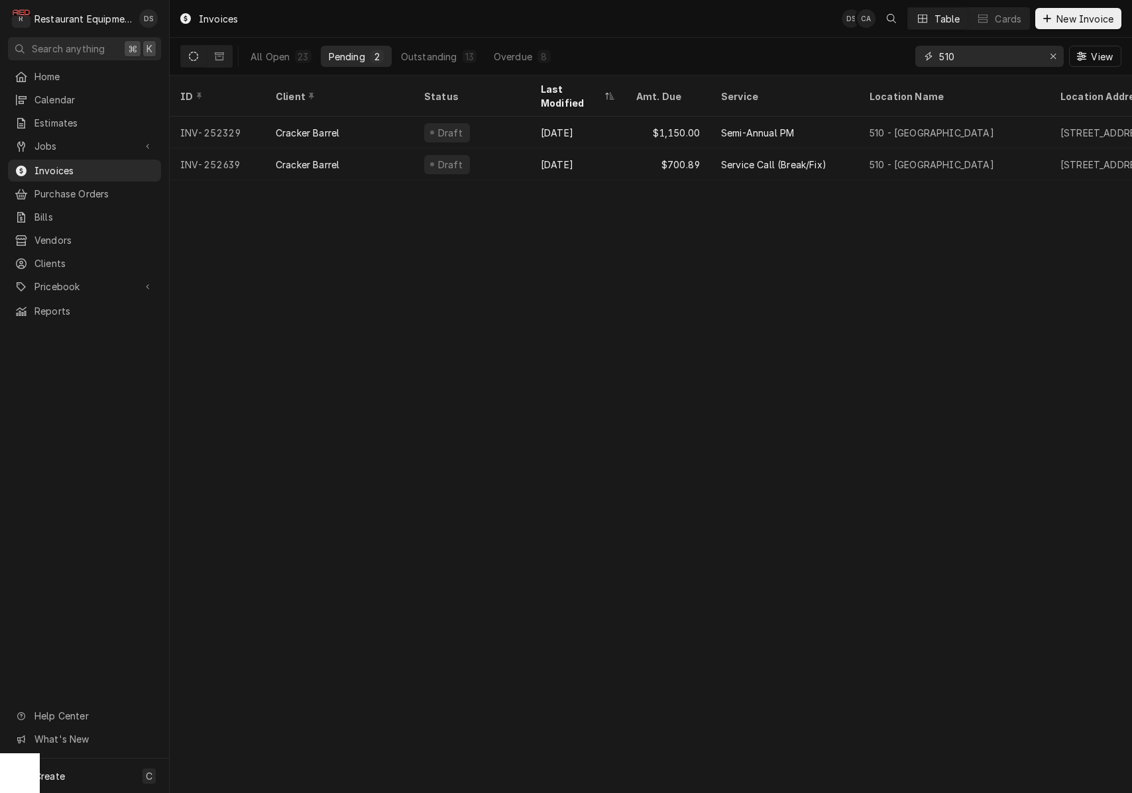
click at [1056, 60] on div "Erase input" at bounding box center [1052, 56] width 13 height 13
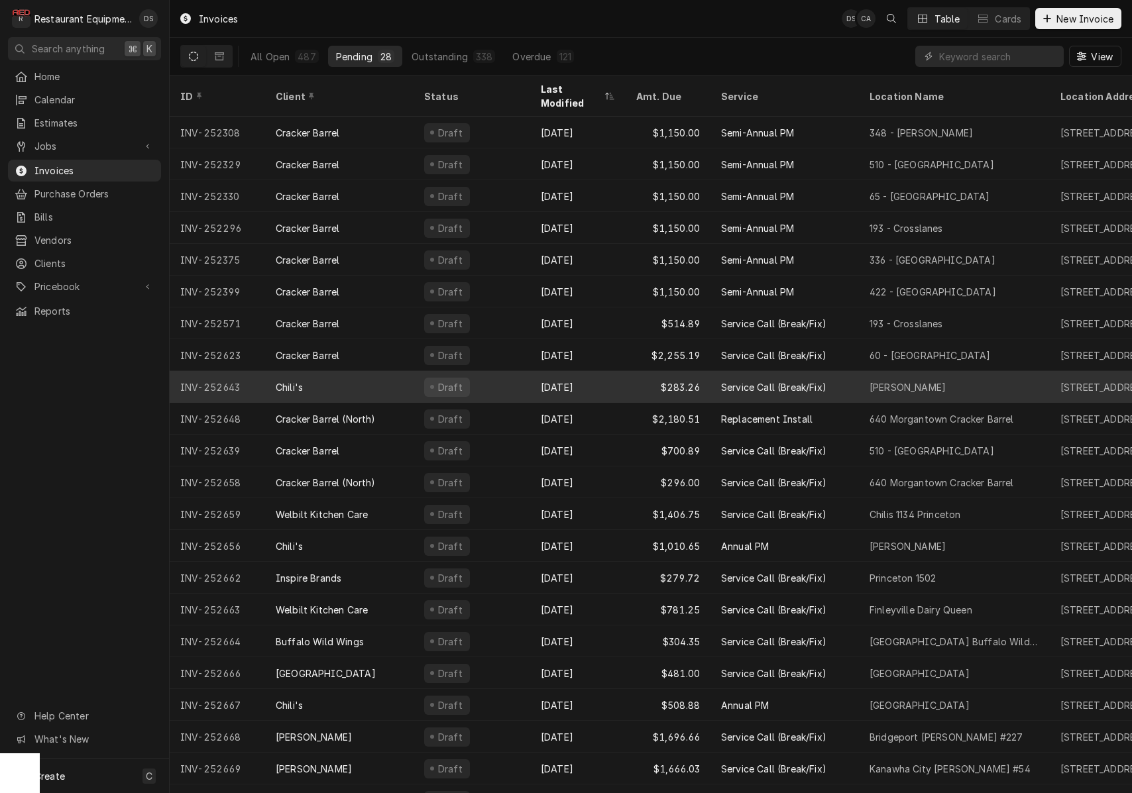
click at [506, 372] on div "Draft" at bounding box center [471, 387] width 117 height 32
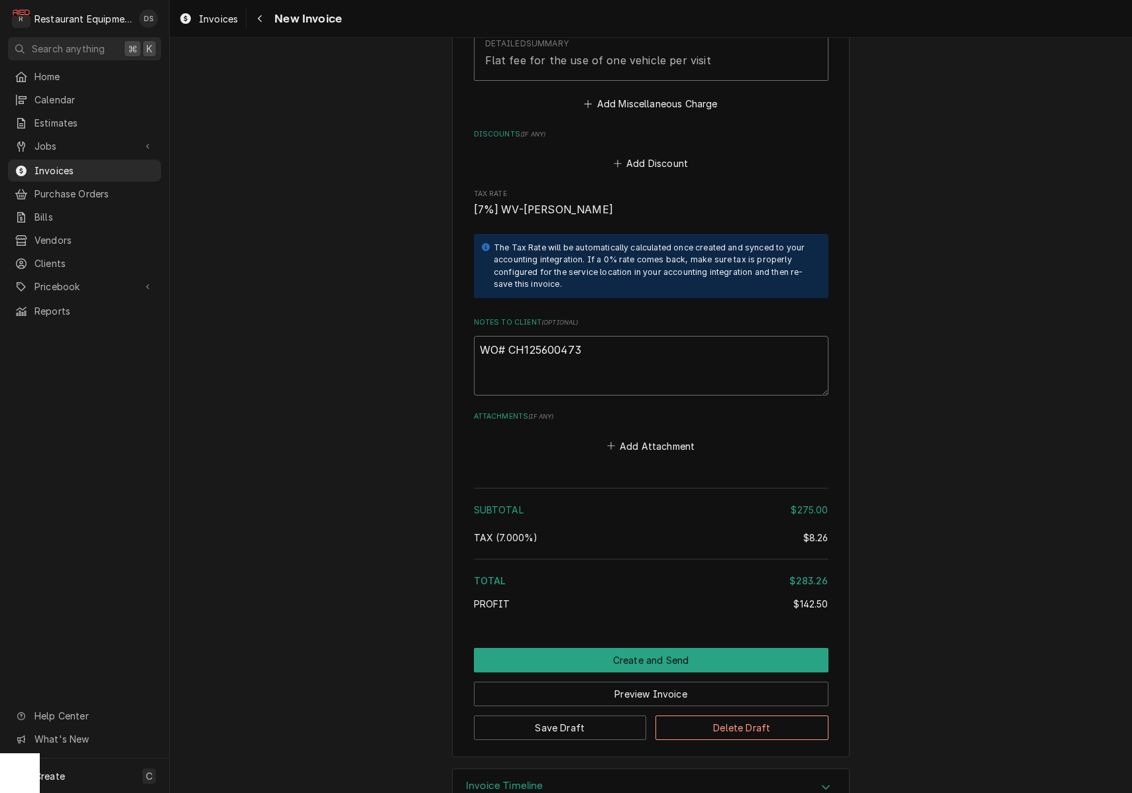
drag, startPoint x: 588, startPoint y: 312, endPoint x: 518, endPoint y: 313, distance: 69.6
click at [510, 336] on textarea "WO# CH125600473" at bounding box center [651, 366] width 355 height 60
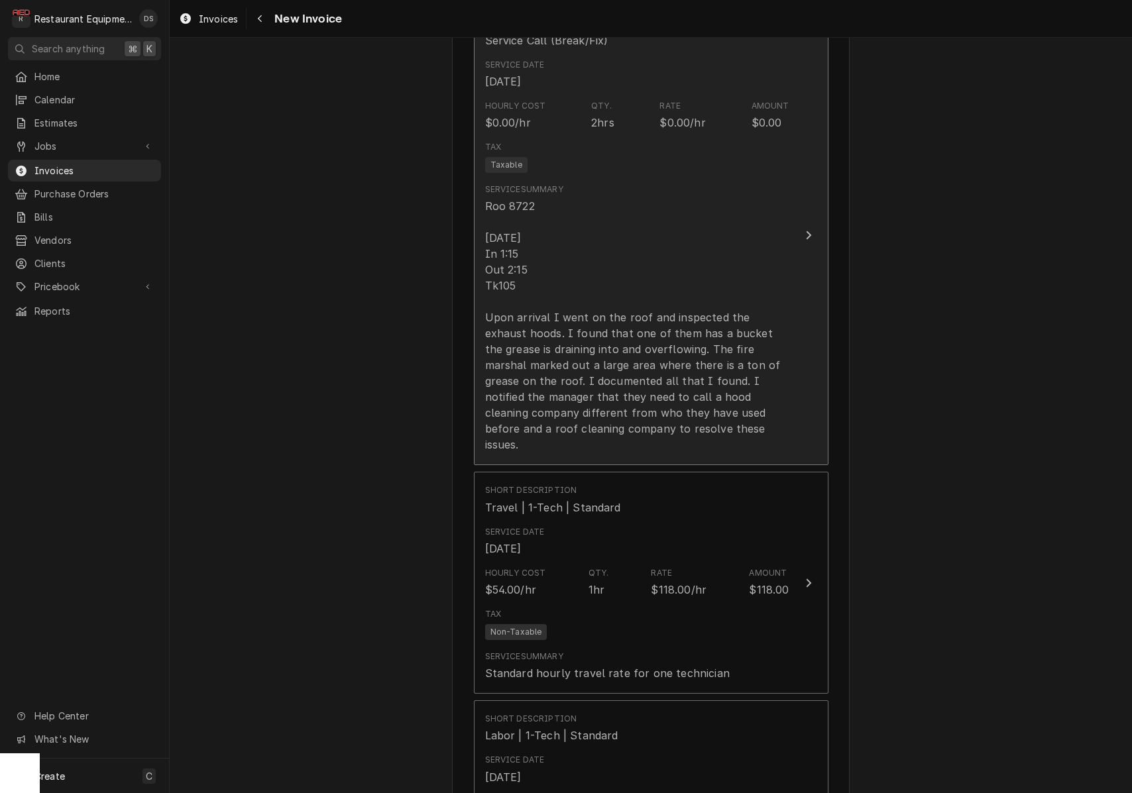
scroll to position [879, 0]
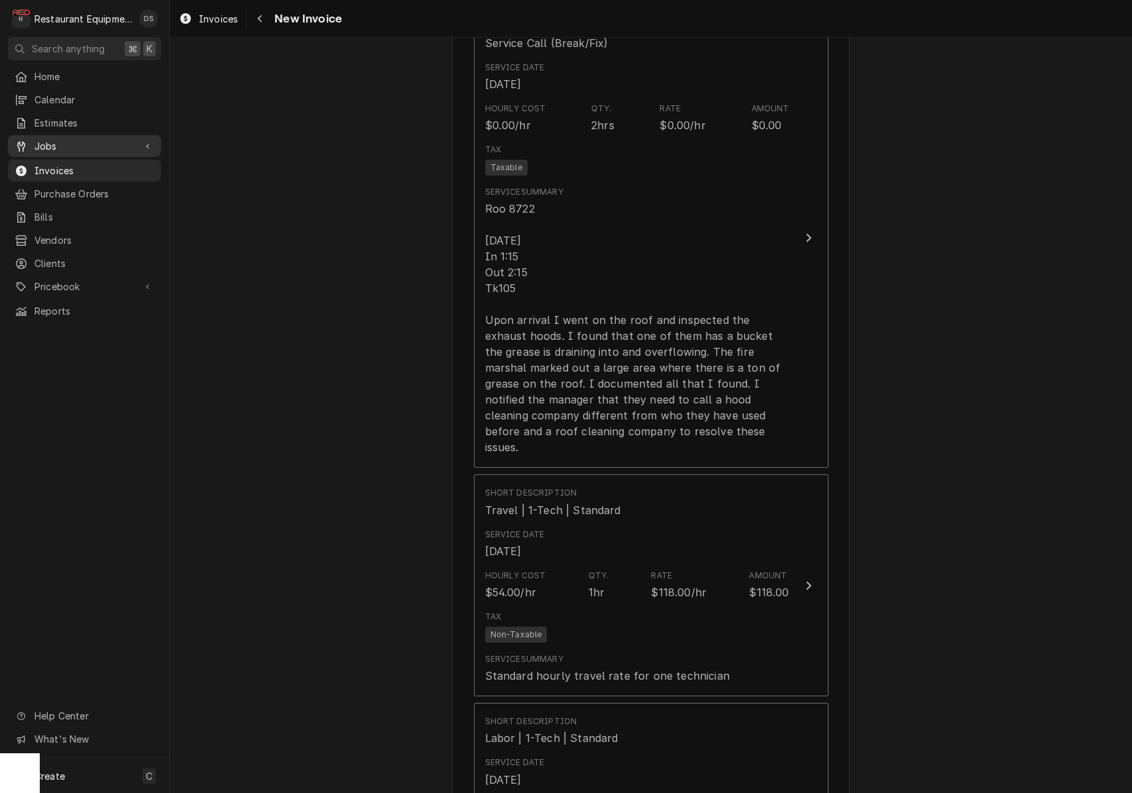
click at [81, 145] on span "Jobs" at bounding box center [84, 146] width 100 height 14
click at [84, 174] on link "Jobs" at bounding box center [84, 169] width 153 height 22
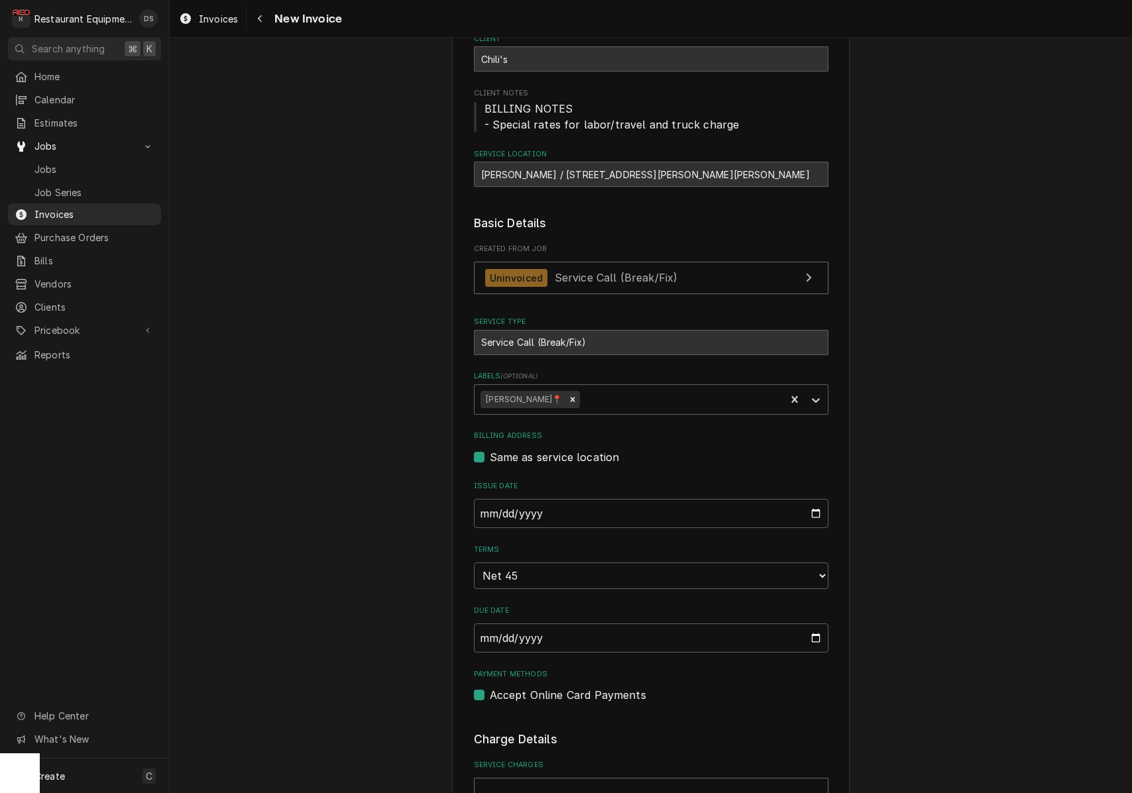
scroll to position [111, 0]
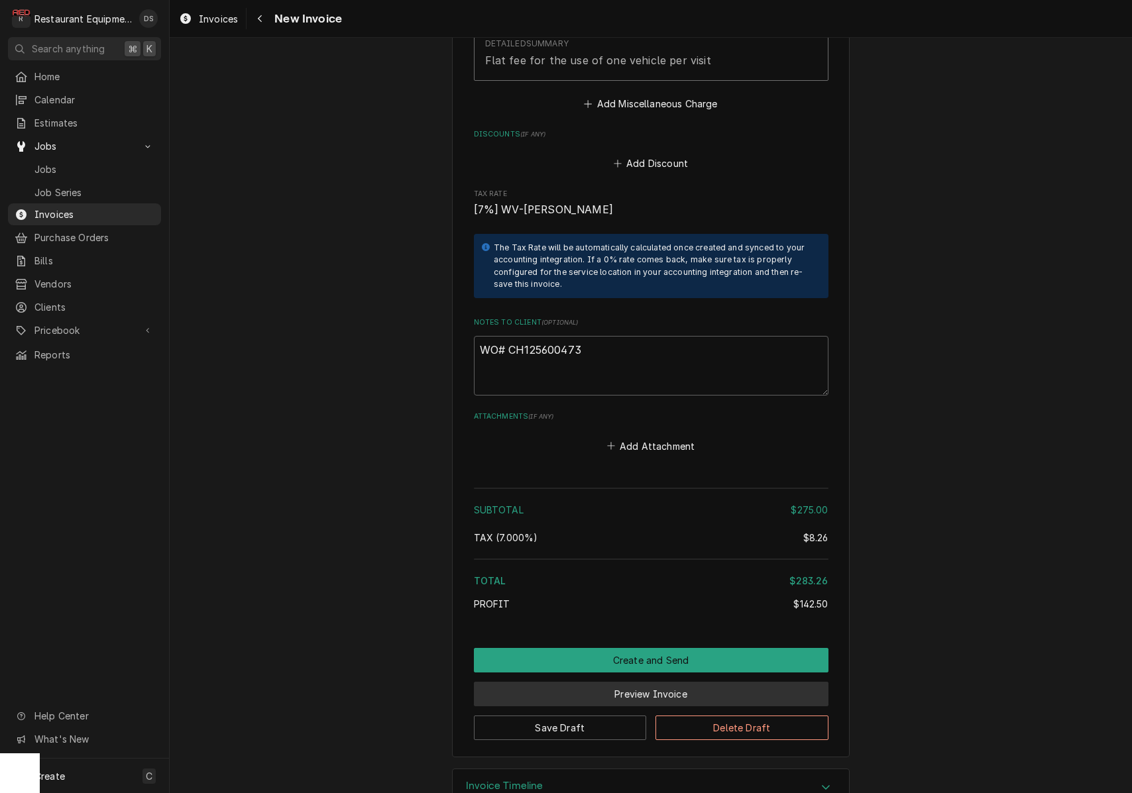
click at [660, 682] on button "Preview Invoice" at bounding box center [651, 694] width 355 height 25
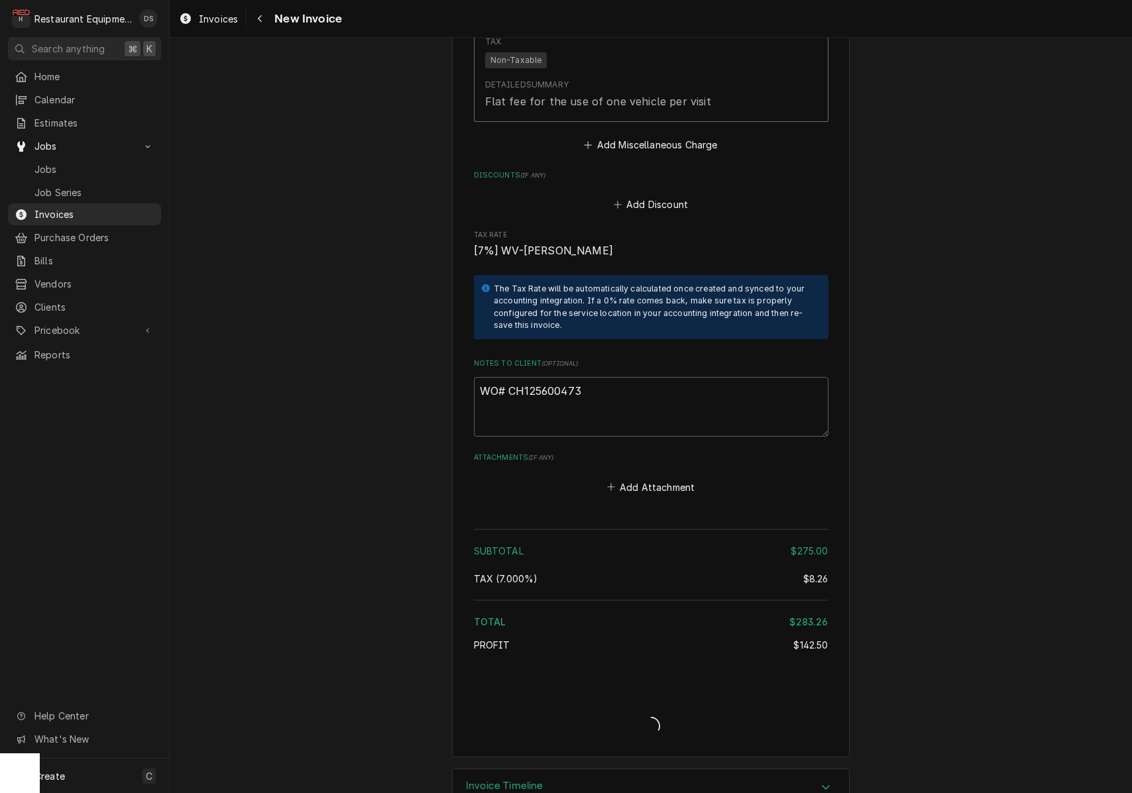
type textarea "x"
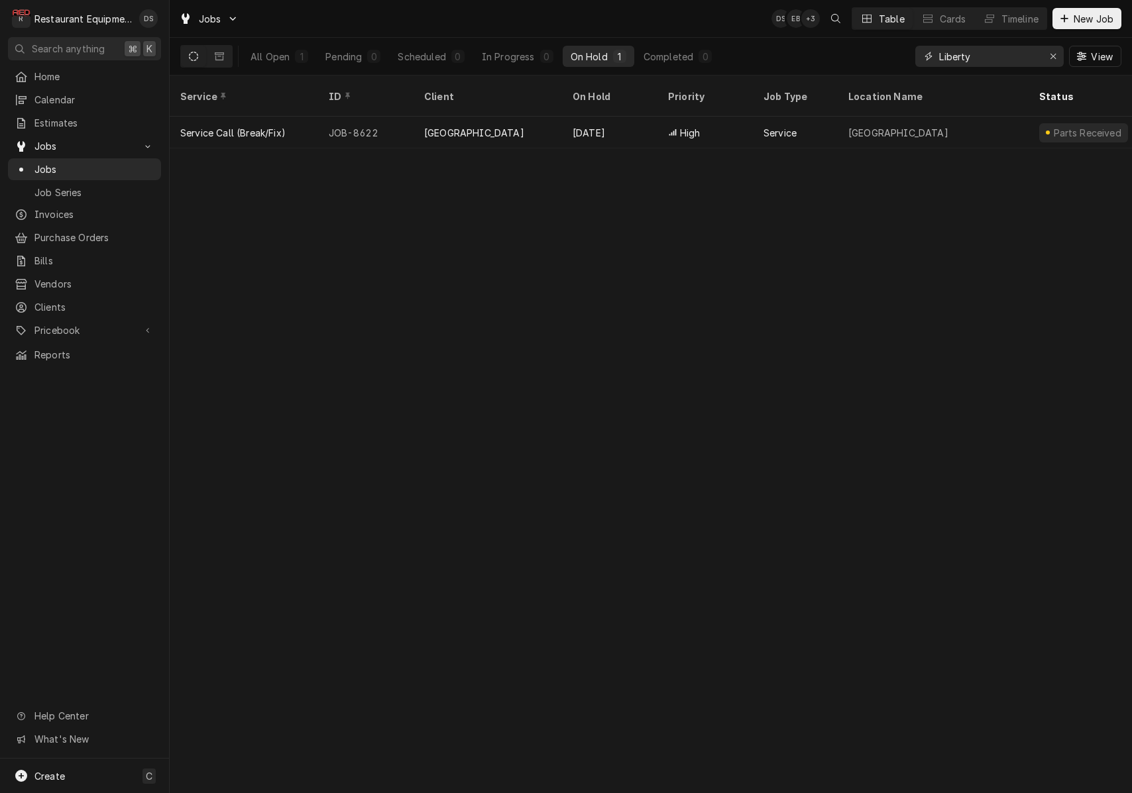
drag, startPoint x: 992, startPoint y: 57, endPoint x: 910, endPoint y: 55, distance: 82.2
click at [911, 55] on div "All Open 1 Pending 0 Scheduled 0 In Progress 0 On Hold 1 Completed 0 Liberty Vi…" at bounding box center [650, 56] width 941 height 37
type input "chili"
click at [535, 58] on div "In Progress" at bounding box center [508, 57] width 53 height 14
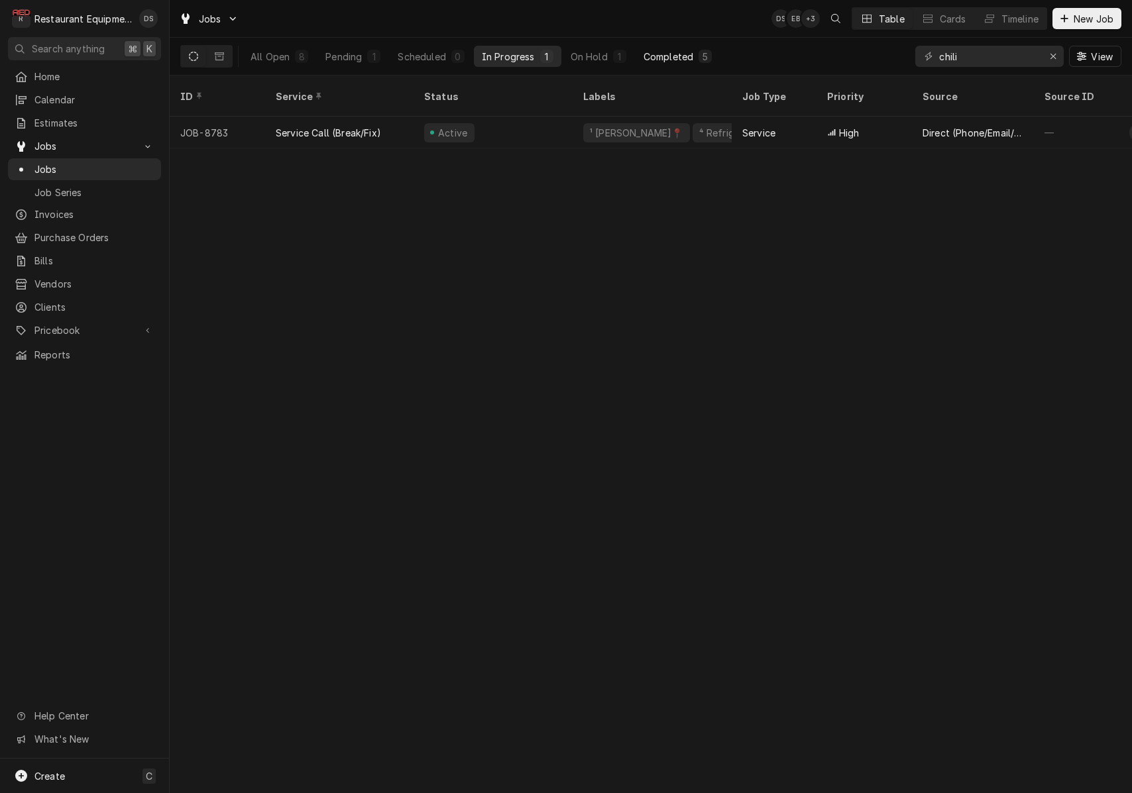
click at [672, 52] on div "Completed" at bounding box center [668, 57] width 50 height 14
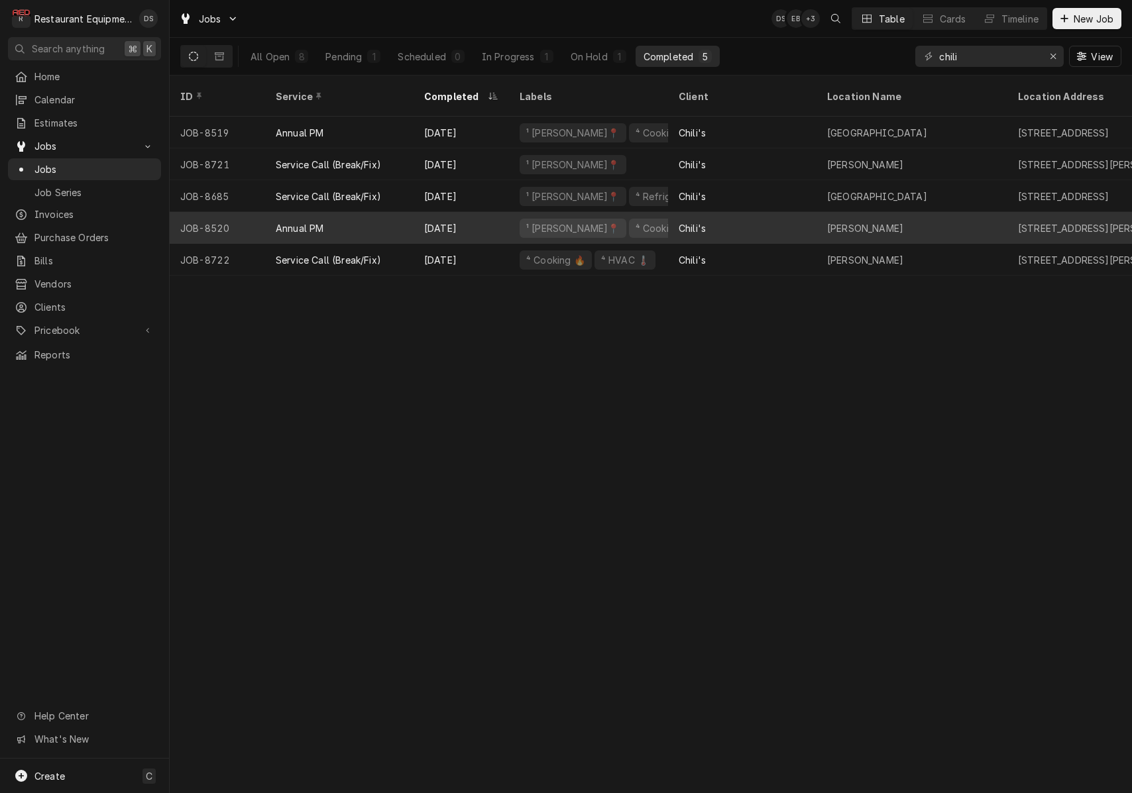
click at [738, 212] on div "Chili's" at bounding box center [742, 228] width 148 height 32
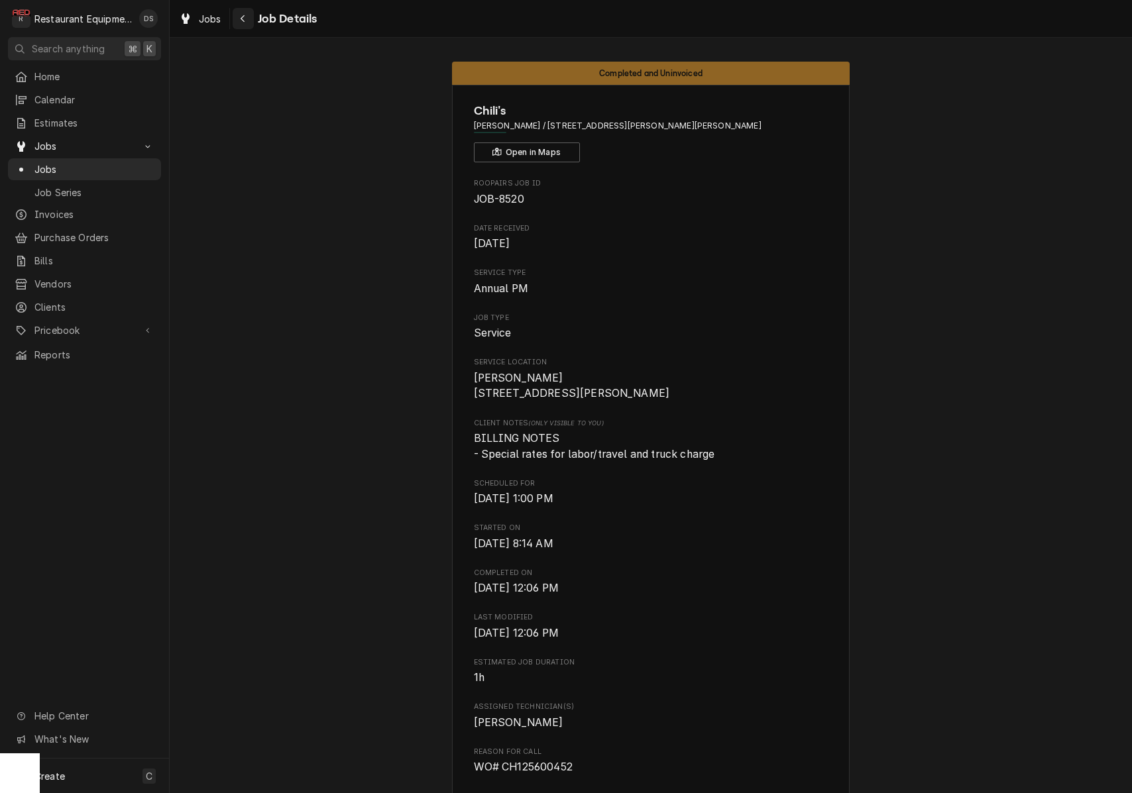
click at [249, 20] on div "Navigate back" at bounding box center [243, 18] width 13 height 13
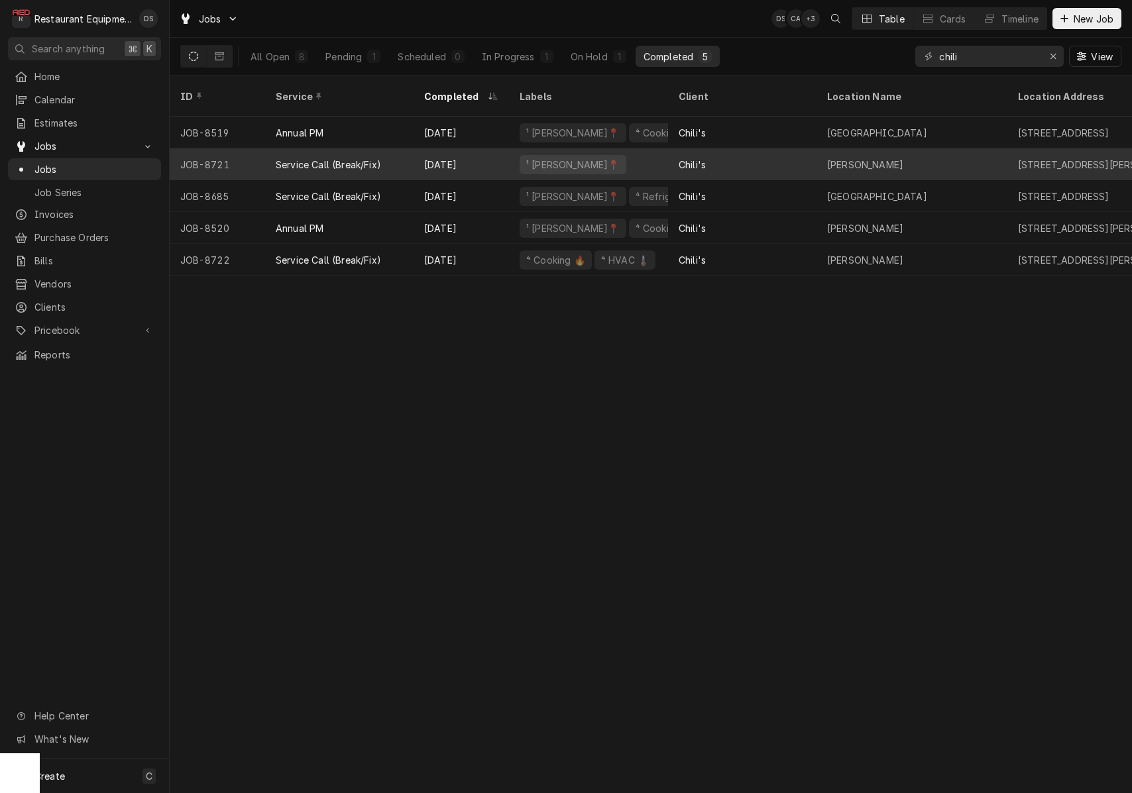
click at [758, 149] on div "Chili's" at bounding box center [742, 164] width 148 height 32
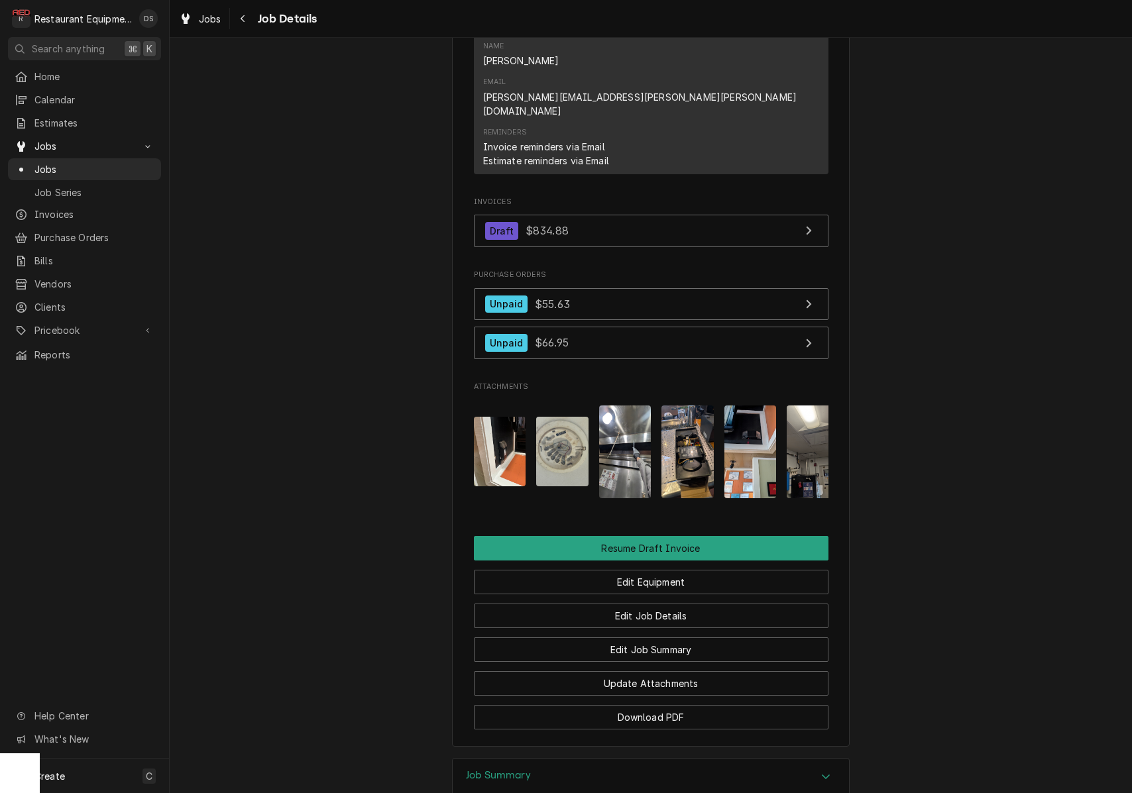
scroll to position [1313, 0]
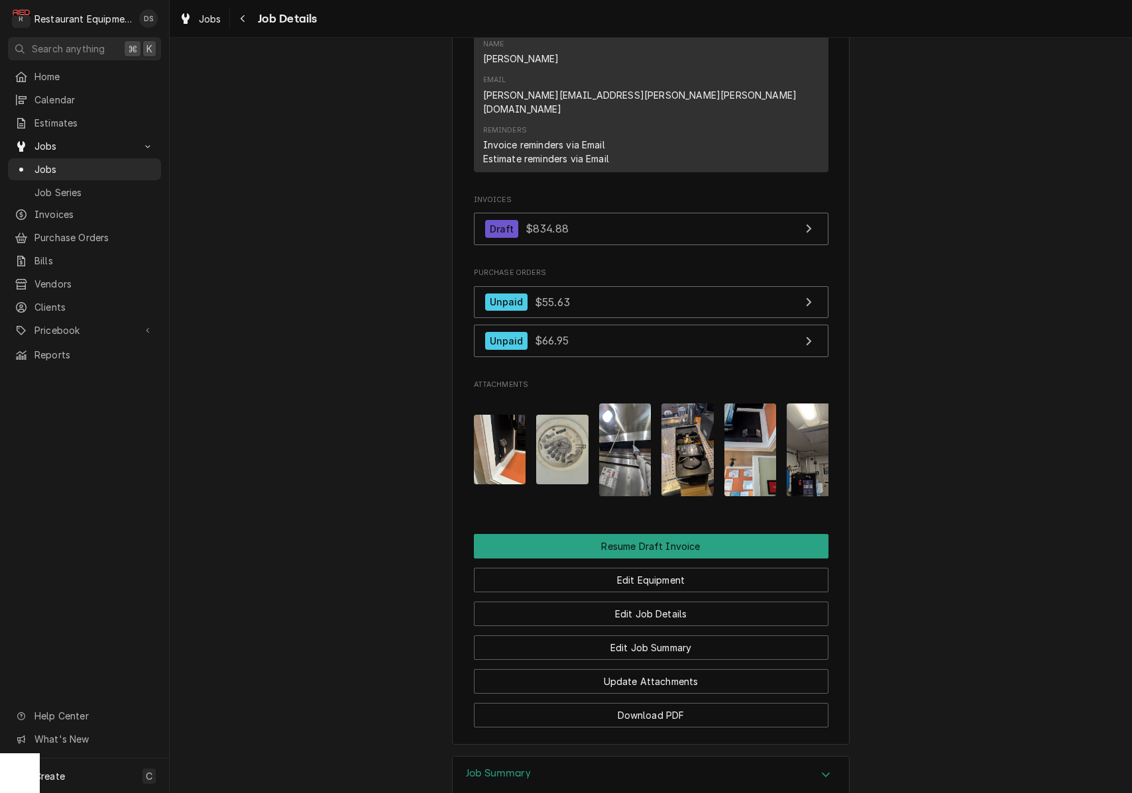
click at [621, 408] on img "Attachments" at bounding box center [625, 450] width 52 height 93
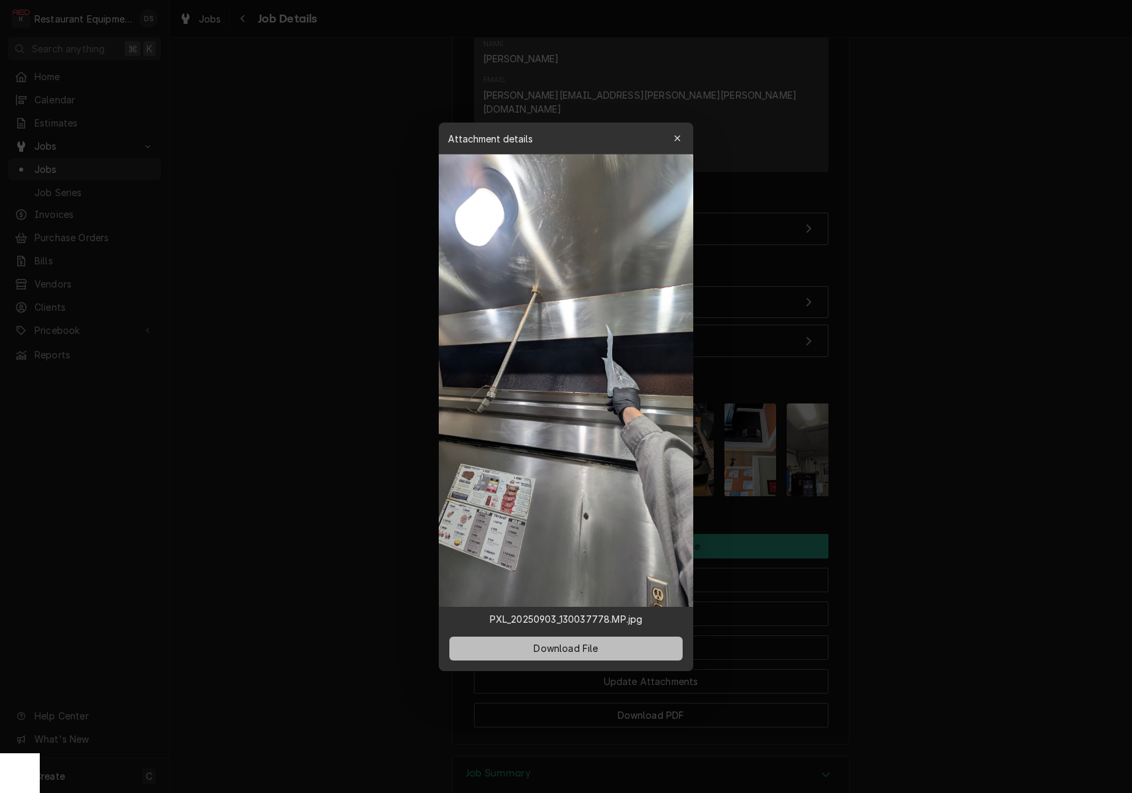
click at [603, 649] on button "Download File" at bounding box center [565, 648] width 233 height 24
click at [681, 135] on div "button" at bounding box center [677, 138] width 13 height 13
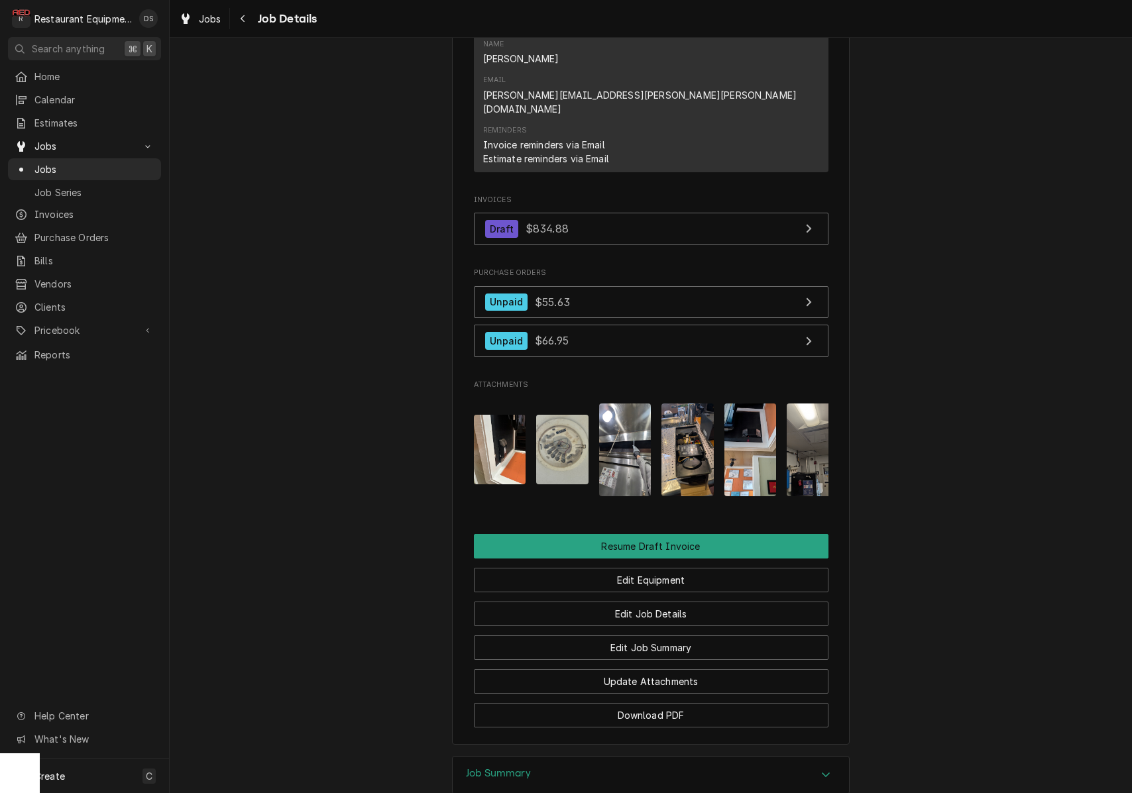
click at [694, 404] on img "Attachments" at bounding box center [687, 450] width 52 height 93
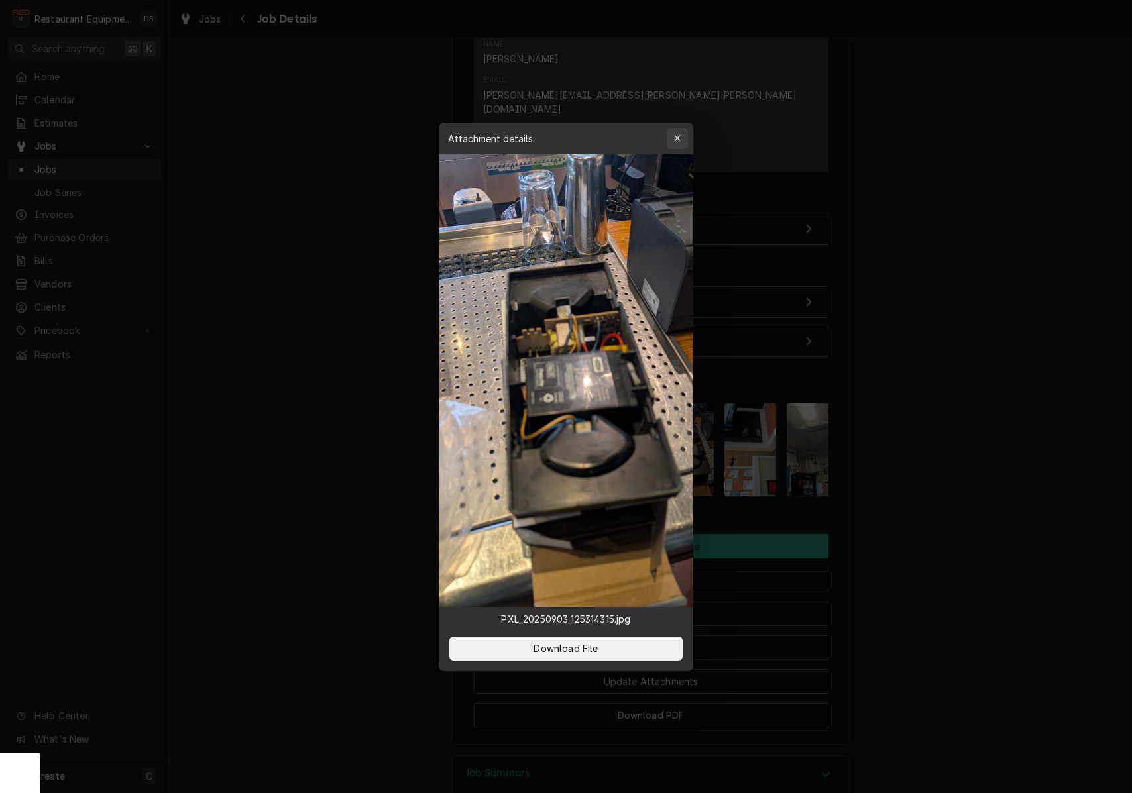
click at [681, 137] on div "button" at bounding box center [677, 138] width 13 height 13
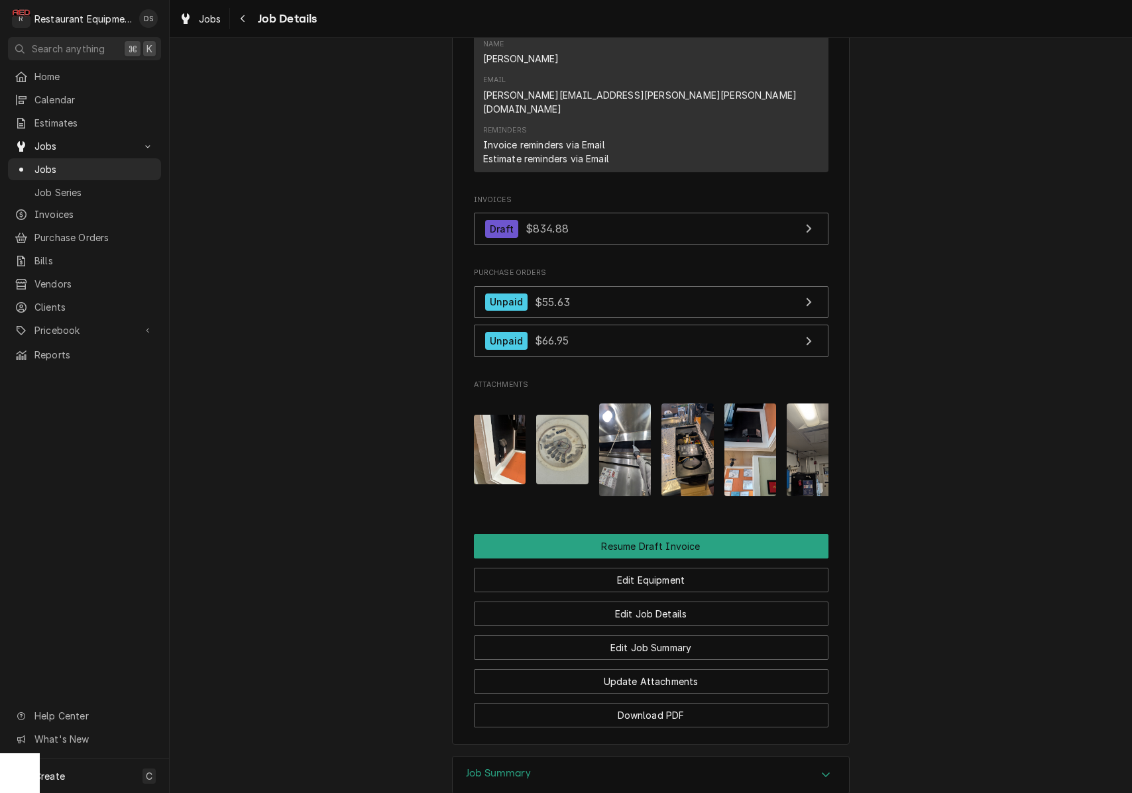
click at [743, 404] on img "Attachments" at bounding box center [750, 450] width 52 height 93
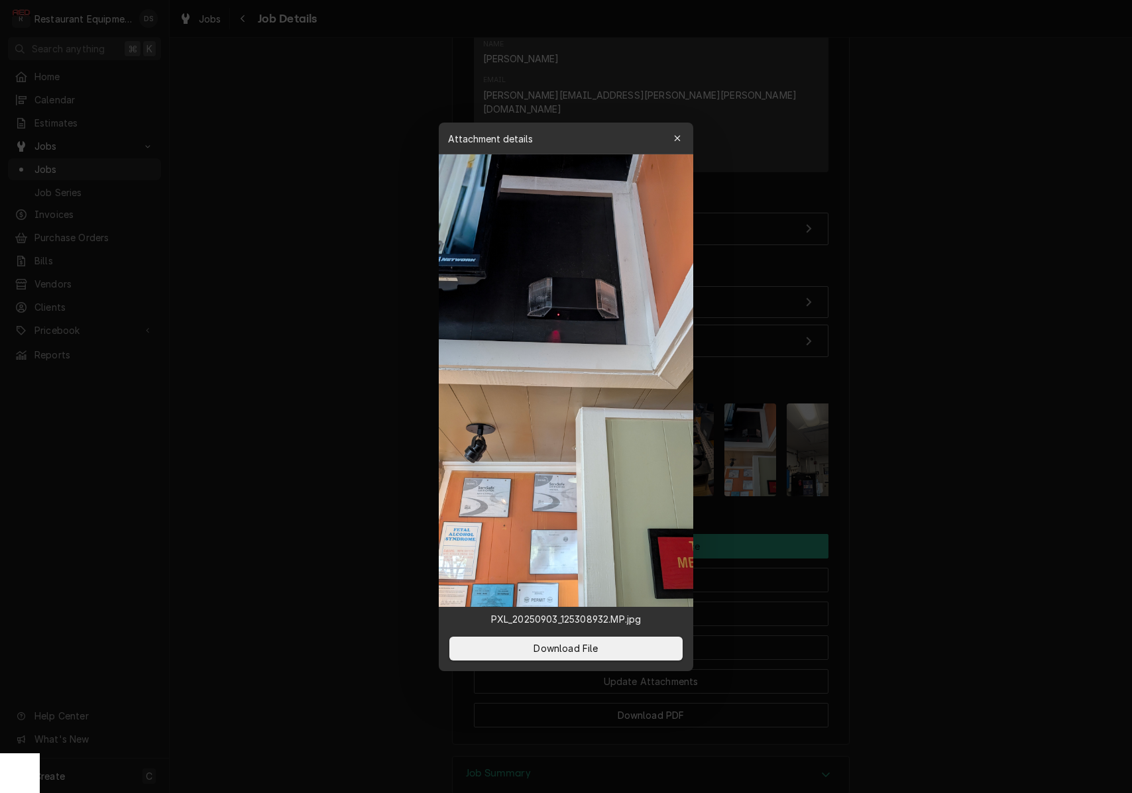
click at [674, 138] on icon "button" at bounding box center [677, 138] width 7 height 9
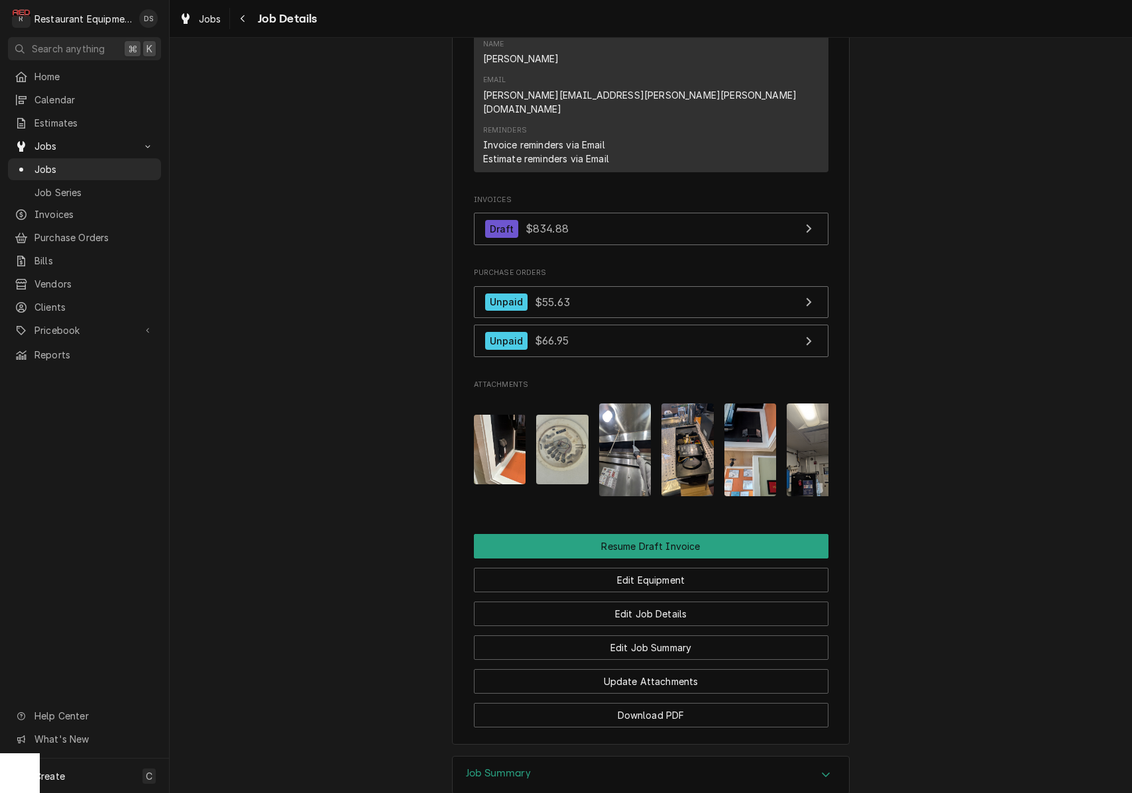
scroll to position [0, 0]
click at [519, 415] on img "Attachments" at bounding box center [500, 450] width 52 height 70
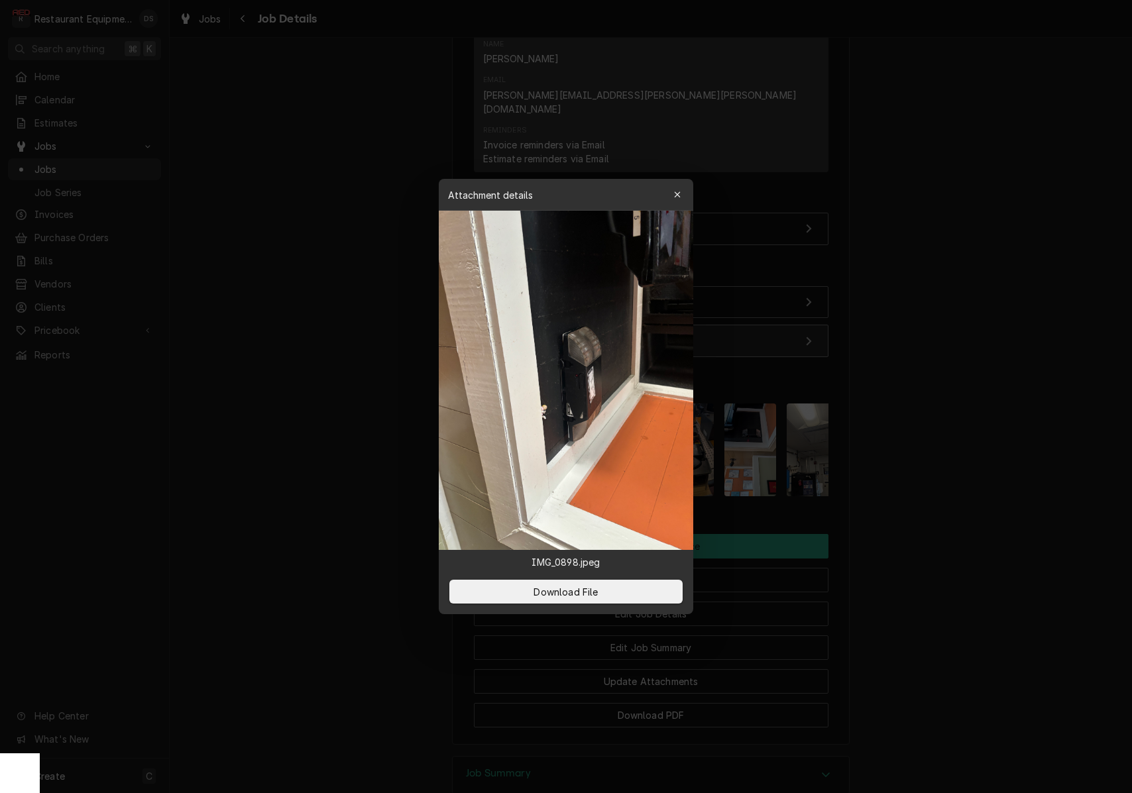
drag, startPoint x: 677, startPoint y: 192, endPoint x: 668, endPoint y: 295, distance: 103.8
click at [677, 192] on icon "button" at bounding box center [677, 194] width 7 height 9
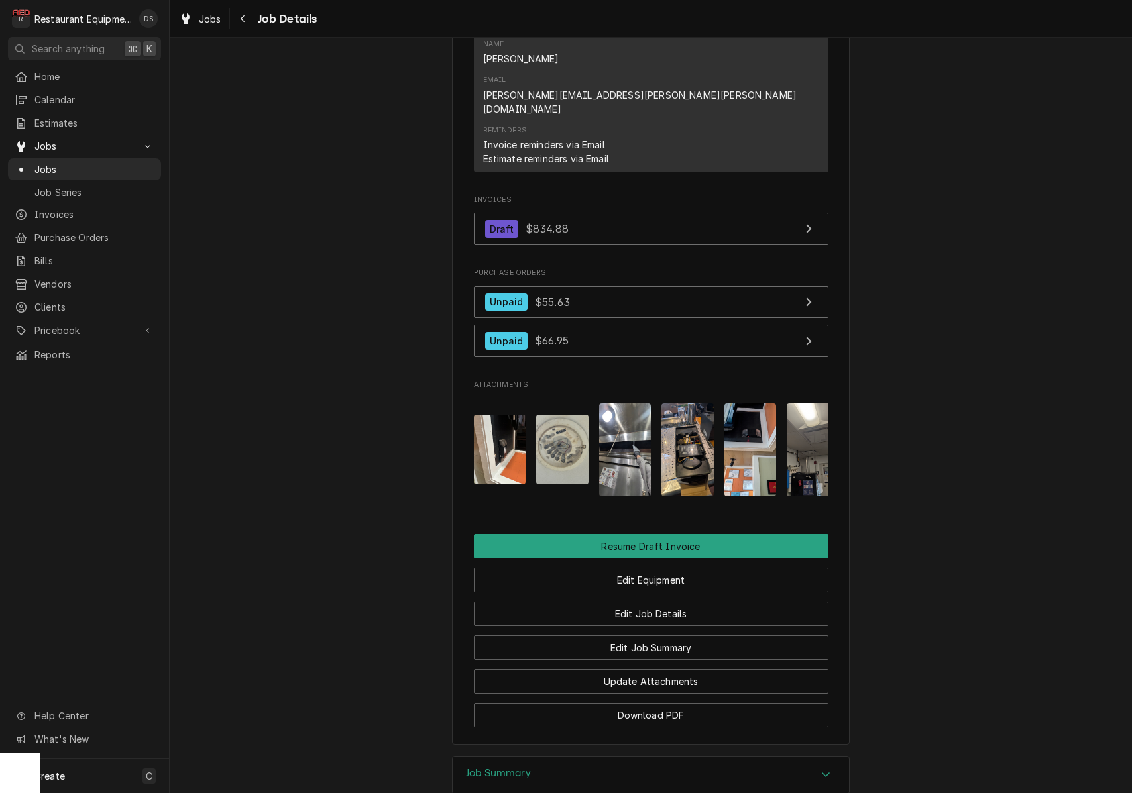
click at [573, 415] on img "Attachments" at bounding box center [562, 450] width 52 height 70
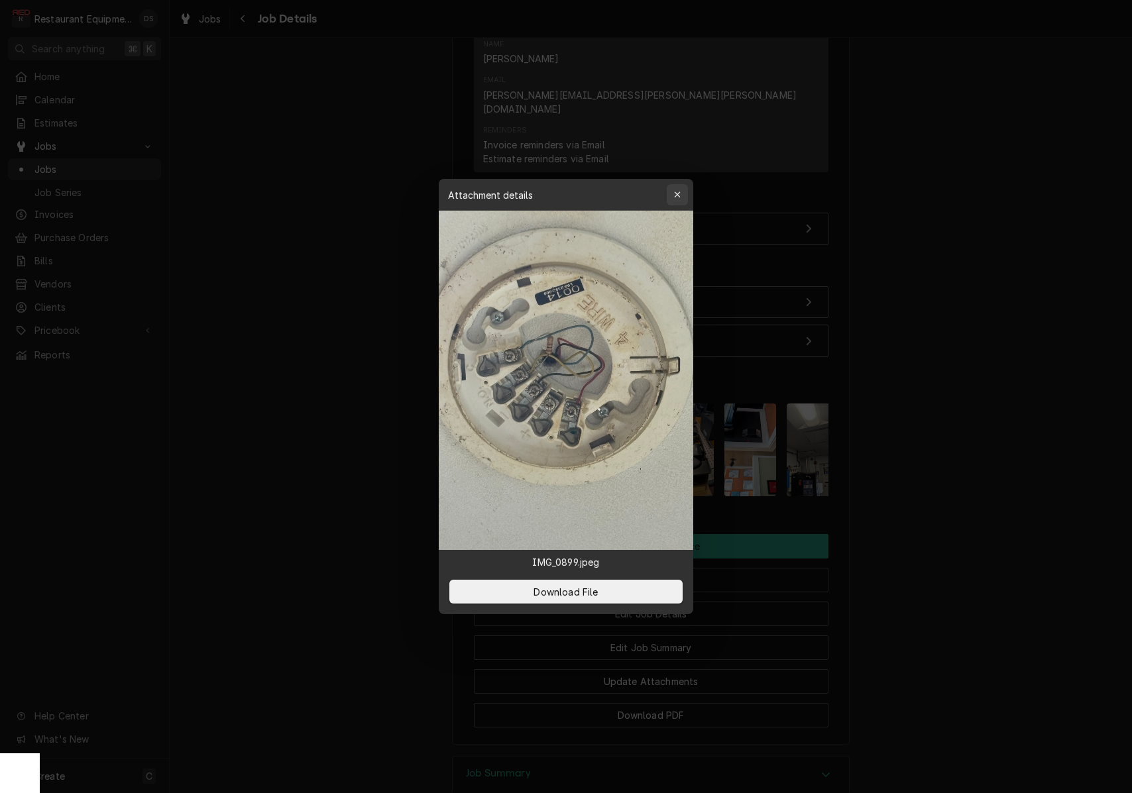
click at [681, 195] on div "button" at bounding box center [677, 194] width 13 height 13
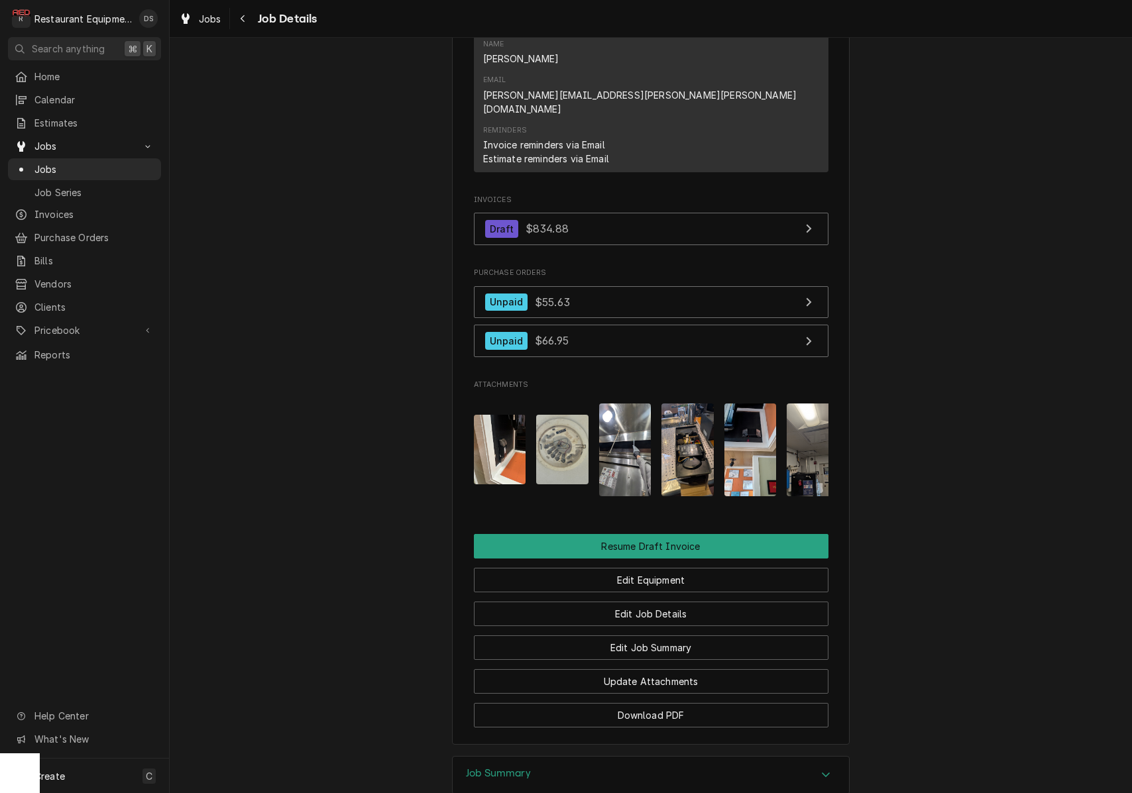
drag, startPoint x: 375, startPoint y: 177, endPoint x: 383, endPoint y: 178, distance: 8.0
click at [243, 16] on icon "Navigate back" at bounding box center [243, 18] width 6 height 9
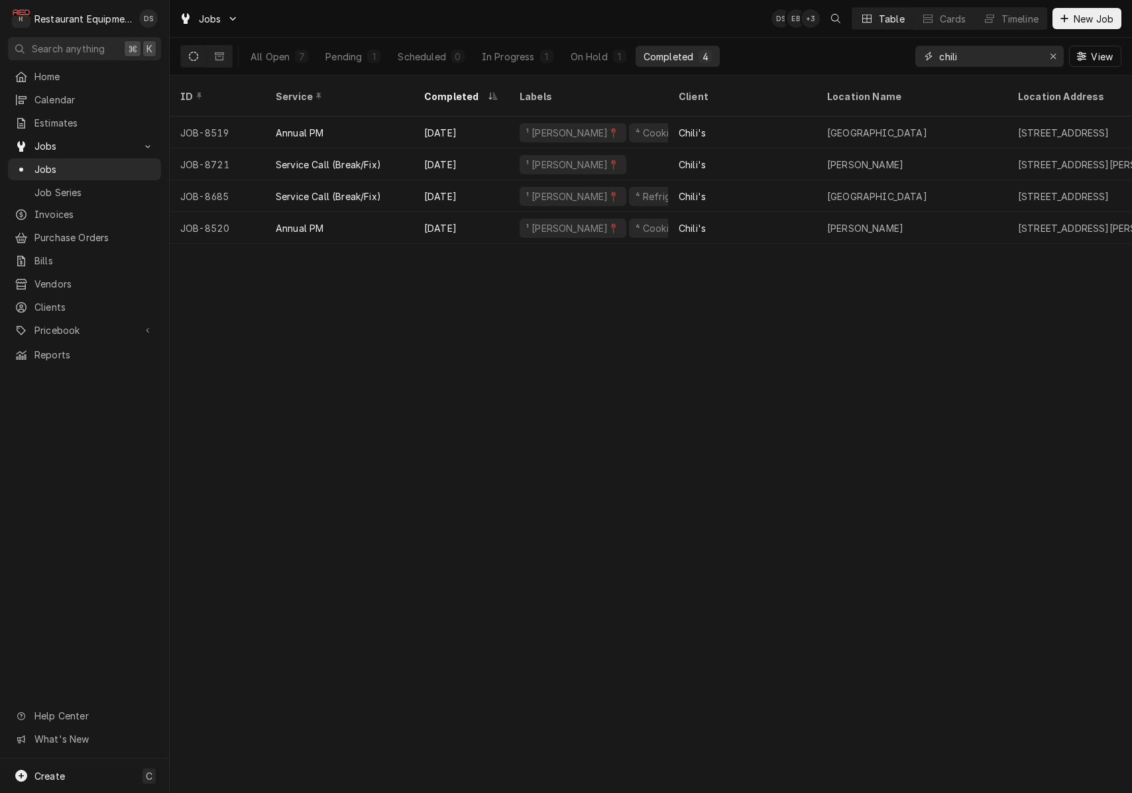
click at [1057, 58] on div "Erase input" at bounding box center [1052, 56] width 13 height 13
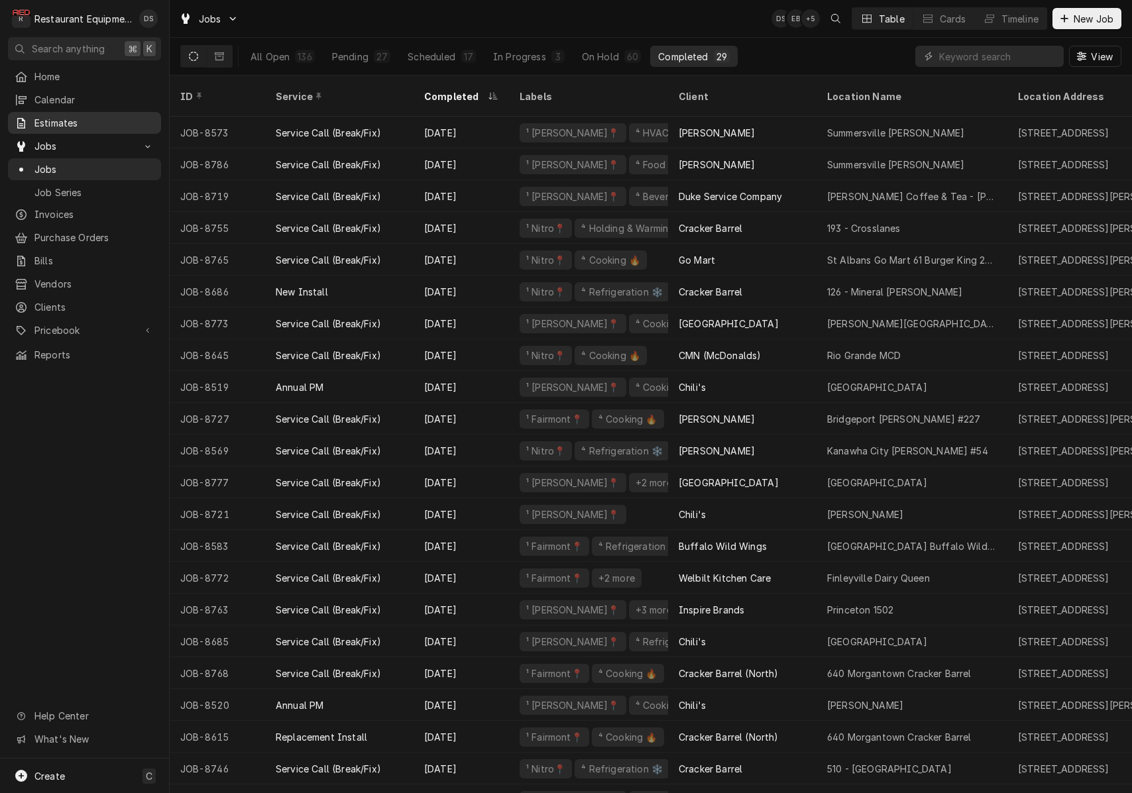
click at [68, 116] on span "Estimates" at bounding box center [94, 123] width 120 height 14
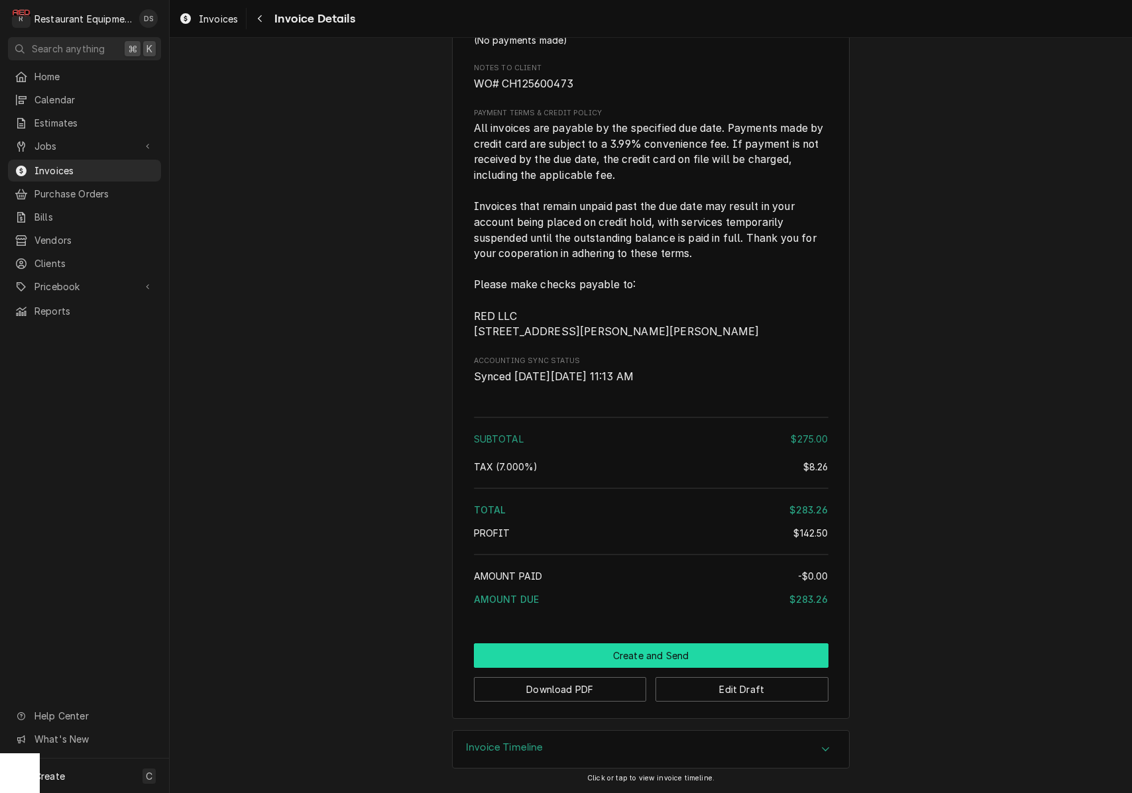
click at [586, 657] on button "Create and Send" at bounding box center [651, 655] width 355 height 25
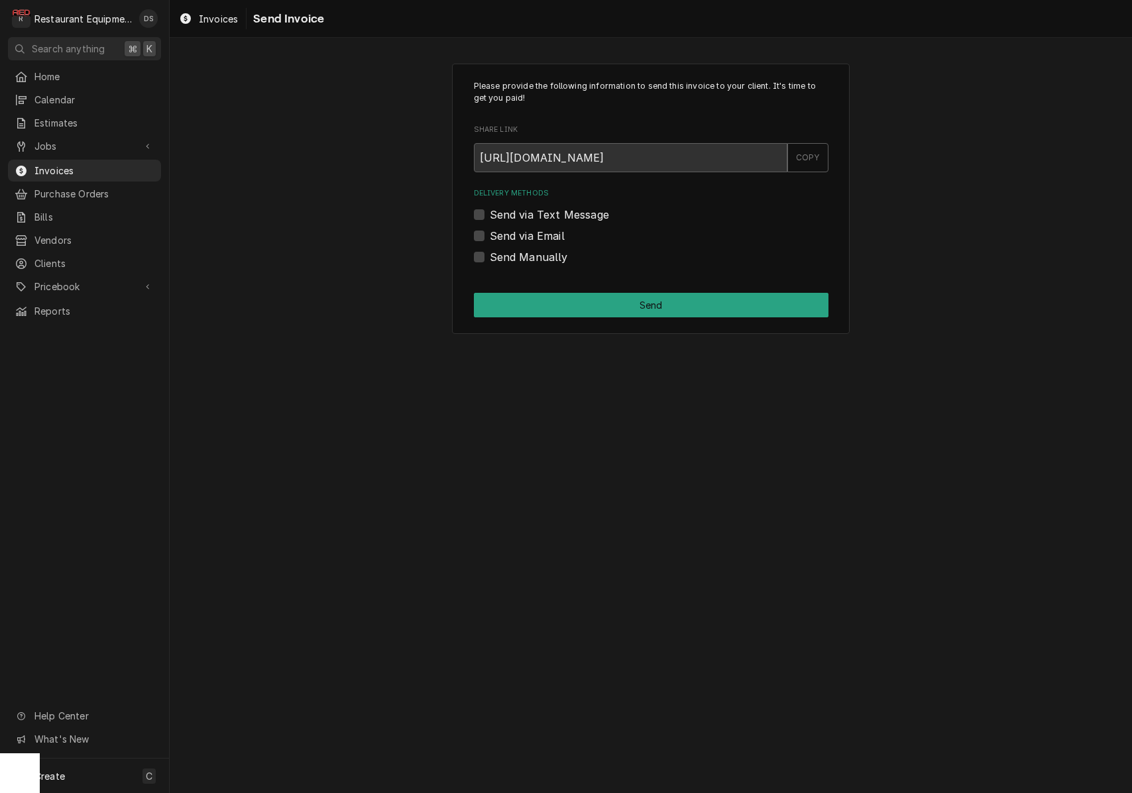
click at [490, 231] on label "Send via Email" at bounding box center [527, 236] width 75 height 16
click at [490, 231] on input "Send via Email" at bounding box center [667, 242] width 355 height 29
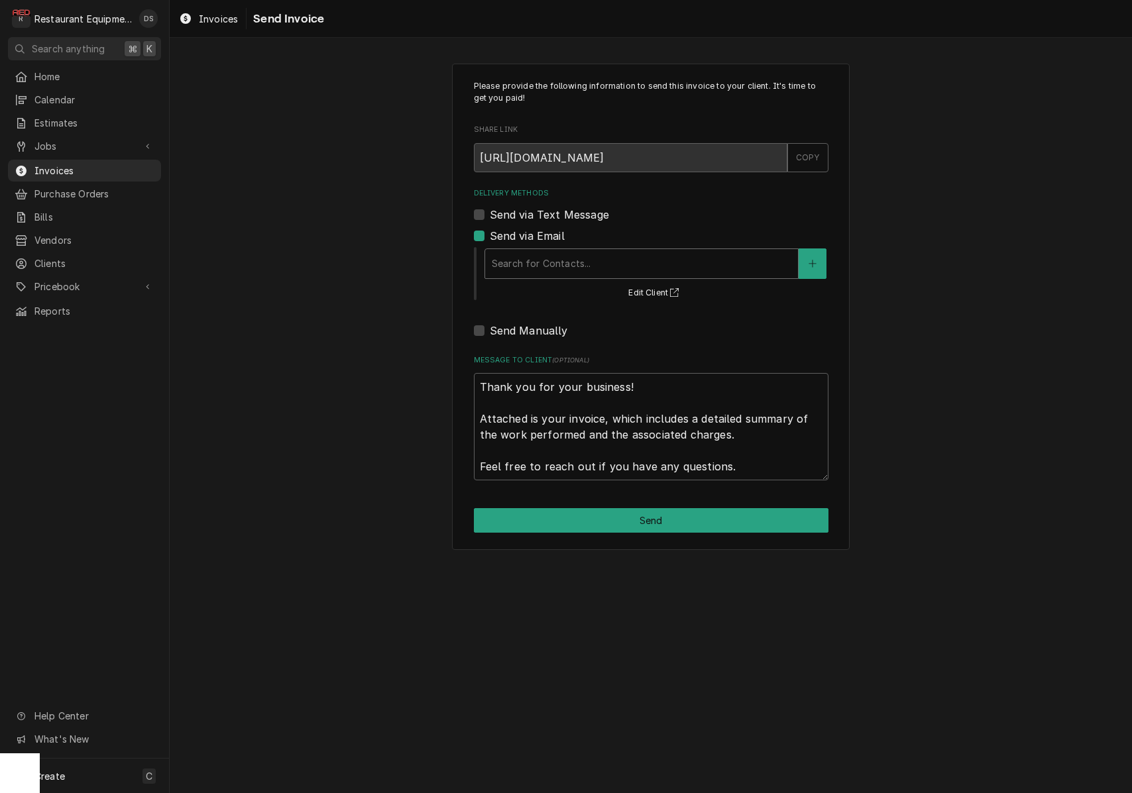
click at [626, 268] on div "Delivery Methods" at bounding box center [642, 264] width 300 height 24
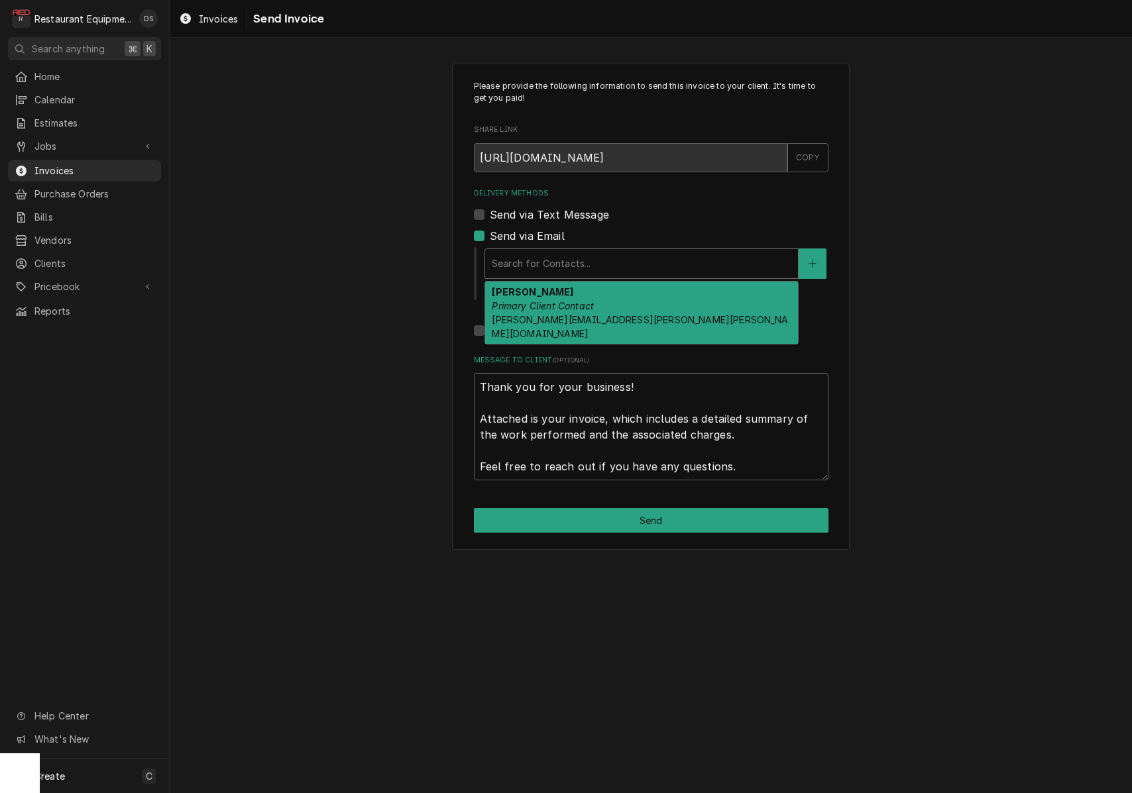
click at [626, 268] on div "Delivery Methods" at bounding box center [642, 264] width 300 height 24
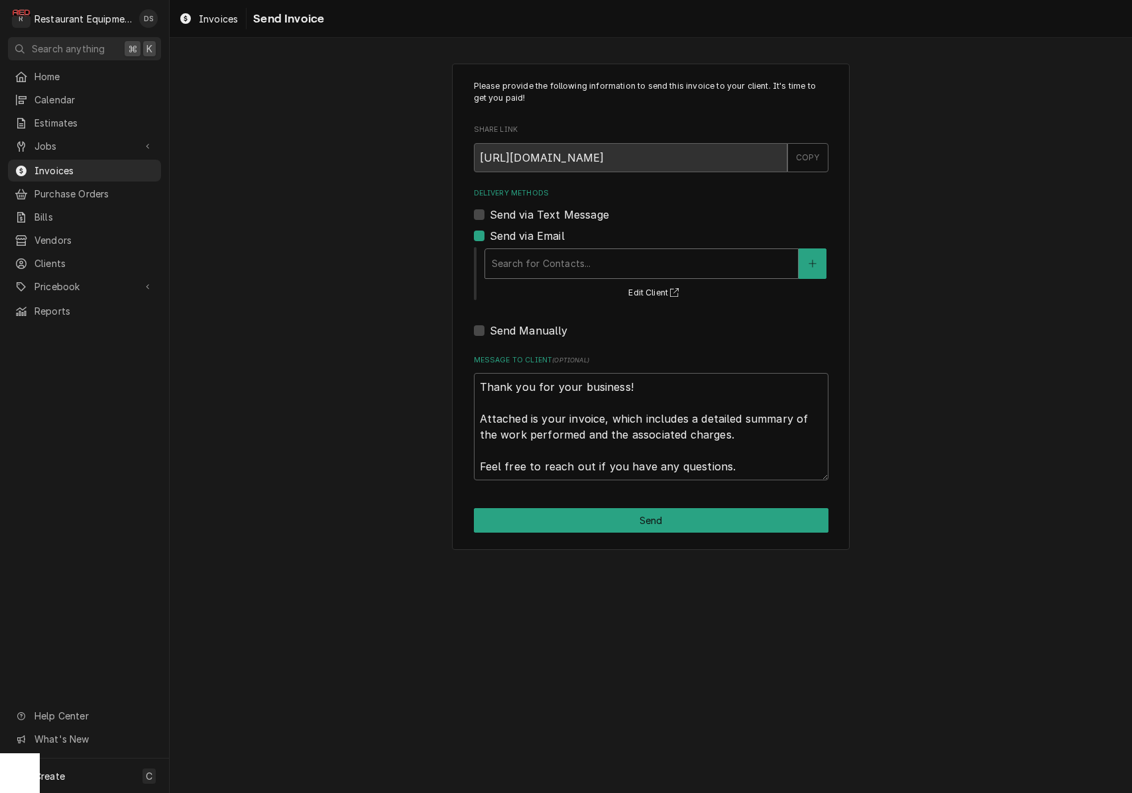
drag, startPoint x: 480, startPoint y: 233, endPoint x: 484, endPoint y: 247, distance: 14.5
click at [490, 234] on label "Send via Email" at bounding box center [527, 236] width 75 height 16
click at [490, 234] on input "Send via Email" at bounding box center [667, 242] width 355 height 29
checkbox input "false"
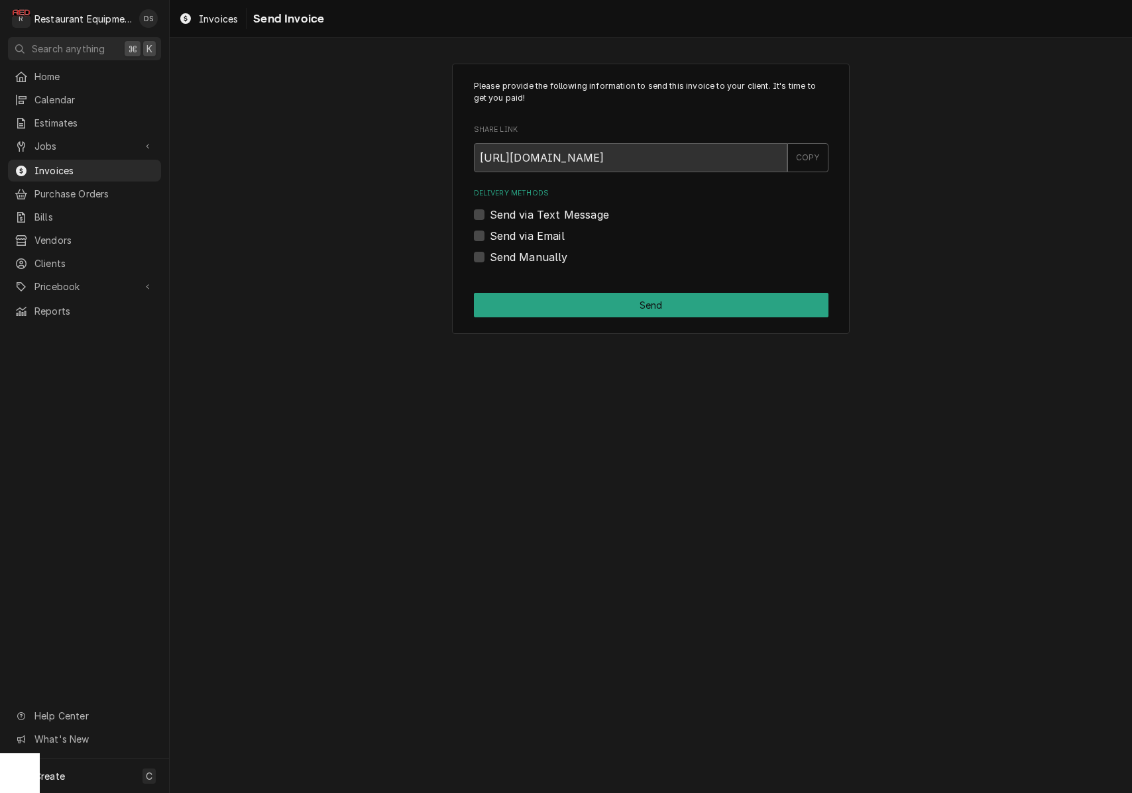
drag, startPoint x: 482, startPoint y: 254, endPoint x: 488, endPoint y: 259, distance: 8.1
click at [490, 254] on label "Send Manually" at bounding box center [529, 257] width 78 height 16
click at [490, 254] on input "Send Manually" at bounding box center [667, 263] width 355 height 29
checkbox input "true"
click at [617, 294] on button "Send" at bounding box center [651, 305] width 355 height 25
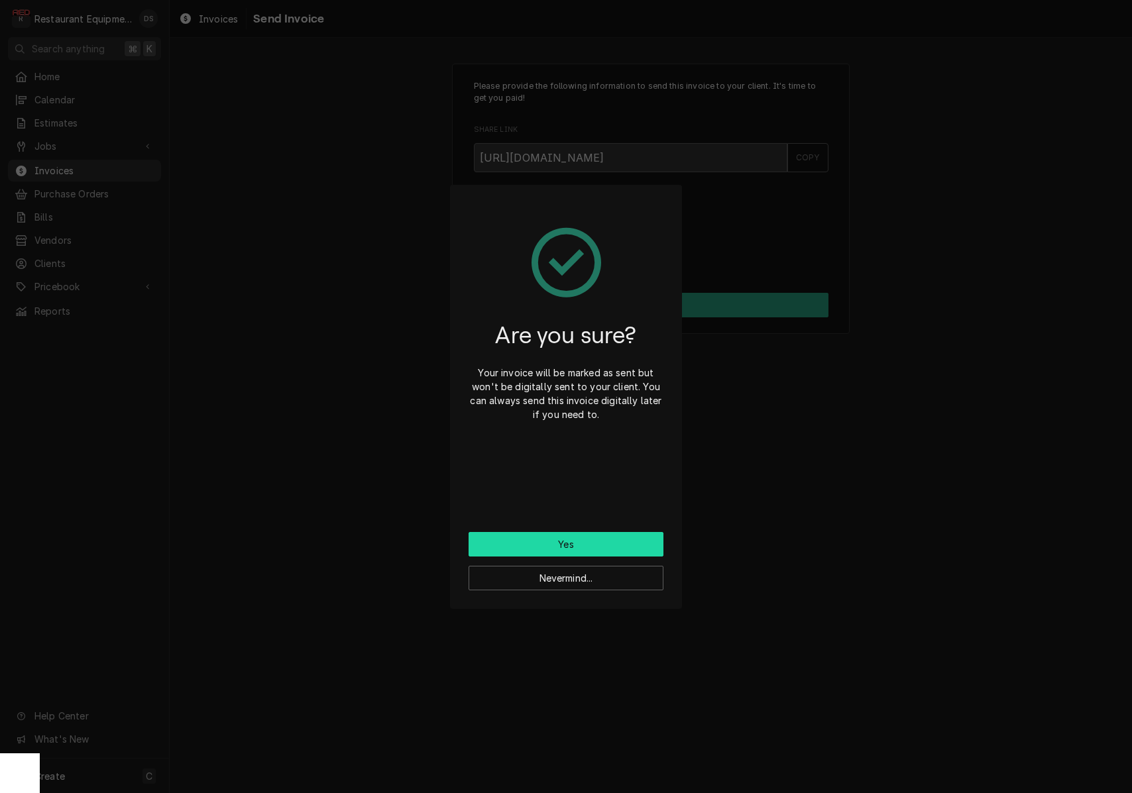
click at [569, 535] on button "Yes" at bounding box center [565, 544] width 195 height 25
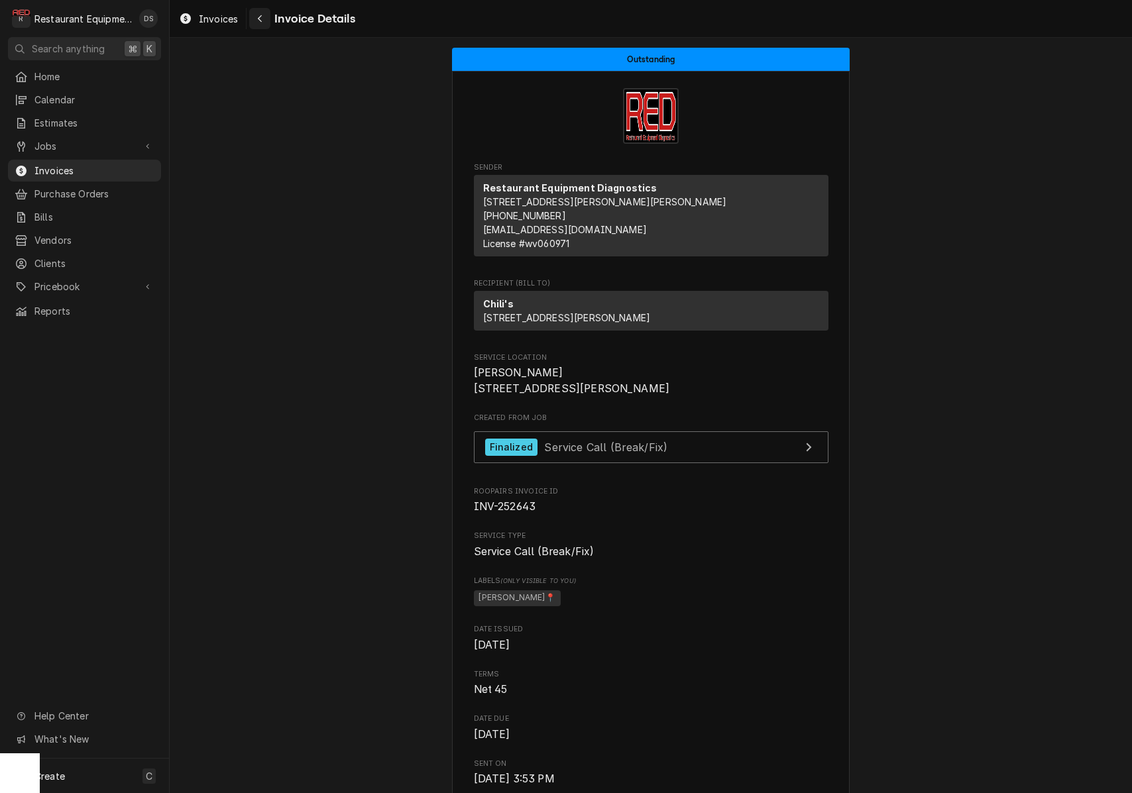
click at [264, 21] on div "Navigate back" at bounding box center [259, 18] width 13 height 13
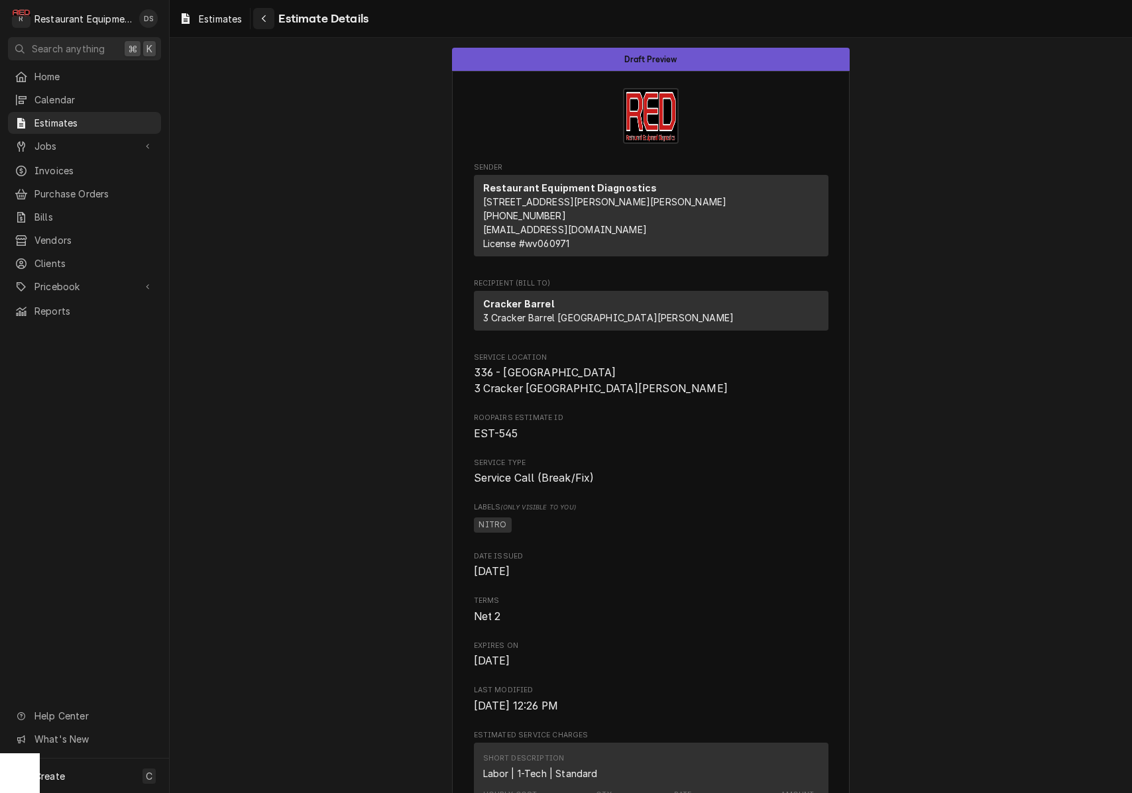
scroll to position [2508, 0]
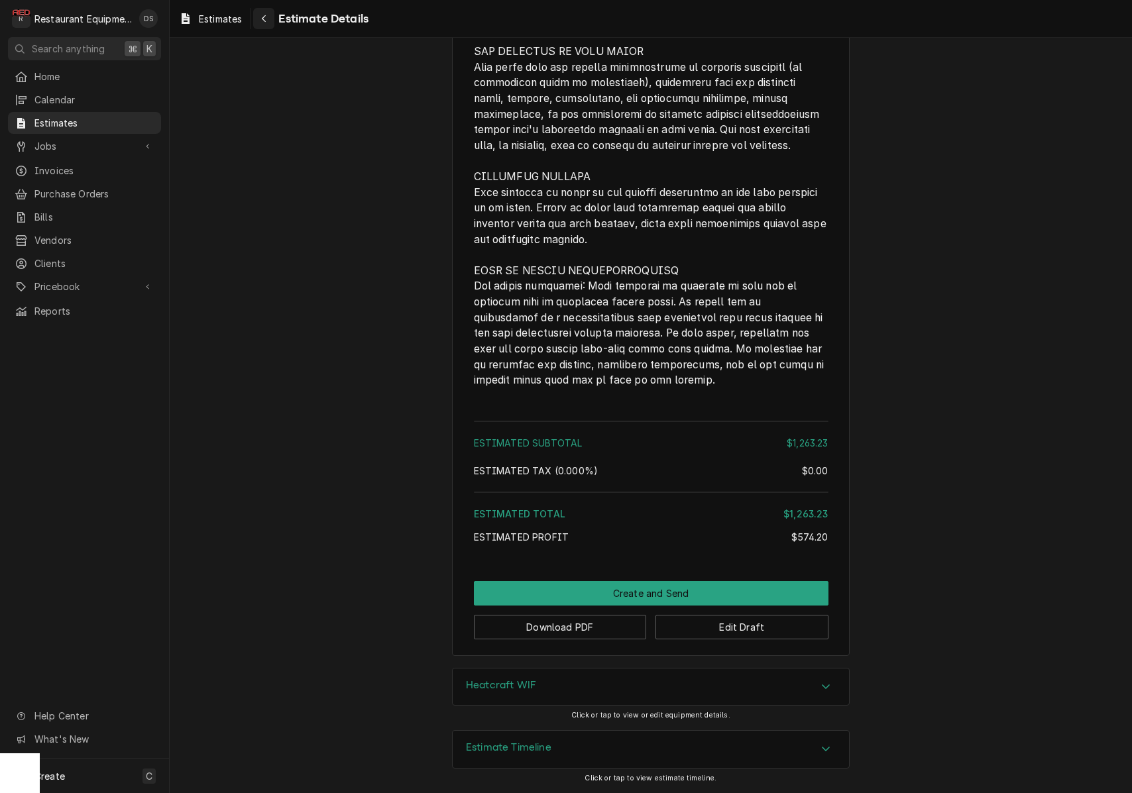
click at [269, 19] on div "Navigate back" at bounding box center [263, 18] width 13 height 13
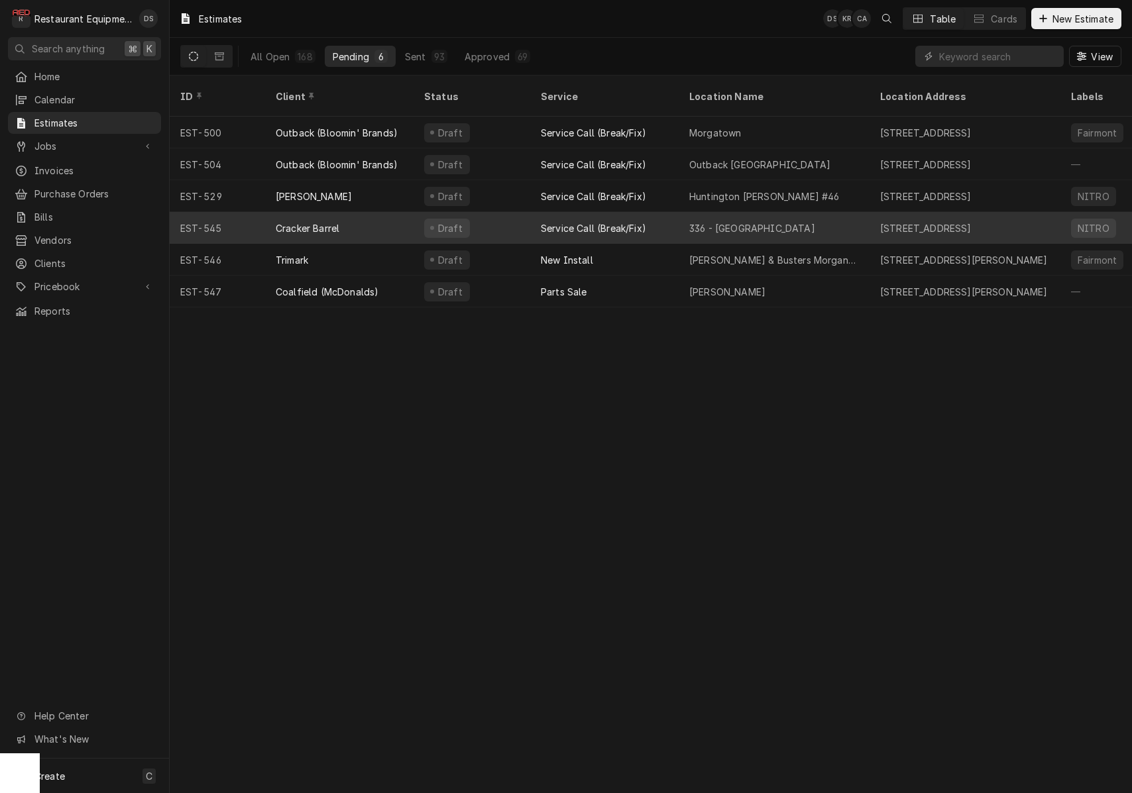
click at [511, 219] on div "Draft" at bounding box center [471, 228] width 117 height 32
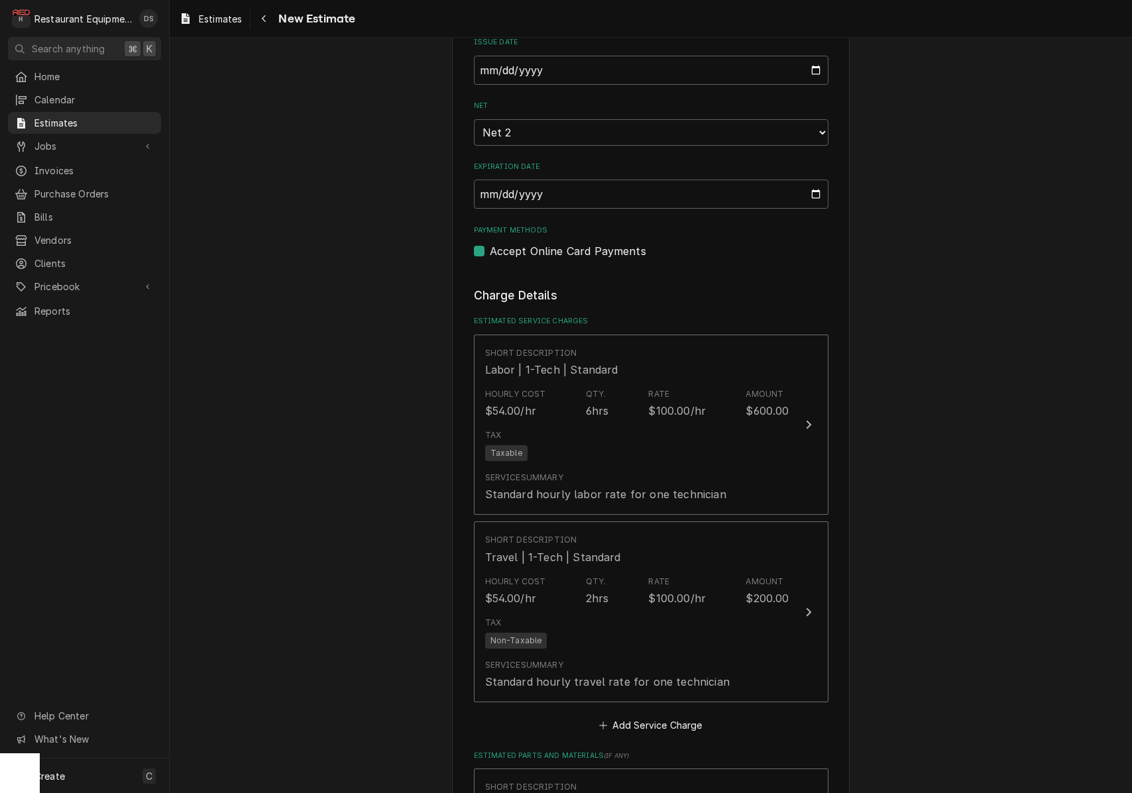
scroll to position [756, 0]
click at [523, 68] on input "[DATE]" at bounding box center [651, 68] width 355 height 29
drag, startPoint x: 926, startPoint y: 323, endPoint x: 916, endPoint y: 327, distance: 10.1
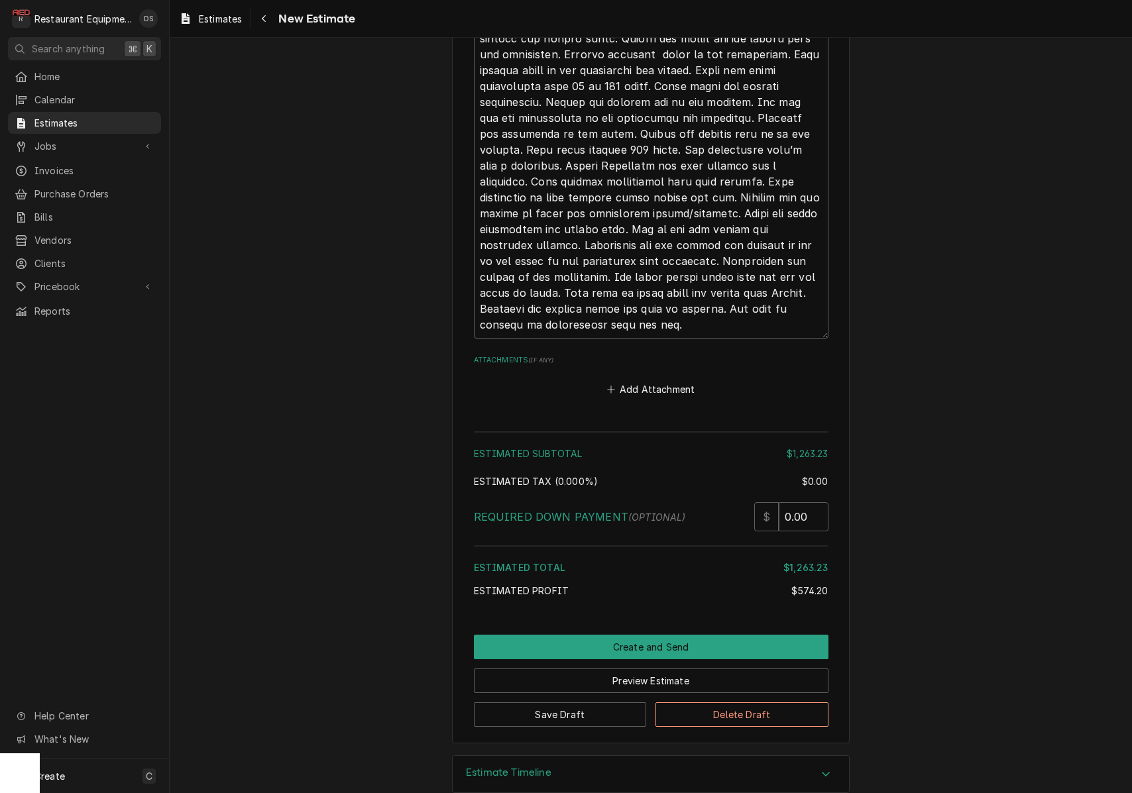
scroll to position [0, 0]
click at [666, 635] on button "Create and Send" at bounding box center [651, 647] width 355 height 25
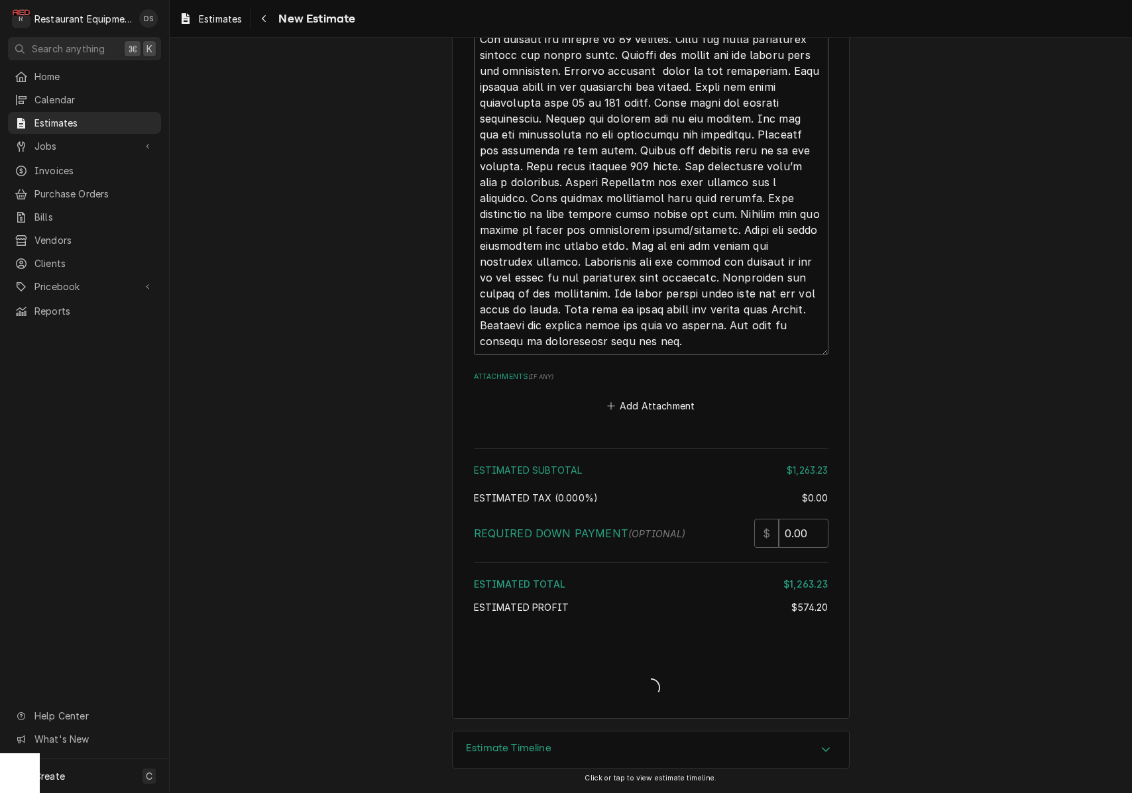
type textarea "x"
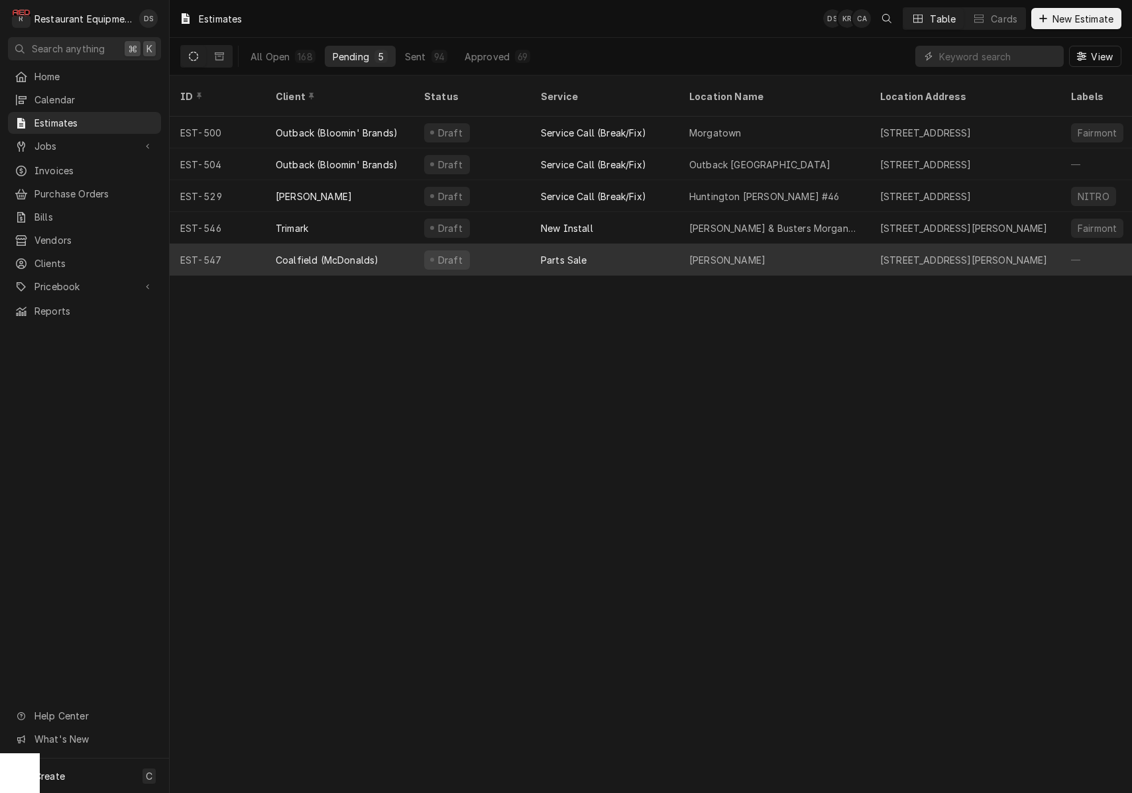
click at [397, 244] on div "Coalfield (McDonalds)" at bounding box center [339, 260] width 148 height 32
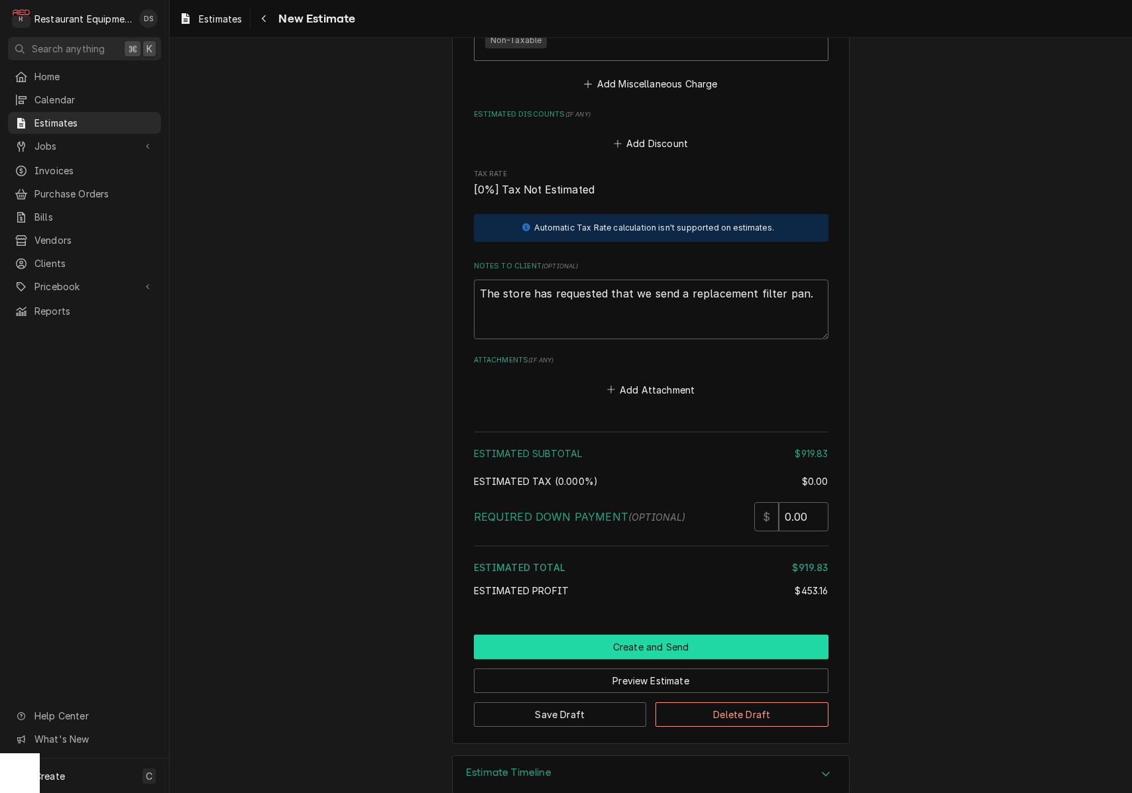
click at [688, 635] on button "Create and Send" at bounding box center [651, 647] width 355 height 25
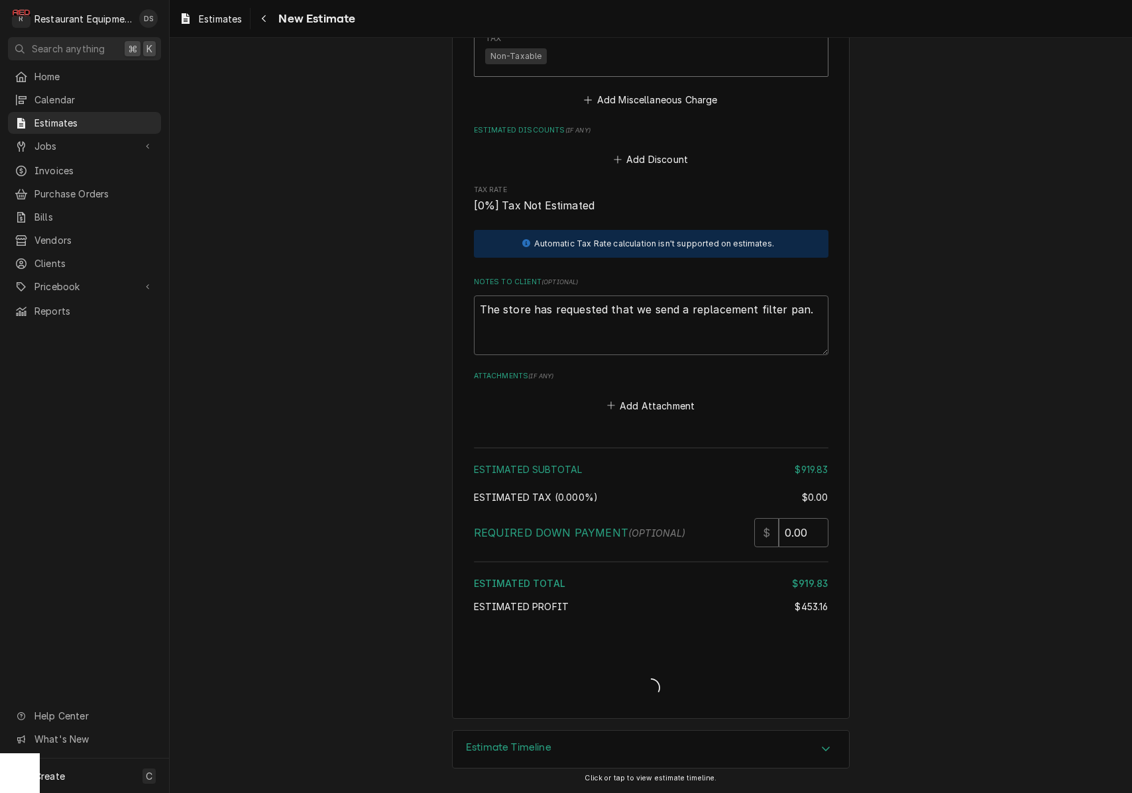
type textarea "x"
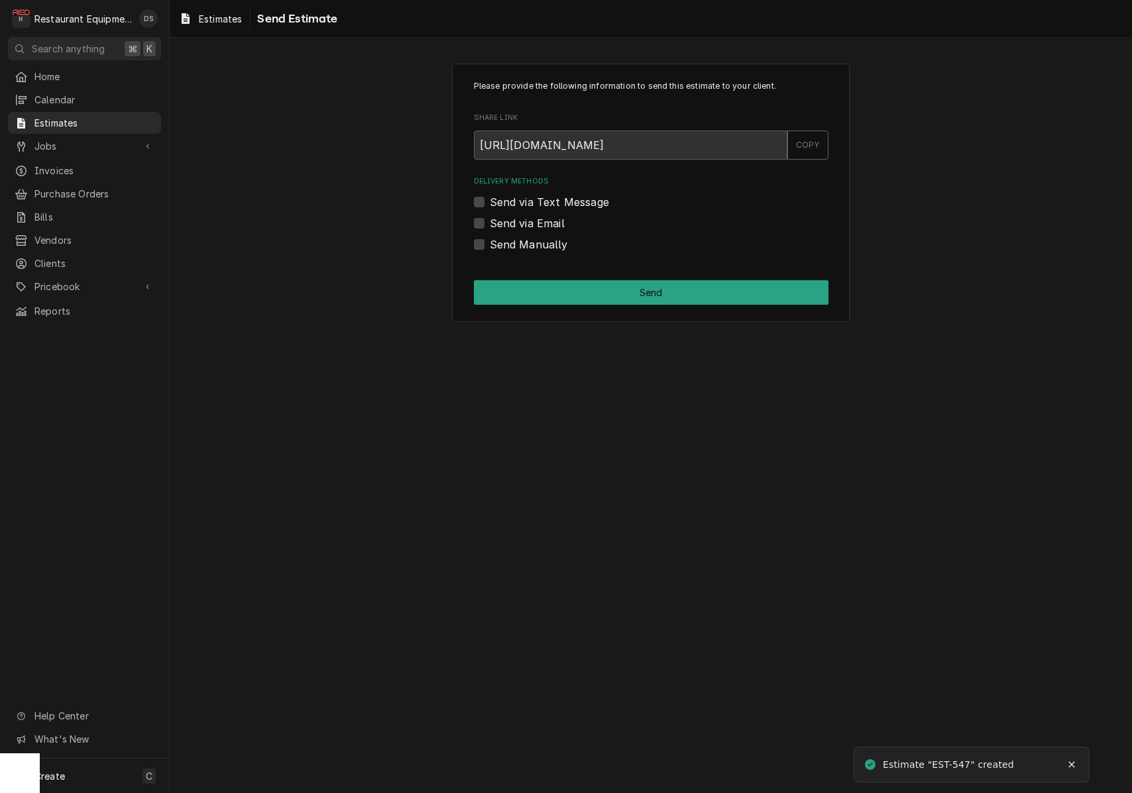
click at [476, 215] on div "Send via Email" at bounding box center [651, 223] width 355 height 16
click at [490, 219] on label "Send via Email" at bounding box center [527, 223] width 75 height 16
click at [490, 219] on input "Send via Email" at bounding box center [667, 229] width 355 height 29
checkbox input "true"
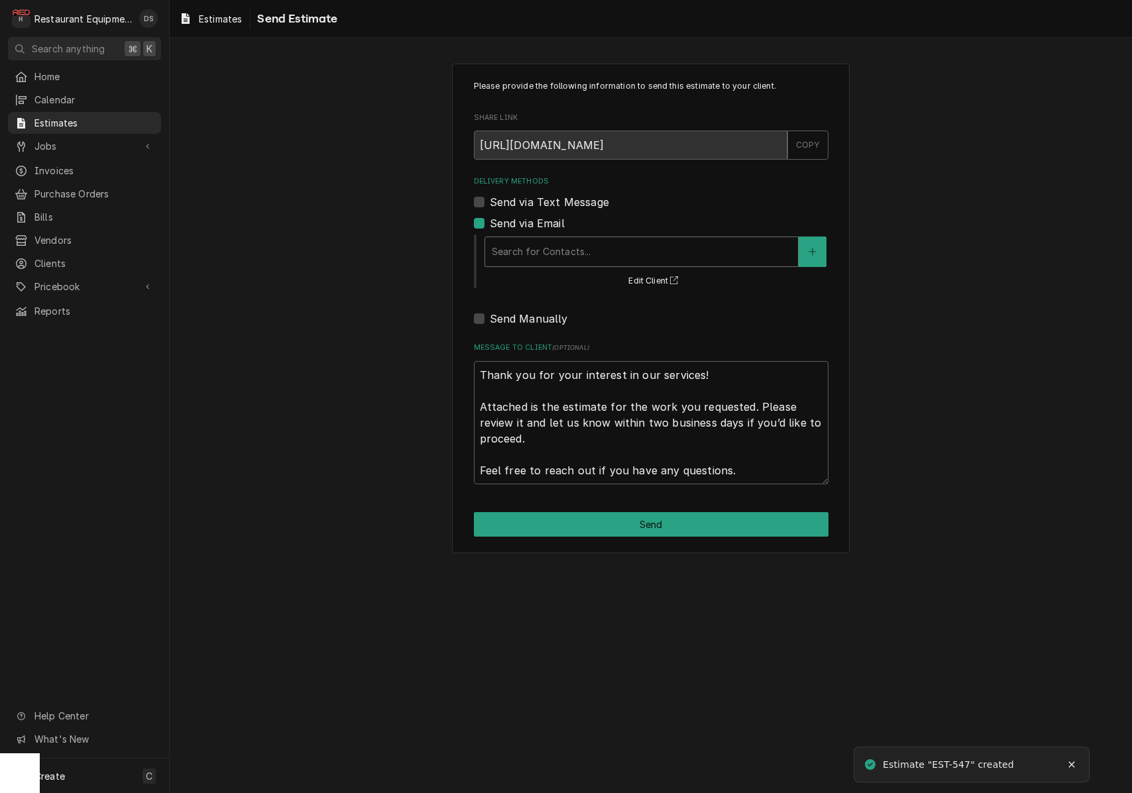
click at [569, 240] on div "Delivery Methods" at bounding box center [642, 252] width 300 height 24
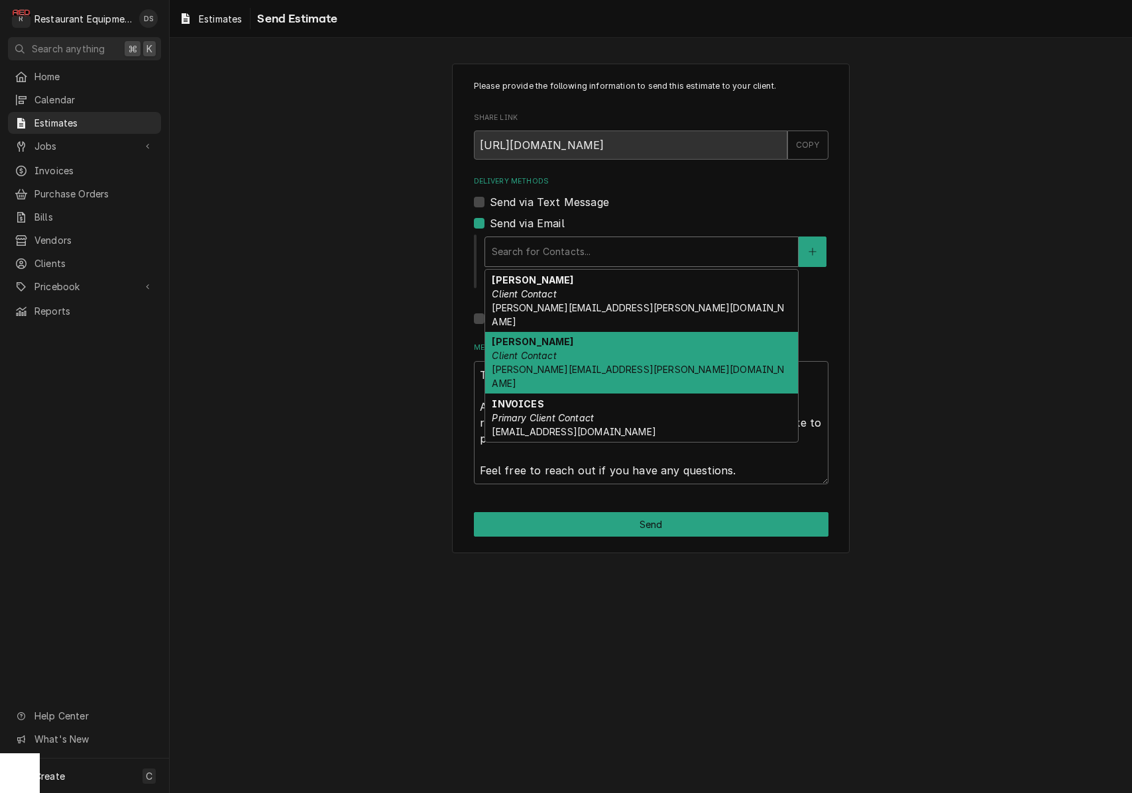
click at [606, 364] on span "connie.stumbo@us.stores.mcd.com" at bounding box center [638, 376] width 292 height 25
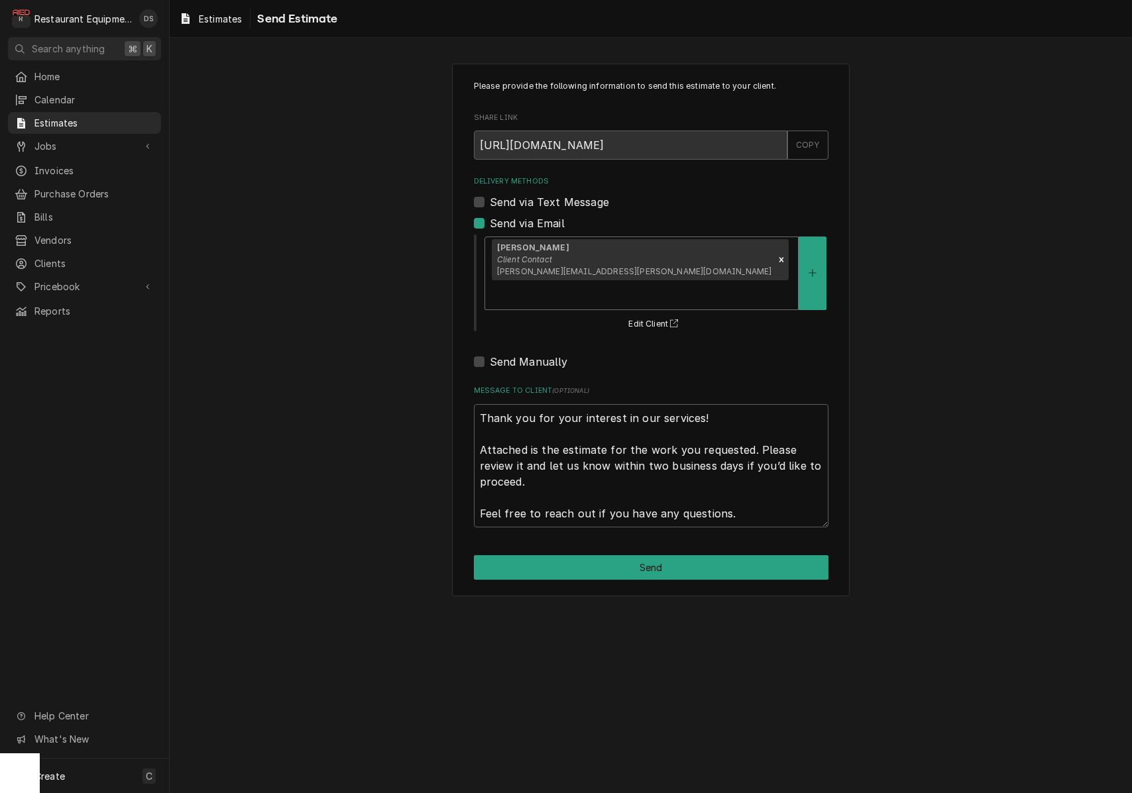
click at [688, 283] on div "Delivery Methods" at bounding box center [642, 295] width 300 height 24
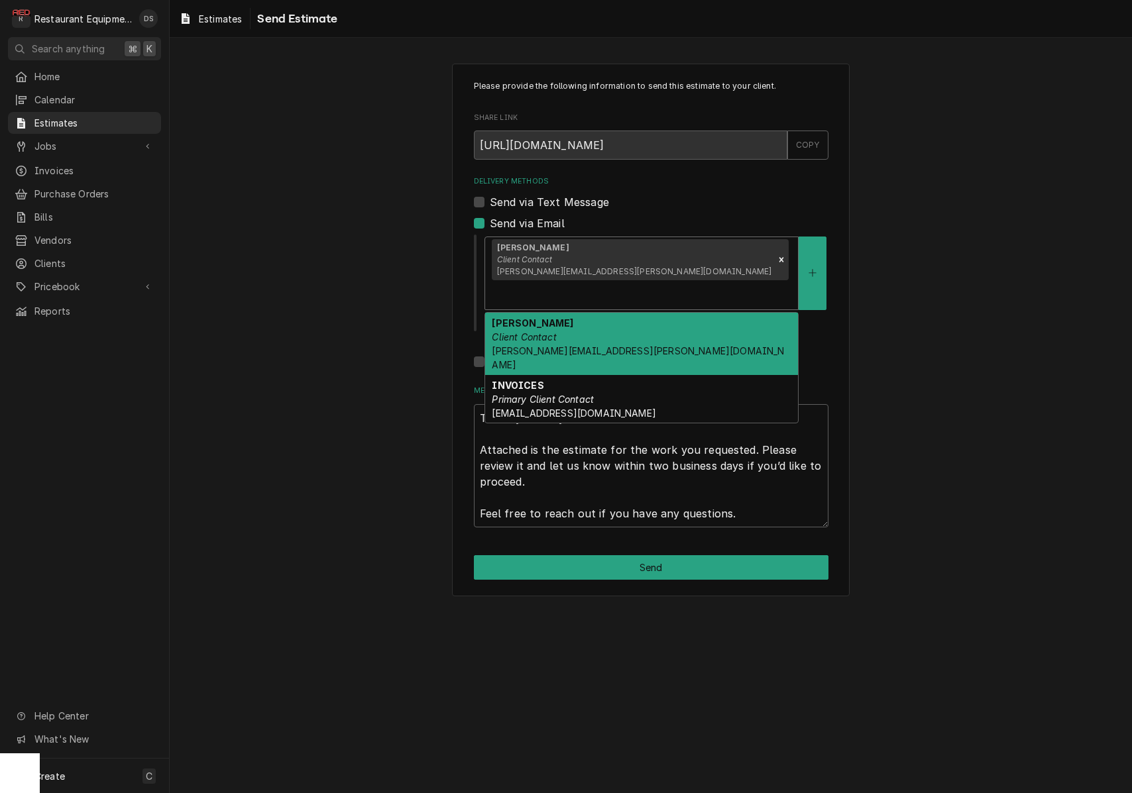
drag, startPoint x: 671, startPoint y: 303, endPoint x: 673, endPoint y: 312, distance: 9.4
click at [671, 313] on div "Chris Connolly Client Contact chris.connolly@partners.mcd.com" at bounding box center [641, 344] width 313 height 62
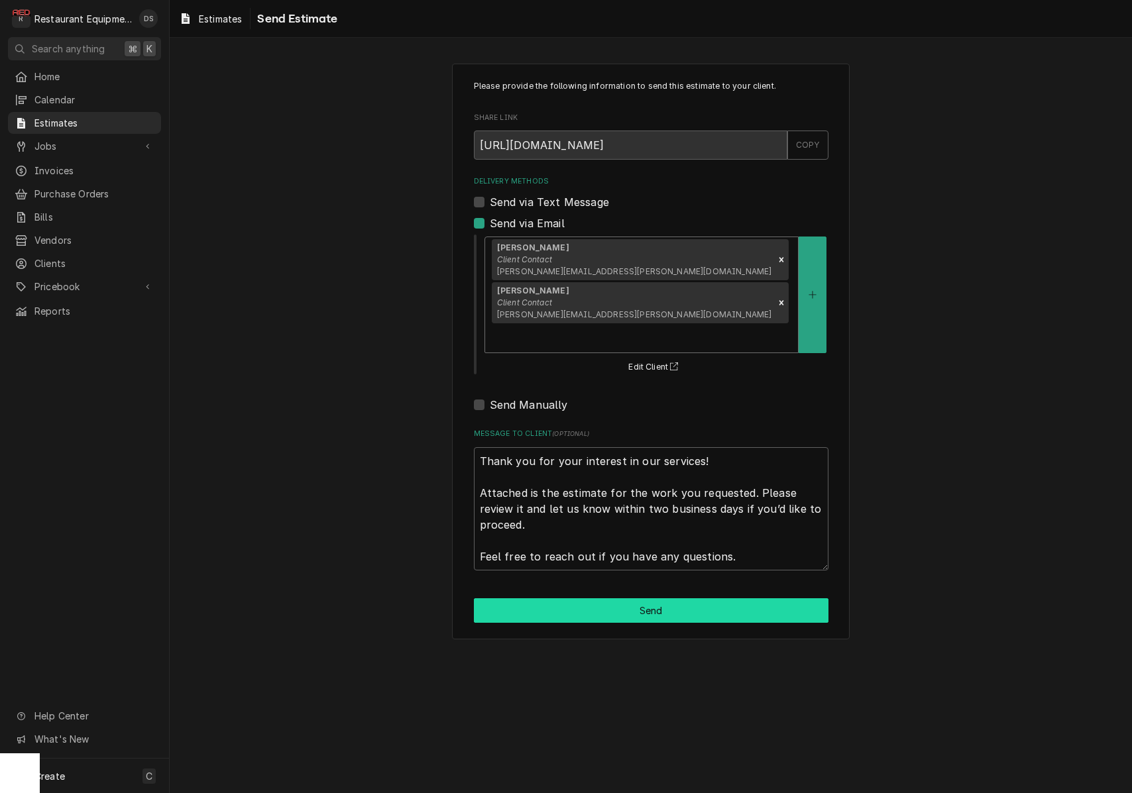
click at [690, 598] on button "Send" at bounding box center [651, 610] width 355 height 25
type textarea "x"
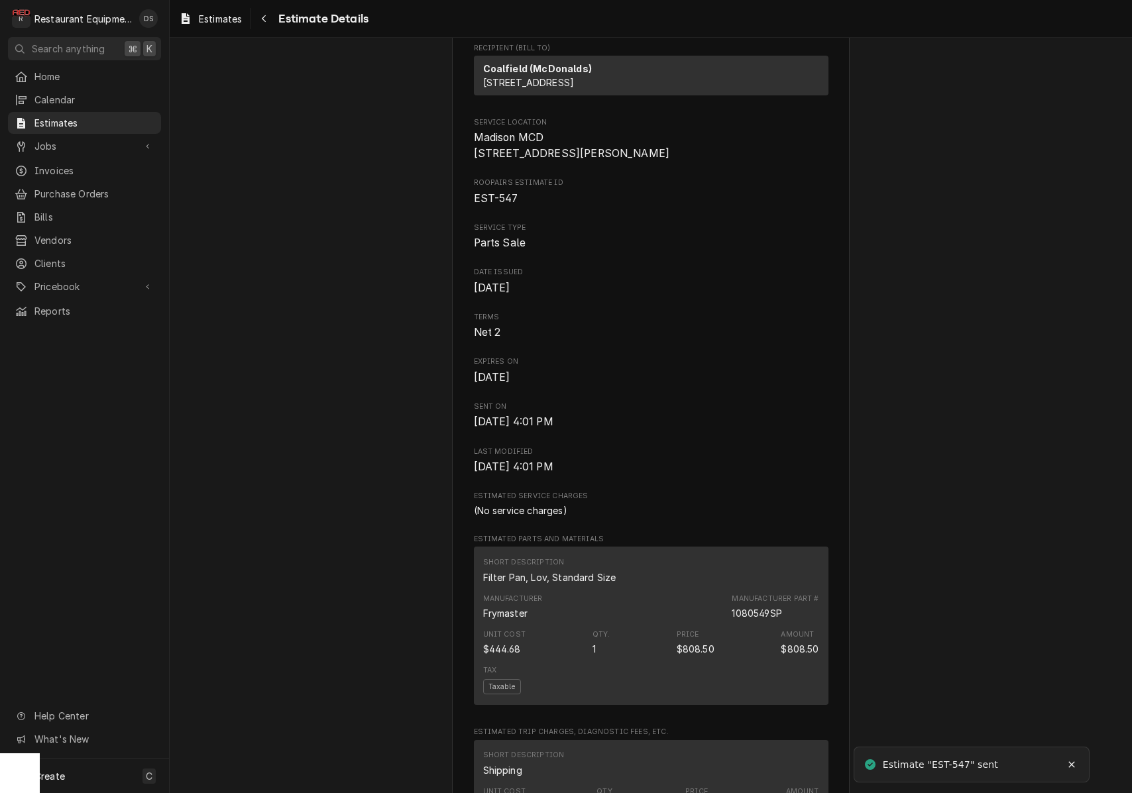
scroll to position [254, 0]
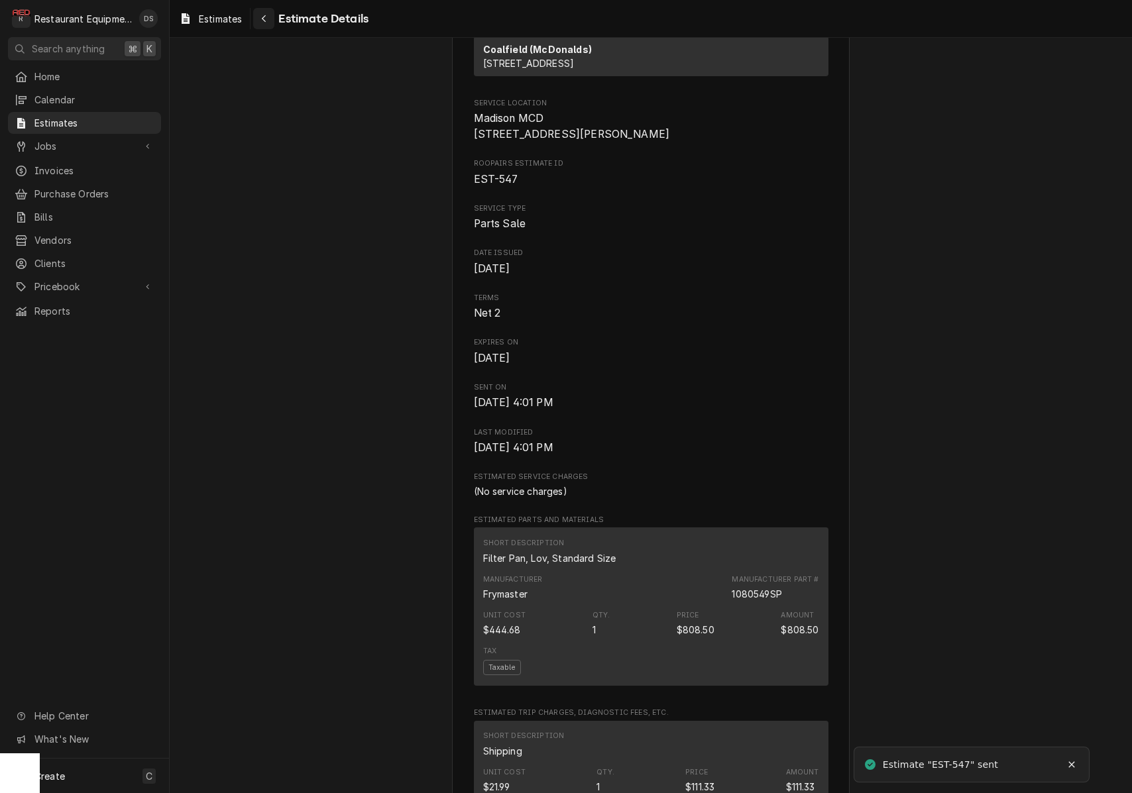
click at [266, 19] on icon "Navigate back" at bounding box center [264, 18] width 6 height 9
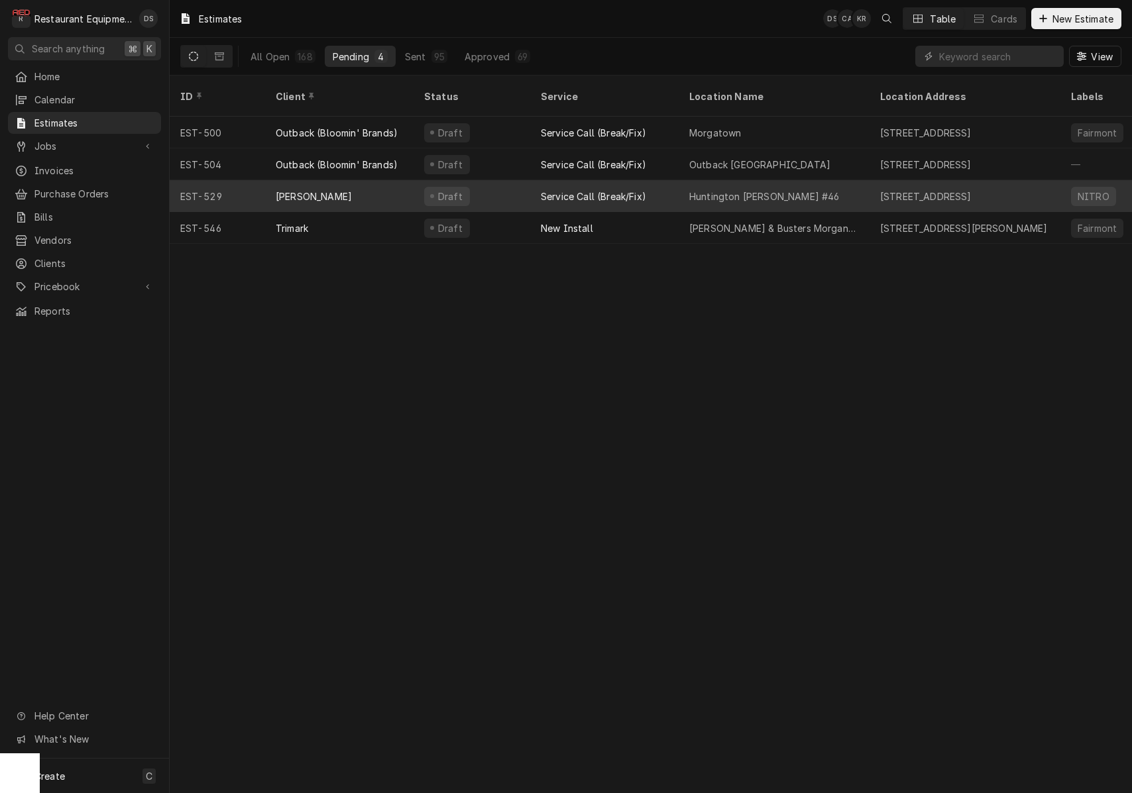
click at [738, 180] on div "Huntington Bob Evans #46" at bounding box center [774, 196] width 191 height 32
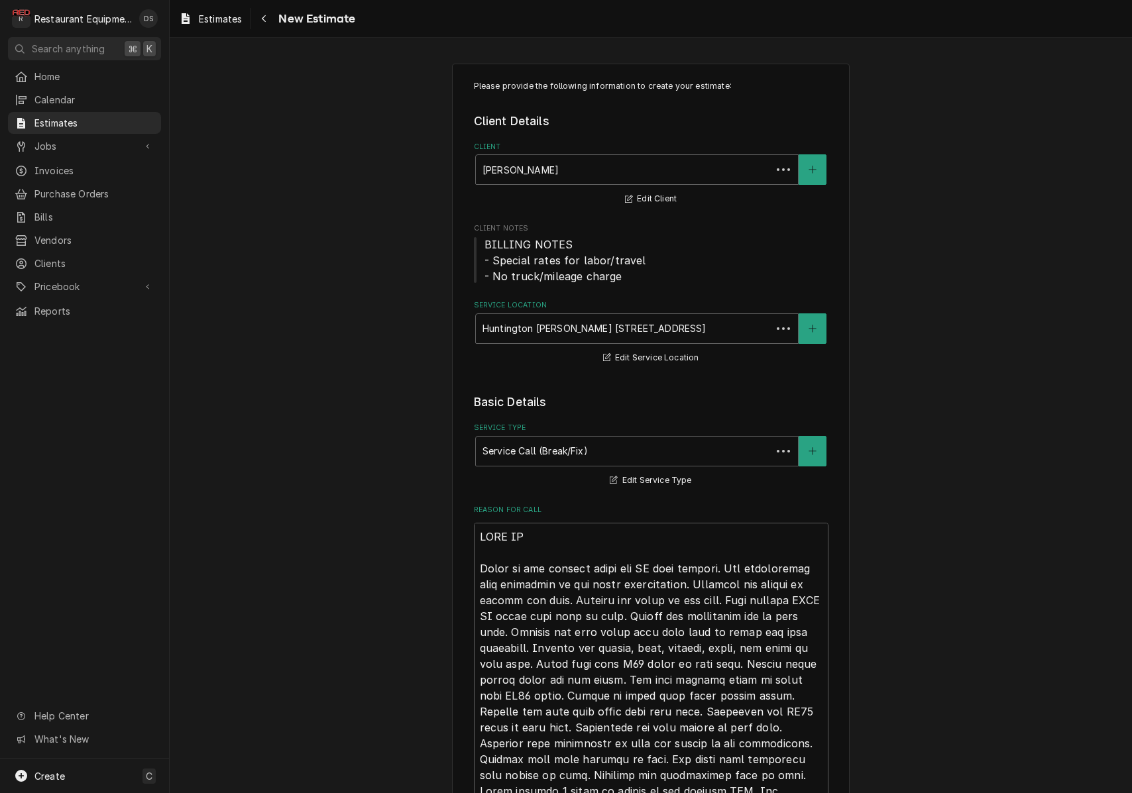
type textarea "x"
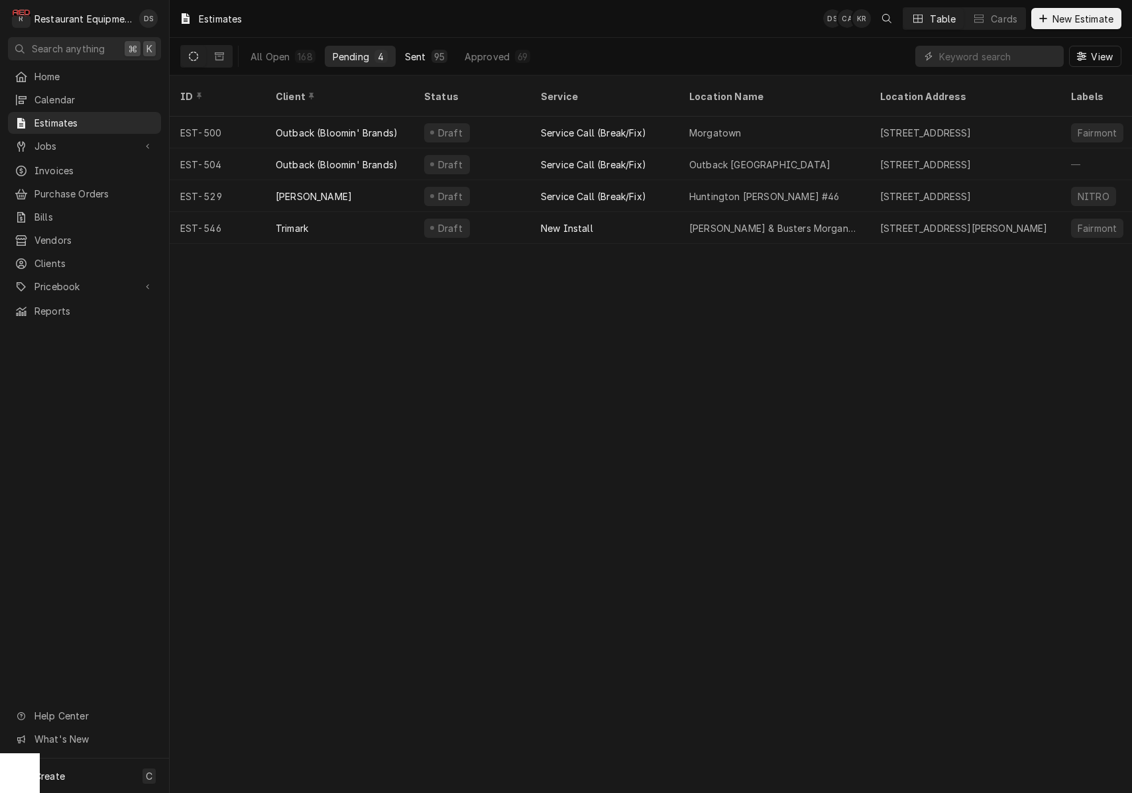
click at [431, 50] on div "95" at bounding box center [439, 56] width 16 height 13
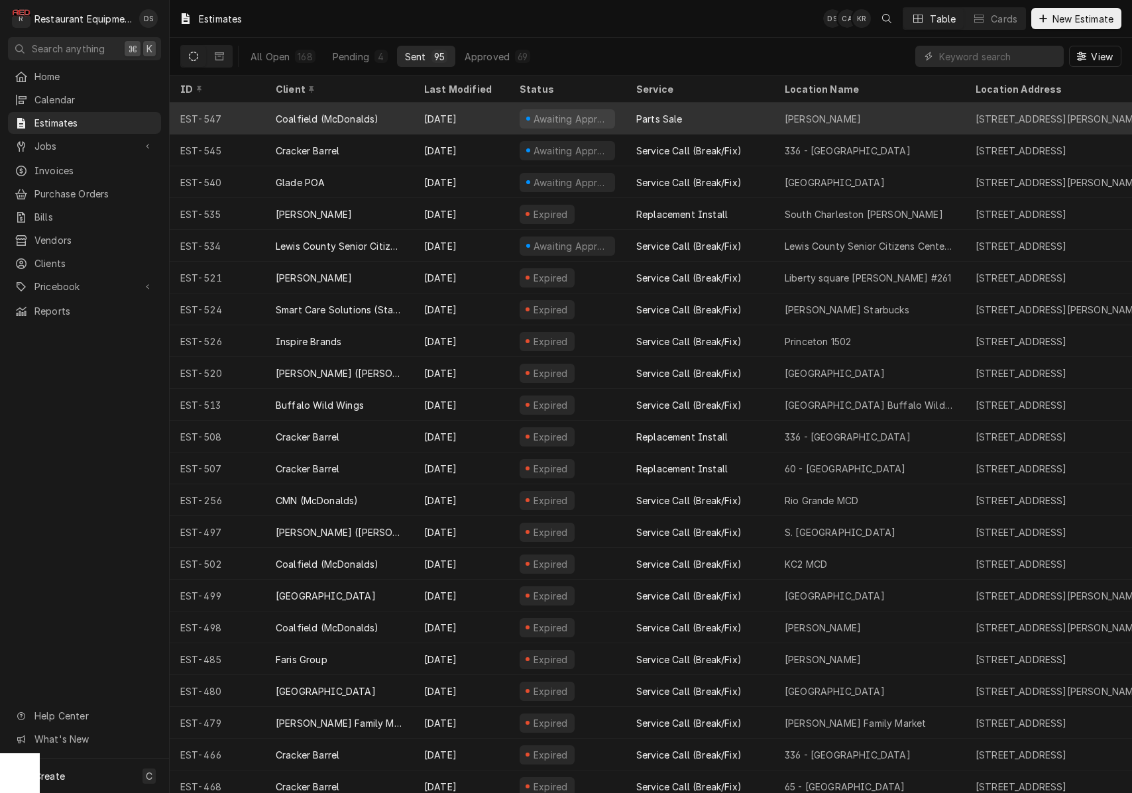
click at [487, 113] on div "[DATE]" at bounding box center [460, 119] width 95 height 32
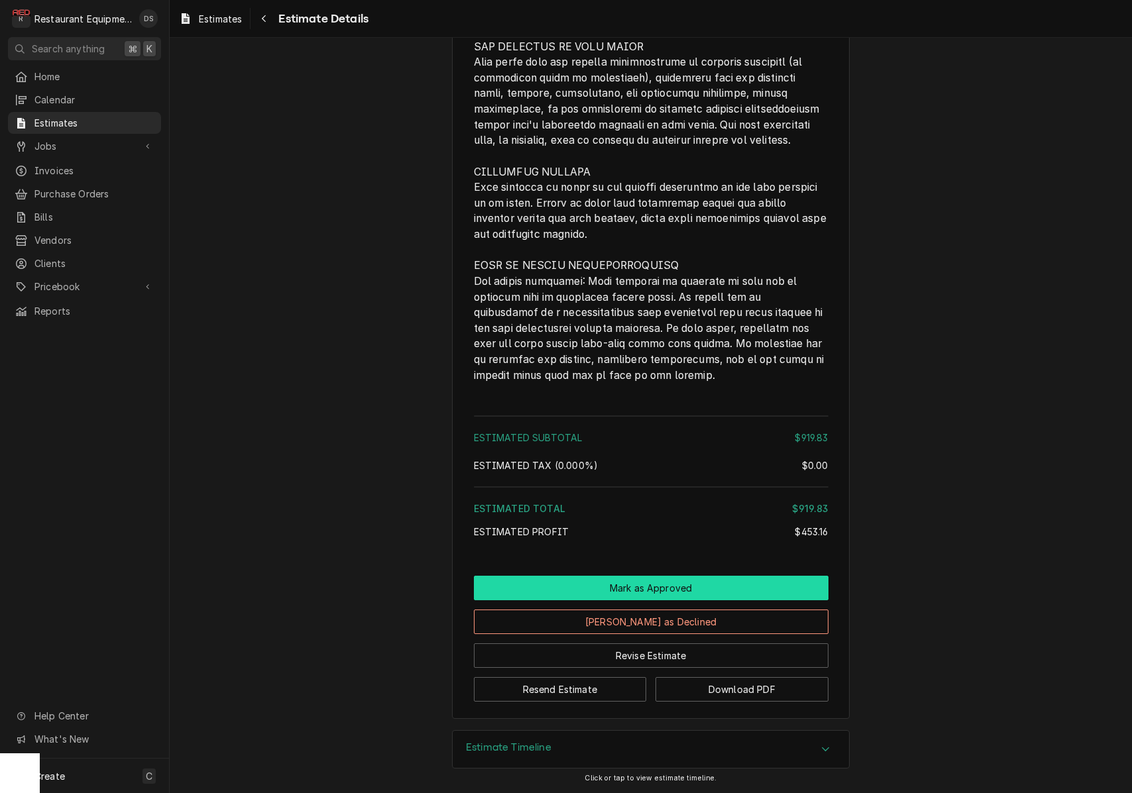
click at [673, 582] on button "Mark as Approved" at bounding box center [651, 588] width 355 height 25
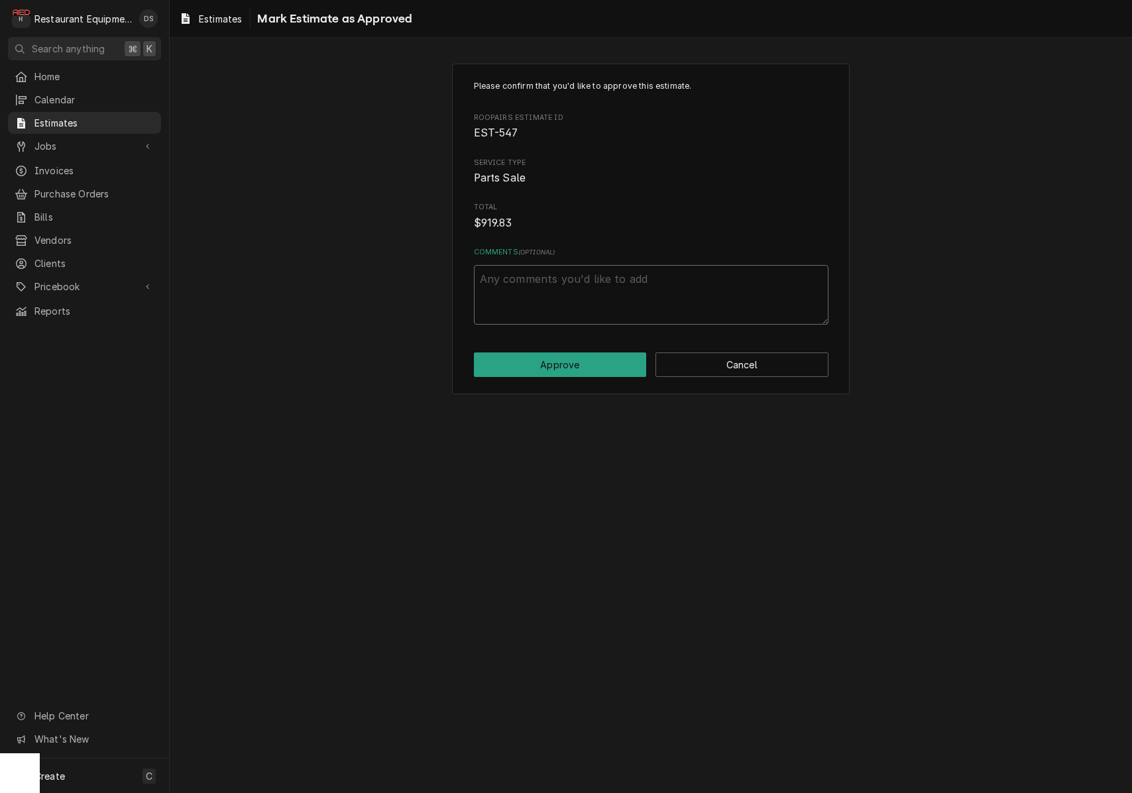
click at [588, 286] on textarea "Comments ( optional )" at bounding box center [651, 295] width 355 height 60
type textarea "x"
type textarea "C"
type textarea "x"
type textarea "Co"
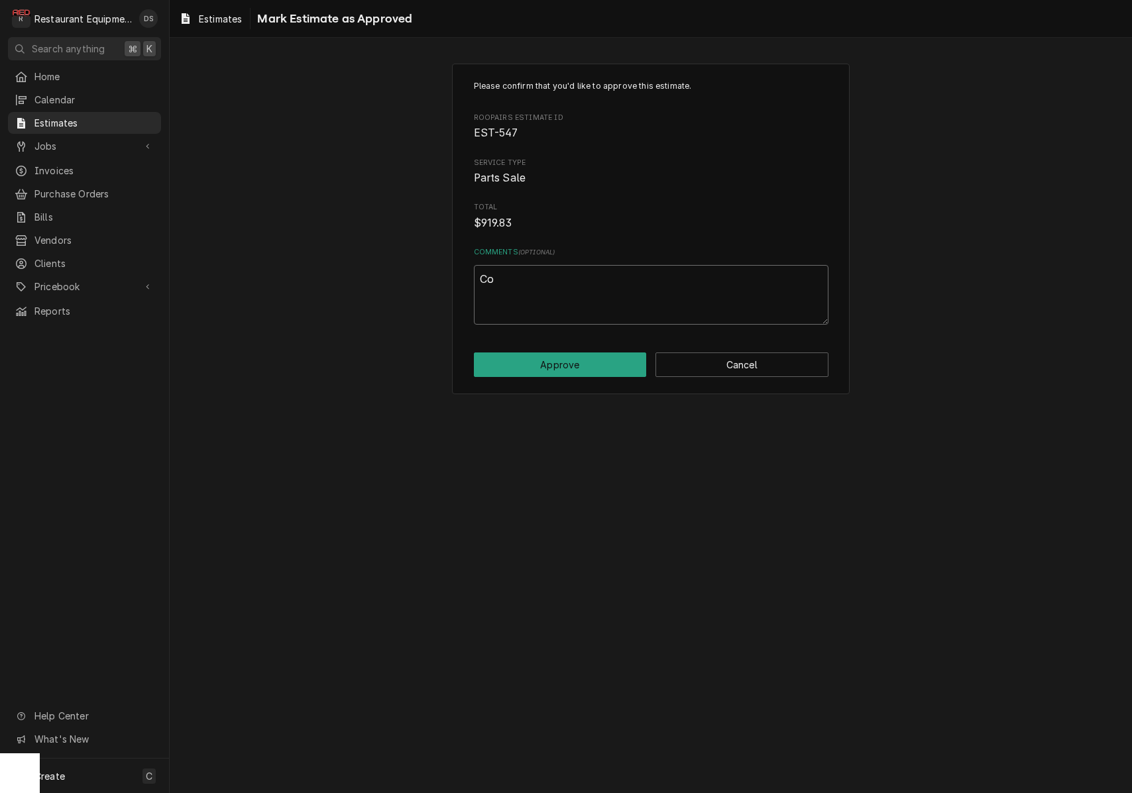
type textarea "x"
type textarea "Con"
type textarea "x"
type textarea "Conn"
type textarea "x"
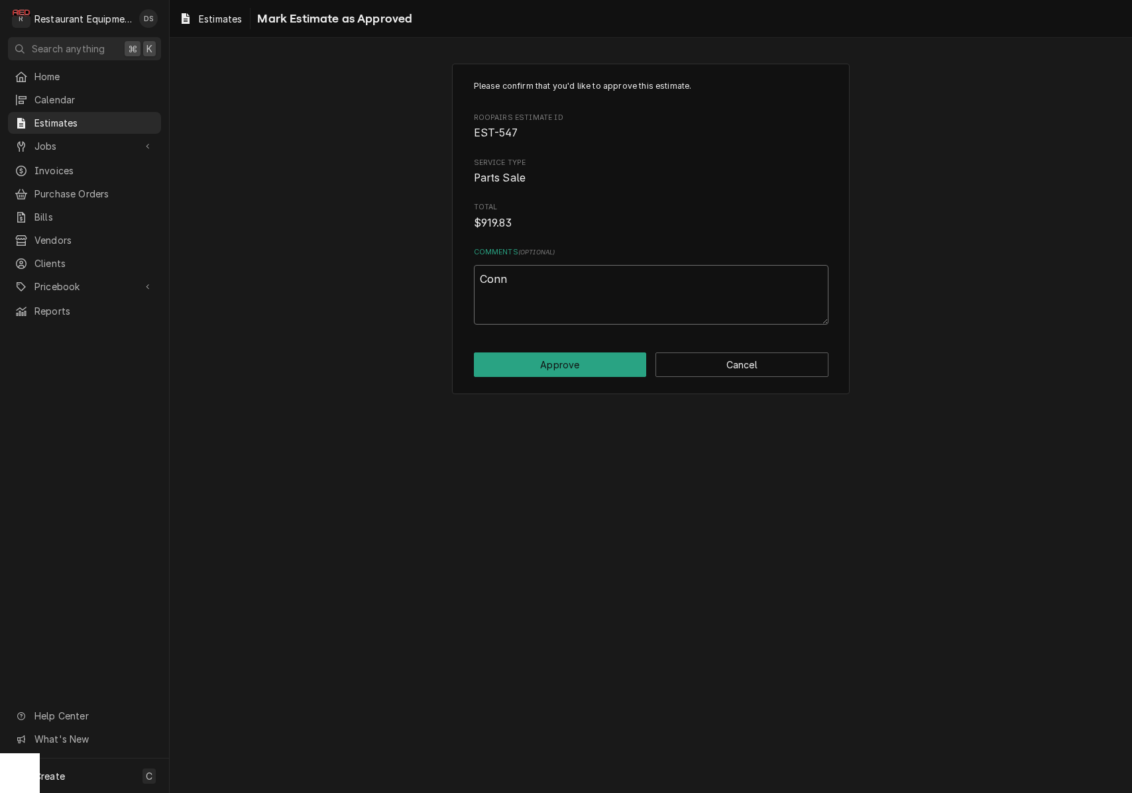
type textarea "Conni"
type textarea "x"
type textarea "Connie"
type textarea "x"
type textarea "Connie"
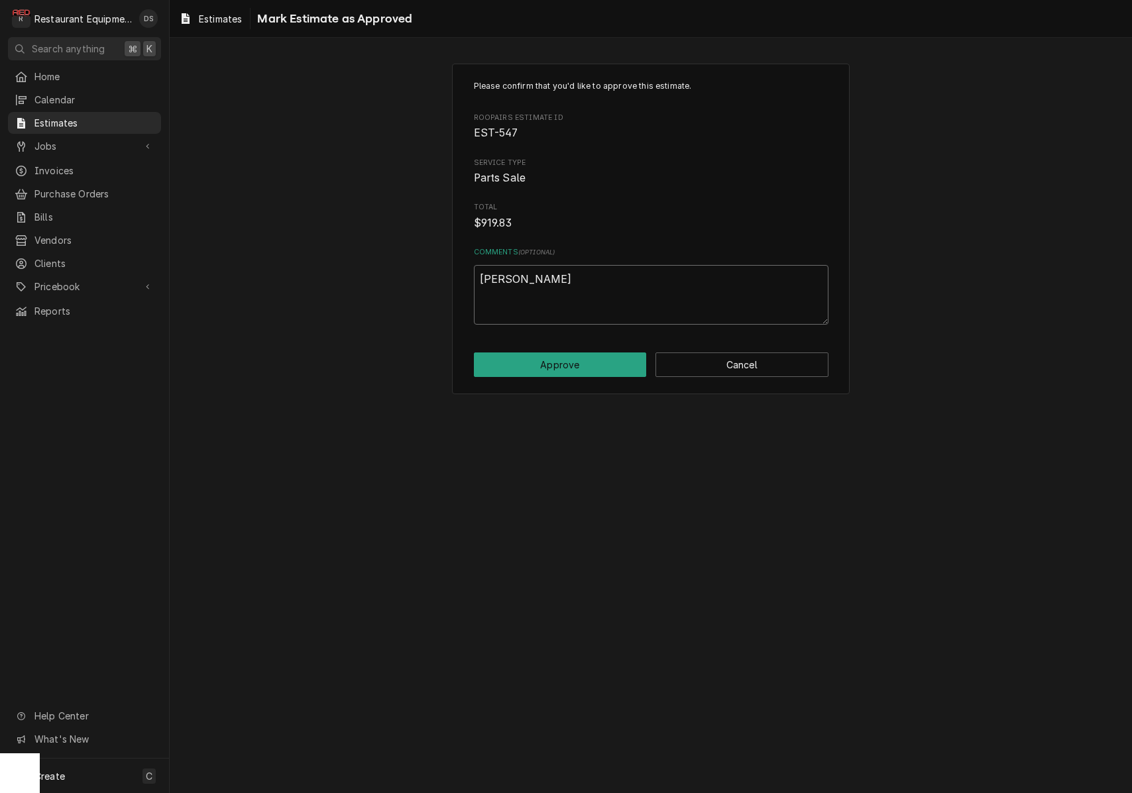
type textarea "x"
type textarea "Connie a"
type textarea "x"
type textarea "Connie ap"
type textarea "x"
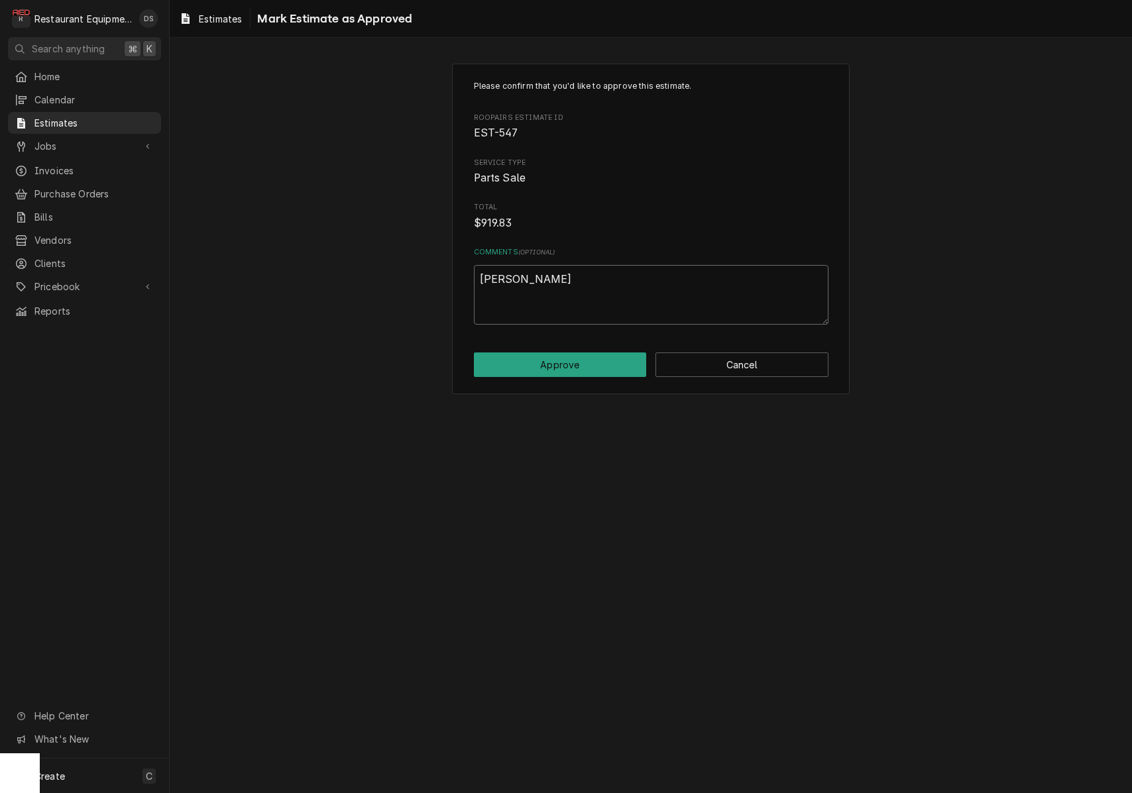
type textarea "Connie app"
type textarea "x"
type textarea "Connie appr"
type textarea "x"
type textarea "Connie appro"
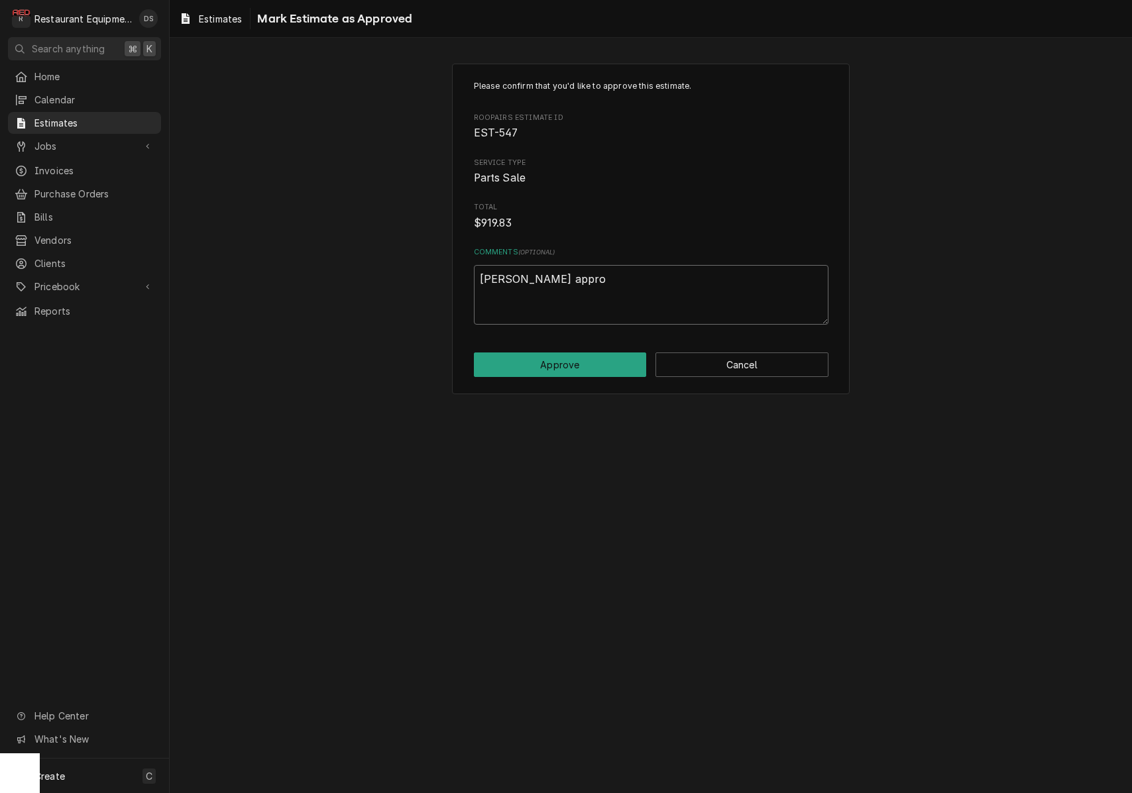
type textarea "x"
type textarea "Connie approv"
type textarea "x"
type textarea "Connie approve"
type textarea "x"
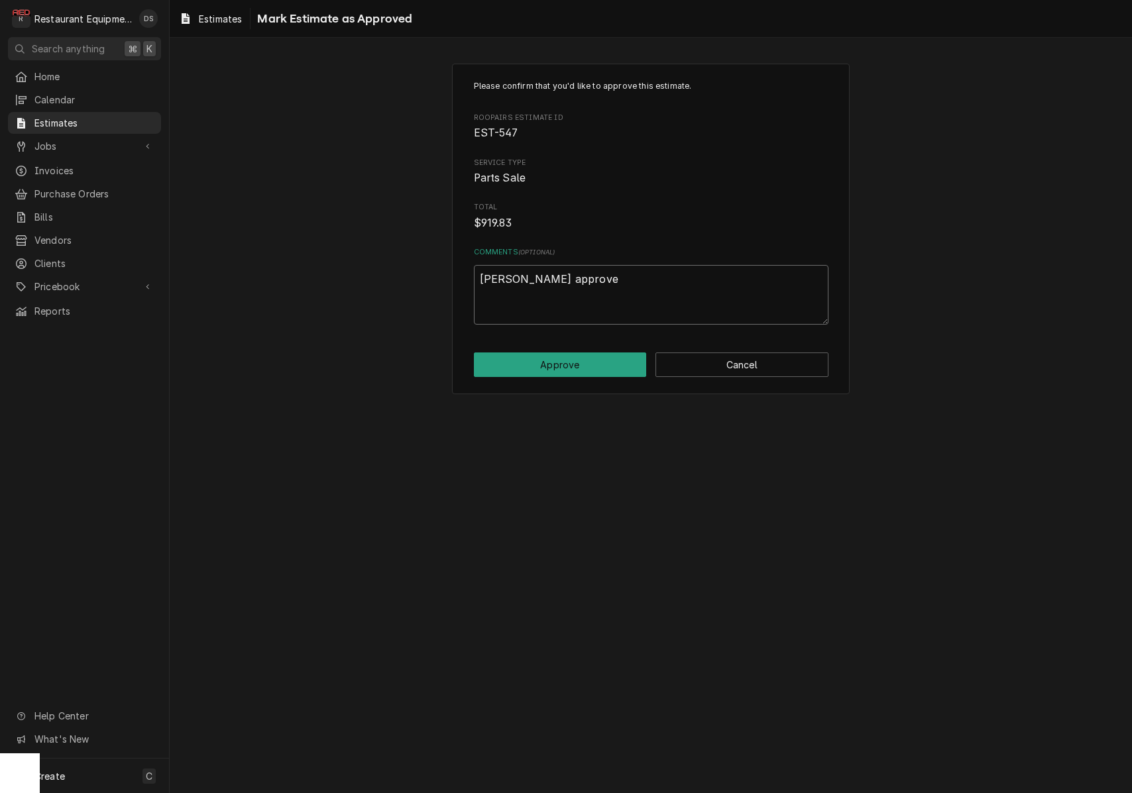
type textarea "Connie approved"
type textarea "x"
type textarea "Connie approved"
type textarea "x"
type textarea "Connie approved 9"
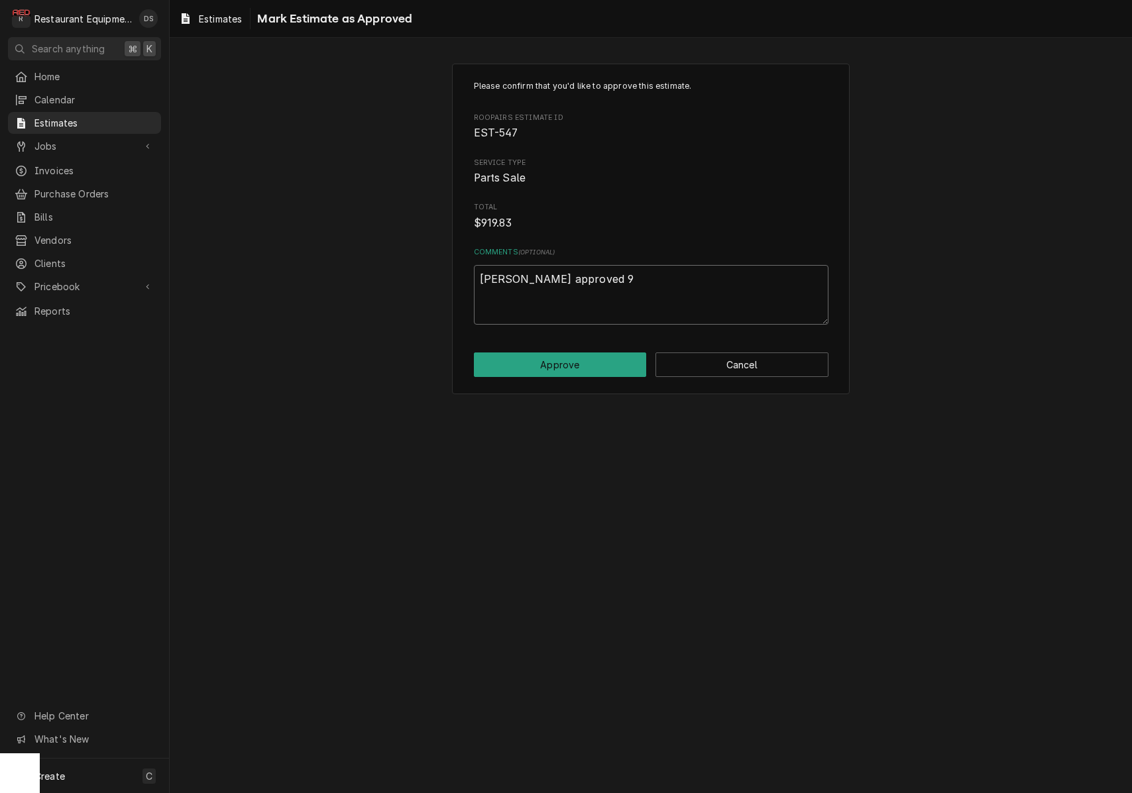
type textarea "x"
type textarea "Connie approved 9/"
type textarea "x"
type textarea "Connie approved 9/3"
type textarea "x"
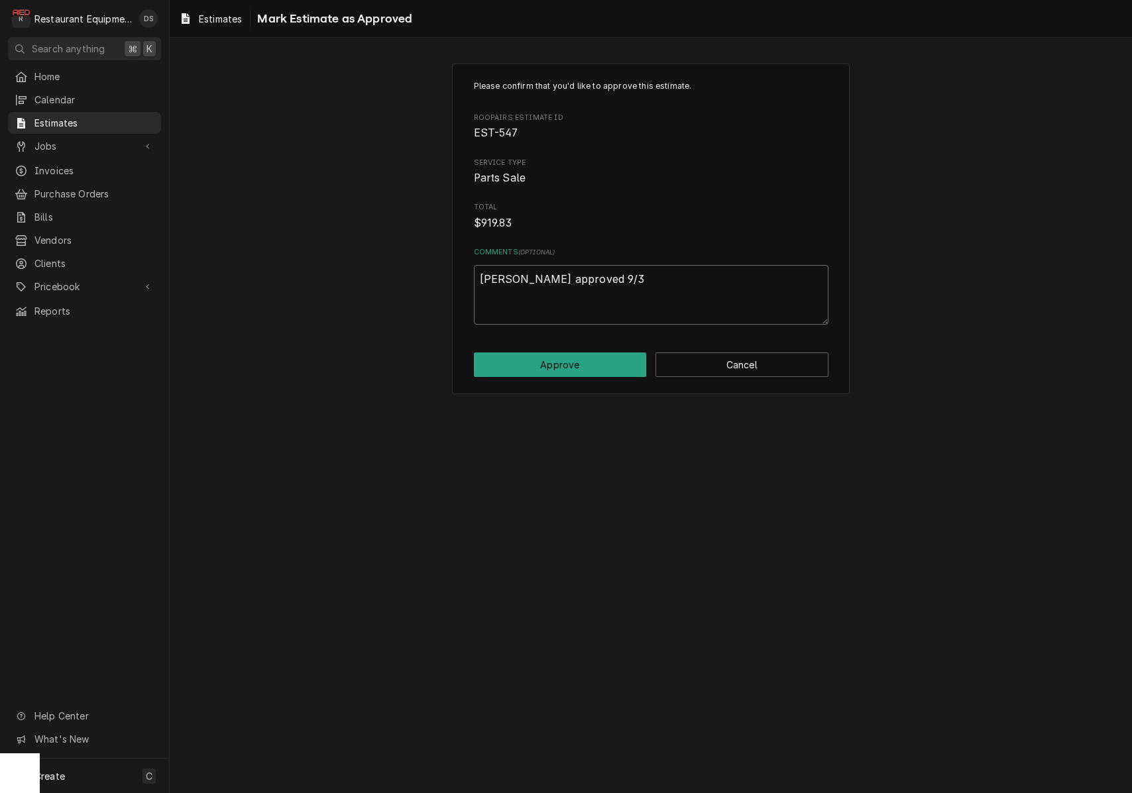
type textarea "Connie approved 9/3/"
type textarea "x"
type textarea "Connie approved 9/3/2"
type textarea "x"
type textarea "Connie approved 9/3/25"
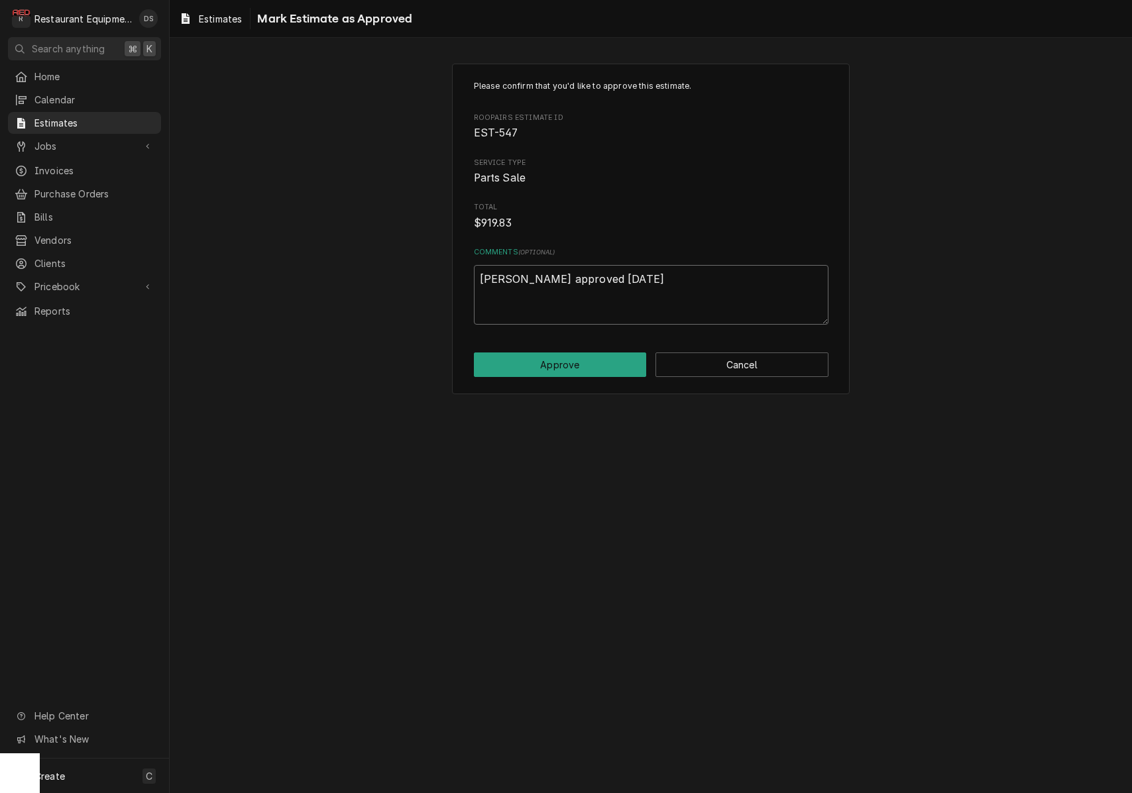
type textarea "x"
type textarea "Connie approved 9/3/25"
type textarea "x"
type textarea "Connie approved 9/3/25 @"
type textarea "x"
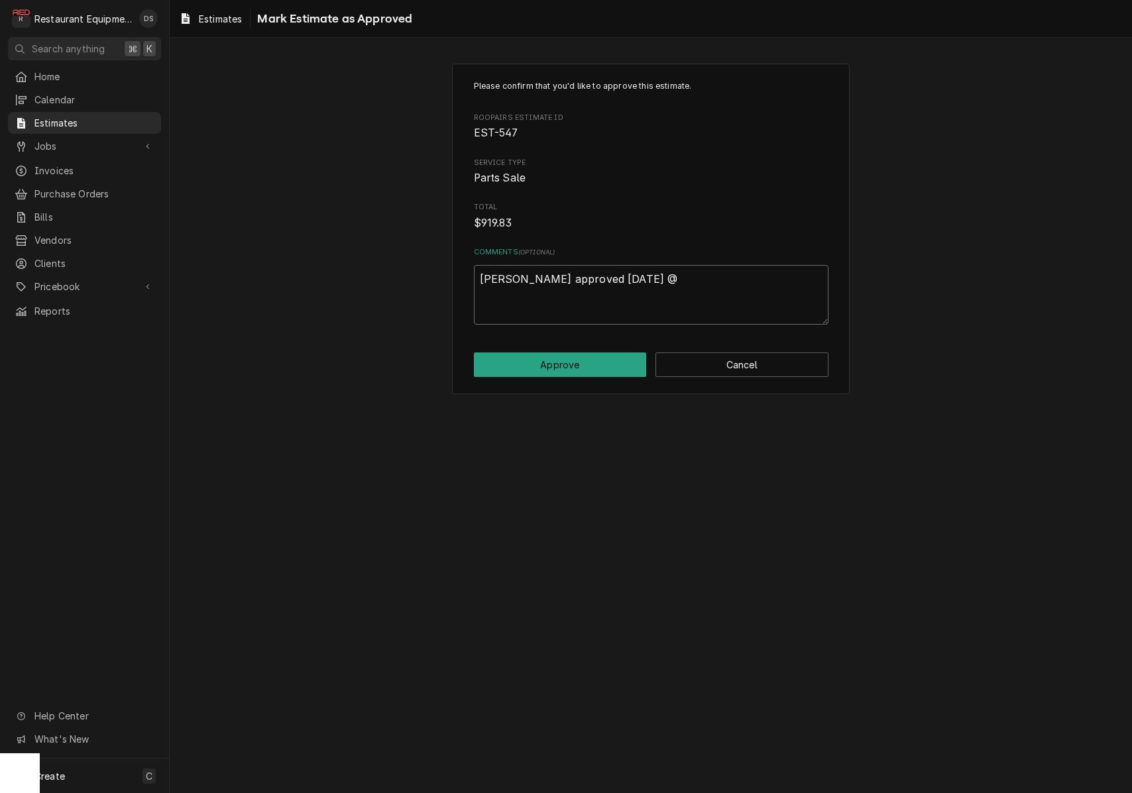
type textarea "Connie approved 9/3/25 @"
type textarea "x"
type textarea "Connie approved 9/3/25 @ 4"
type textarea "x"
type textarea "Connie approved 9/3/25 @ 4:"
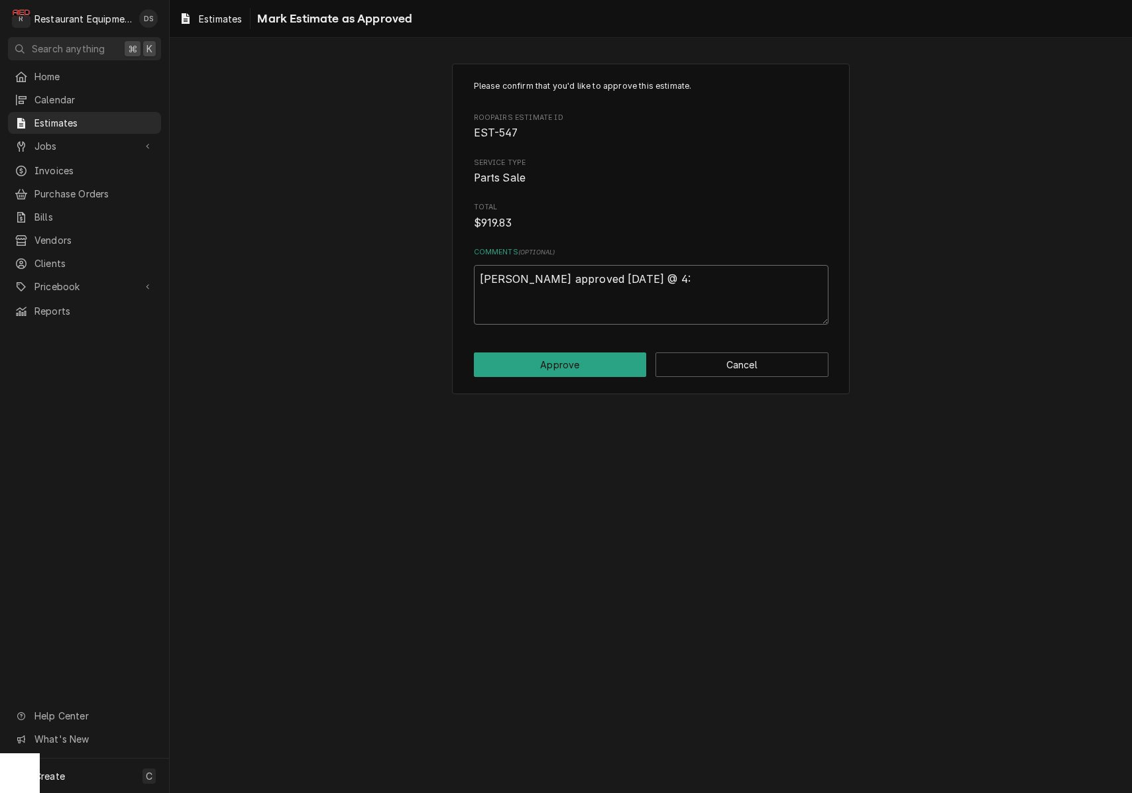
type textarea "x"
type textarea "Connie approved 9/3/25 @ 4:0"
type textarea "x"
type textarea "Connie approved 9/3/25 @ 4:02"
type textarea "x"
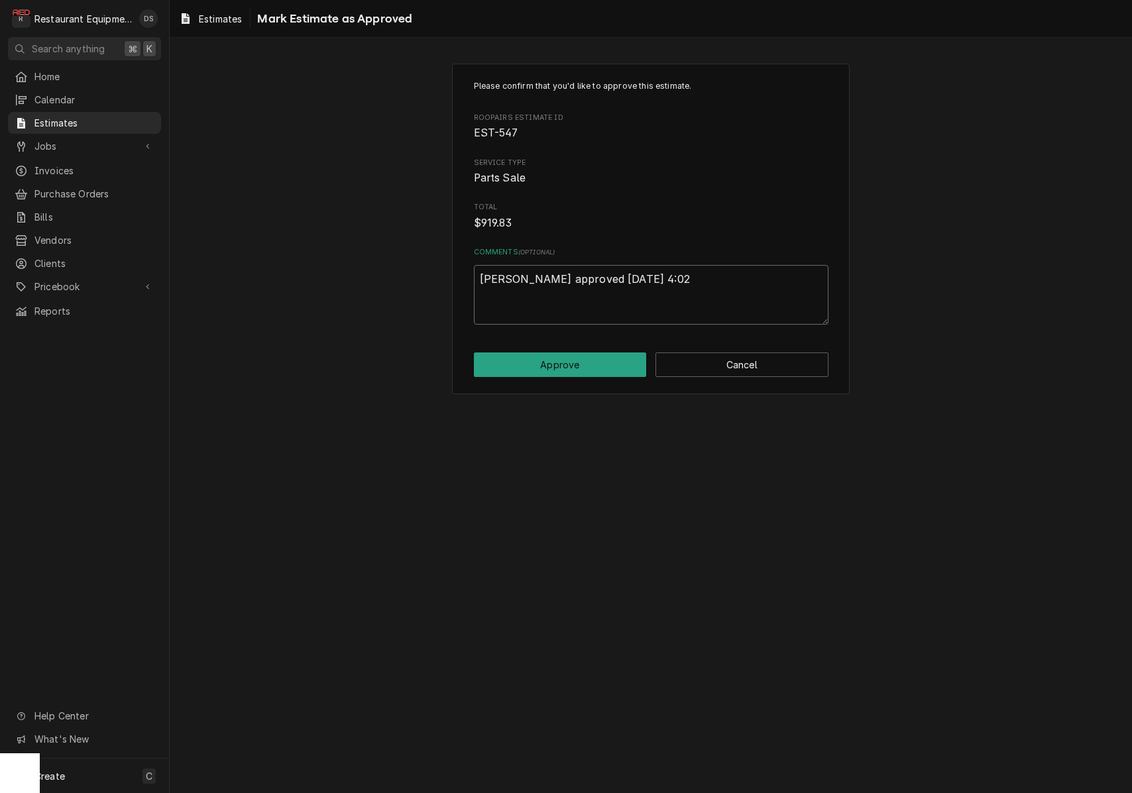
type textarea "Connie approved 9/3/25 @ 4:02p"
type textarea "x"
type textarea "[PERSON_NAME] approved [DATE] 4:02pm"
click at [580, 364] on button "Approve" at bounding box center [560, 365] width 173 height 25
type textarea "x"
